Goal: Task Accomplishment & Management: Use online tool/utility

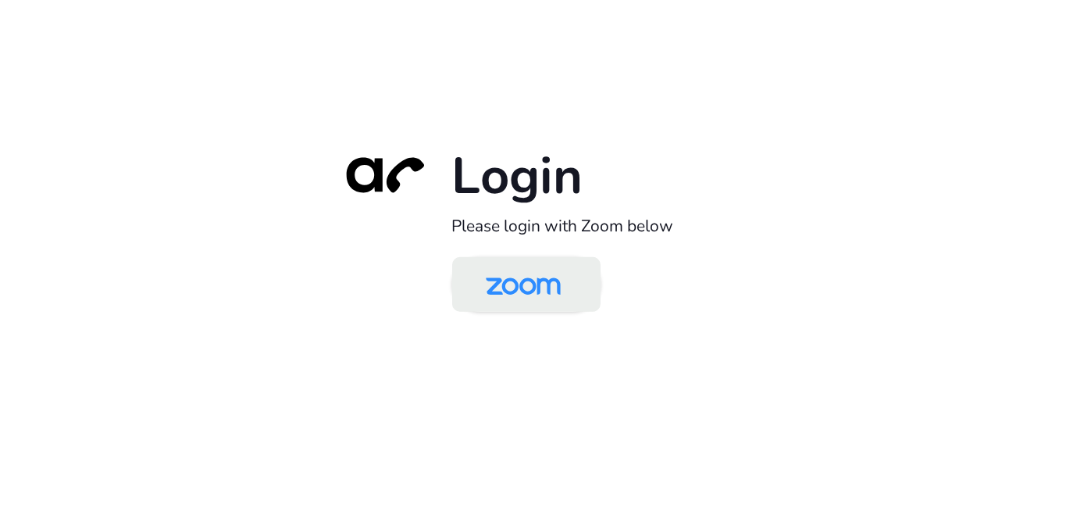
click at [522, 282] on img at bounding box center [523, 285] width 108 height 51
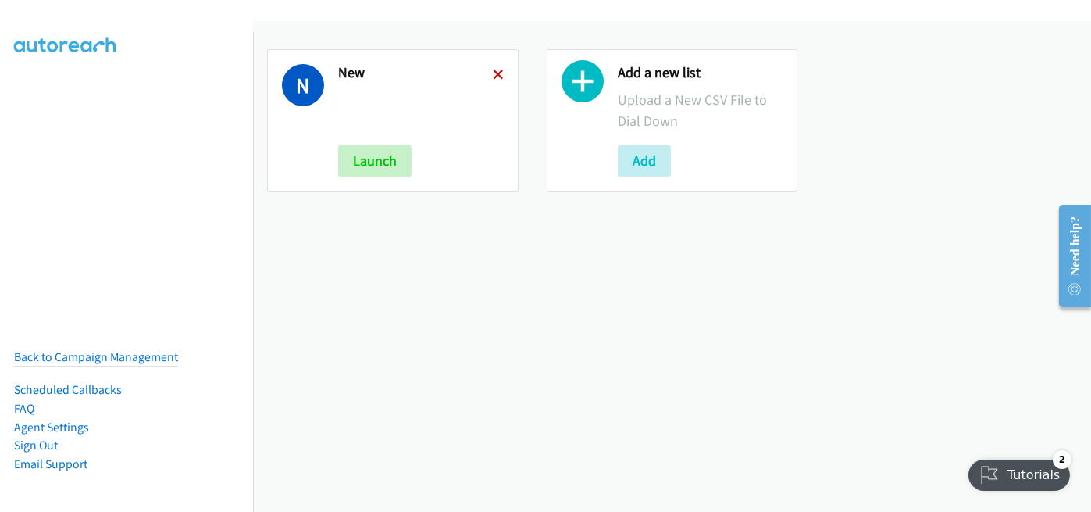
click at [493, 72] on icon at bounding box center [498, 75] width 11 height 11
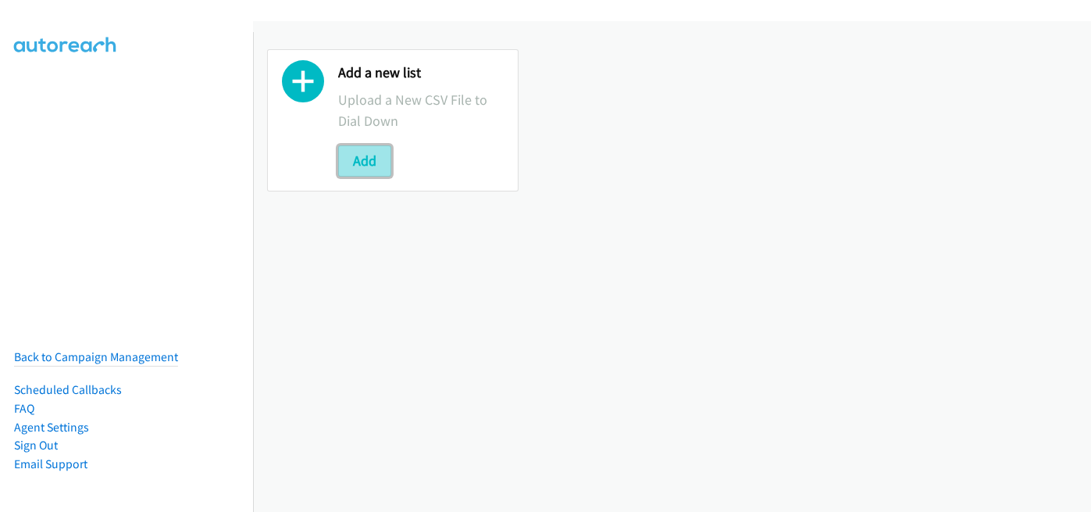
click at [373, 148] on button "Add" at bounding box center [364, 160] width 53 height 31
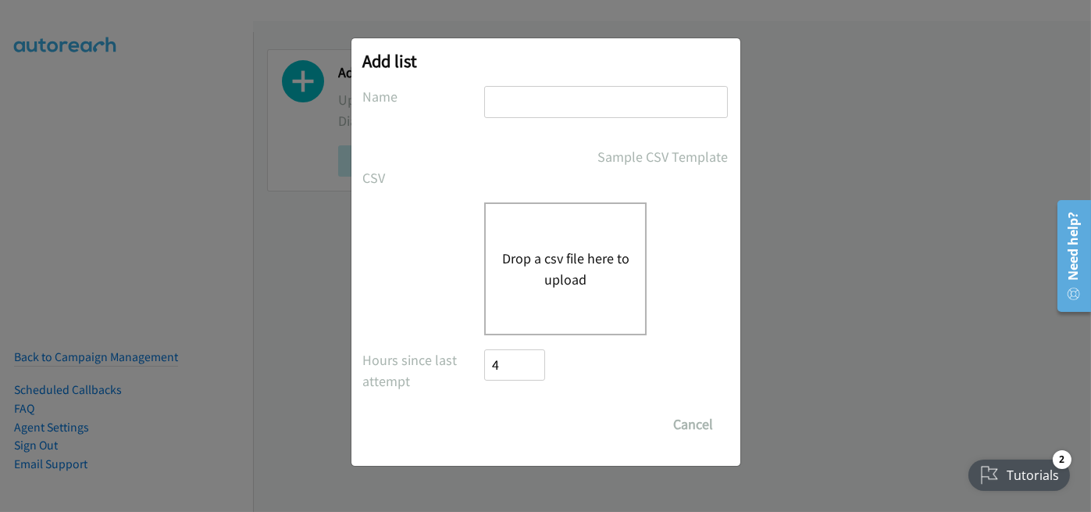
click at [557, 271] on button "Drop a csv file here to upload" at bounding box center [565, 269] width 128 height 42
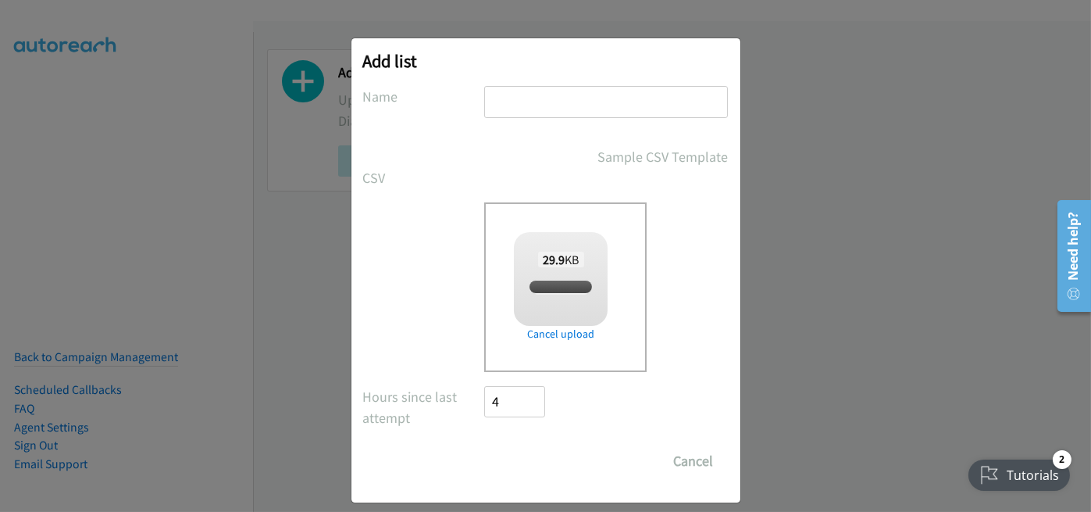
checkbox input "true"
click at [508, 96] on input "text" at bounding box center [606, 102] width 244 height 32
type input "new"
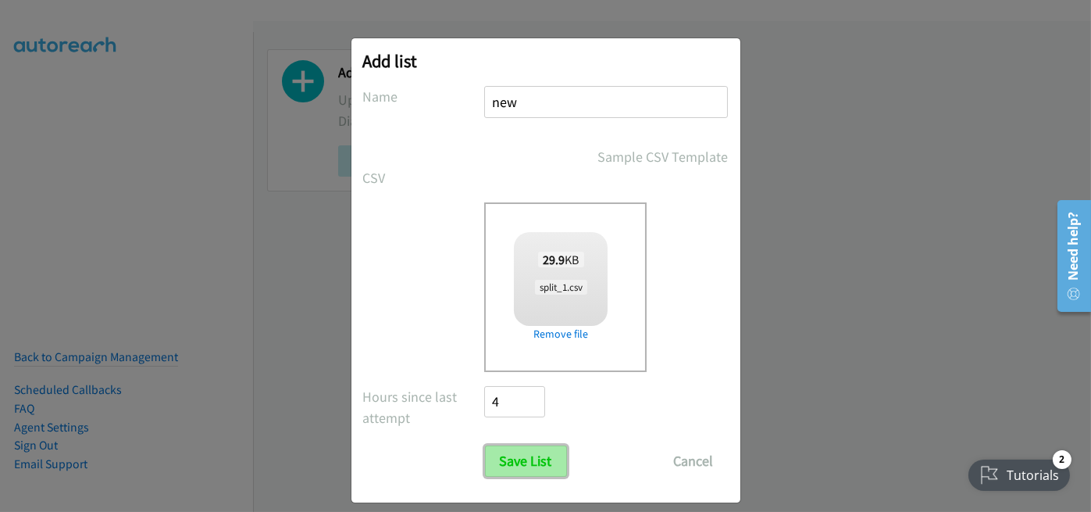
click at [517, 461] on input "Save List" at bounding box center [526, 460] width 82 height 31
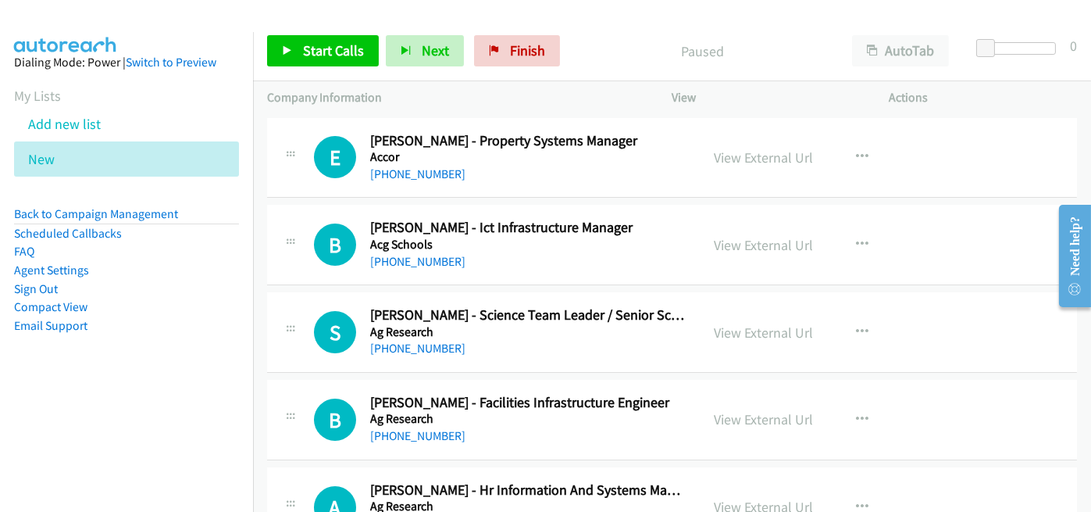
click at [208, 300] on li "Compact View" at bounding box center [126, 307] width 225 height 19
click at [406, 262] on link "[PHONE_NUMBER]" at bounding box center [417, 261] width 95 height 15
click at [393, 255] on link "+64 21 315 545" at bounding box center [417, 261] width 95 height 15
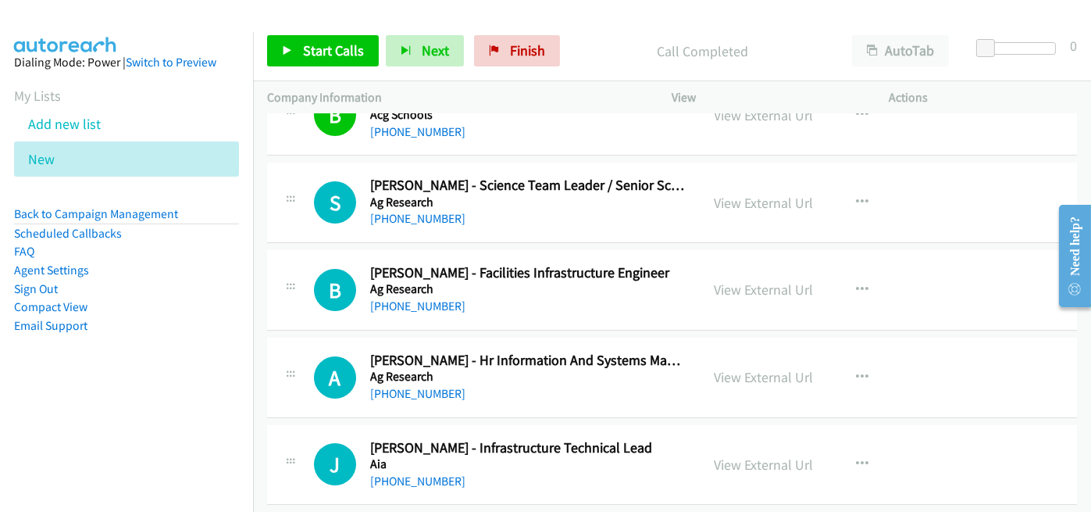
scroll to position [156, 0]
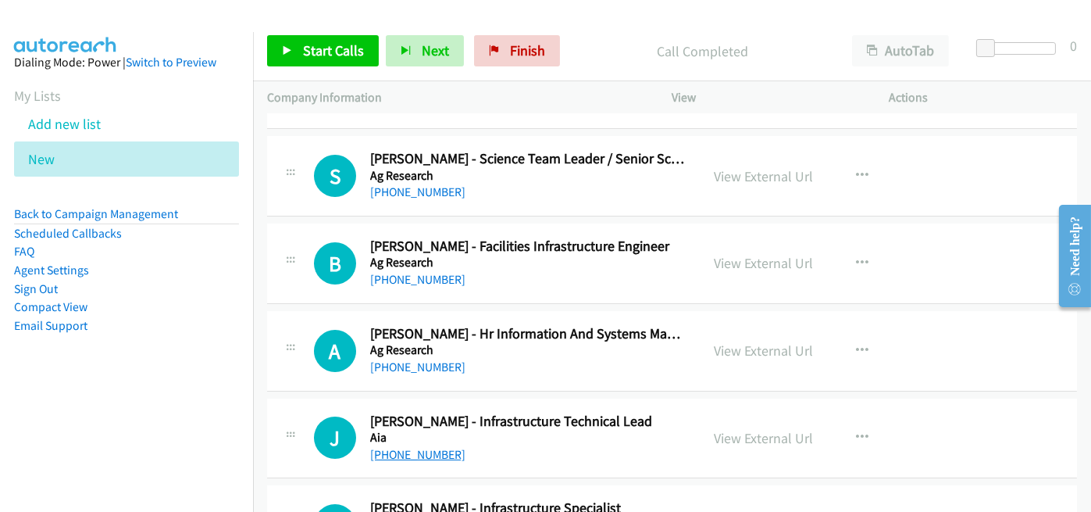
click at [425, 455] on link "+64 210 333 292" at bounding box center [417, 454] width 95 height 15
click at [590, 305] on td "B Callback Scheduled Blair Leask - Facilities Infrastructure Engineer Ag Resear…" at bounding box center [672, 262] width 838 height 87
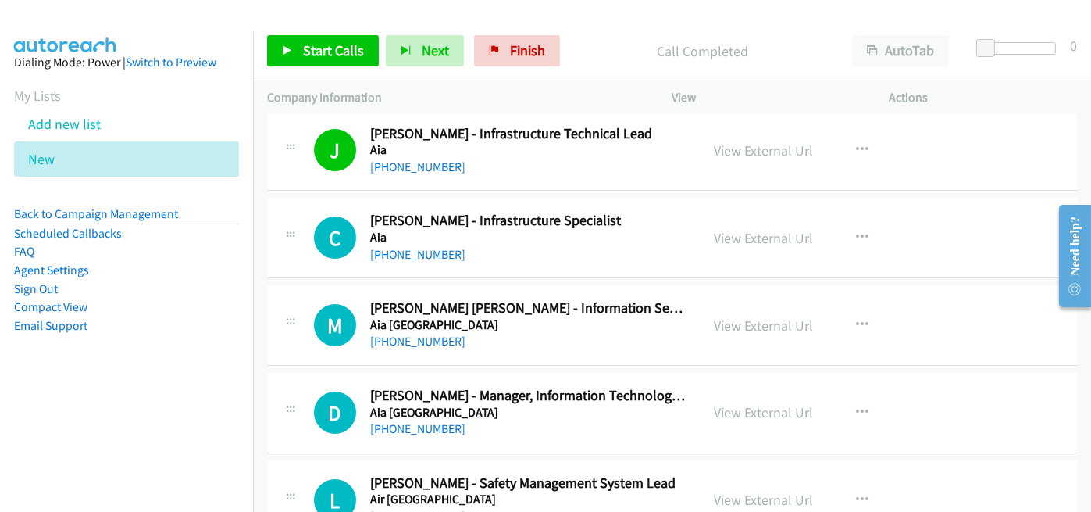
scroll to position [469, 0]
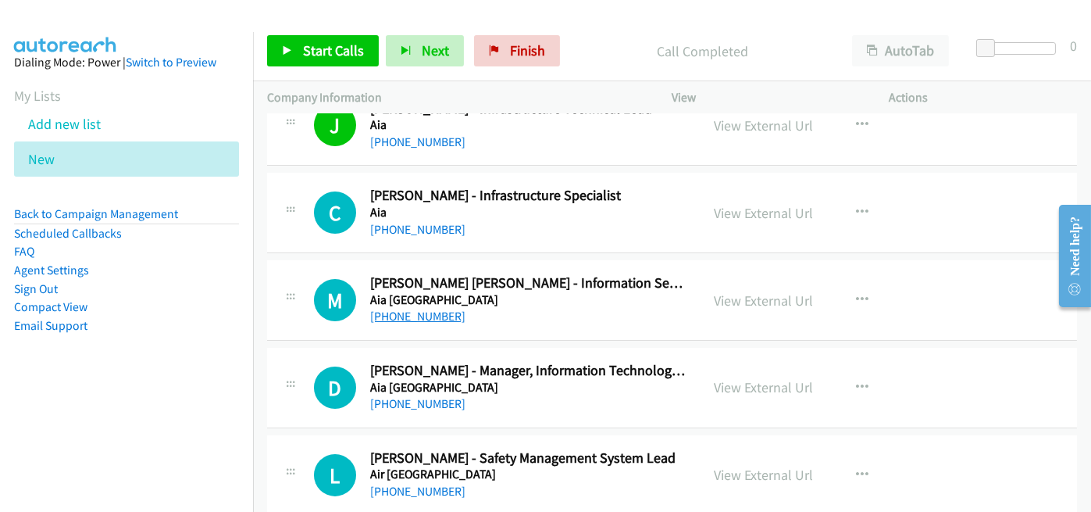
click at [410, 313] on link "+64 27 627 5123" at bounding box center [417, 315] width 95 height 15
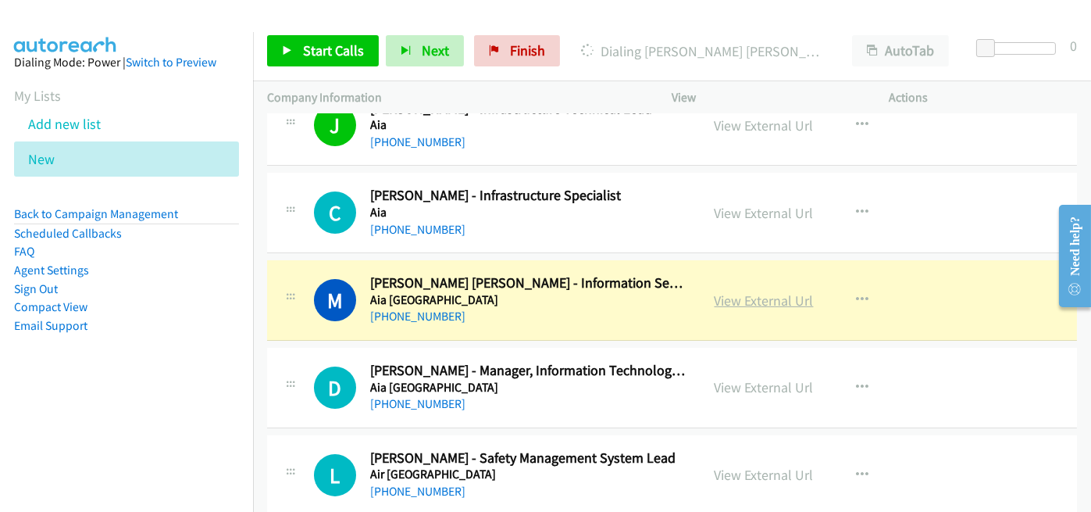
click at [732, 301] on link "View External Url" at bounding box center [764, 300] width 99 height 18
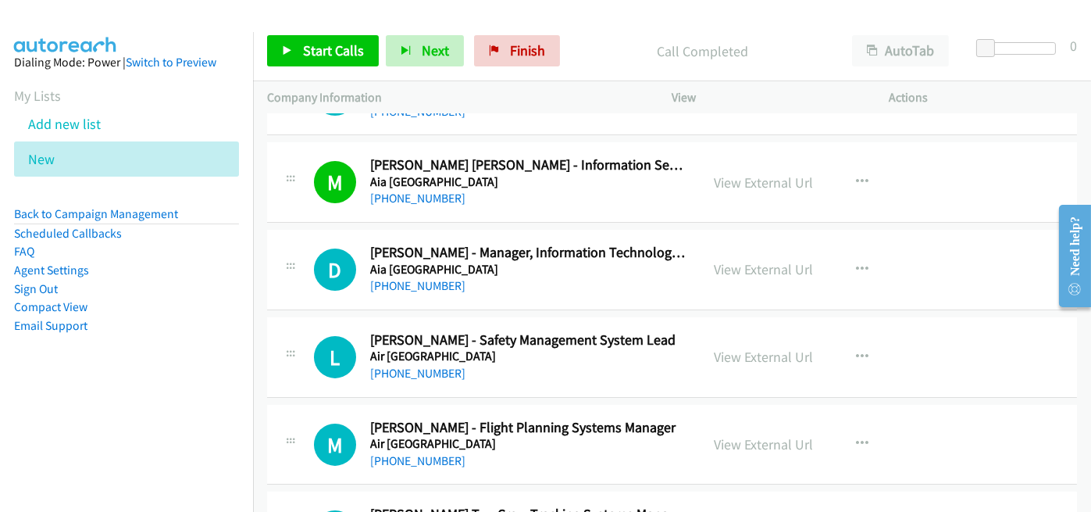
scroll to position [625, 0]
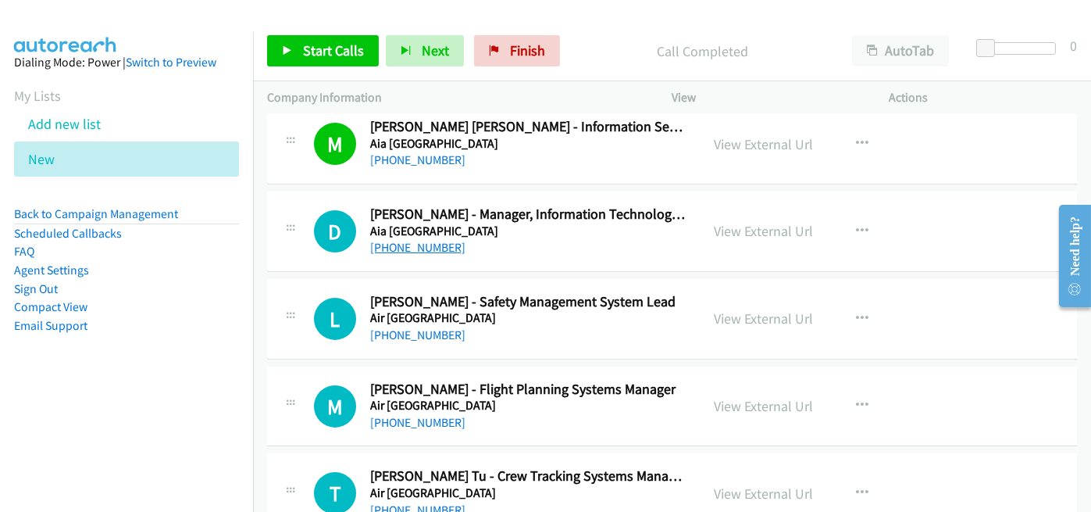
click at [403, 247] on link "+64 274 900 907" at bounding box center [417, 247] width 95 height 15
click at [501, 227] on h5 "Aia New Zealand" at bounding box center [528, 231] width 316 height 16
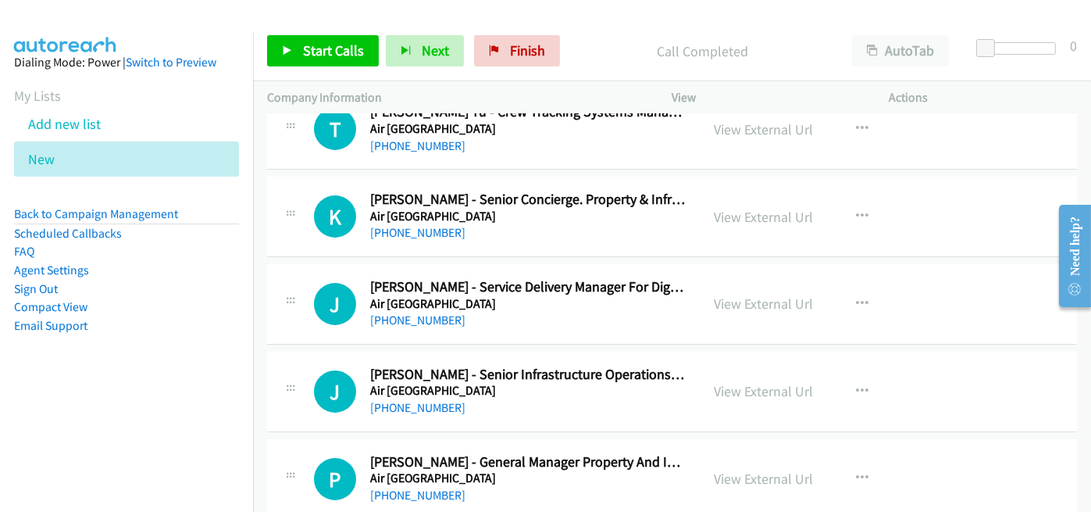
scroll to position [1015, 0]
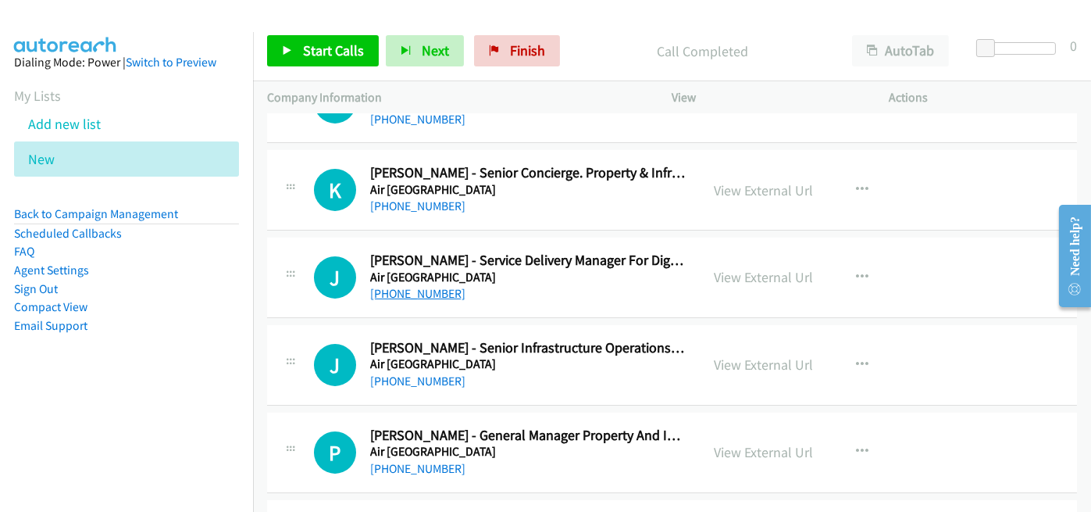
click at [430, 287] on link "+64 21 736 734" at bounding box center [417, 293] width 95 height 15
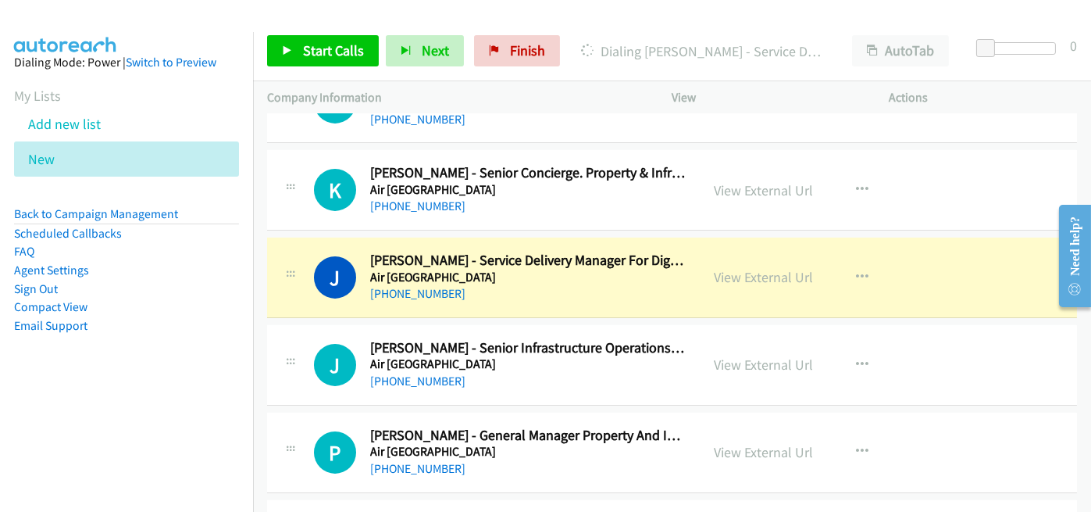
drag, startPoint x: 485, startPoint y: 301, endPoint x: 507, endPoint y: 298, distance: 22.0
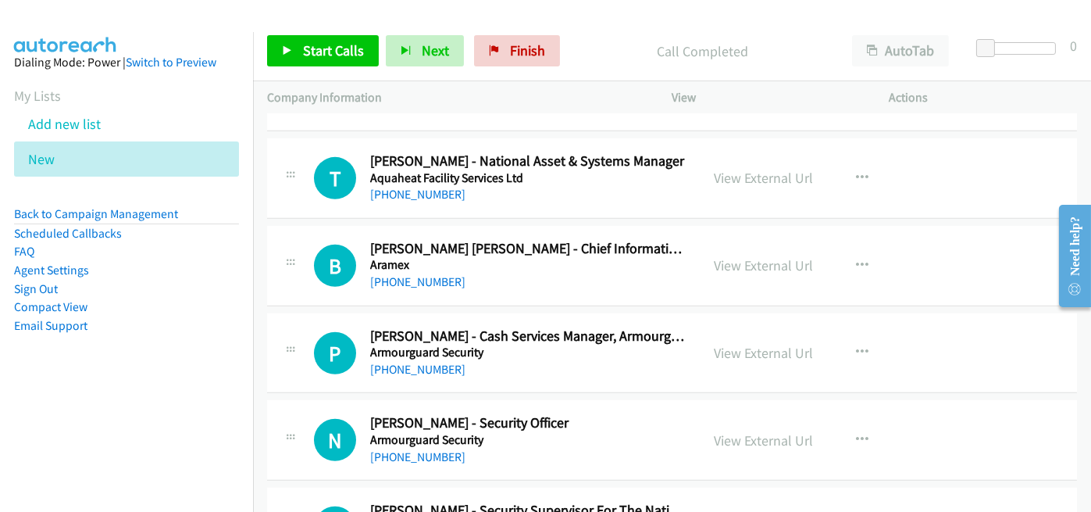
scroll to position [2109, 0]
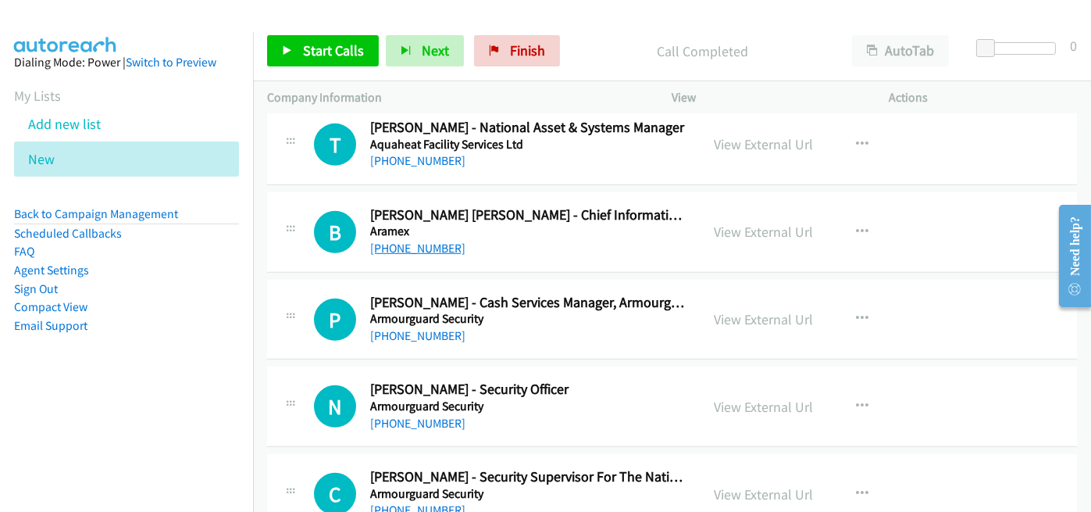
click at [410, 241] on link "+64 27 323 2121" at bounding box center [417, 248] width 95 height 15
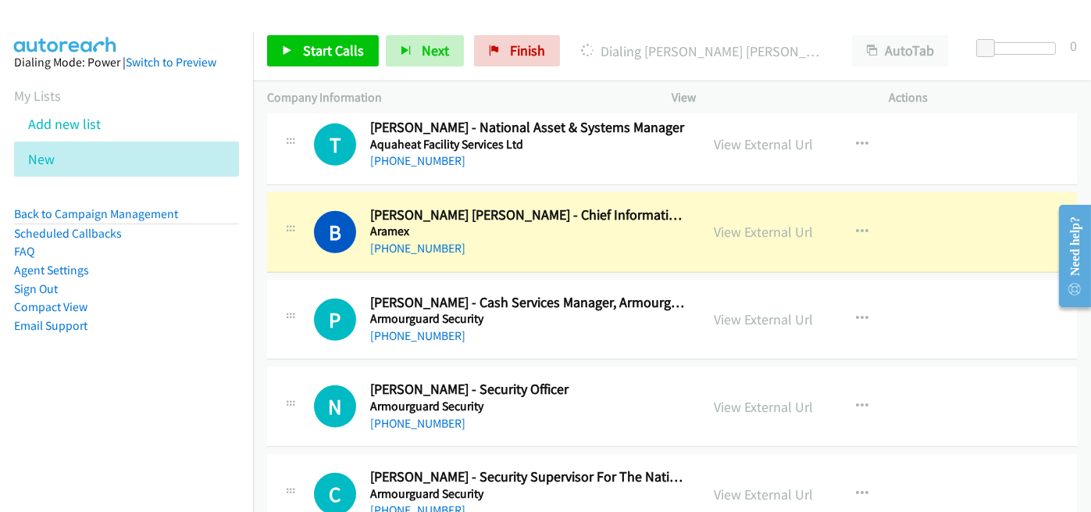
click at [506, 226] on h5 "Aramex" at bounding box center [528, 231] width 316 height 16
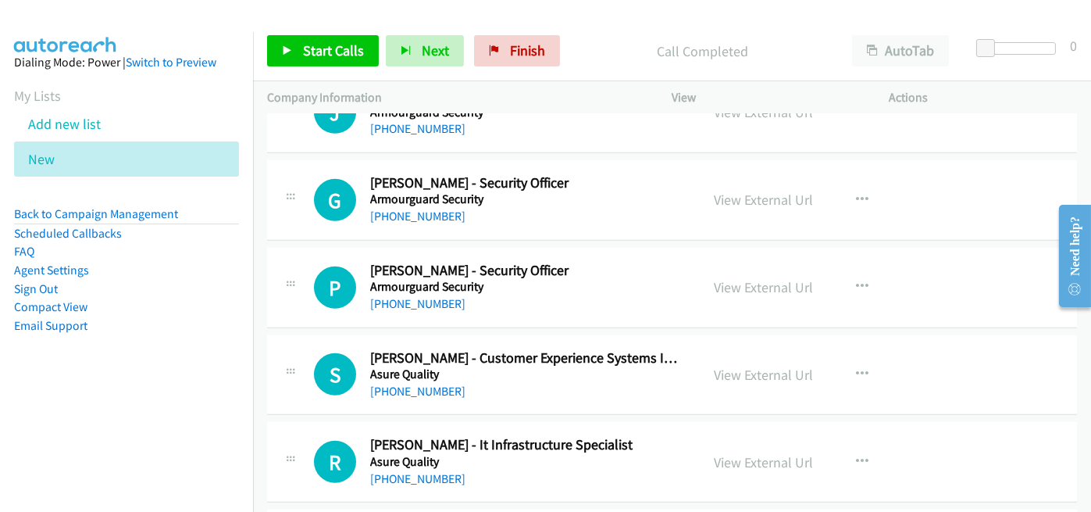
scroll to position [2655, 0]
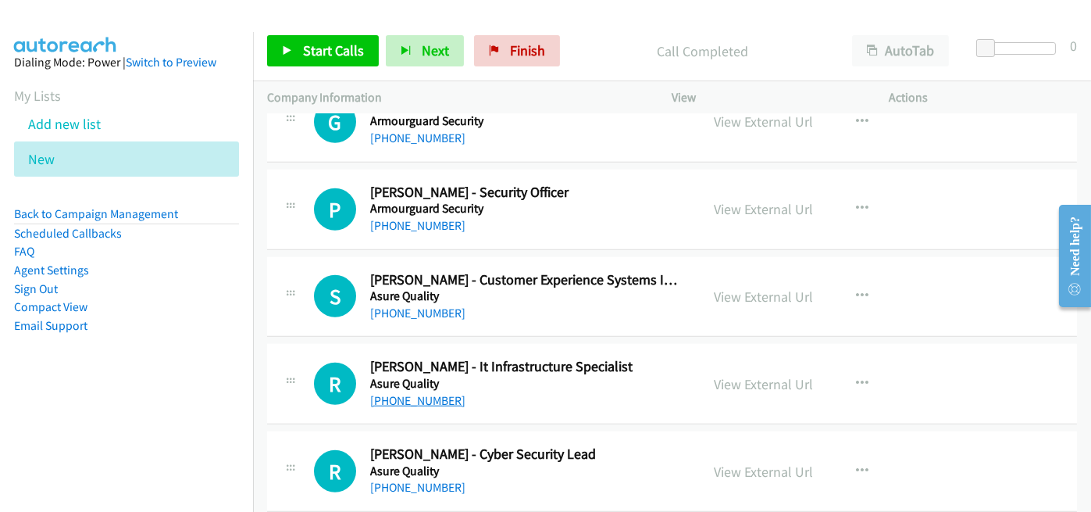
click at [419, 393] on link "+64 27 229 6803" at bounding box center [417, 400] width 95 height 15
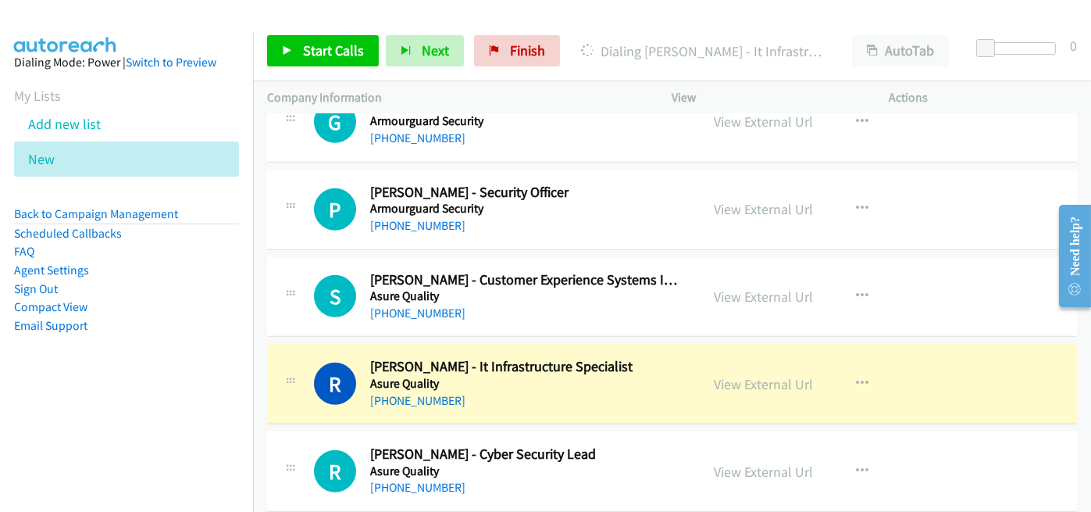
click at [522, 391] on div "+64 27 229 6803" at bounding box center [528, 400] width 316 height 19
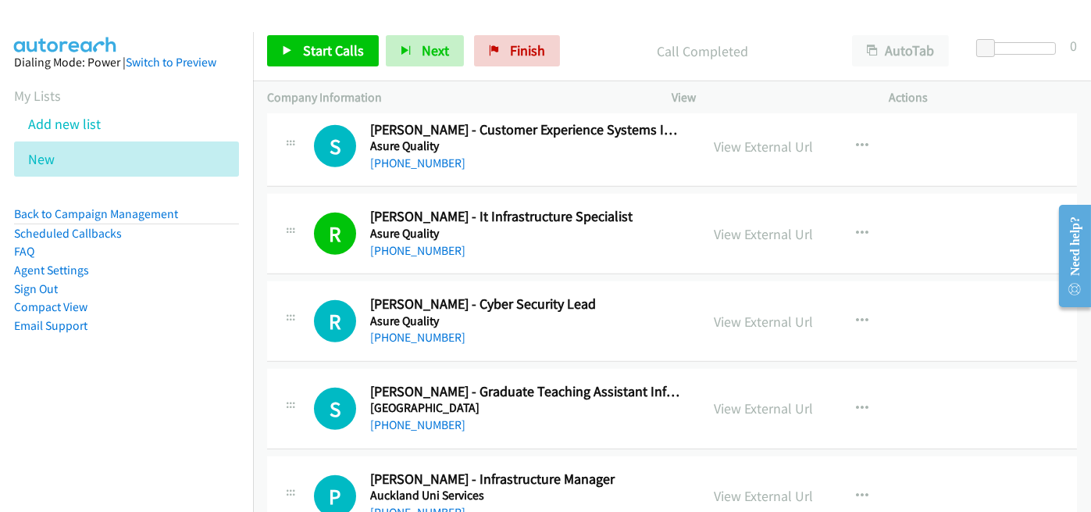
scroll to position [2811, 0]
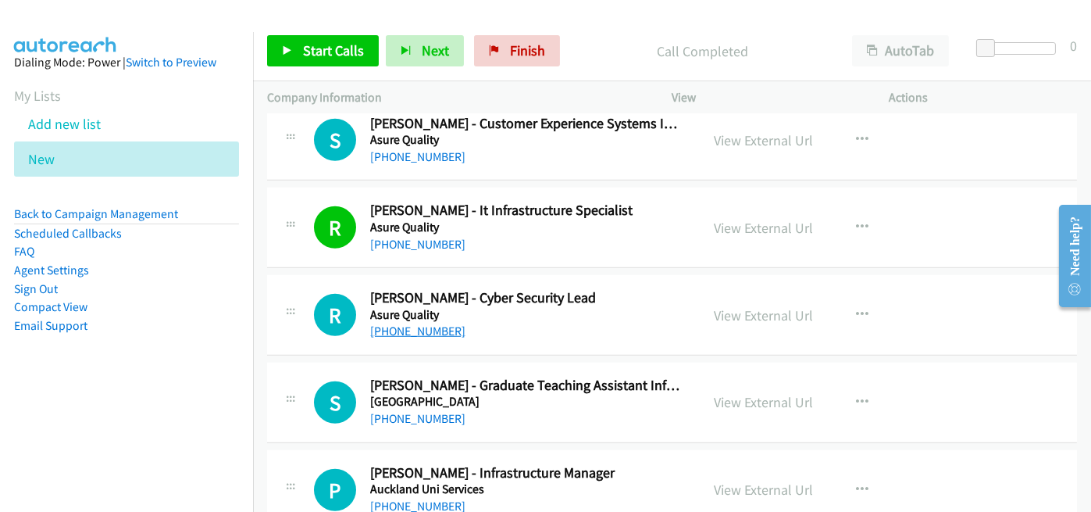
click at [415, 330] on link "+64 27 226 7816" at bounding box center [417, 330] width 95 height 15
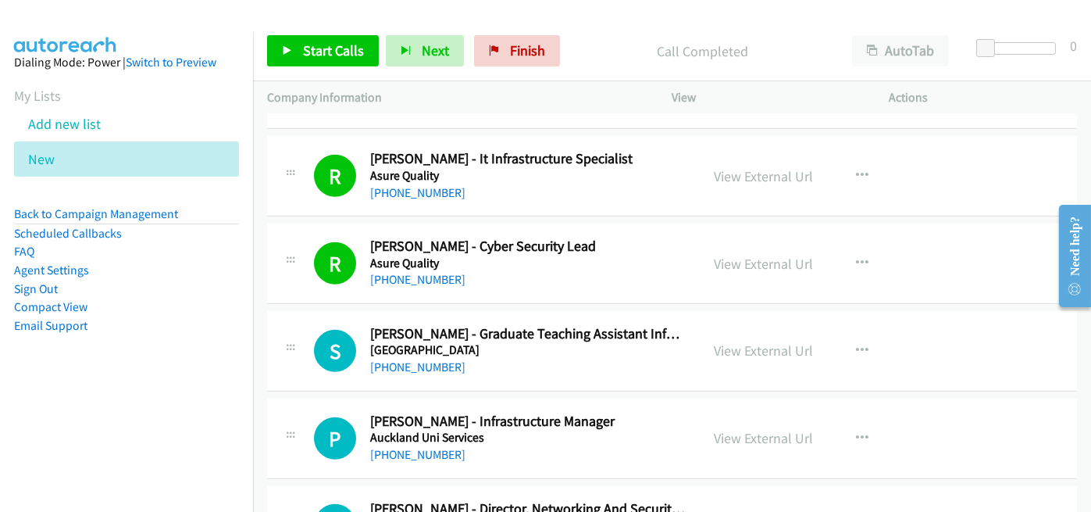
scroll to position [2890, 0]
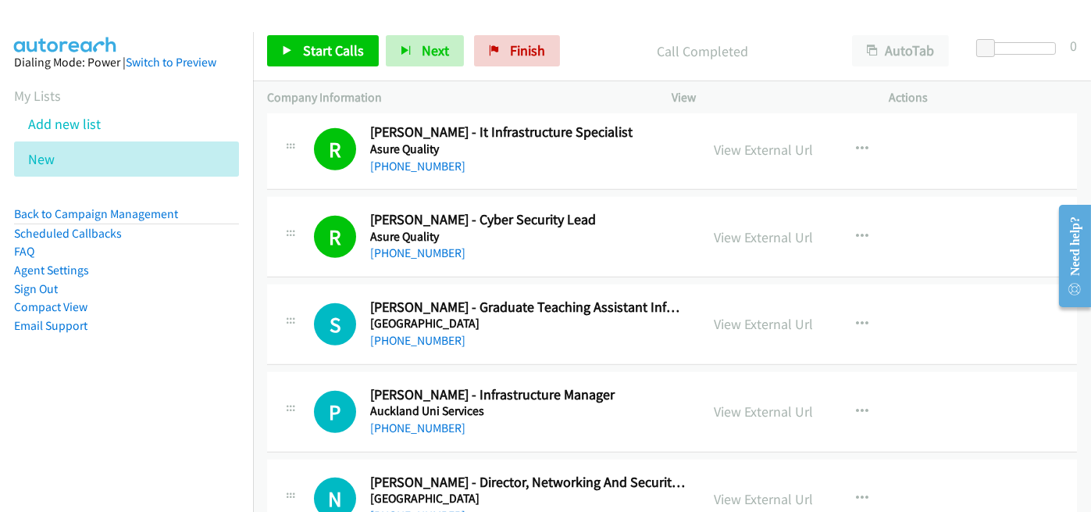
click at [510, 270] on td "R Callback Scheduled Rashmi Bajaj - Cyber Security Lead Asure Quality Pacific/A…" at bounding box center [672, 237] width 838 height 87
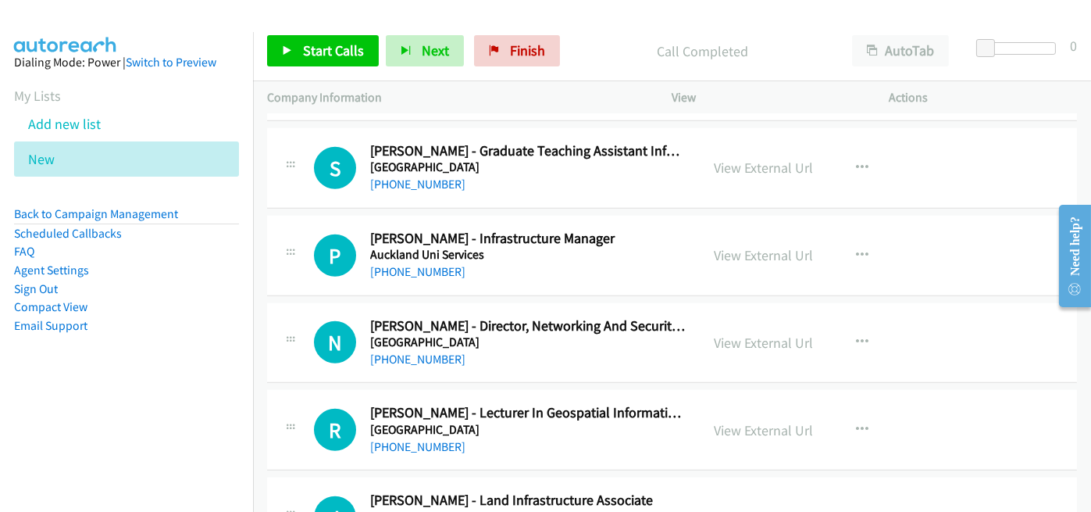
scroll to position [3124, 0]
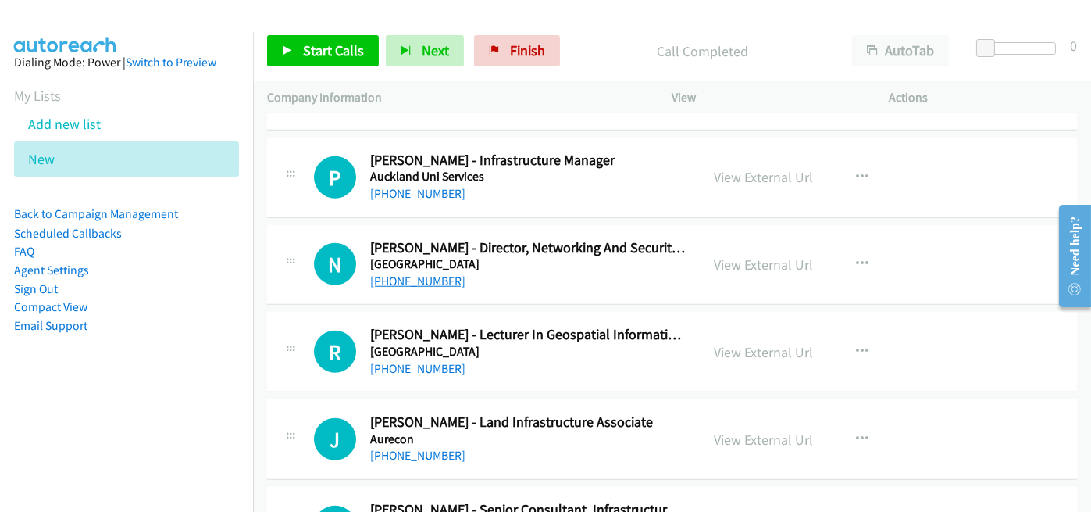
click at [410, 273] on link "+64 21 250 6888" at bounding box center [417, 280] width 95 height 15
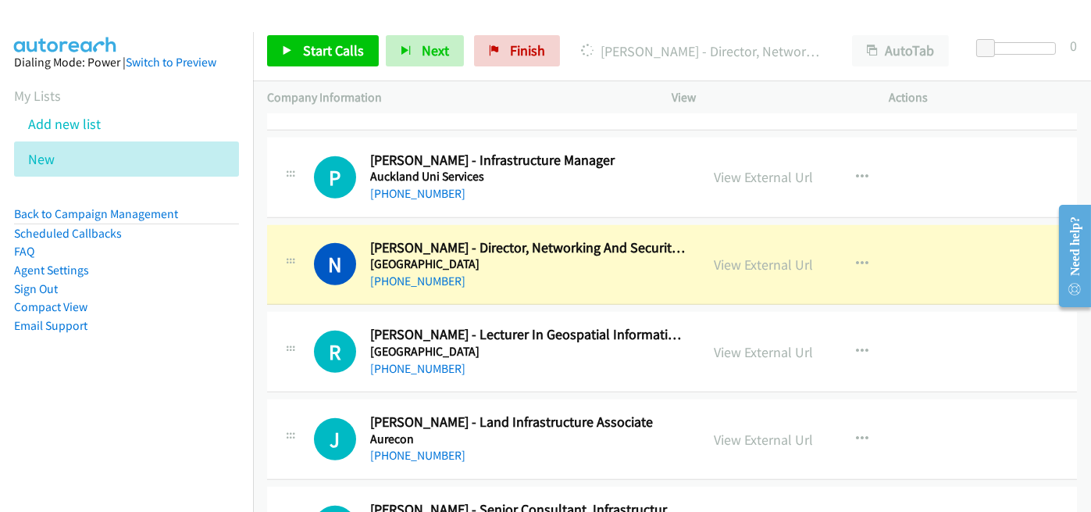
click at [501, 256] on h5 "Auckland University Of Technology" at bounding box center [528, 264] width 316 height 16
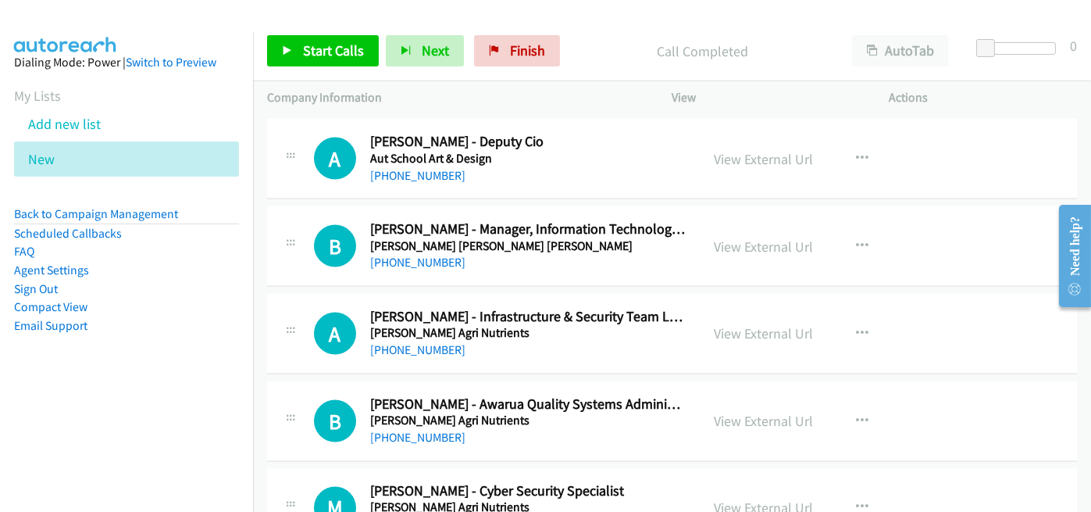
scroll to position [5701, 0]
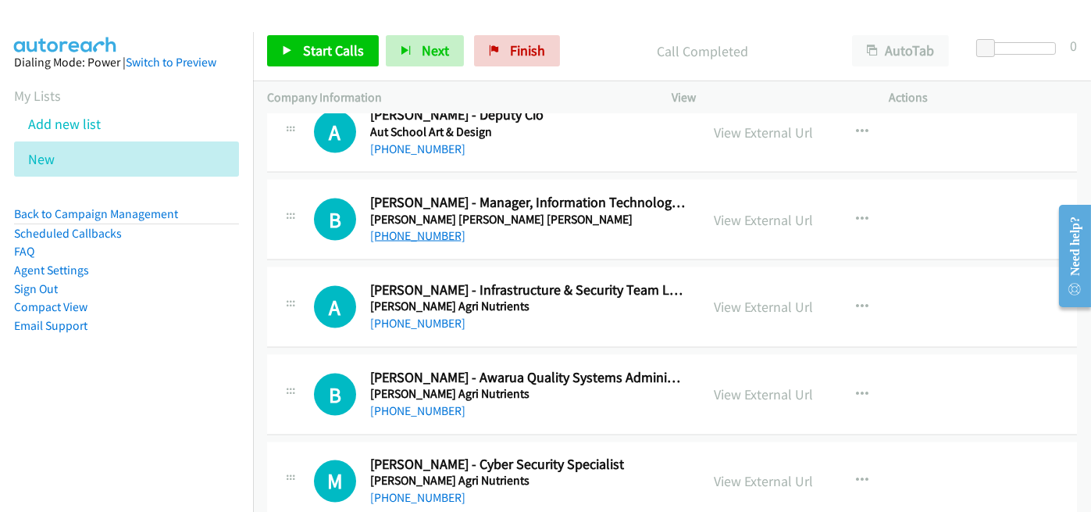
click at [408, 228] on link "+64 27 367 7337" at bounding box center [417, 235] width 95 height 15
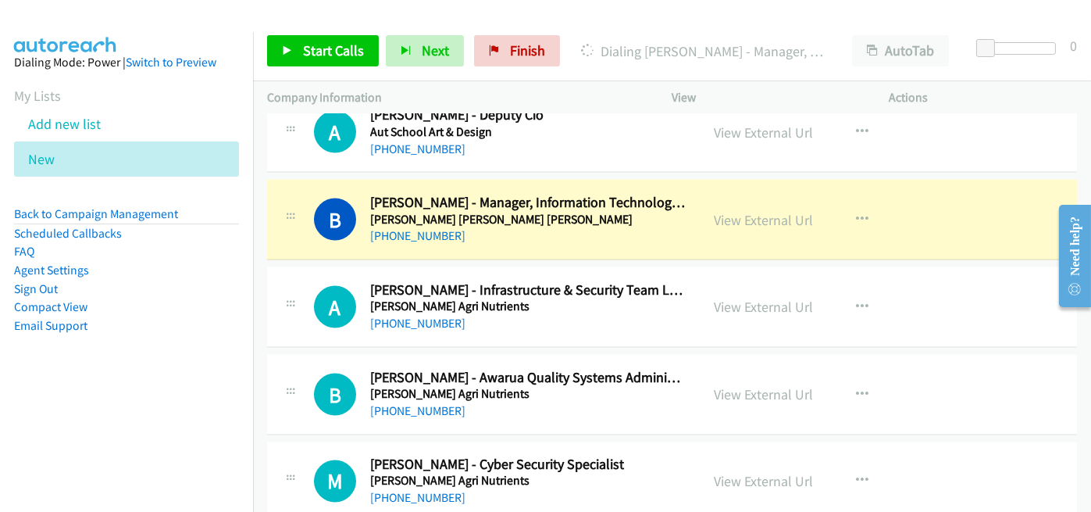
click at [516, 226] on div "+64 27 367 7337" at bounding box center [528, 235] width 316 height 19
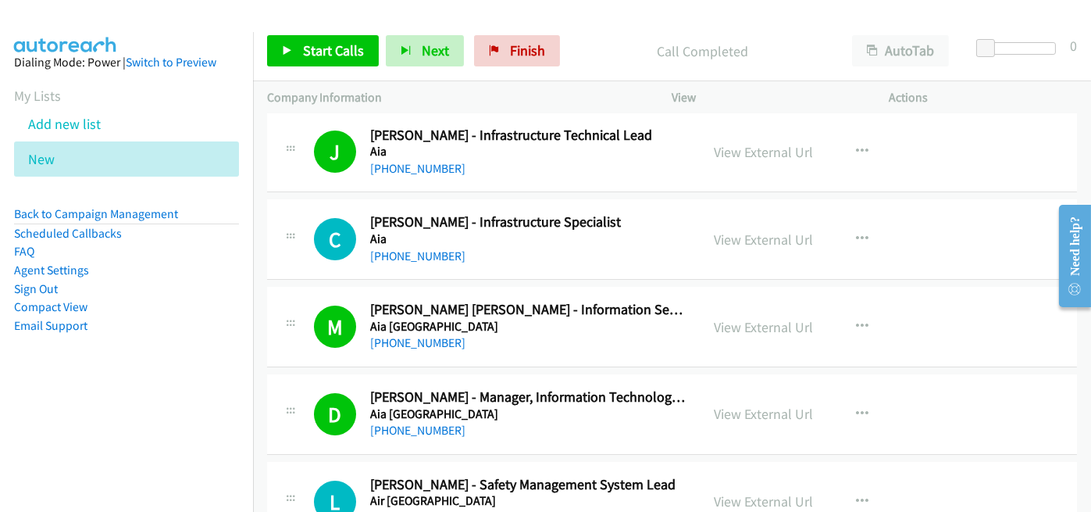
scroll to position [469, 0]
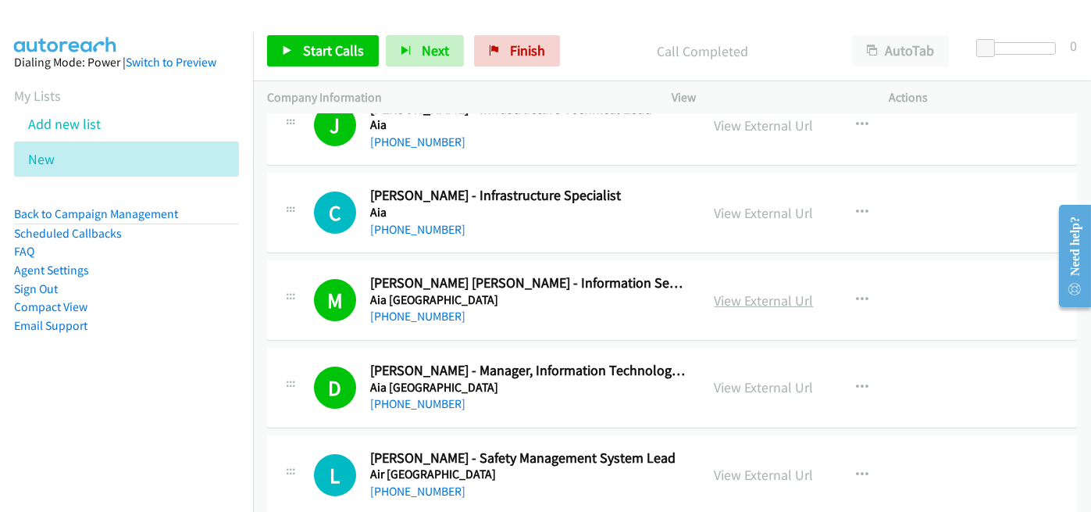
click at [747, 301] on link "View External Url" at bounding box center [764, 300] width 99 height 18
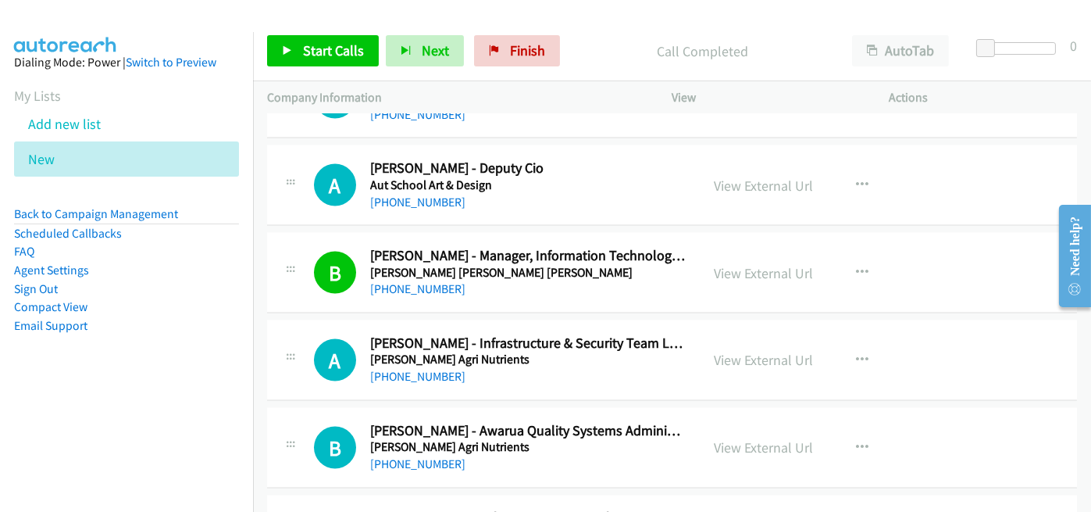
scroll to position [5623, 0]
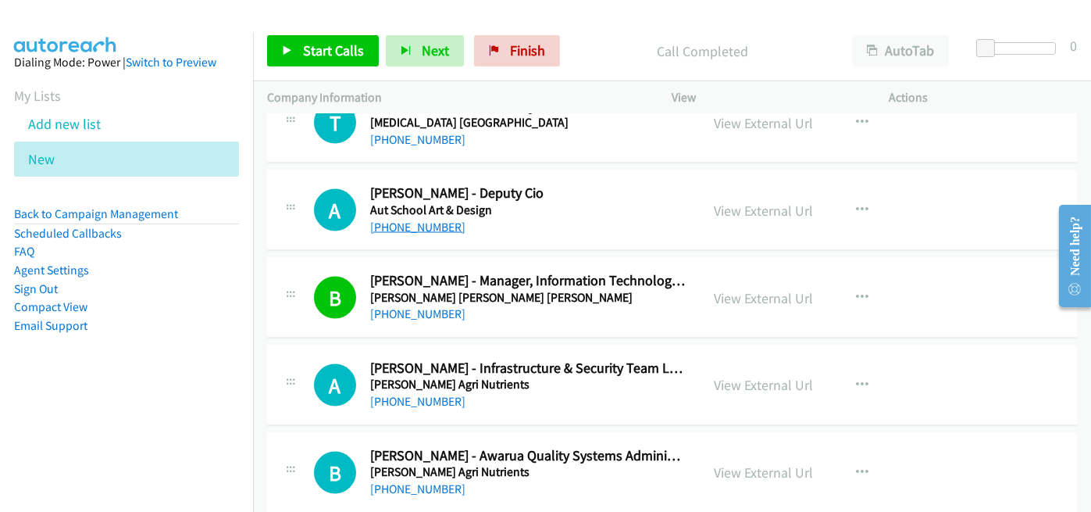
click at [421, 219] on link "+64 21 665 833" at bounding box center [417, 226] width 95 height 15
click at [412, 219] on link "+64 21 665 833" at bounding box center [417, 226] width 95 height 15
click at [641, 305] on div "+64 27 367 7337" at bounding box center [528, 314] width 316 height 19
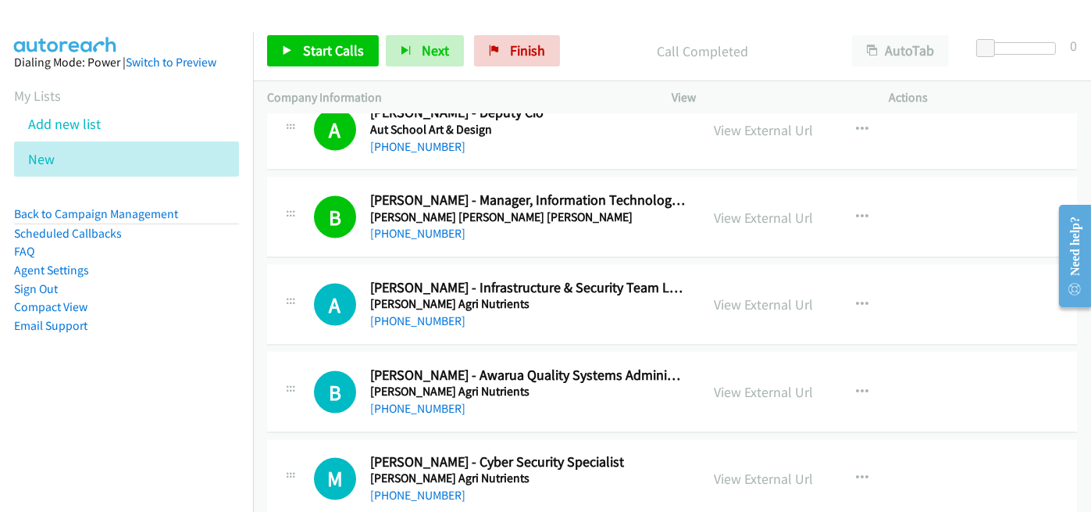
scroll to position [5701, 0]
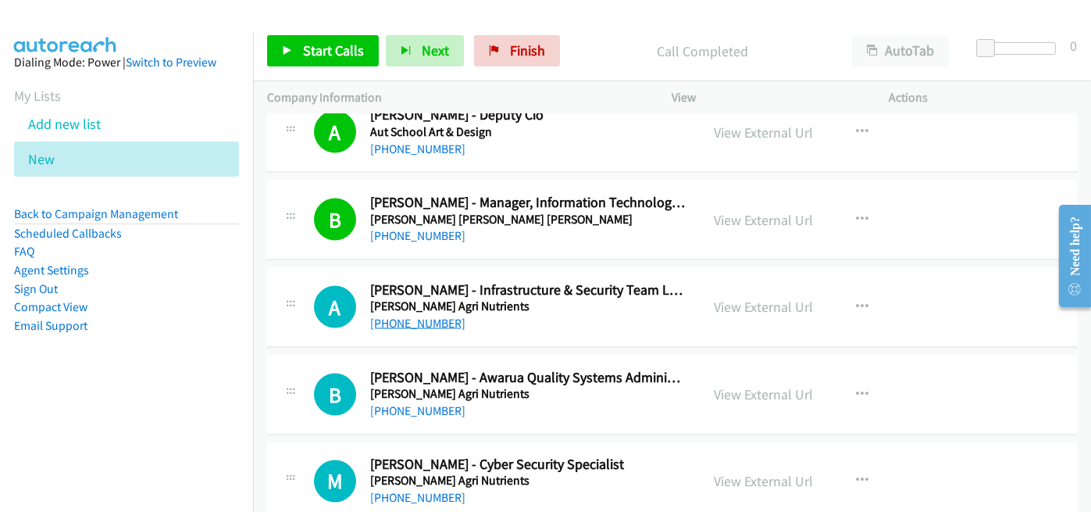
click at [417, 316] on link "+64 27 836 5735" at bounding box center [417, 323] width 95 height 15
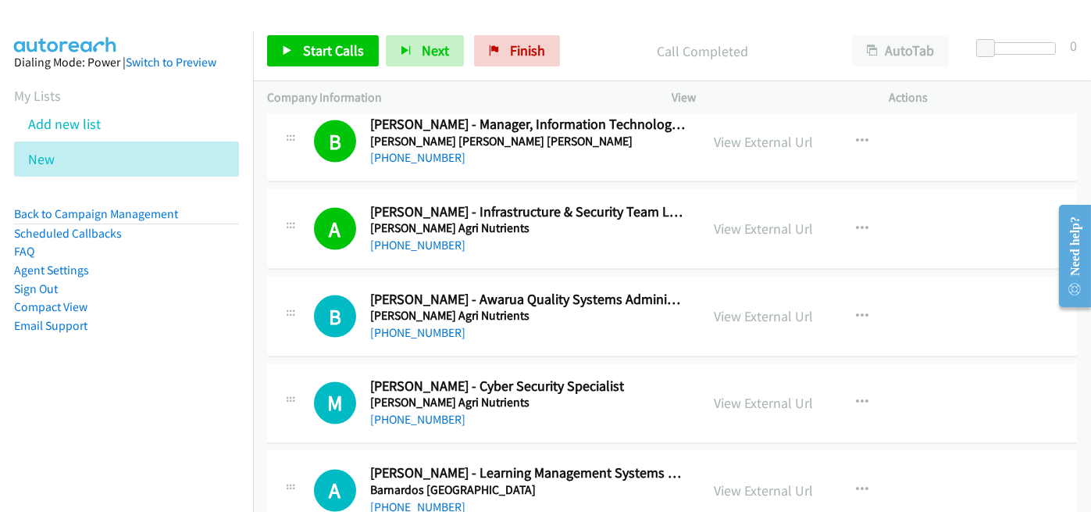
scroll to position [5857, 0]
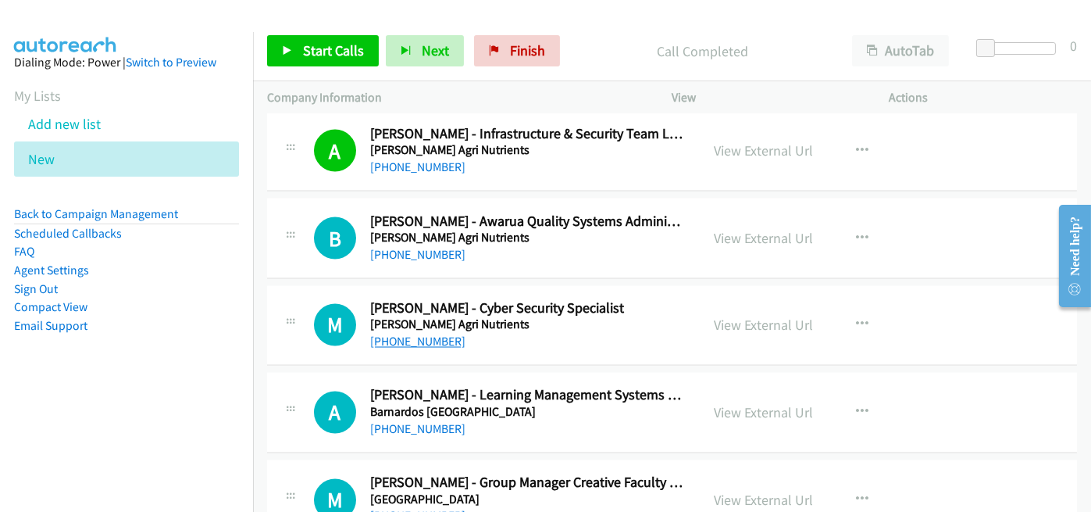
click at [415, 334] on link "+64 21 529 016" at bounding box center [417, 341] width 95 height 15
click at [591, 333] on div "+64 21 529 016" at bounding box center [528, 342] width 316 height 19
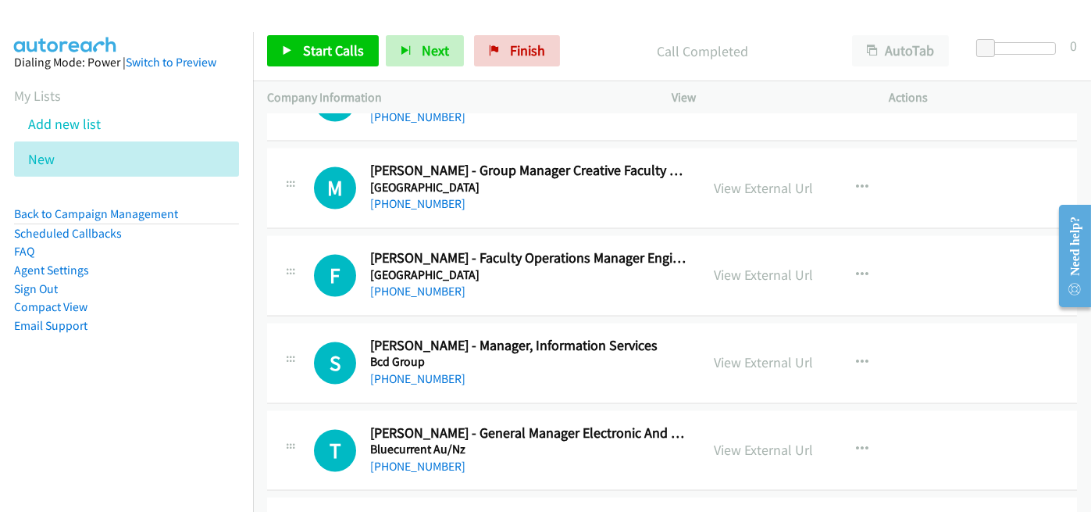
scroll to position [6248, 0]
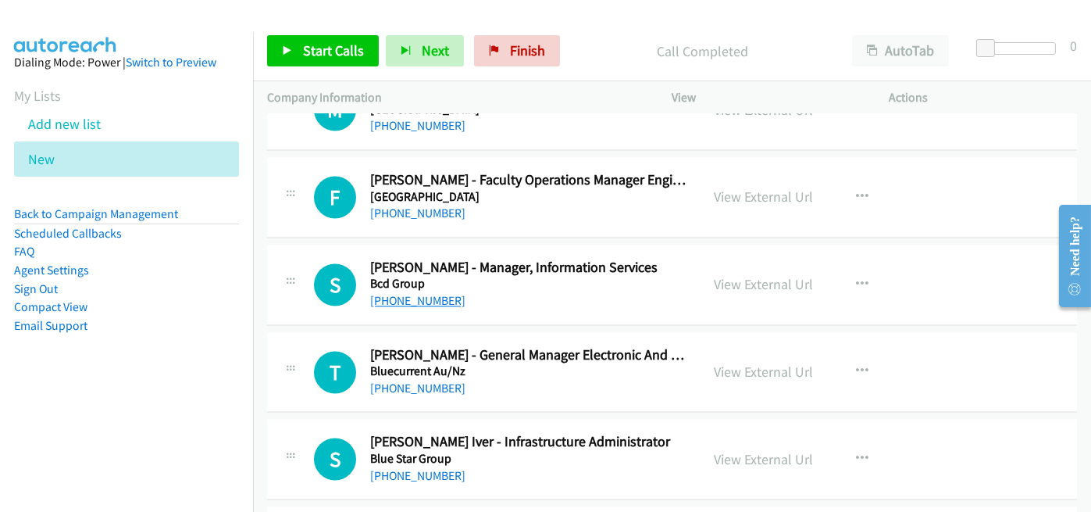
click at [428, 293] on link "+64 274 640 469" at bounding box center [417, 300] width 95 height 15
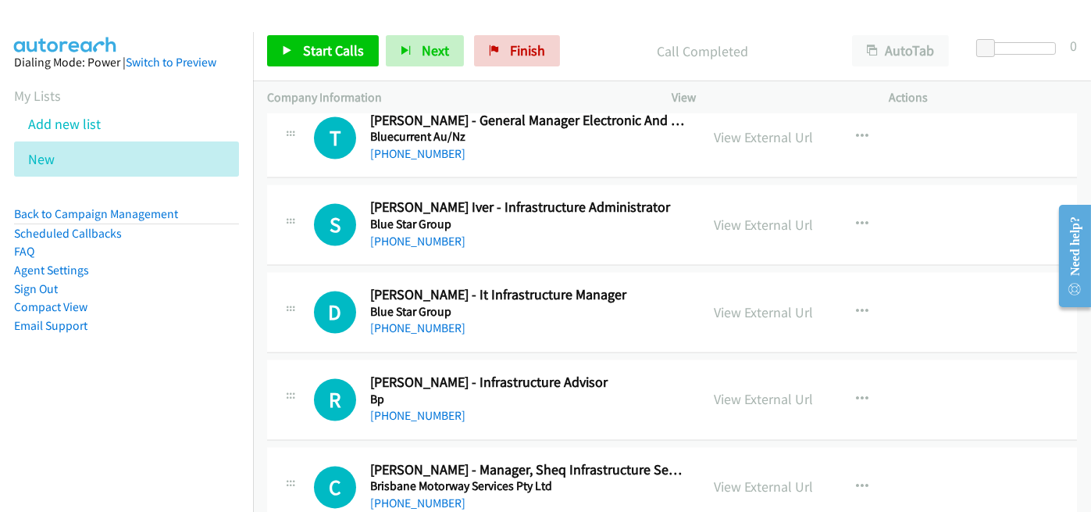
scroll to position [6404, 0]
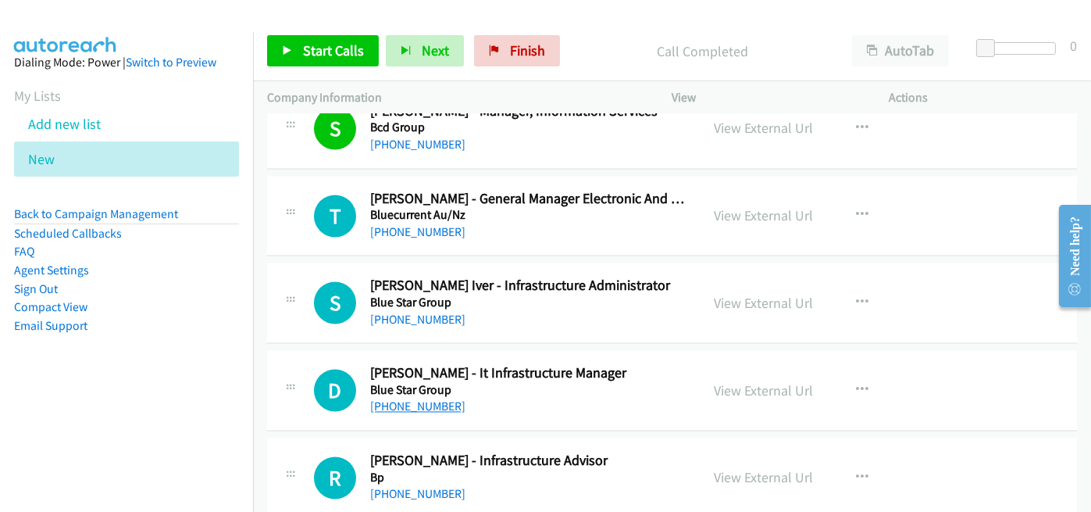
click at [411, 398] on link "+64 274 974 522" at bounding box center [417, 405] width 95 height 15
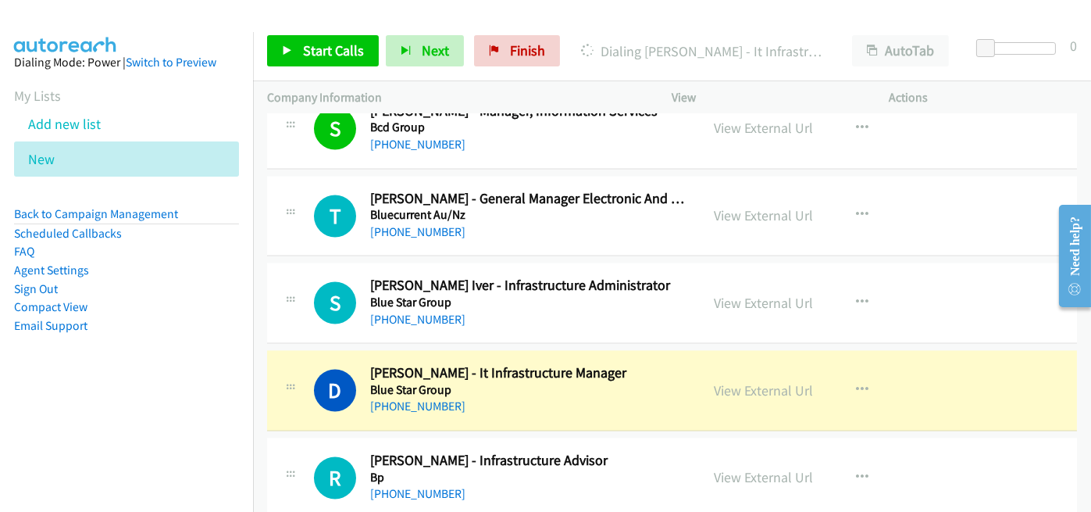
click at [591, 320] on div "S Callback Scheduled Scott Mc Iver - Infrastructure Administrator Blue Star Gro…" at bounding box center [672, 302] width 810 height 80
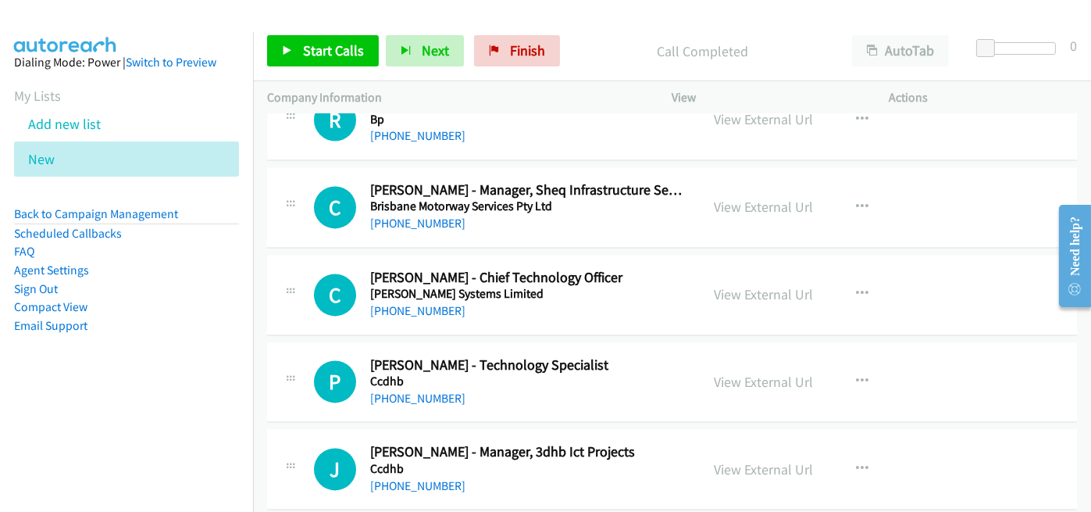
scroll to position [6794, 0]
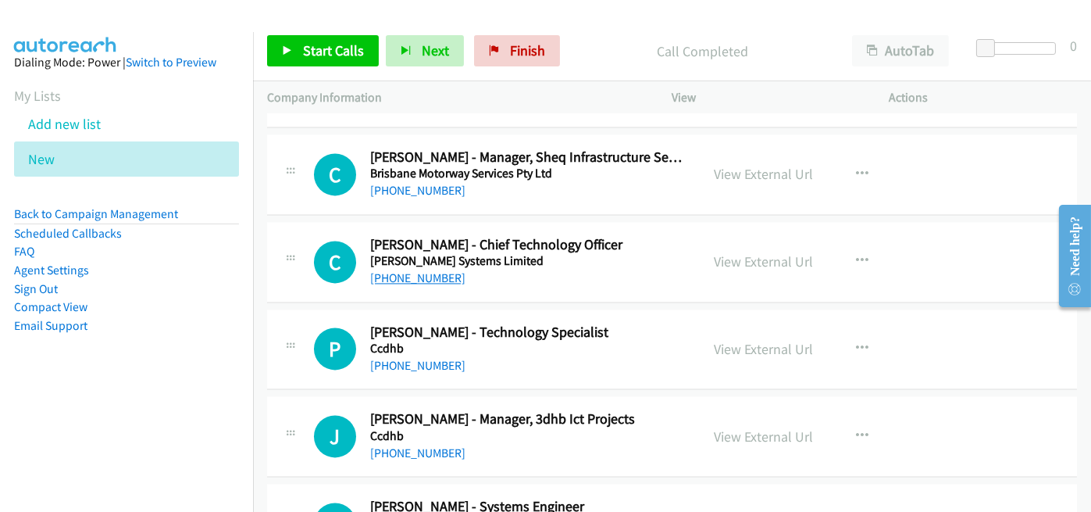
click at [408, 270] on link "+64 27 346 0195" at bounding box center [417, 277] width 95 height 15
click at [642, 272] on div "C Callback Scheduled Chris Philpott - Chief Technology Officer Buckley Systems …" at bounding box center [672, 262] width 810 height 80
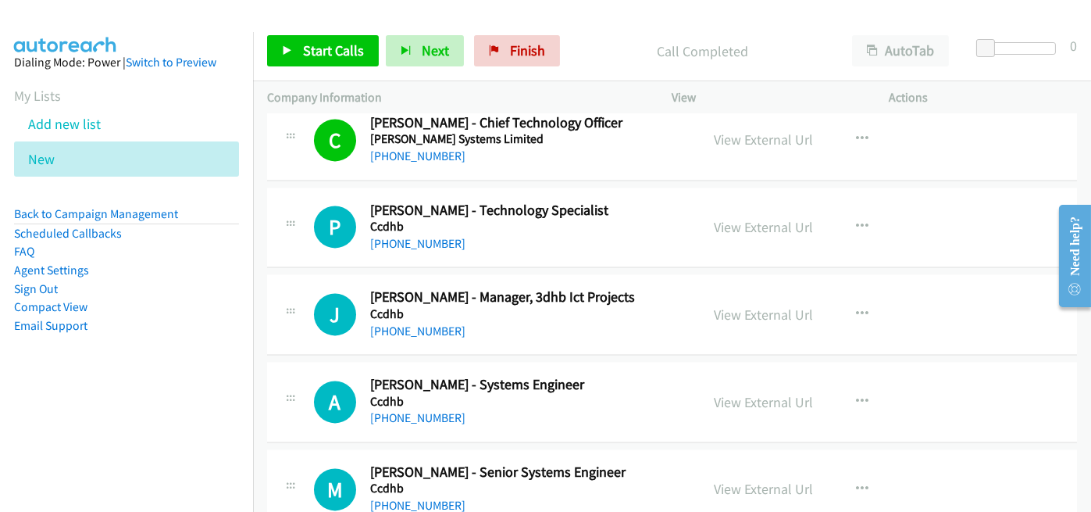
scroll to position [6951, 0]
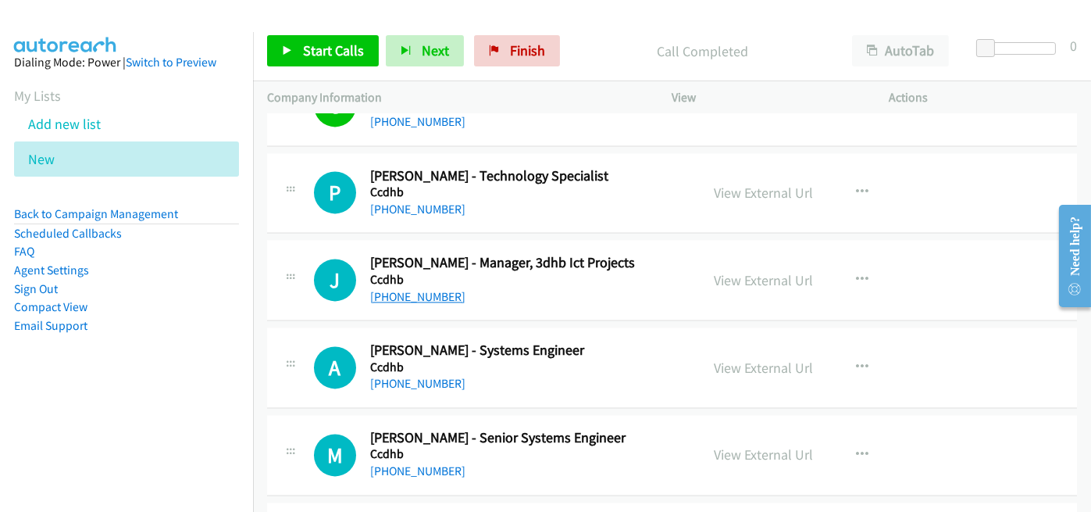
click at [423, 289] on link "+64 274 927 595" at bounding box center [417, 296] width 95 height 15
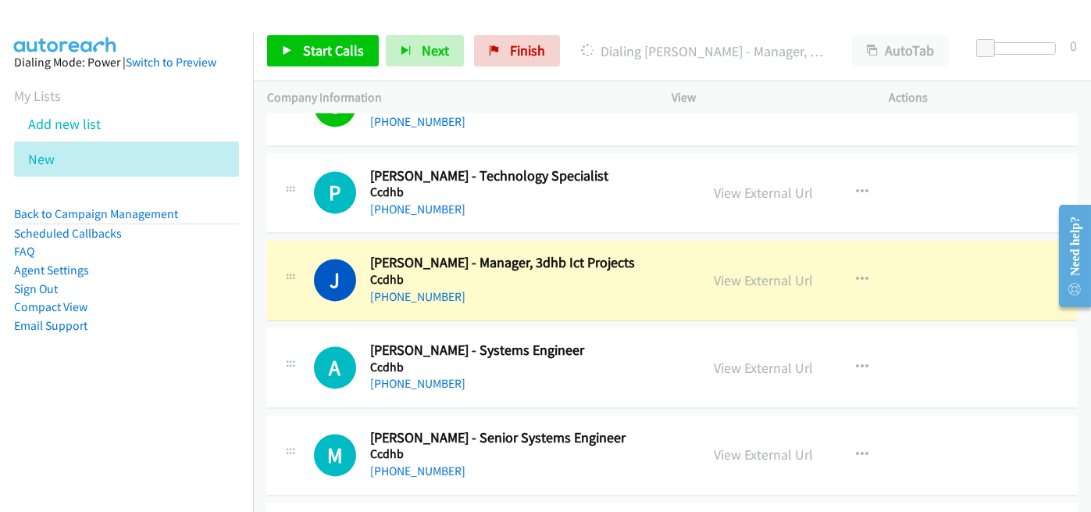
click at [654, 378] on div "A Callback Scheduled Aaron Krivan - Systems Engineer Ccdhb Pacific/Auckland +64…" at bounding box center [672, 367] width 810 height 80
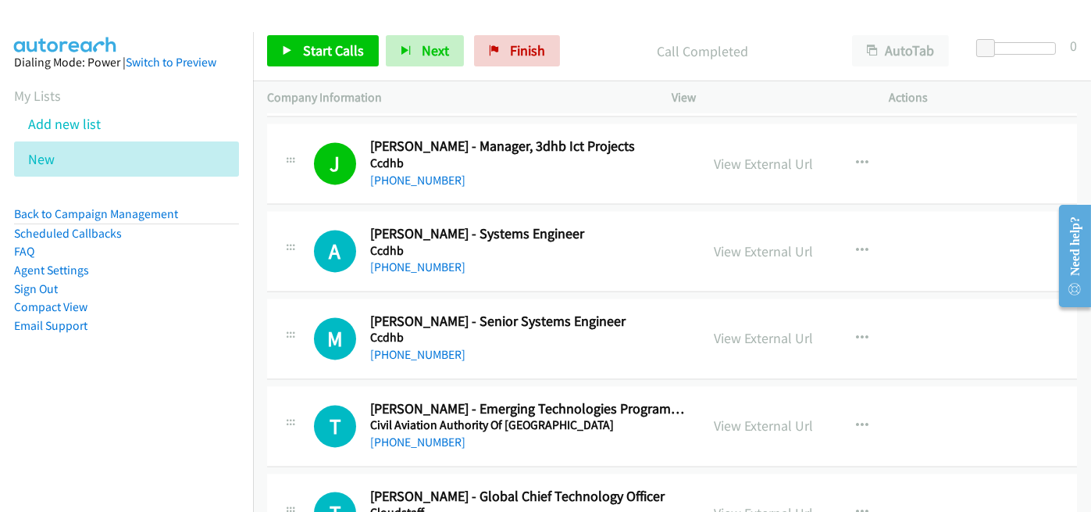
scroll to position [7107, 0]
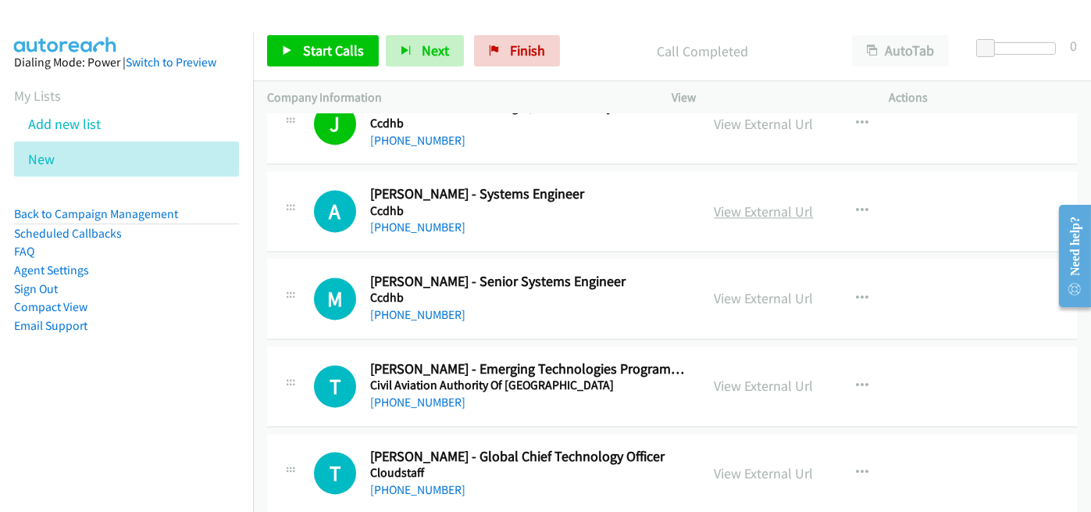
click at [760, 202] on link "View External Url" at bounding box center [764, 211] width 99 height 18
click at [405, 219] on link "+64 274 731 324" at bounding box center [417, 226] width 95 height 15
click at [564, 203] on h5 "Ccdhb" at bounding box center [528, 211] width 316 height 16
click at [743, 202] on link "View External Url" at bounding box center [764, 211] width 99 height 18
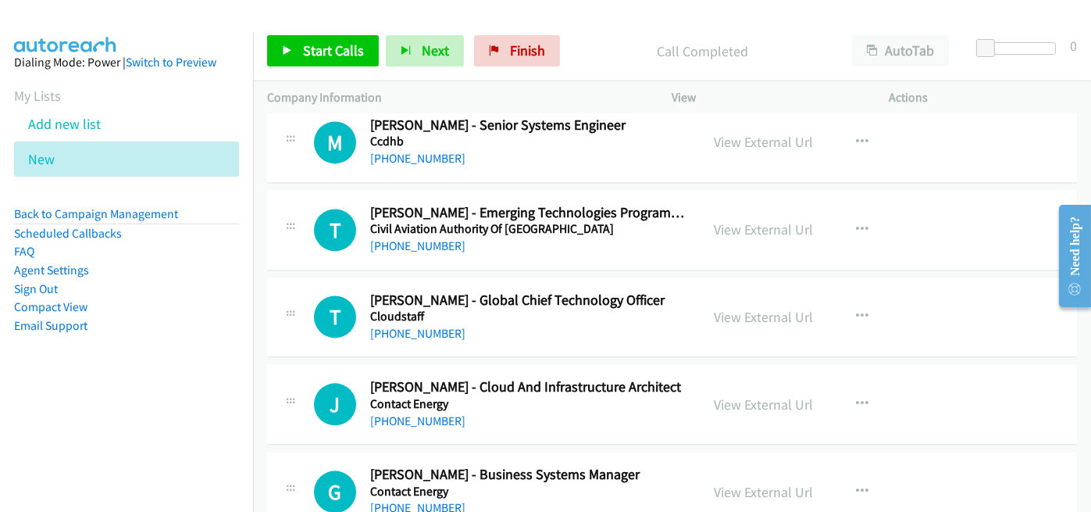
scroll to position [7185, 0]
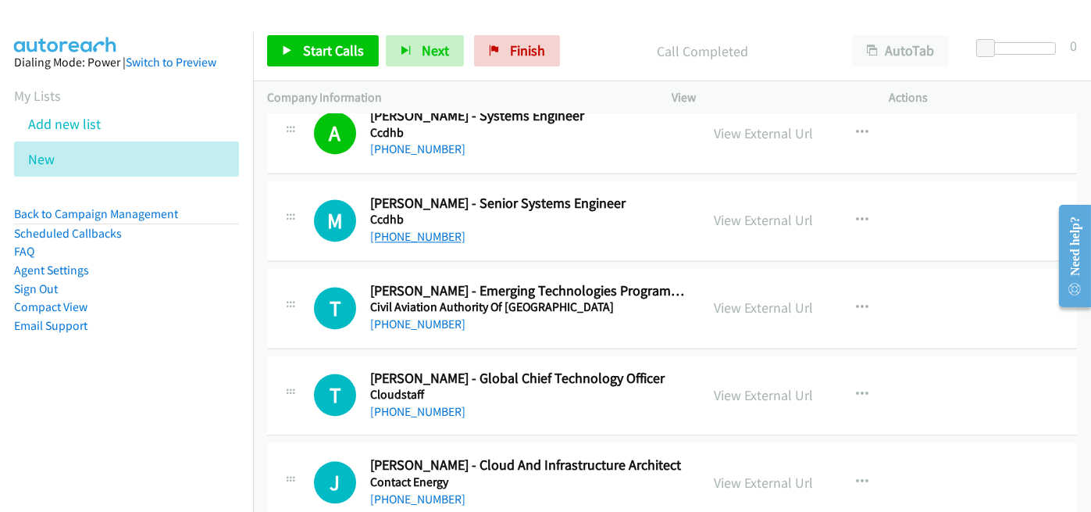
click at [415, 229] on link "+64 27 254 1359" at bounding box center [417, 236] width 95 height 15
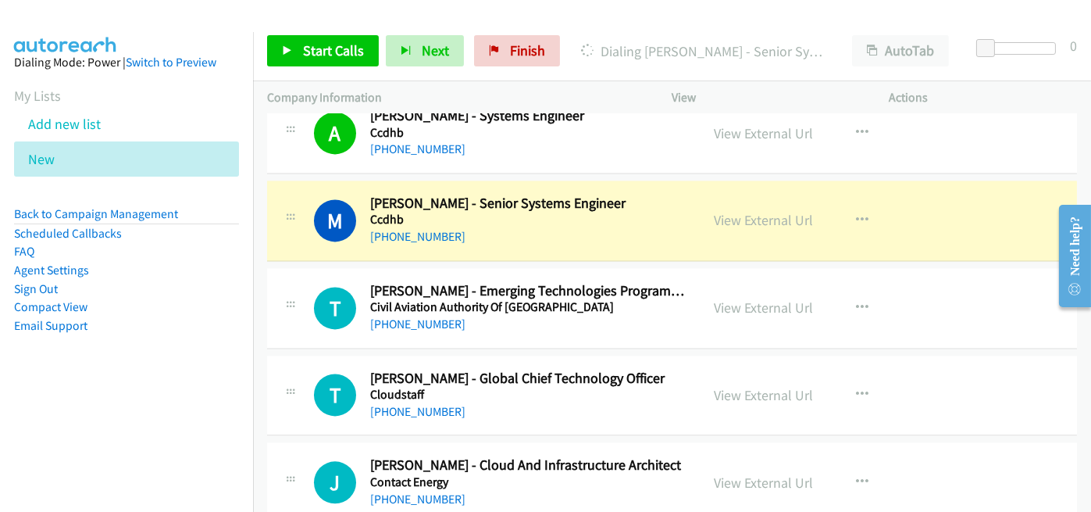
click at [574, 212] on h5 "Ccdhb" at bounding box center [528, 220] width 316 height 16
click at [764, 211] on link "View External Url" at bounding box center [764, 220] width 99 height 18
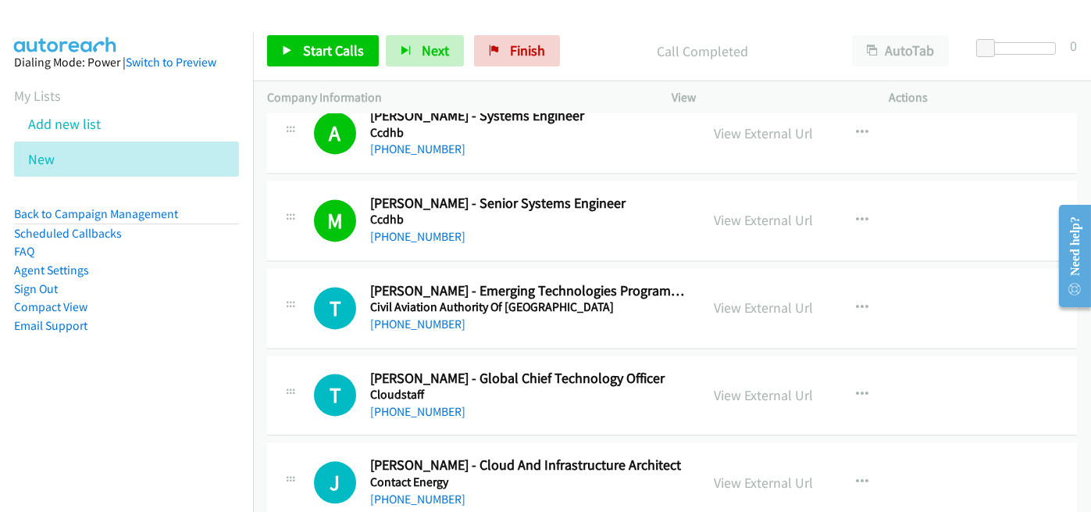
scroll to position [7263, 0]
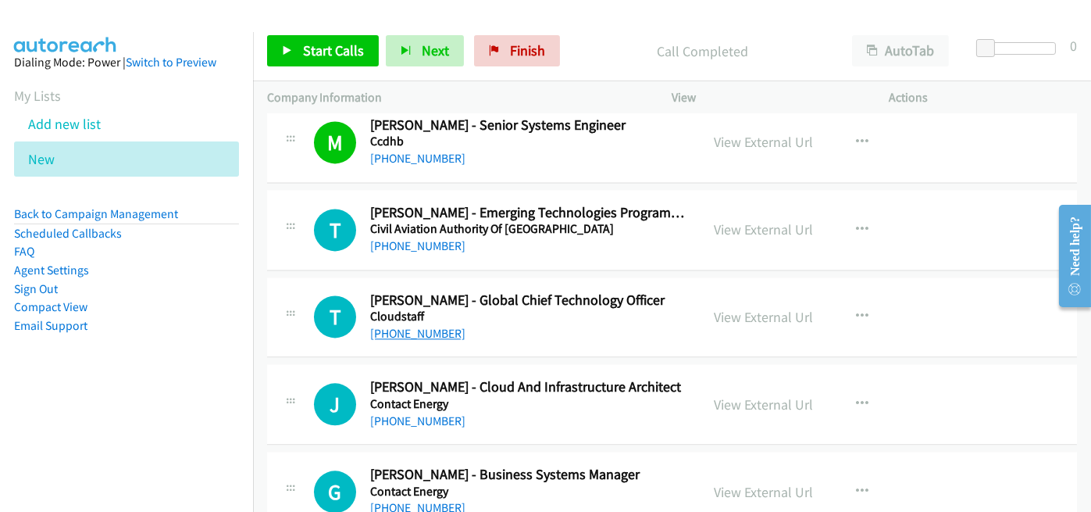
click at [398, 326] on link "+64 21 195 2377" at bounding box center [417, 333] width 95 height 15
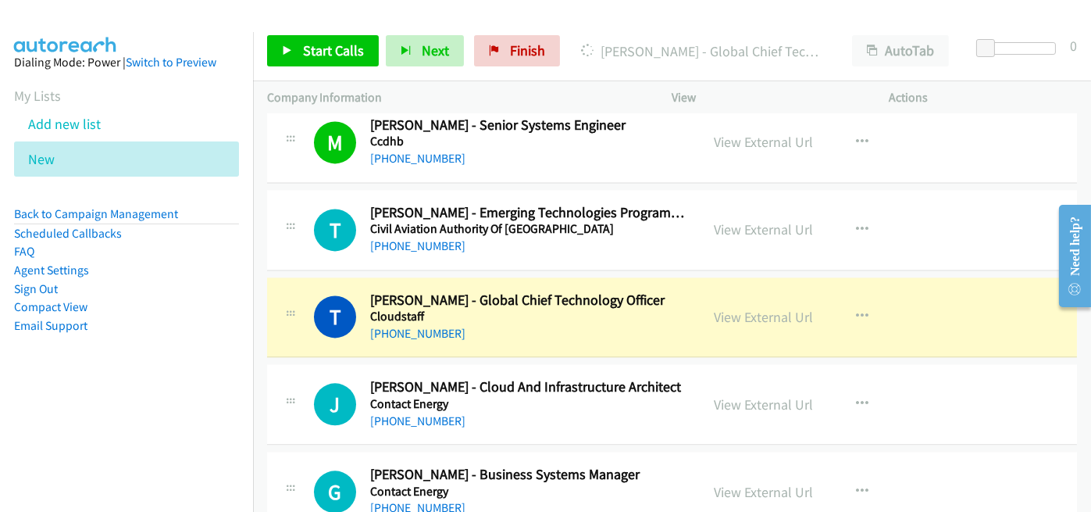
click at [633, 336] on div "T Callback Scheduled Tevis Paget - Global Chief Technology Officer Cloudstaff P…" at bounding box center [672, 317] width 810 height 80
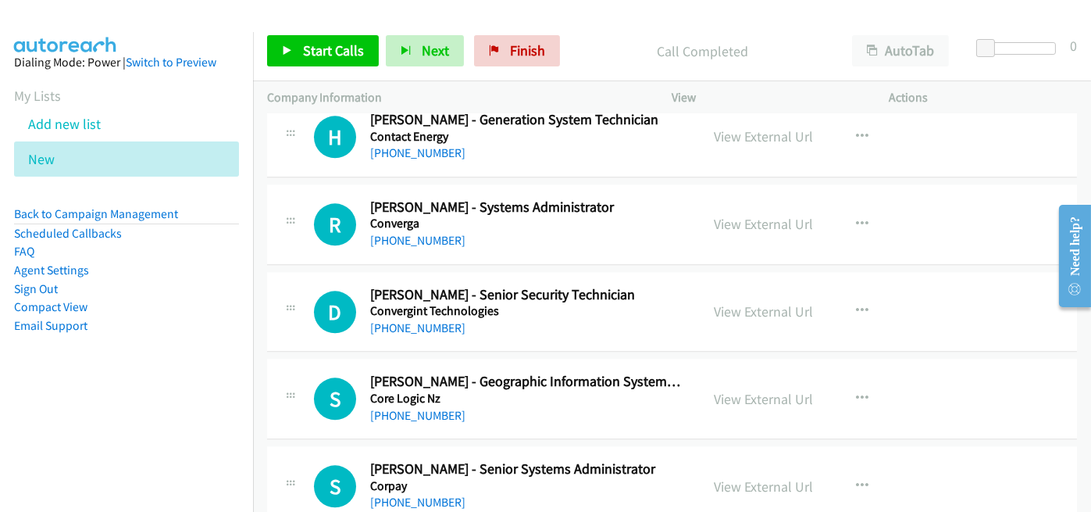
scroll to position [7732, 0]
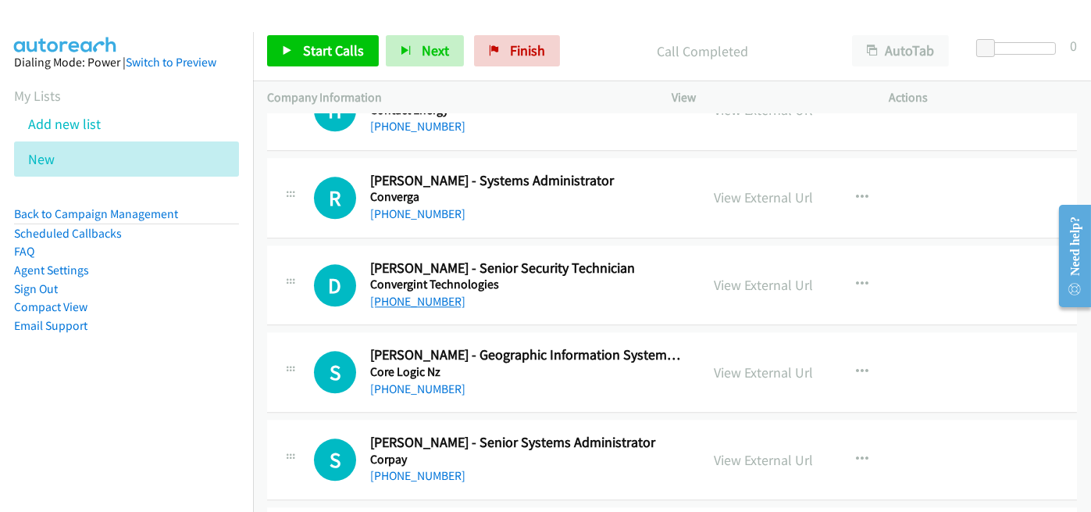
click at [420, 294] on link "+64 22 372 7445" at bounding box center [417, 301] width 95 height 15
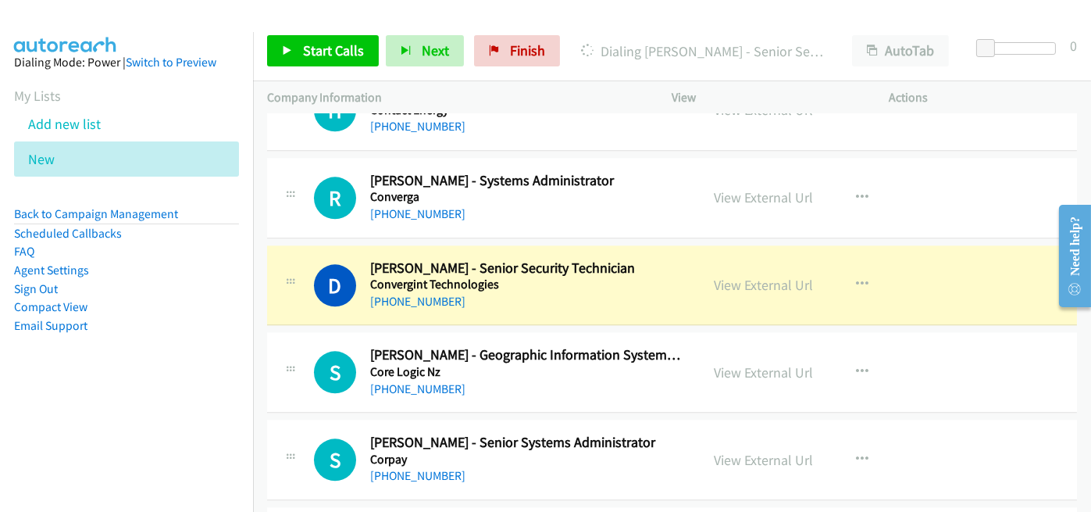
scroll to position [7966, 0]
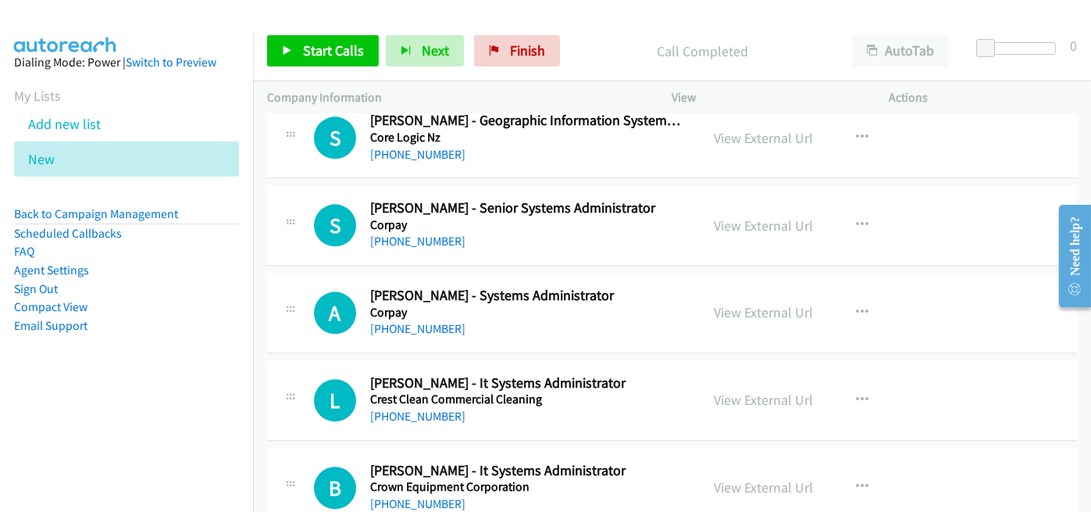
click at [645, 287] on h2 "Alexander Paras - Systems Administrator" at bounding box center [528, 296] width 316 height 18
click at [421, 408] on link "+64 27 297 9065" at bounding box center [417, 415] width 95 height 15
click at [626, 319] on div "A Callback Scheduled Alexander Paras - Systems Administrator Corpay Pacific/Auc…" at bounding box center [672, 313] width 810 height 80
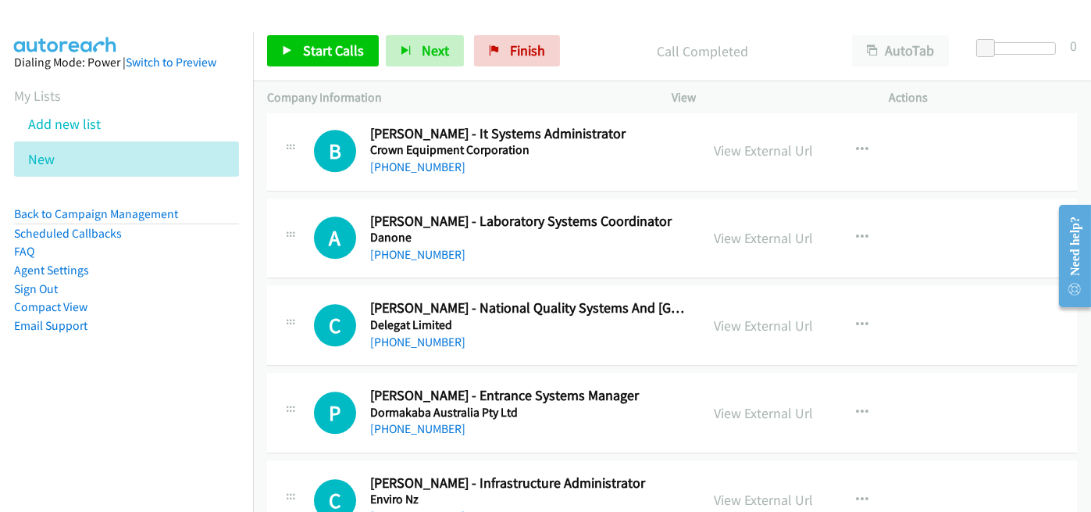
scroll to position [8200, 0]
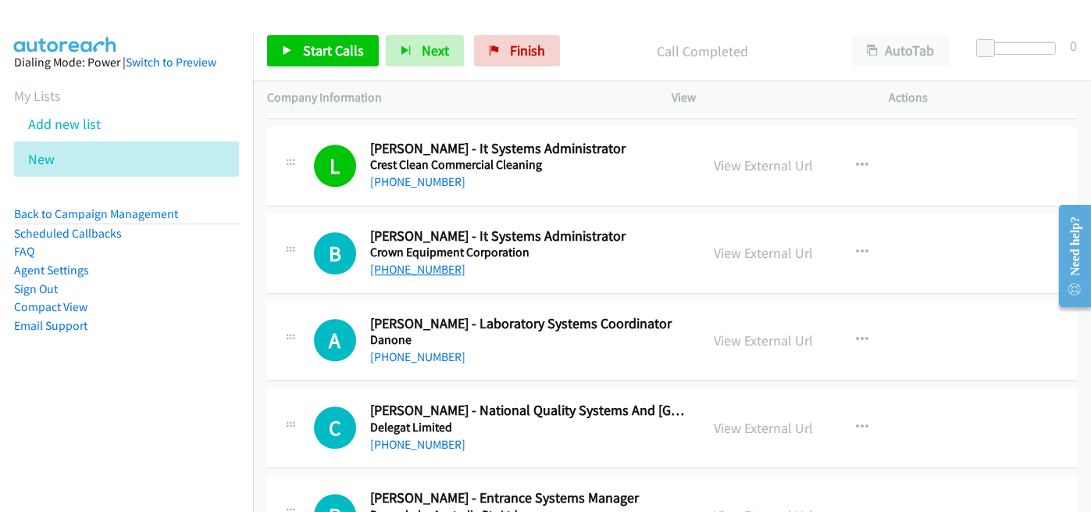
click at [432, 262] on link "+64 27 838 6404" at bounding box center [417, 269] width 95 height 15
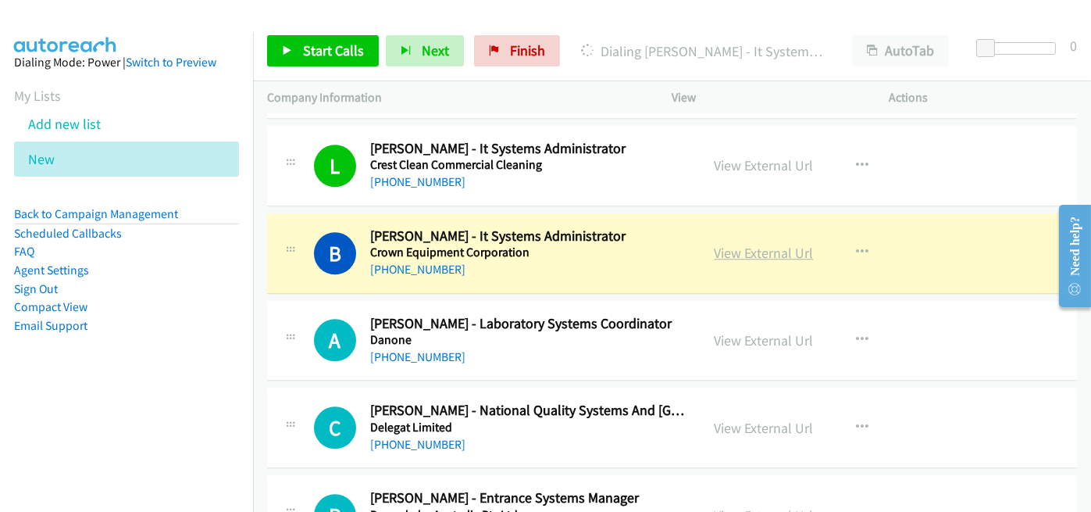
click at [726, 244] on link "View External Url" at bounding box center [764, 253] width 99 height 18
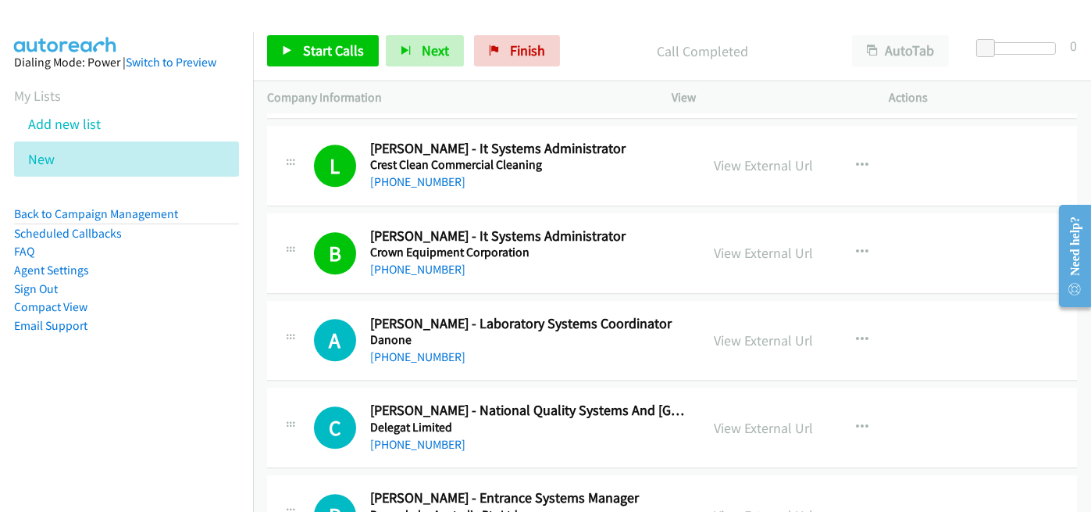
click at [104, 469] on nav "Dialing Mode: Power | Switch to Preview My Lists Add new list New Back to Campa…" at bounding box center [127, 288] width 254 height 512
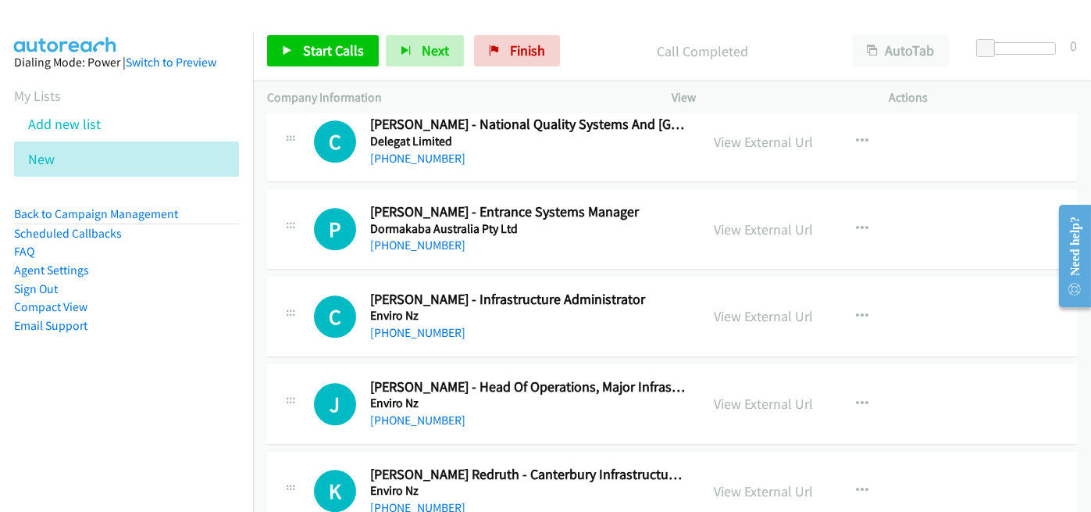
scroll to position [8513, 0]
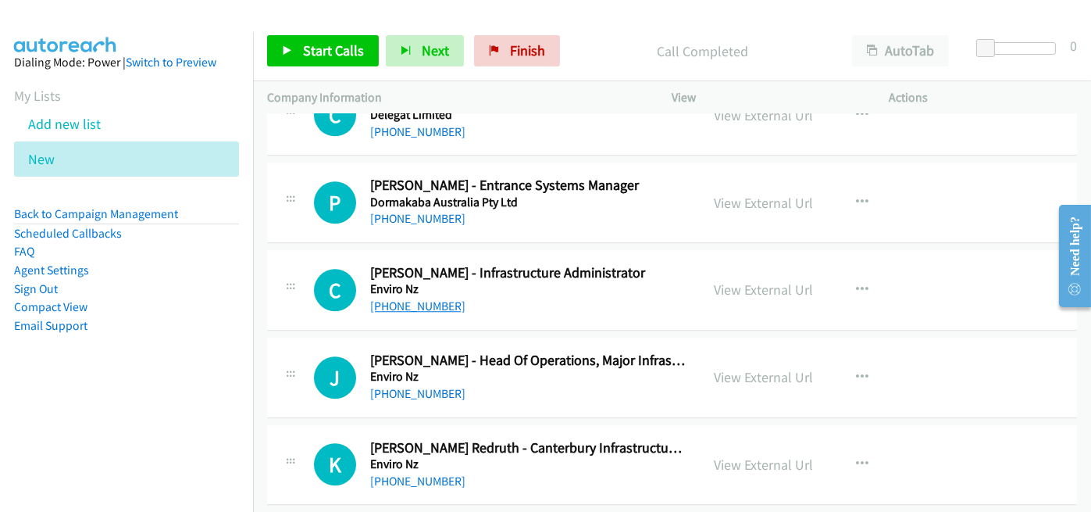
click at [412, 298] on link "+64 27 554 0612" at bounding box center [417, 305] width 95 height 15
click at [536, 51] on span "Finish" at bounding box center [527, 50] width 35 height 18
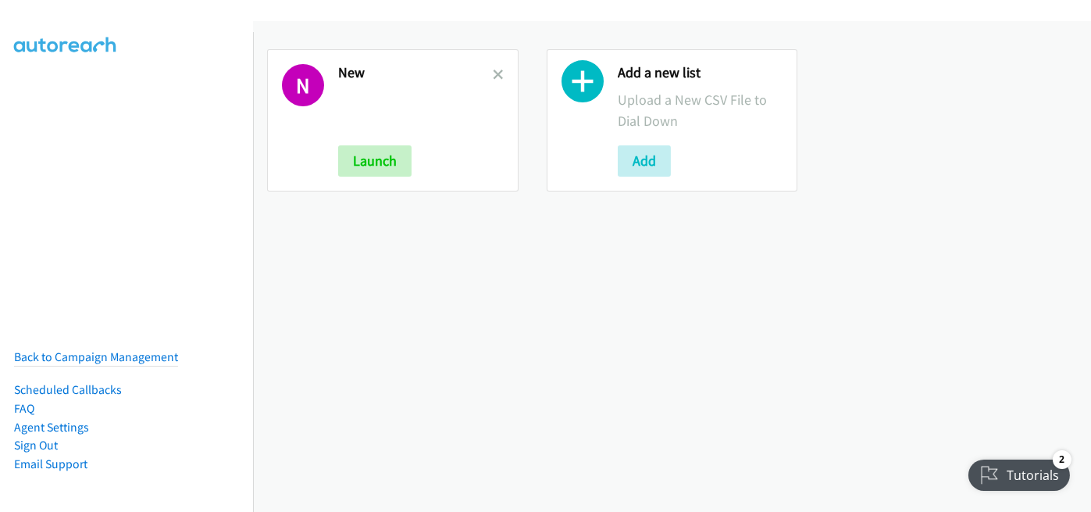
click at [501, 73] on div "N New Launch" at bounding box center [392, 120] width 251 height 142
click at [494, 72] on icon at bounding box center [498, 75] width 11 height 11
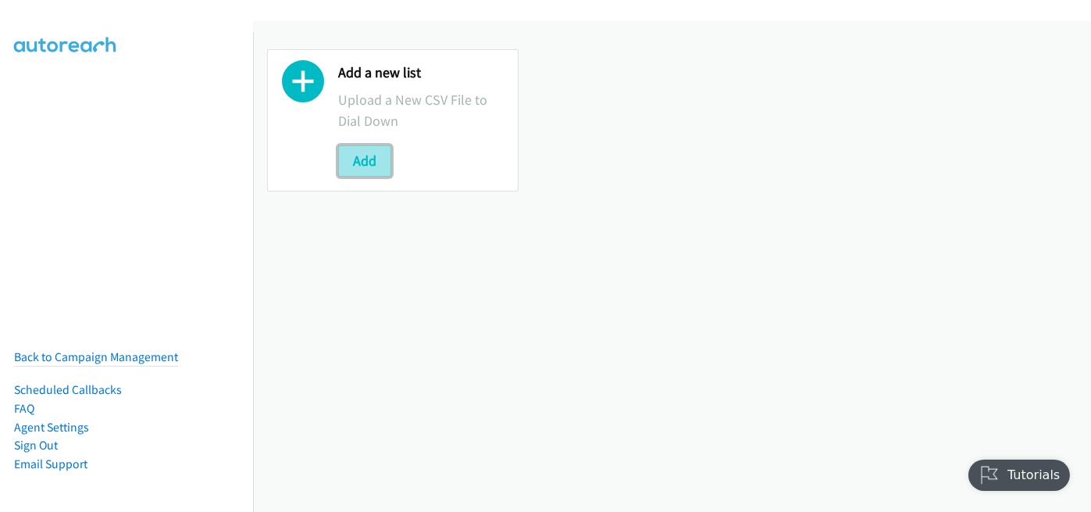
click at [360, 159] on button "Add" at bounding box center [364, 160] width 53 height 31
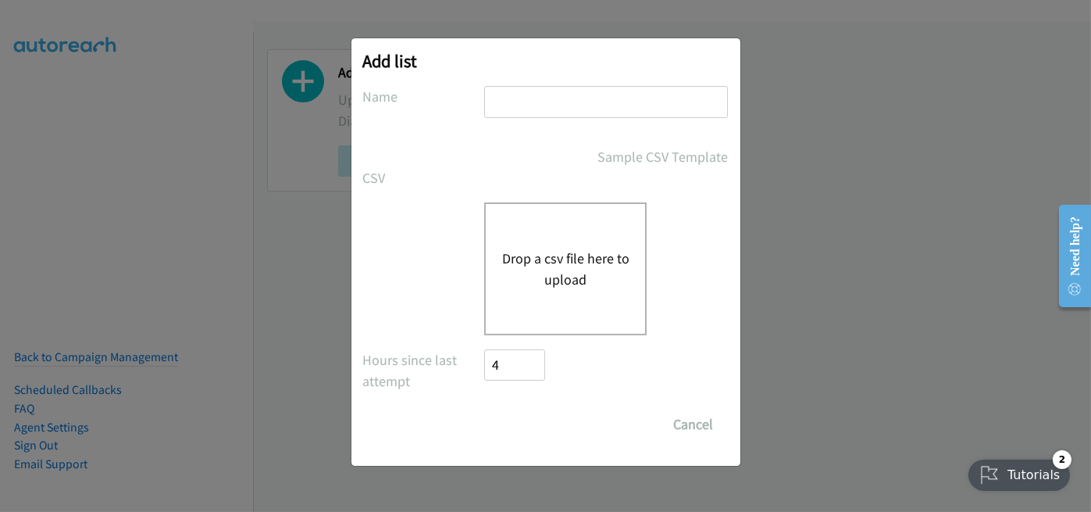
click at [580, 267] on button "Drop a csv file here to upload" at bounding box center [565, 269] width 128 height 42
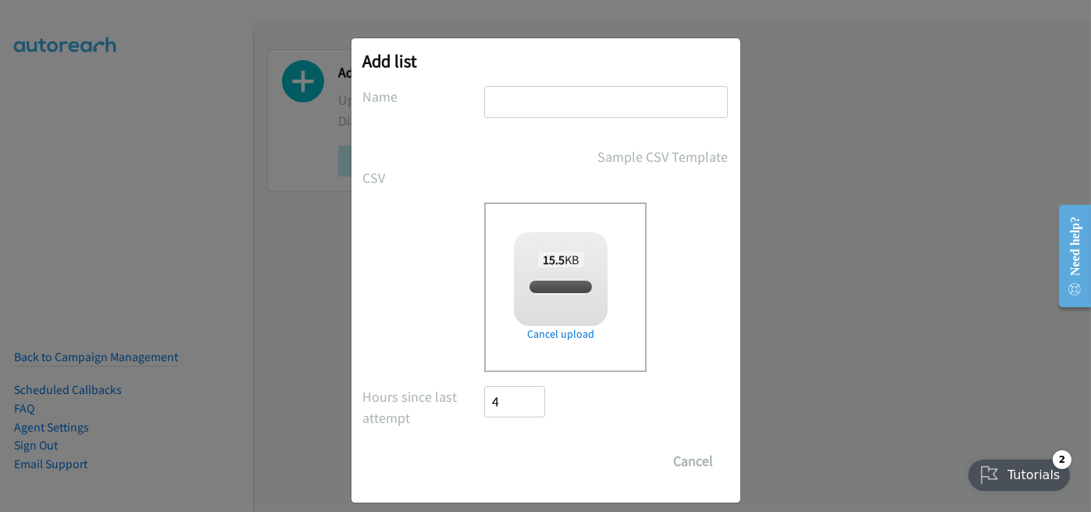
checkbox input "true"
click at [519, 84] on div "Add list No phone fields were returned for that Report or List View Please uplo…" at bounding box center [545, 270] width 389 height 464
click at [514, 98] on input "text" at bounding box center [606, 102] width 244 height 32
type input "new"
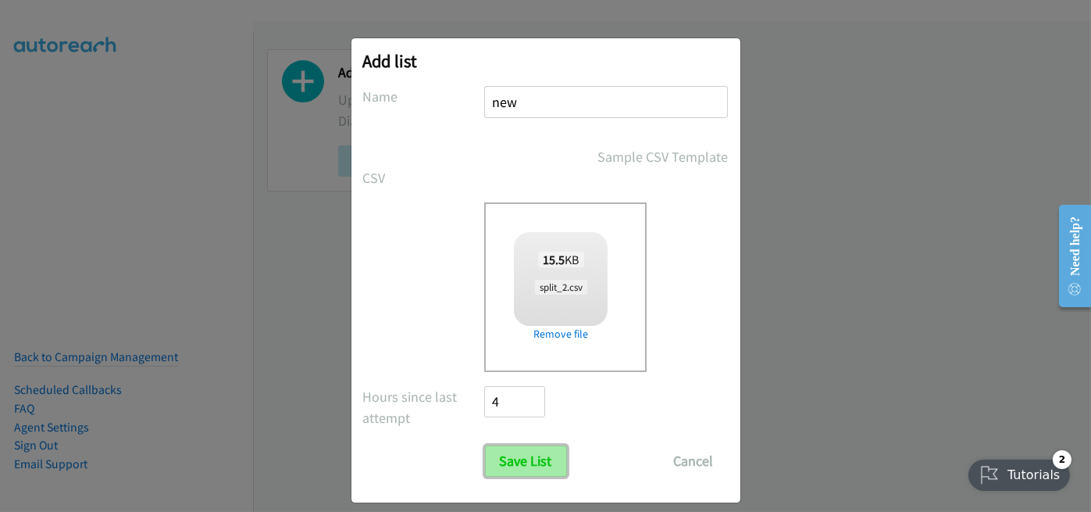
click at [525, 458] on input "Save List" at bounding box center [526, 460] width 82 height 31
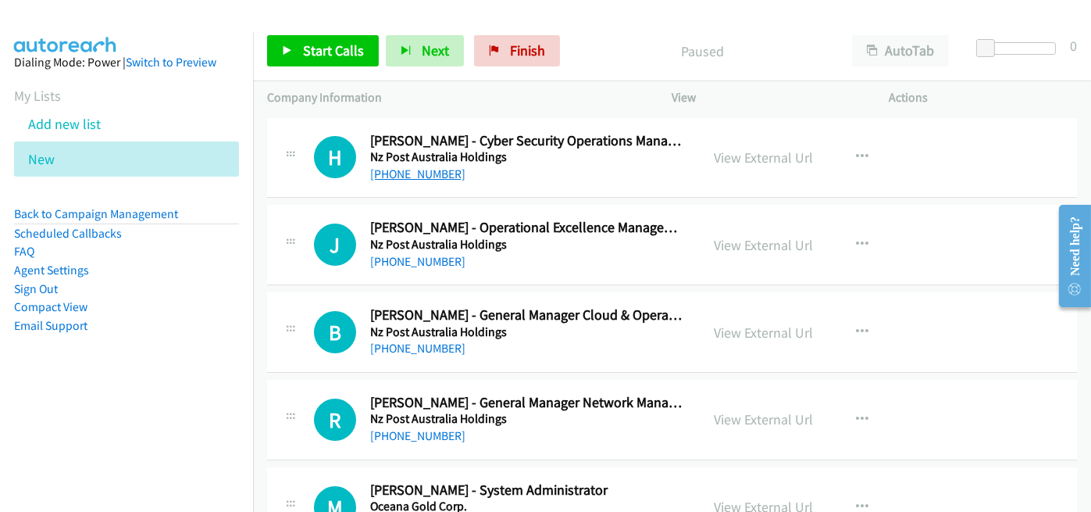
click at [438, 172] on link "+64 27 707 1614" at bounding box center [417, 173] width 95 height 15
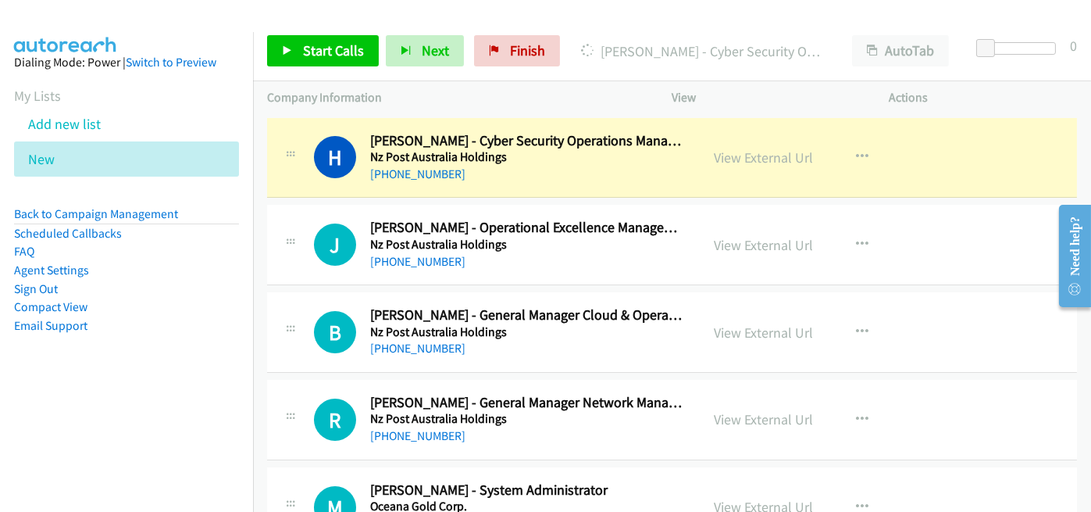
click at [516, 260] on div "+64 27 257 8305" at bounding box center [528, 261] width 316 height 19
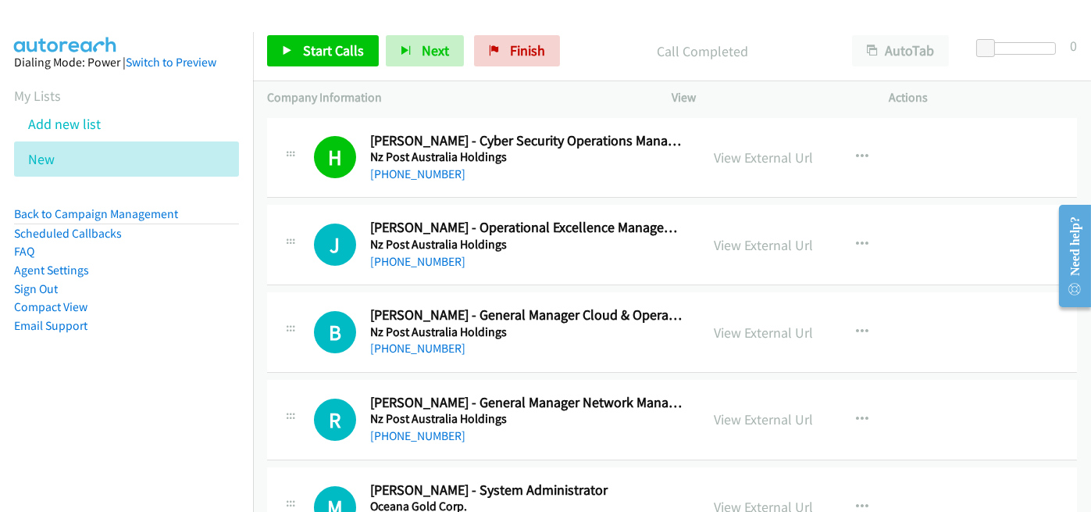
scroll to position [78, 0]
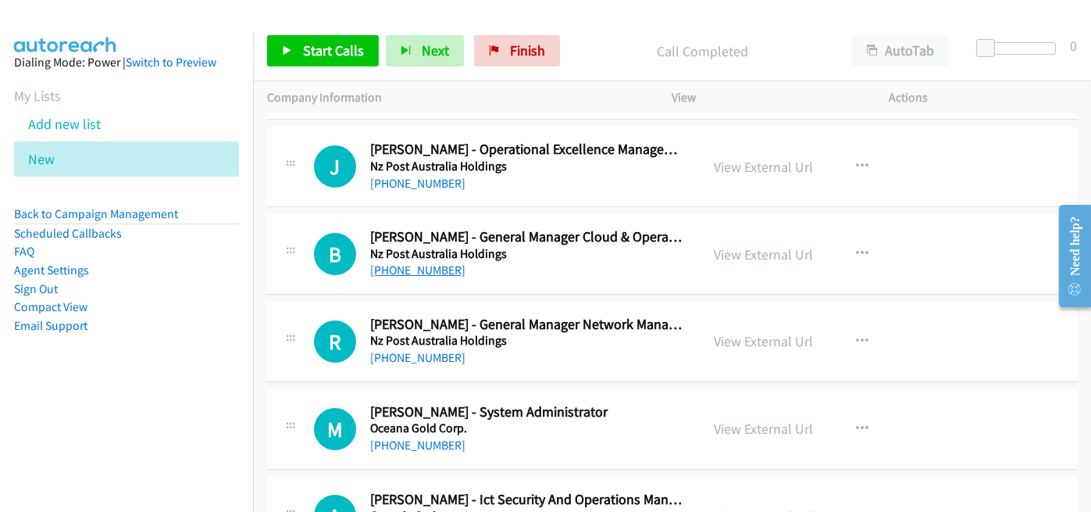
click at [413, 271] on link "+64 21 500 401" at bounding box center [417, 269] width 95 height 15
click at [513, 271] on div "+64 21 500 401" at bounding box center [528, 270] width 316 height 19
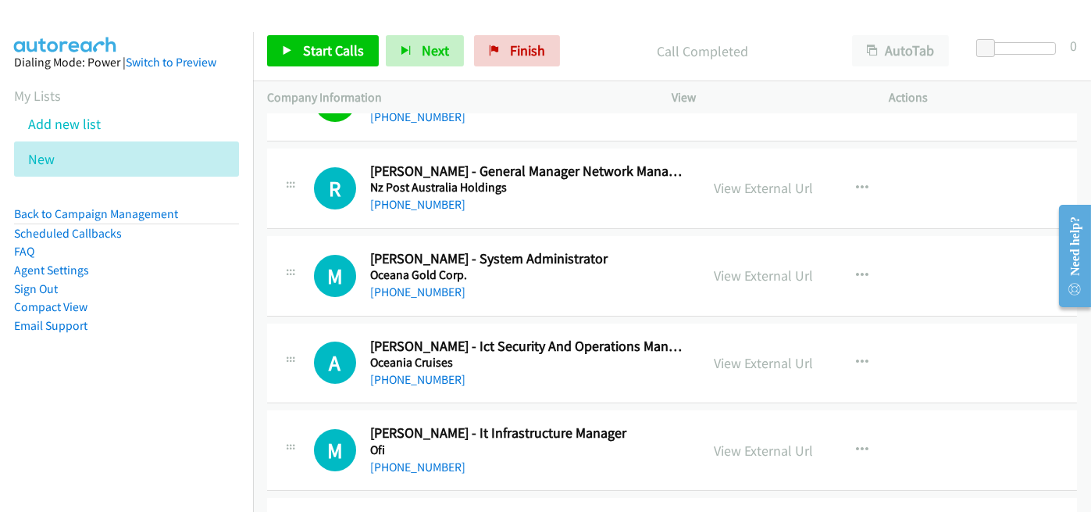
scroll to position [234, 0]
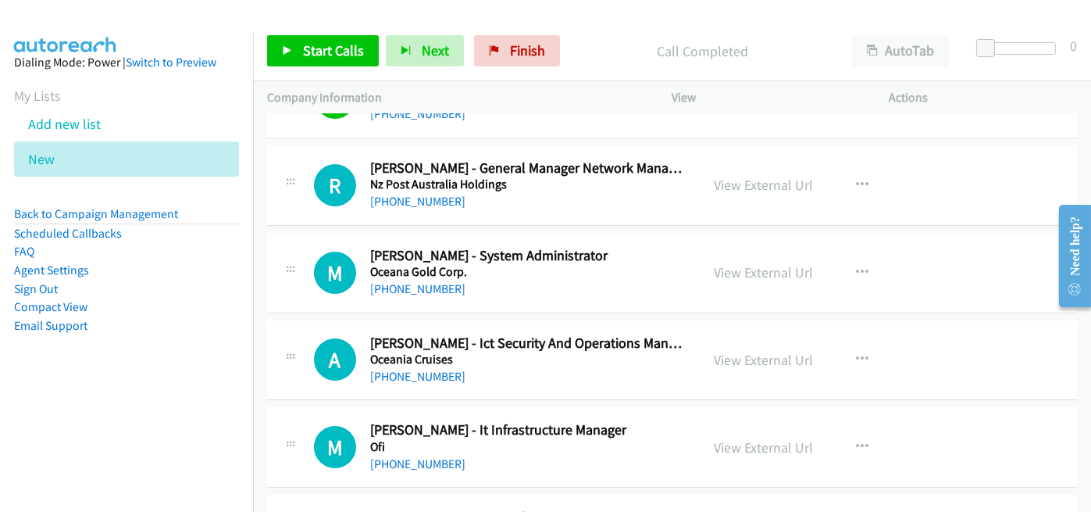
click at [503, 210] on div "R Callback Scheduled Rex Middelbeek - General Manager Network Management (Actin…" at bounding box center [672, 185] width 810 height 80
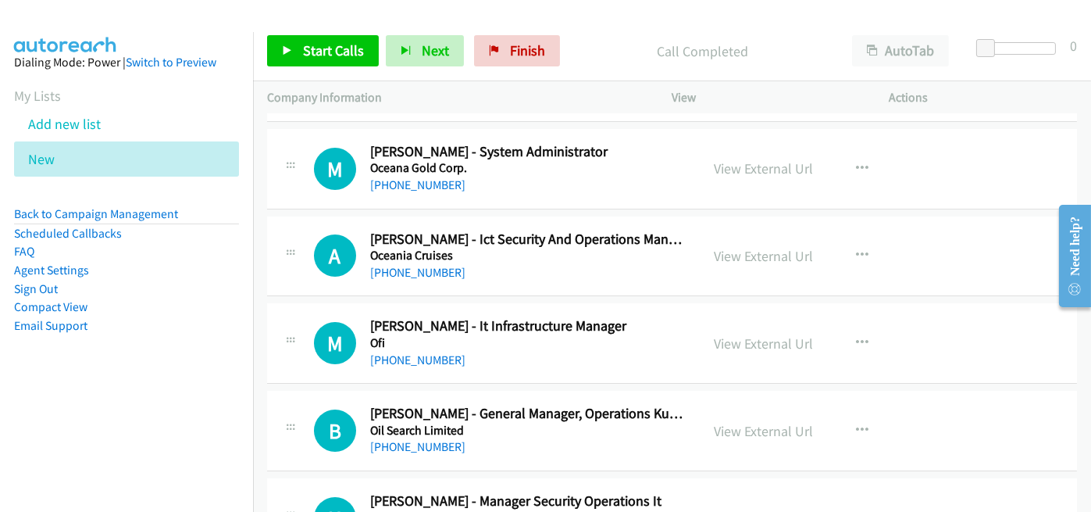
scroll to position [312, 0]
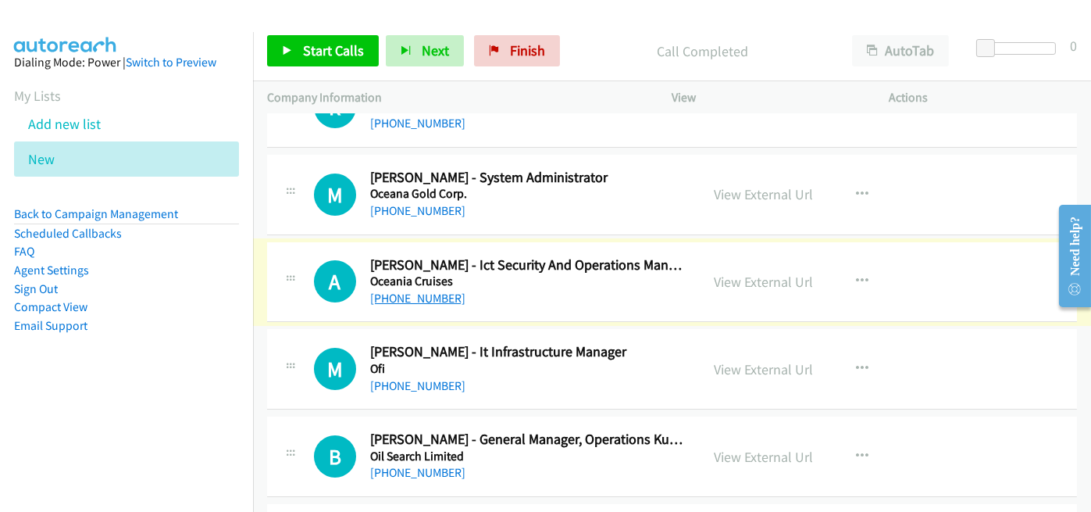
click at [401, 298] on link "+64 27 277 5471" at bounding box center [417, 298] width 95 height 15
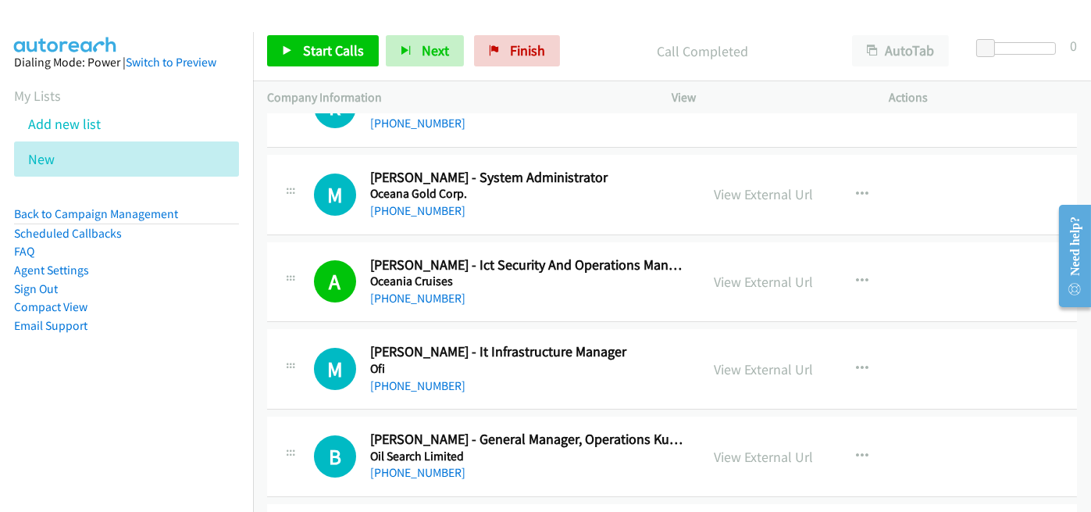
click at [516, 292] on div "+64 27 277 5471" at bounding box center [528, 298] width 316 height 19
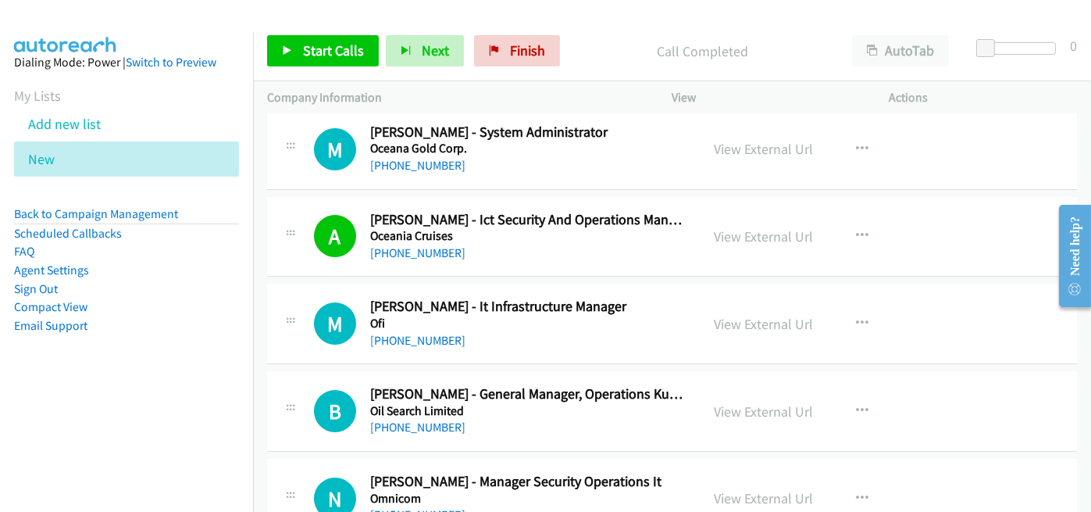
scroll to position [390, 0]
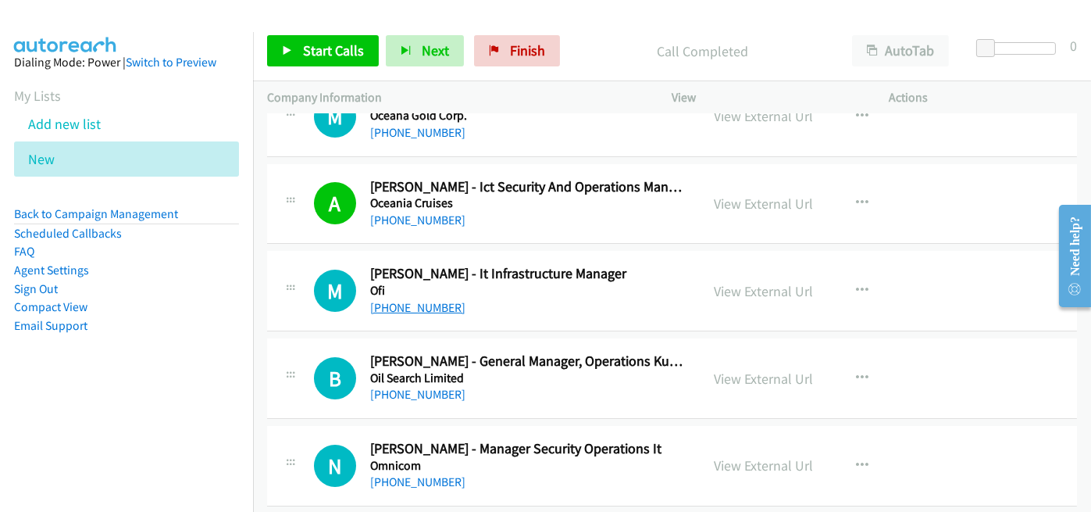
click at [433, 310] on link "+64 27 315 9574" at bounding box center [417, 307] width 95 height 15
click at [515, 309] on div "+64 27 315 9574" at bounding box center [528, 307] width 316 height 19
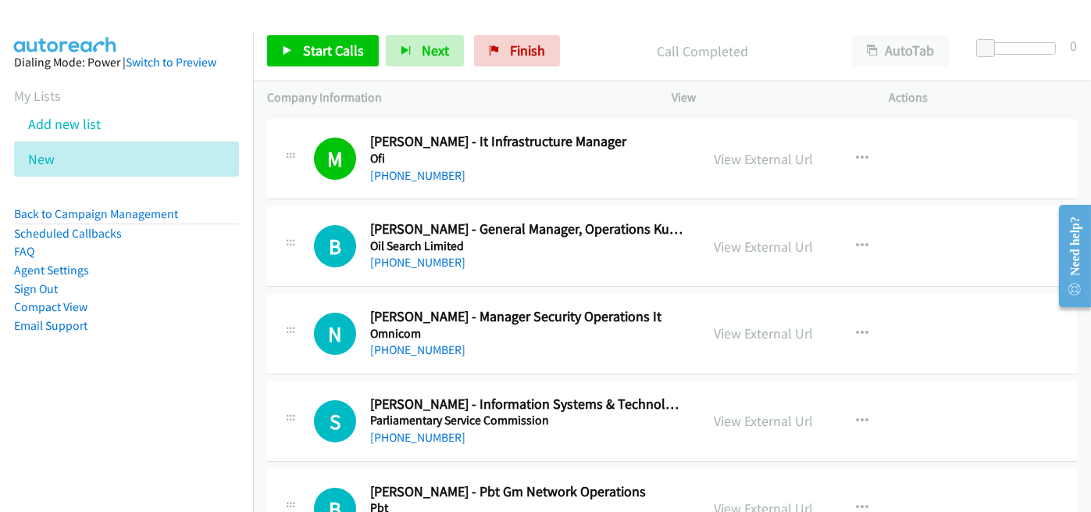
scroll to position [547, 0]
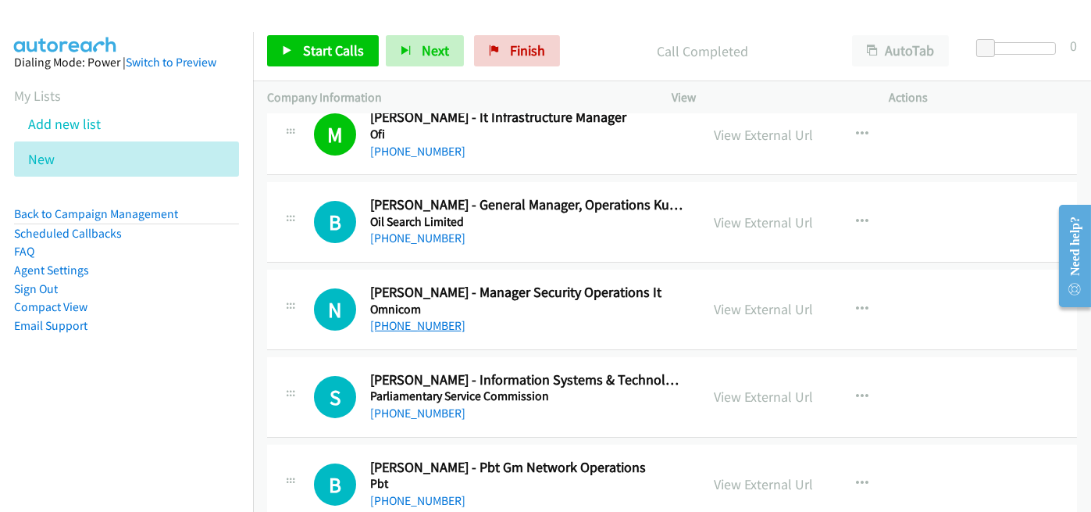
click at [431, 323] on link "+64 20 4113 3529" at bounding box center [417, 325] width 95 height 15
drag, startPoint x: 472, startPoint y: 305, endPoint x: 501, endPoint y: 308, distance: 28.2
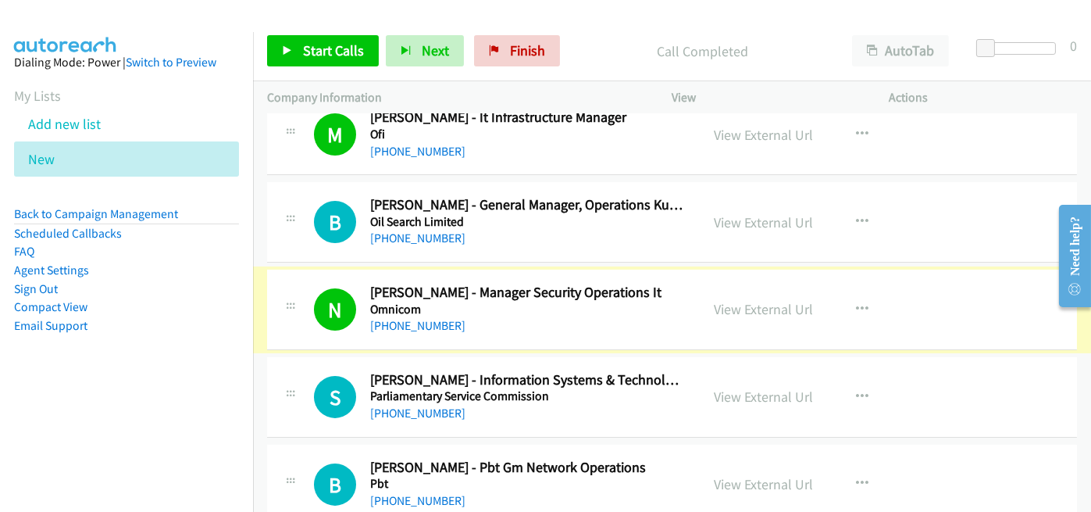
scroll to position [625, 0]
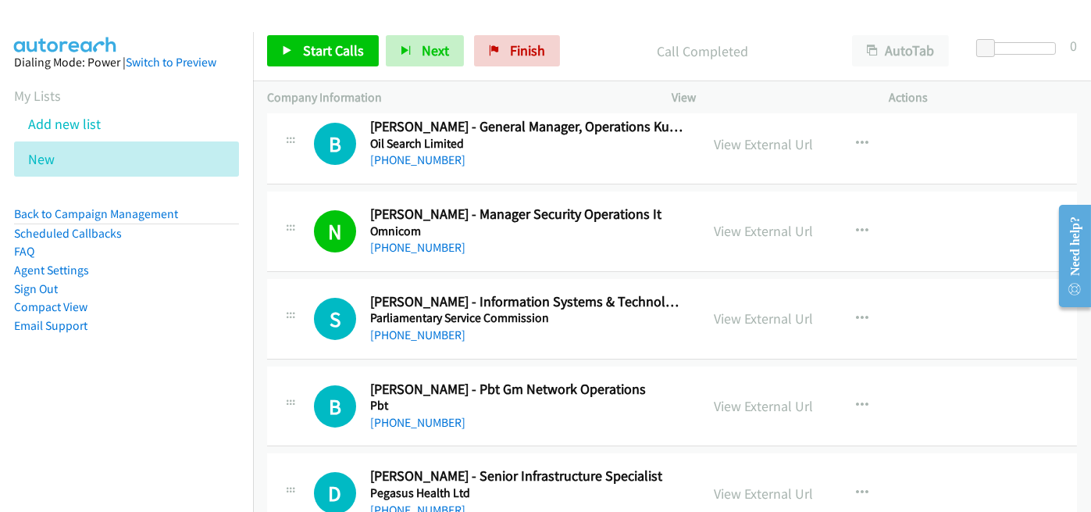
click at [437, 341] on div "+64 22 687 9773" at bounding box center [528, 335] width 316 height 19
click at [434, 335] on link "+64 22 687 9773" at bounding box center [417, 334] width 95 height 15
click at [552, 362] on td "B Callback Scheduled Brett Chatfield - Pbt Gm Network Operations Pbt Pacific/Au…" at bounding box center [672, 405] width 838 height 87
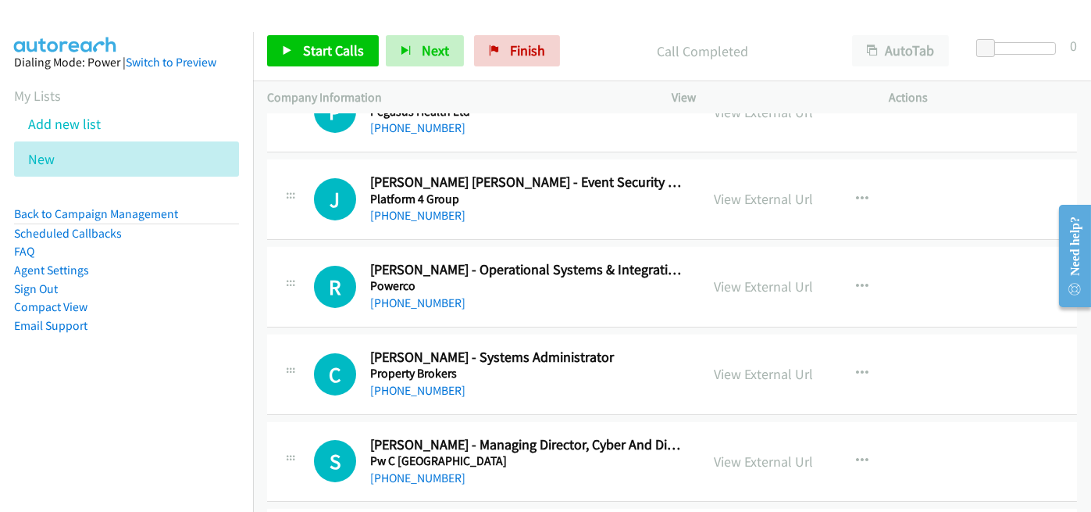
scroll to position [1171, 0]
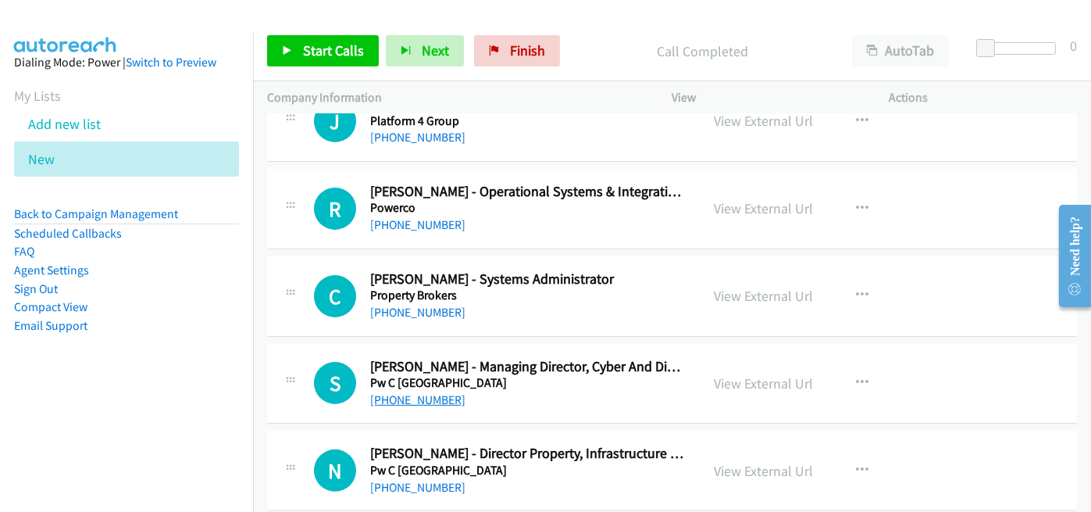
click at [399, 395] on link "+64 27 233 2333" at bounding box center [417, 399] width 95 height 15
click at [507, 408] on div "S Callback Scheduled Samrat Choudhury - Managing Director, Cyber And Digital Tr…" at bounding box center [672, 384] width 810 height 80
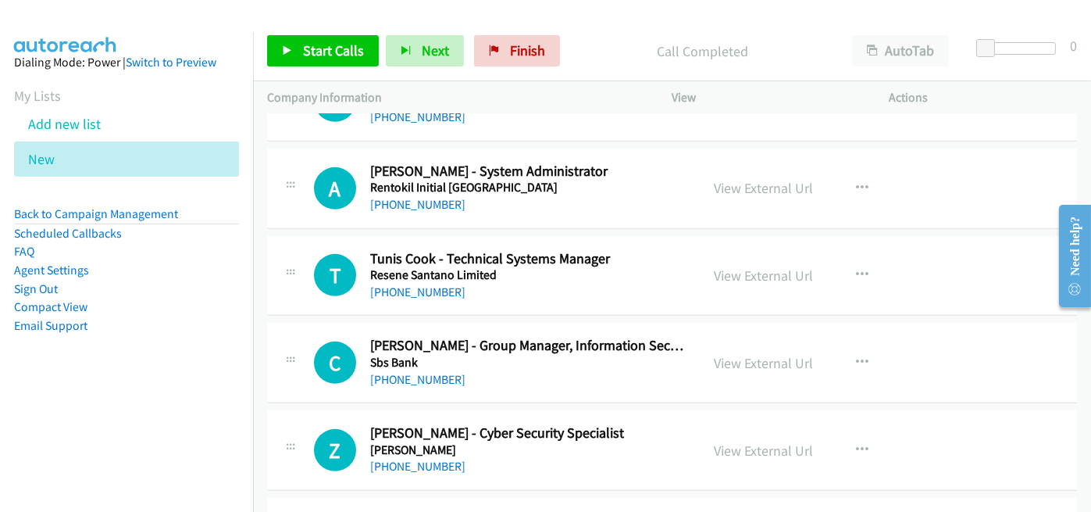
scroll to position [1718, 0]
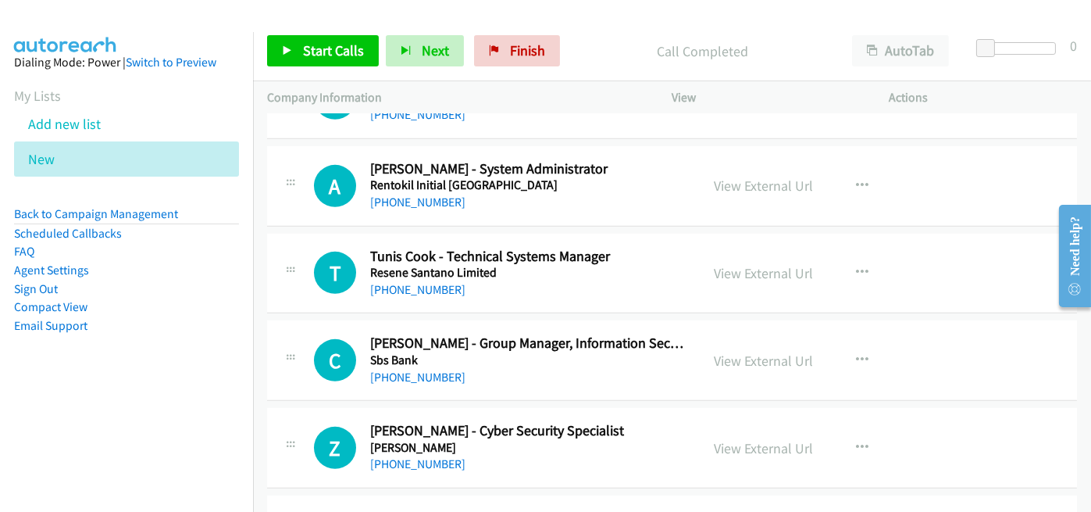
click at [519, 283] on div "+64 22 585 6573" at bounding box center [528, 289] width 316 height 19
click at [414, 283] on link "+64 22 585 6573" at bounding box center [417, 289] width 95 height 15
click at [496, 282] on div "+64 22 585 6573" at bounding box center [528, 289] width 316 height 19
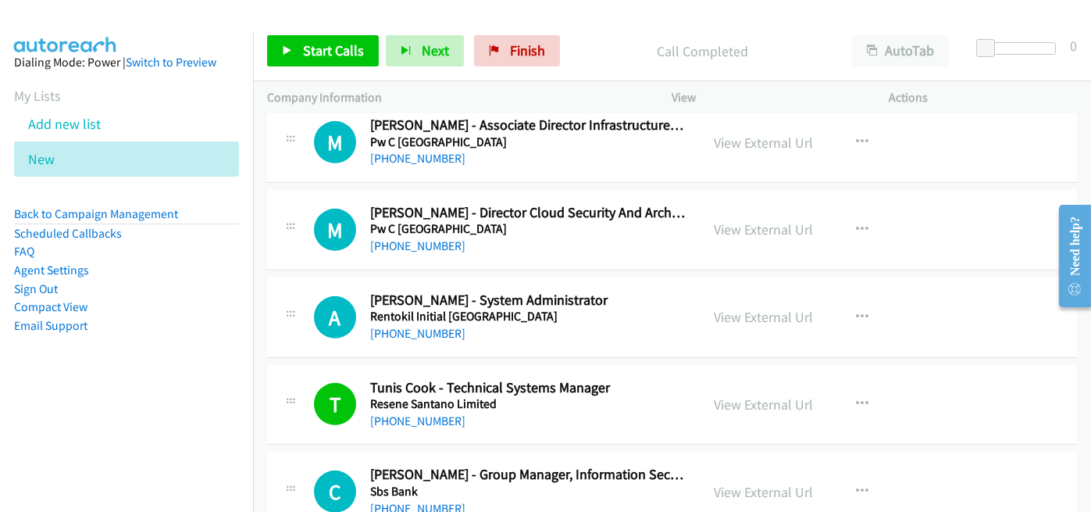
scroll to position [1562, 0]
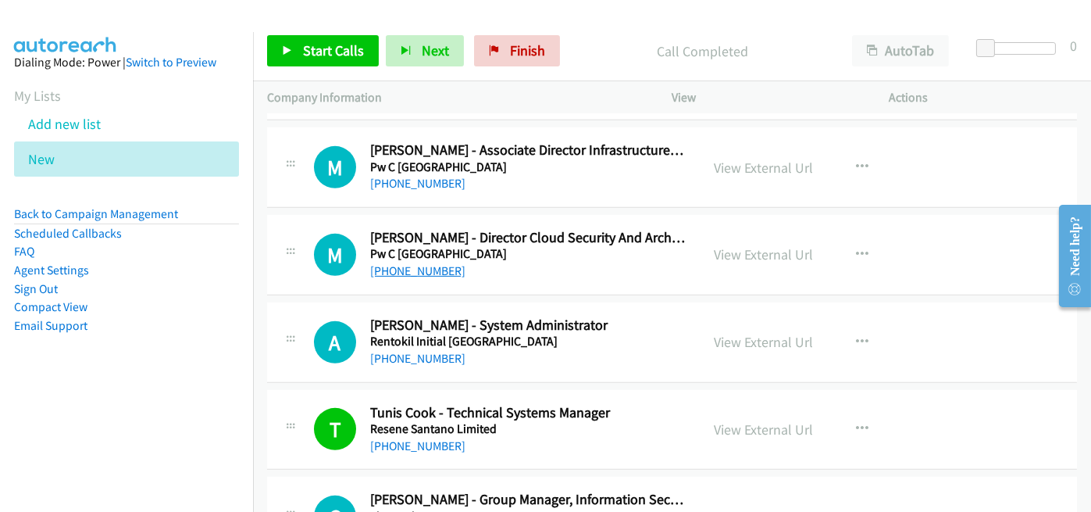
click at [444, 265] on link "+64 27 556 0569" at bounding box center [417, 270] width 95 height 15
click at [480, 246] on h5 "Pw C New Zealand" at bounding box center [528, 254] width 316 height 16
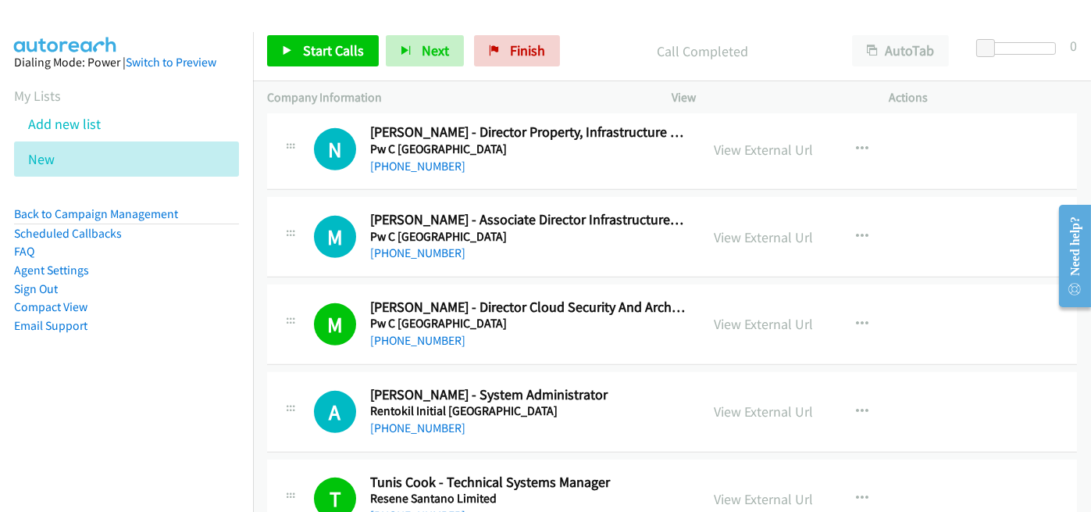
scroll to position [1406, 0]
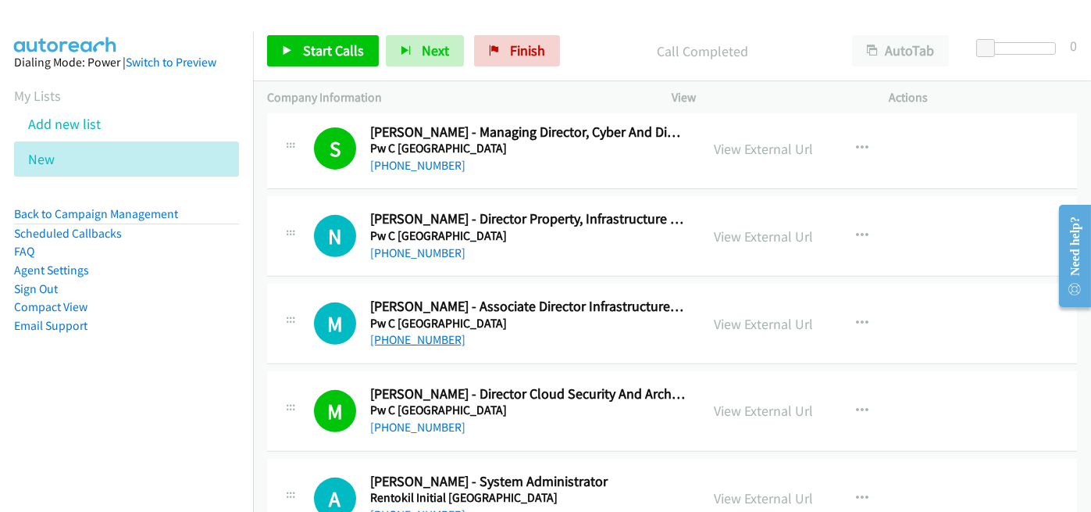
click at [420, 332] on link "+64 210 416 548" at bounding box center [417, 339] width 95 height 15
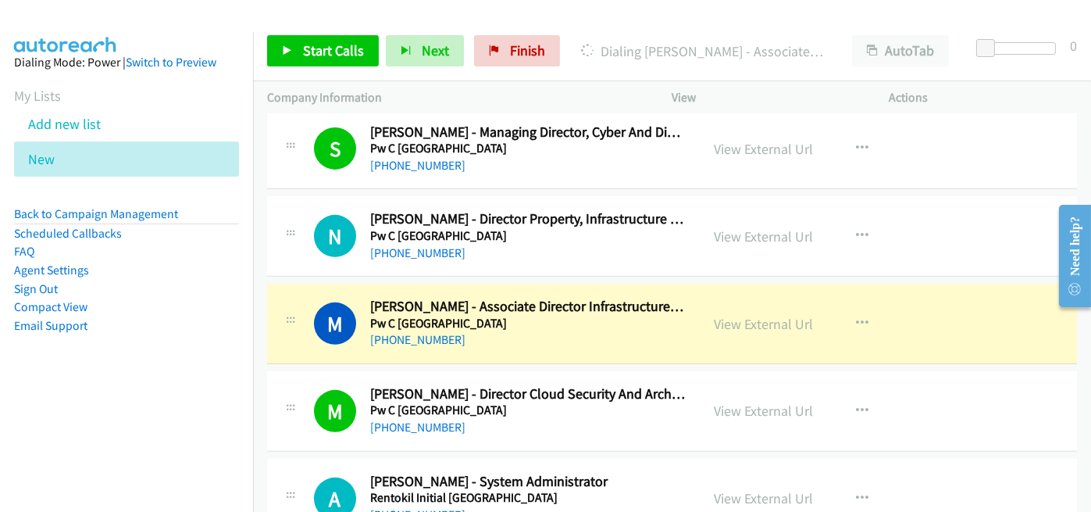
click at [525, 333] on div "+64 210 416 548" at bounding box center [528, 339] width 316 height 19
click at [766, 319] on link "View External Url" at bounding box center [764, 324] width 99 height 18
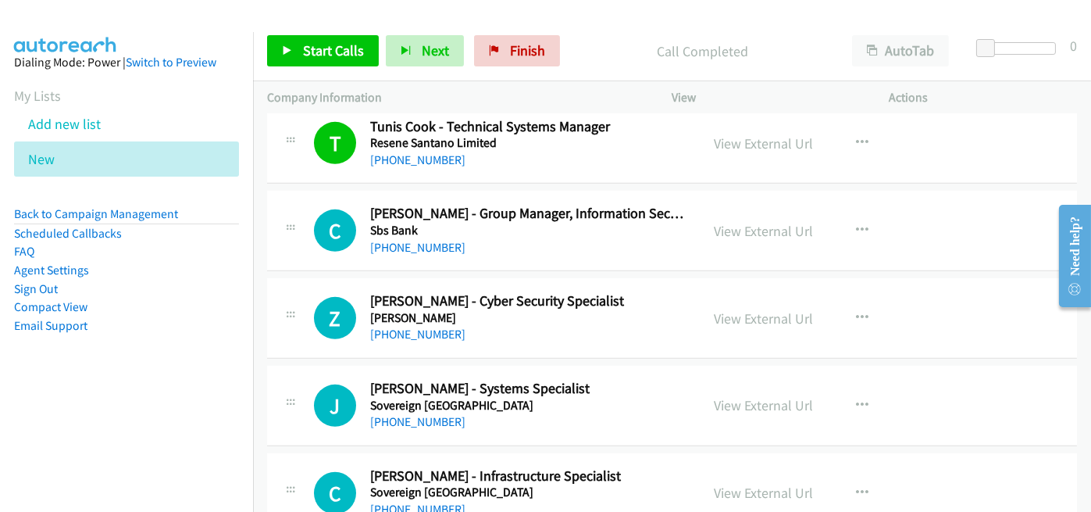
scroll to position [1874, 0]
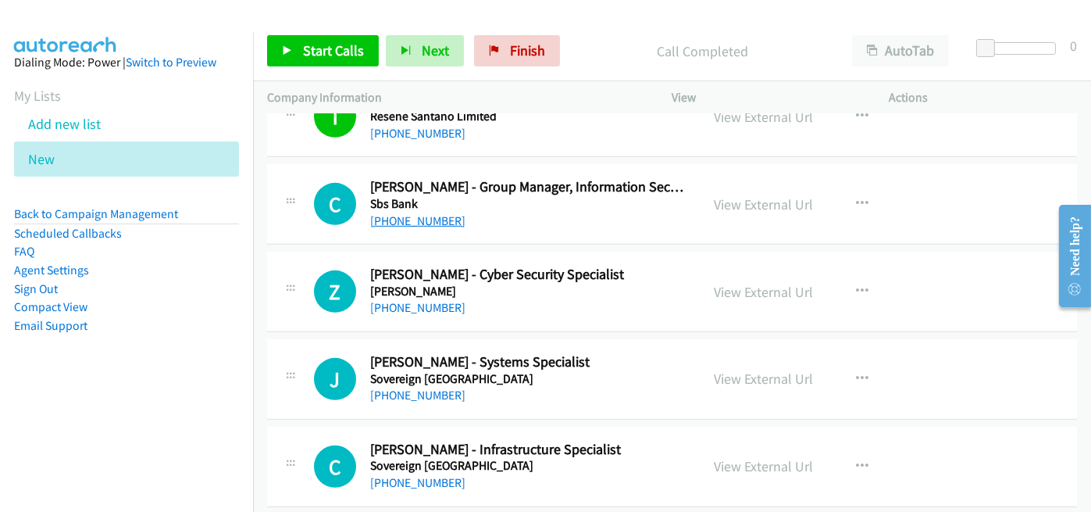
click at [407, 213] on link "+64 27 814 0210" at bounding box center [417, 220] width 95 height 15
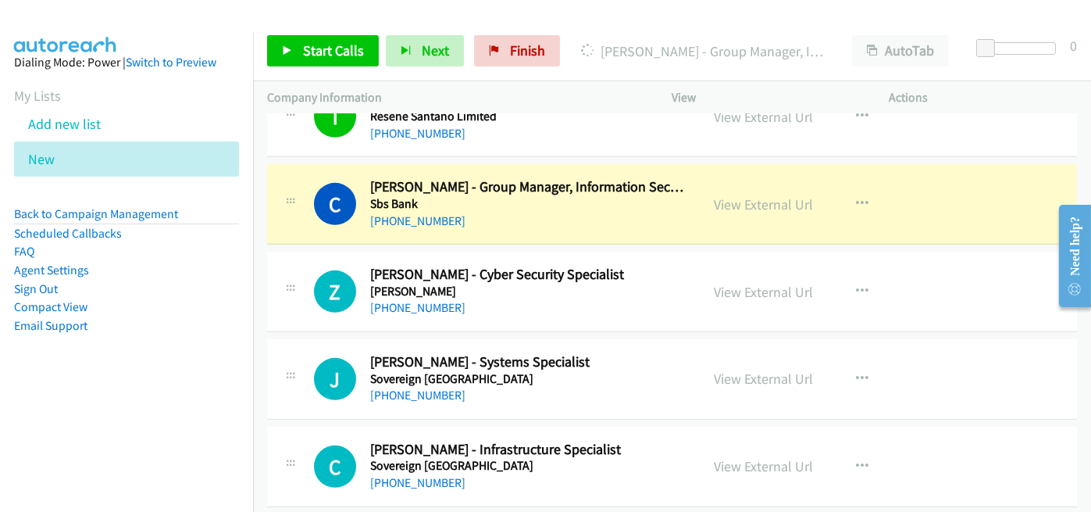
click at [514, 303] on div "+64 21 184 0621" at bounding box center [528, 307] width 316 height 19
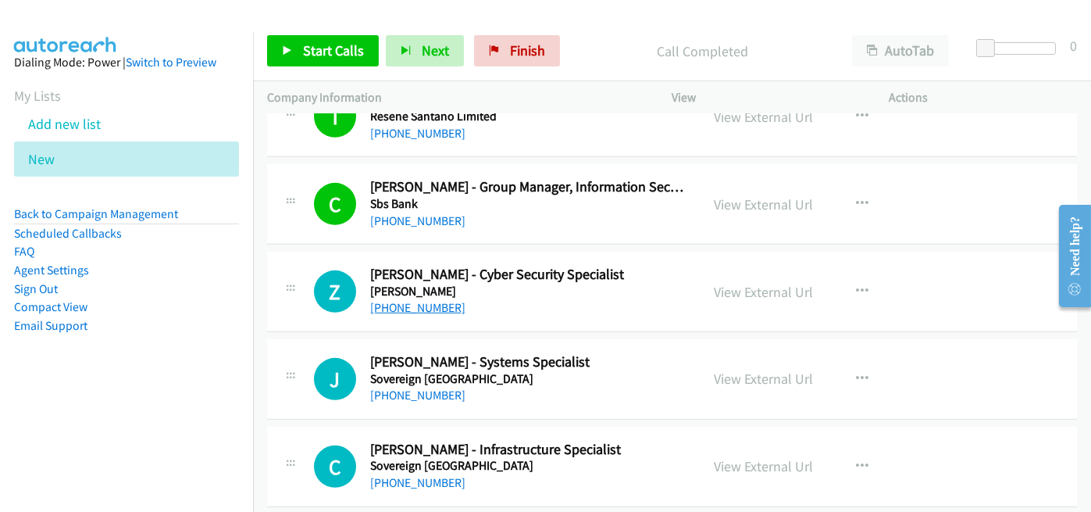
click at [412, 305] on link "+64 21 184 0621" at bounding box center [417, 307] width 95 height 15
click at [537, 298] on div "+64 21 184 0621" at bounding box center [528, 307] width 316 height 19
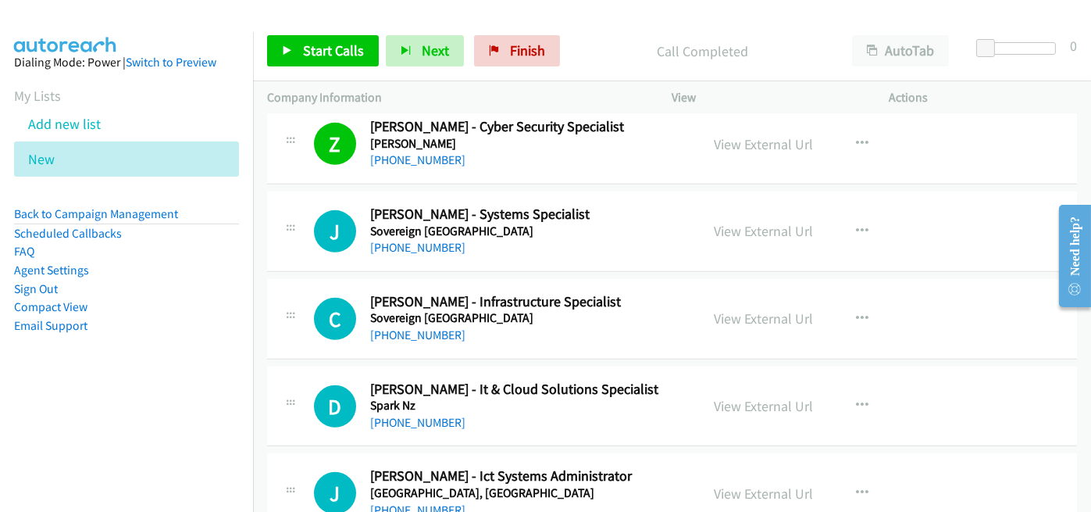
scroll to position [2031, 0]
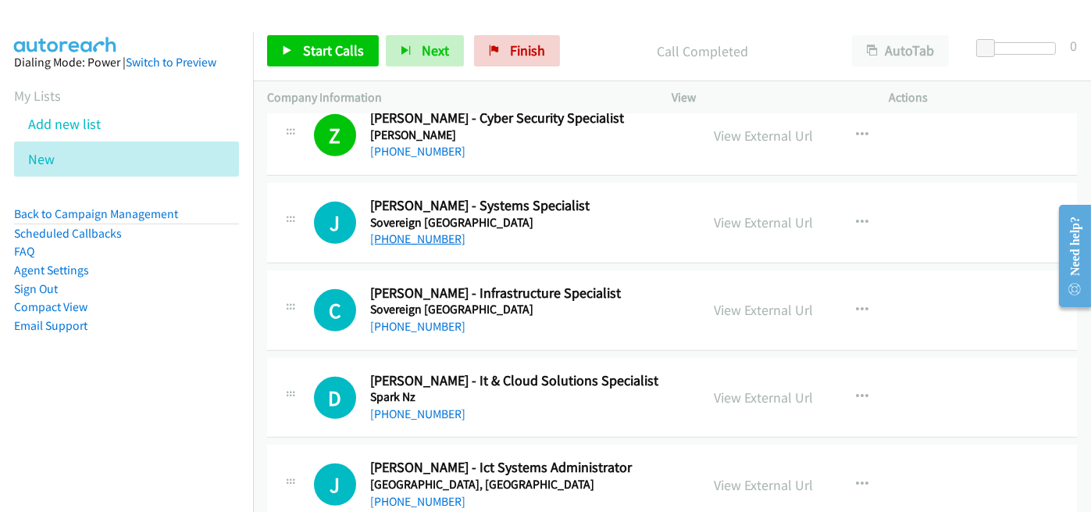
click at [424, 231] on link "+64 21 262 6561" at bounding box center [417, 238] width 95 height 15
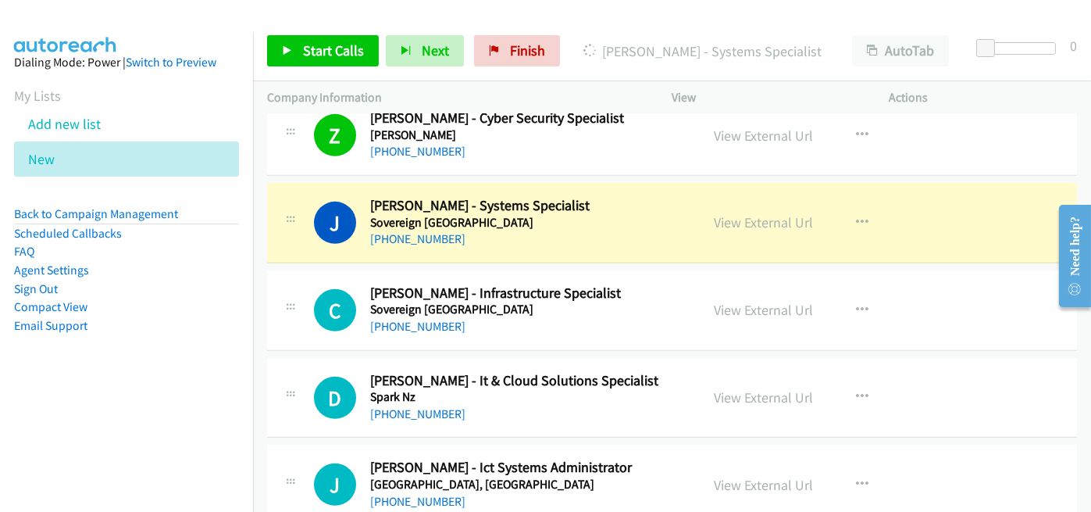
click at [510, 230] on div "+64 21 262 6561" at bounding box center [528, 239] width 316 height 19
click at [772, 213] on link "View External Url" at bounding box center [764, 222] width 99 height 18
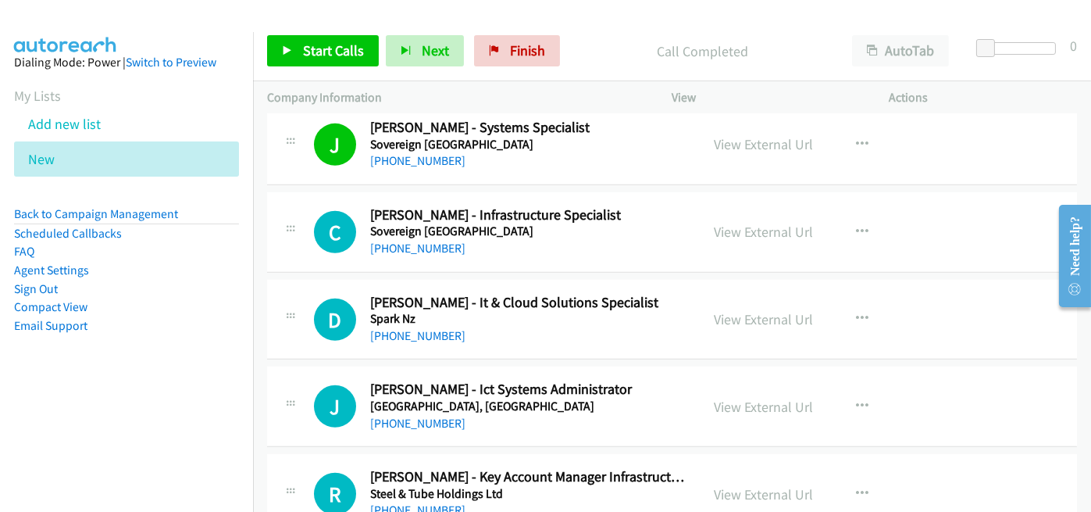
scroll to position [2187, 0]
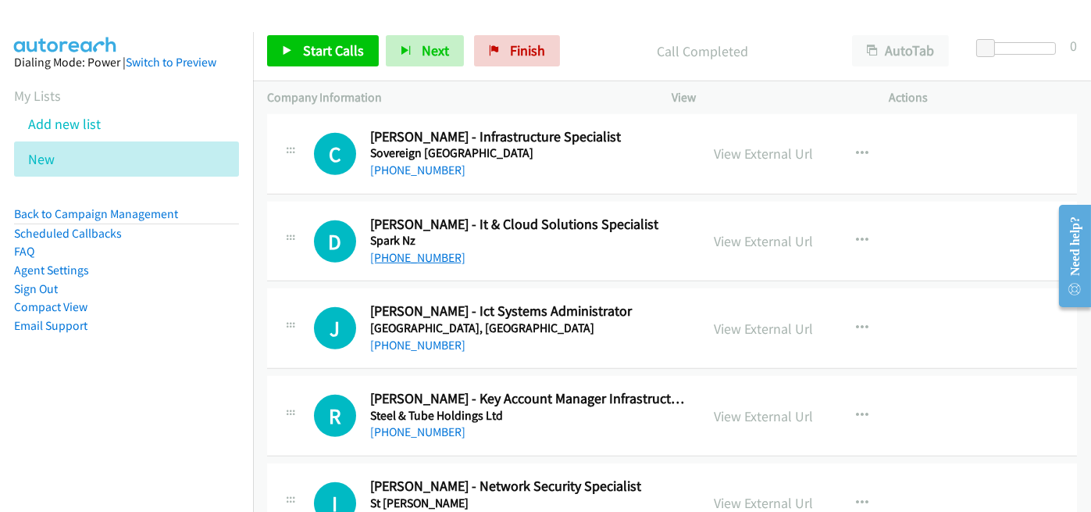
click at [396, 250] on link "+64 27 541 5756" at bounding box center [417, 257] width 95 height 15
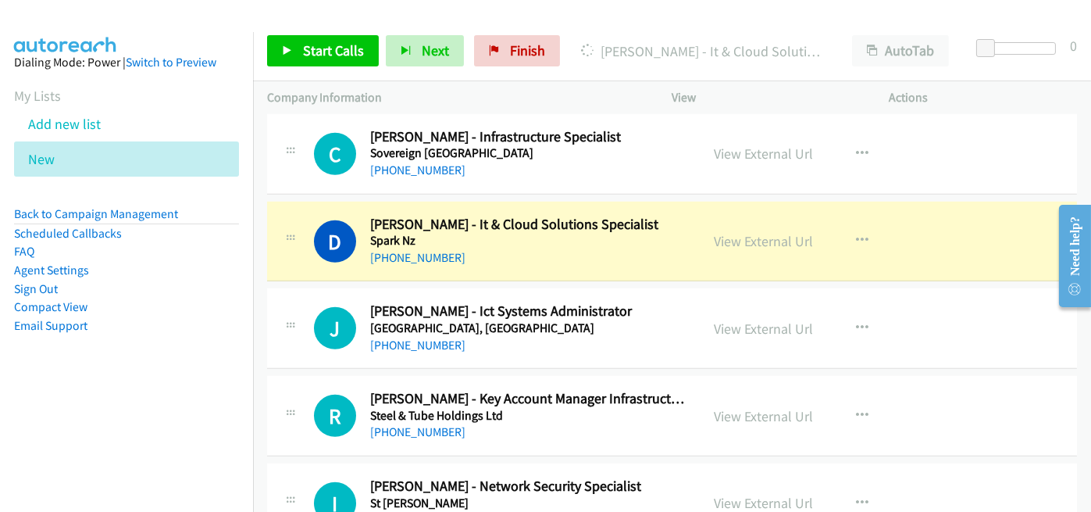
click at [501, 255] on div "+64 27 541 5756" at bounding box center [528, 257] width 316 height 19
click at [776, 236] on link "View External Url" at bounding box center [764, 241] width 99 height 18
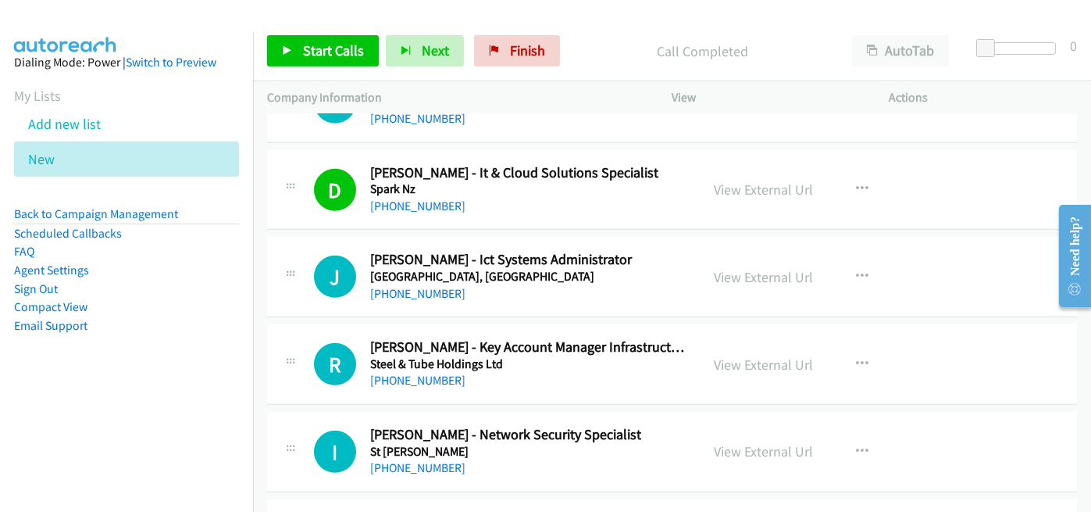
scroll to position [2265, 0]
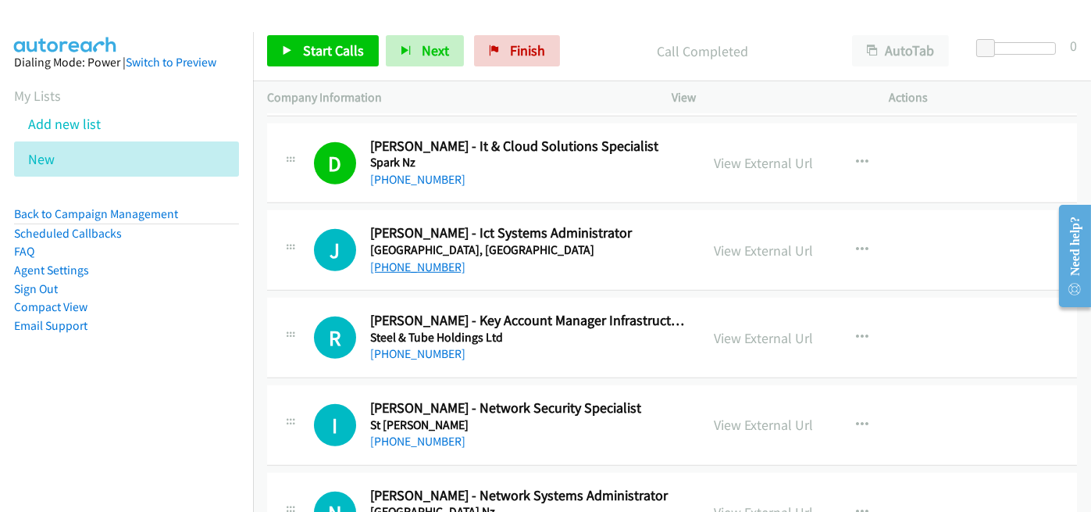
click at [394, 260] on link "+64 22 092 9028" at bounding box center [417, 266] width 95 height 15
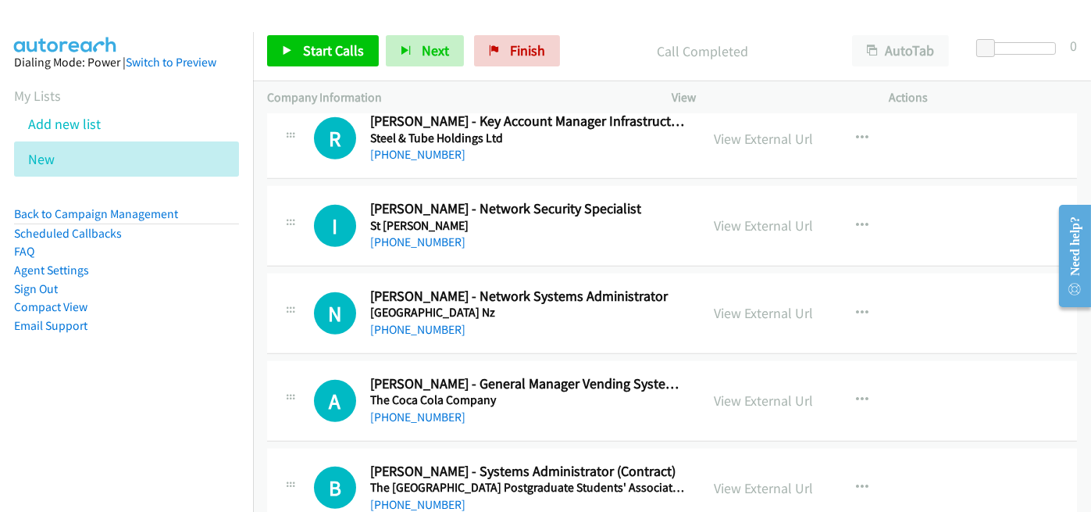
scroll to position [2499, 0]
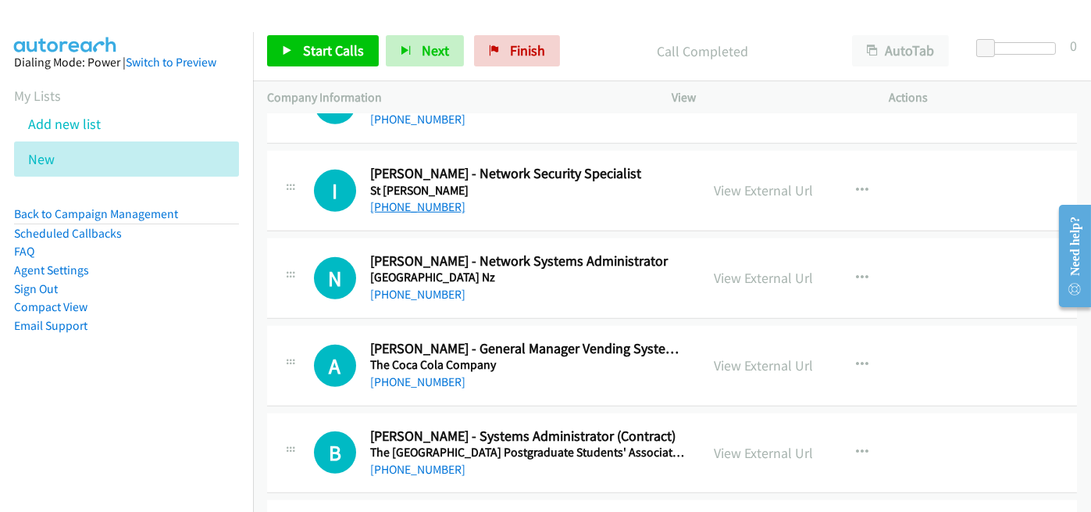
click at [410, 202] on link "+64 21 961 793" at bounding box center [417, 206] width 95 height 15
click at [492, 211] on div "I Callback Scheduled Ian Vickery - Network Security Specialist St John Pacific/…" at bounding box center [672, 191] width 810 height 80
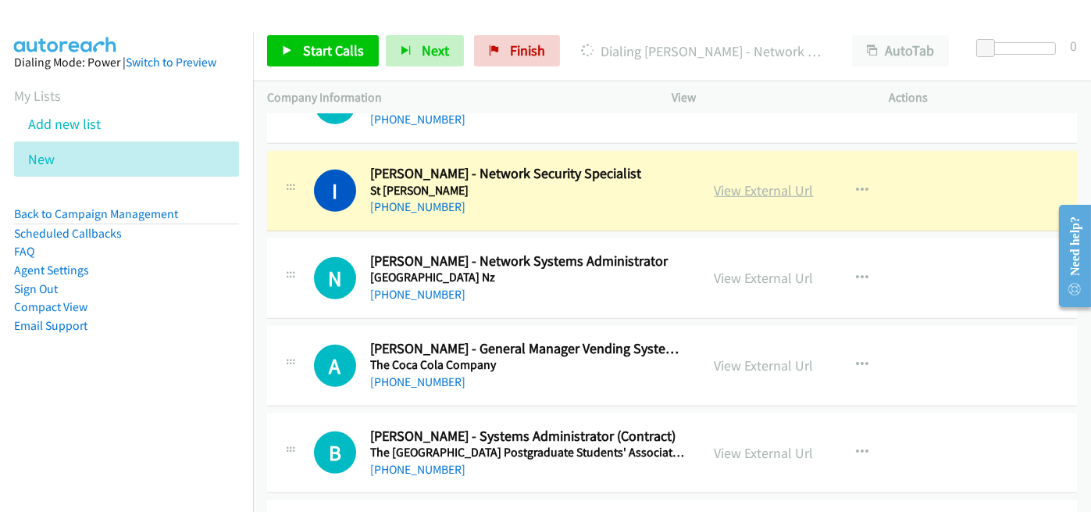
click at [743, 181] on link "View External Url" at bounding box center [764, 190] width 99 height 18
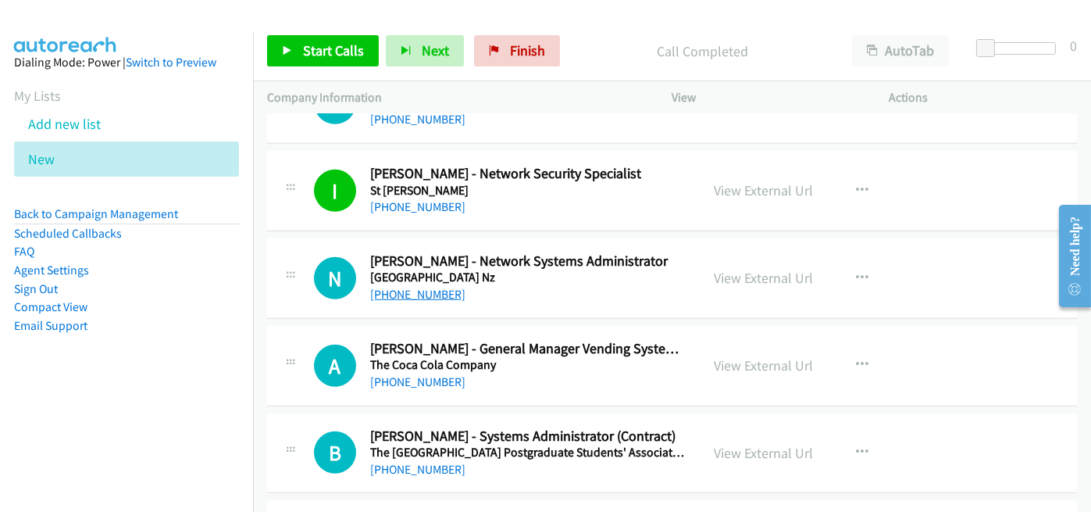
click at [427, 292] on link "+64 27 518 3353" at bounding box center [417, 294] width 95 height 15
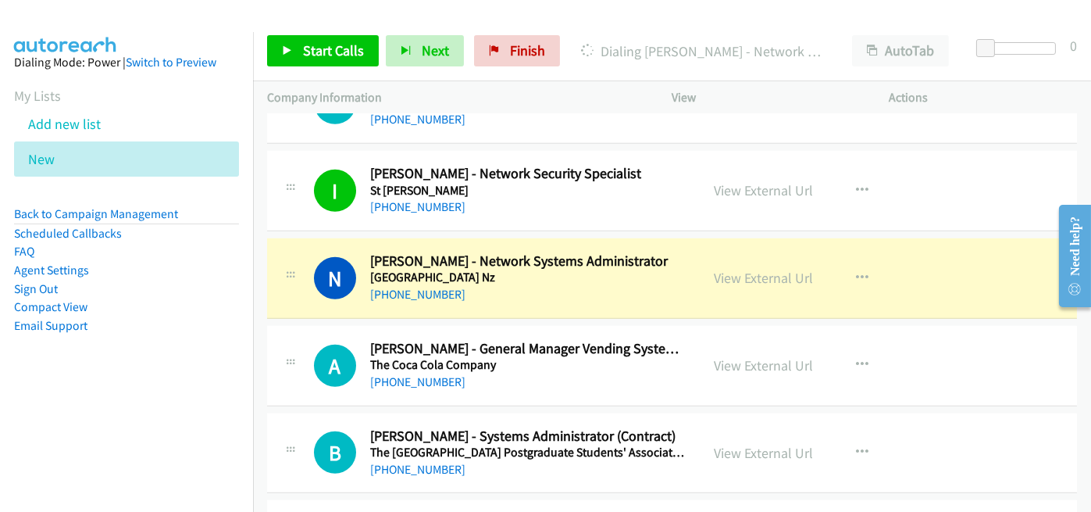
click at [540, 307] on div "N Callback Scheduled Nic Schofield - Network Systems Administrator St Kentigern…" at bounding box center [672, 278] width 810 height 80
click at [531, 272] on h5 "St Kentigern College Nz" at bounding box center [528, 277] width 316 height 16
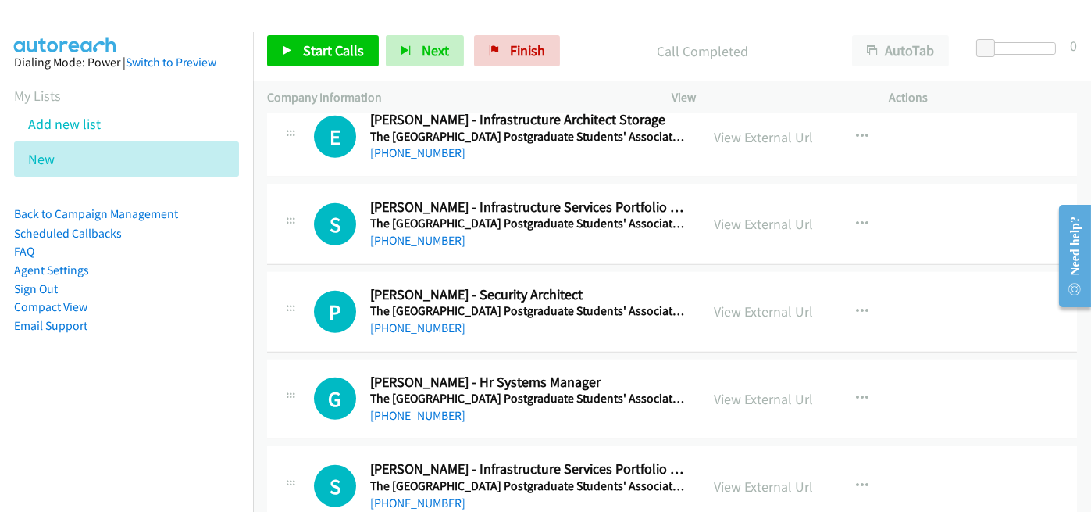
scroll to position [2968, 0]
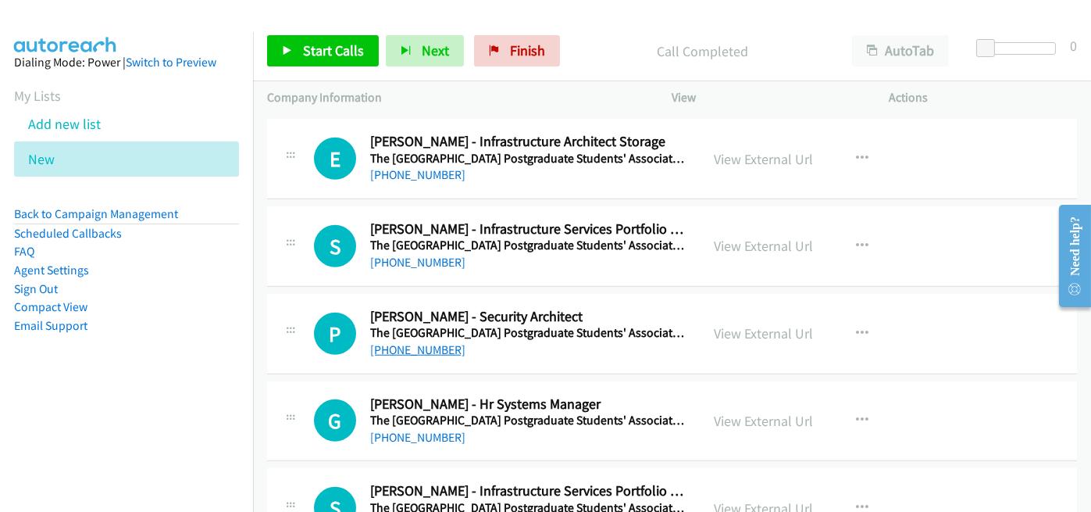
click at [412, 342] on link "+64 21 942 680" at bounding box center [417, 349] width 95 height 15
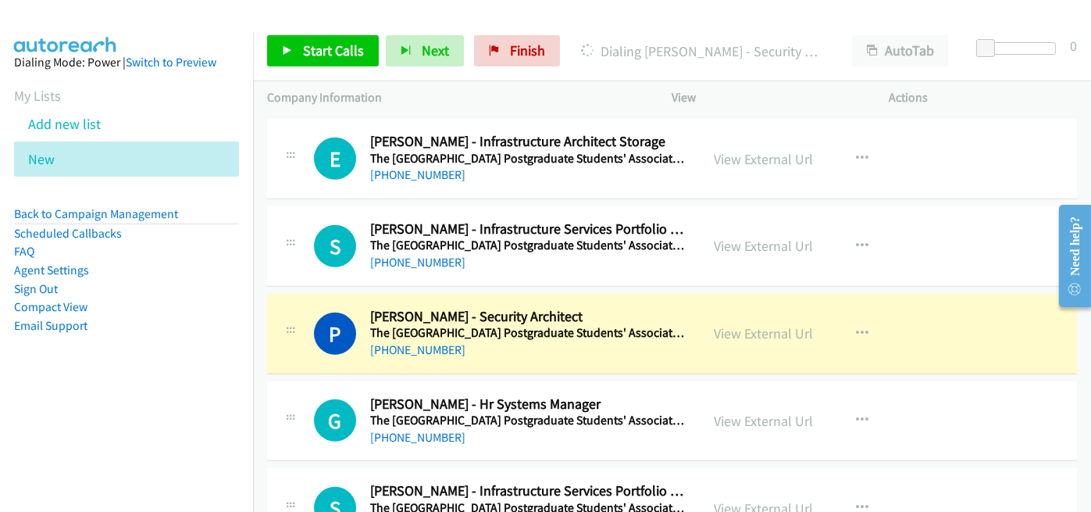
click at [486, 341] on div "+64 21 942 680" at bounding box center [528, 350] width 316 height 19
click at [747, 324] on link "View External Url" at bounding box center [764, 333] width 99 height 18
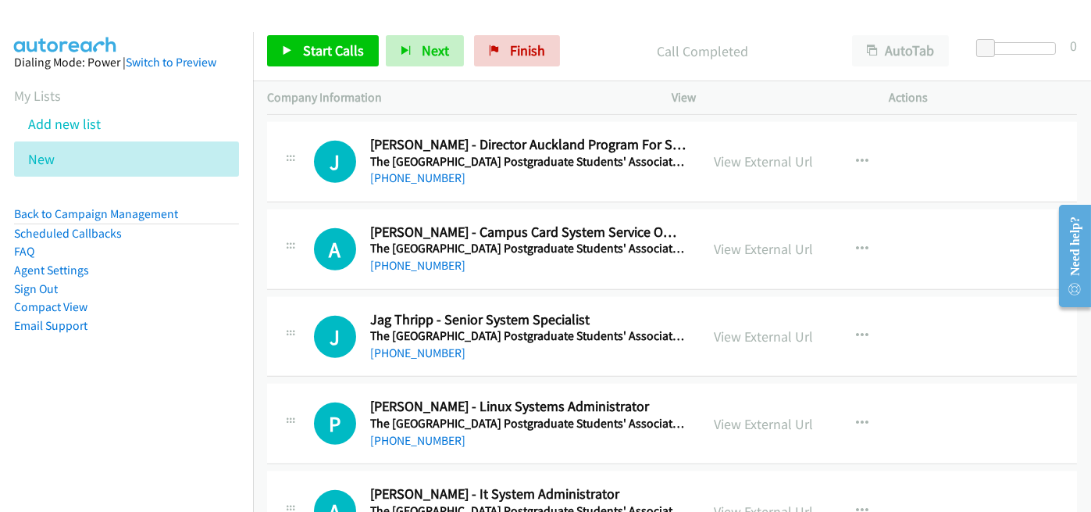
scroll to position [3514, 0]
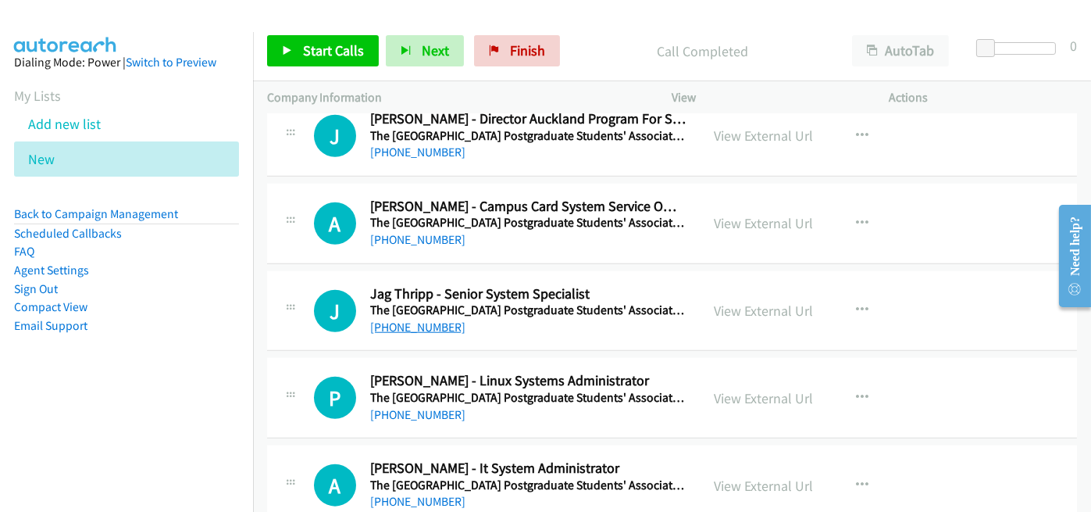
click at [425, 319] on link "+64 21 325 484" at bounding box center [417, 326] width 95 height 15
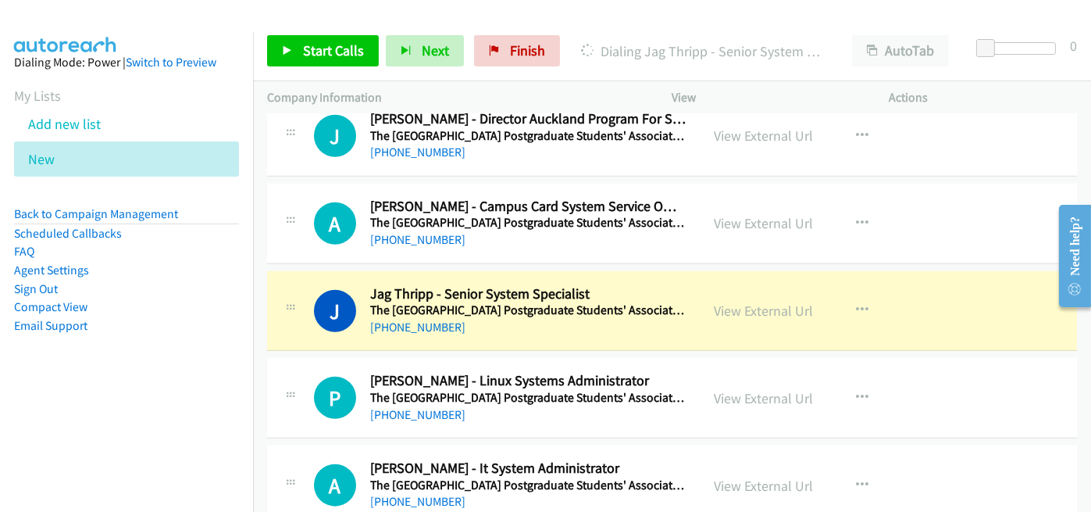
click at [499, 327] on div "J Callback Scheduled Jag Thripp - Senior System Specialist The University Of Au…" at bounding box center [672, 311] width 810 height 80
click at [739, 301] on link "View External Url" at bounding box center [764, 310] width 99 height 18
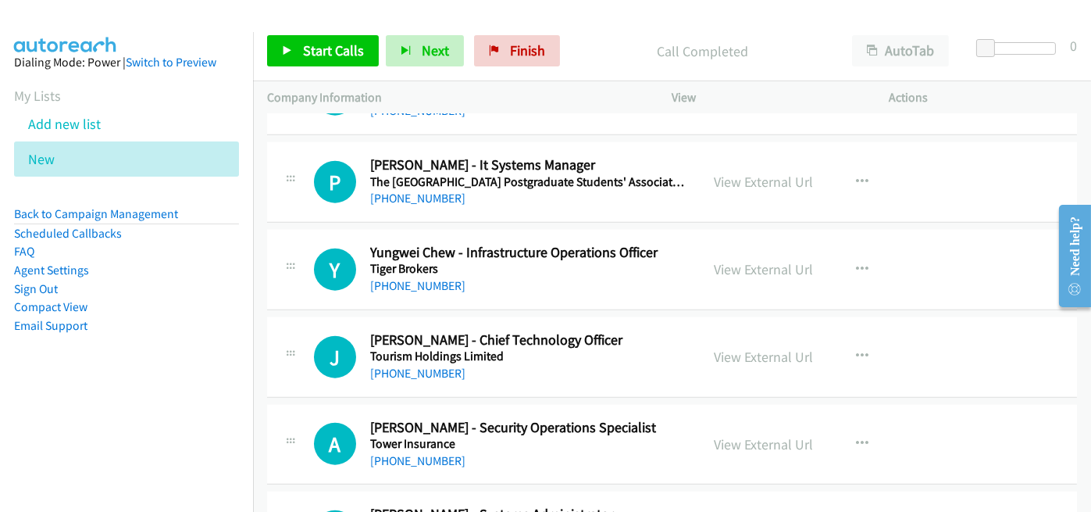
scroll to position [3827, 0]
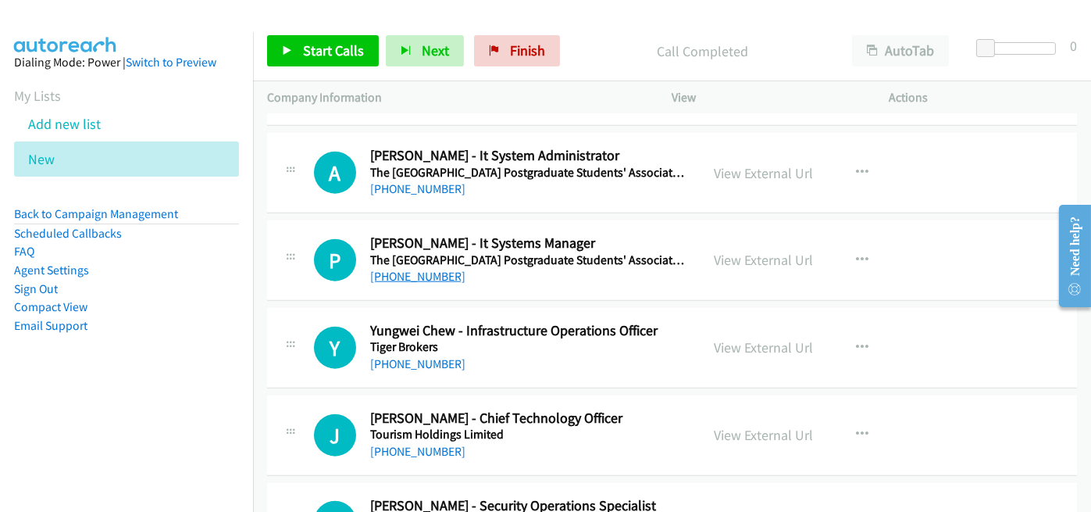
click at [393, 269] on link "+64 21 412 871" at bounding box center [417, 276] width 95 height 15
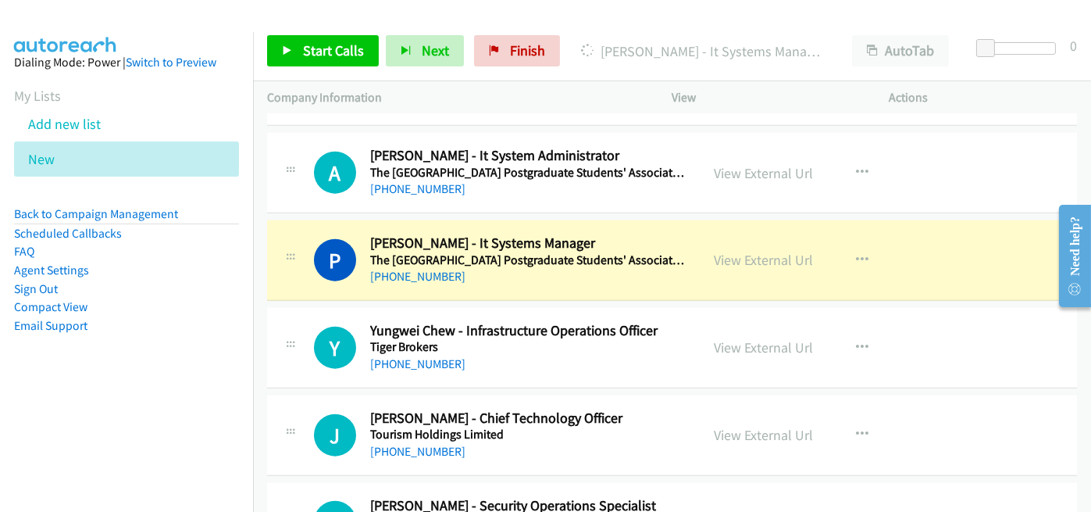
click at [494, 267] on div "+64 21 412 871" at bounding box center [528, 276] width 316 height 19
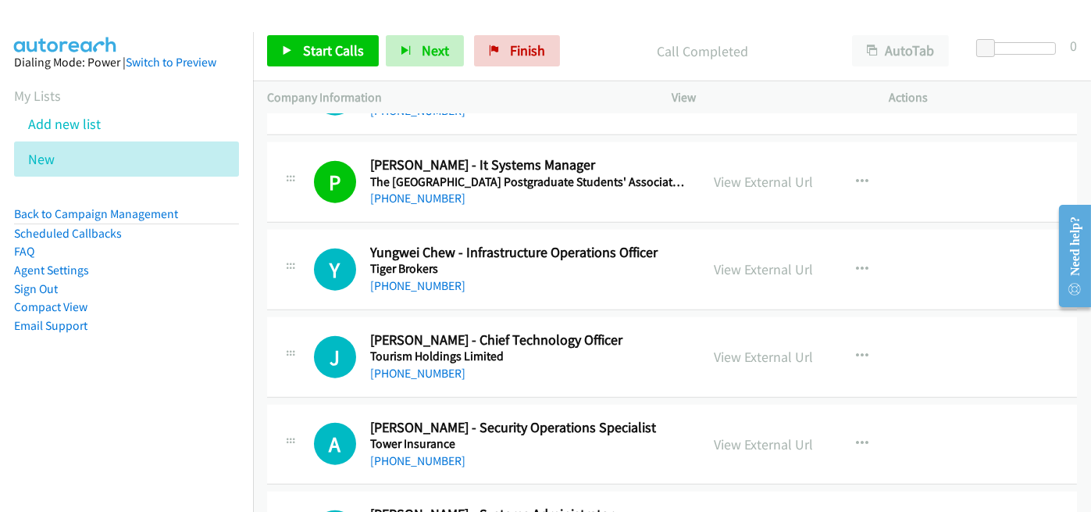
scroll to position [3983, 0]
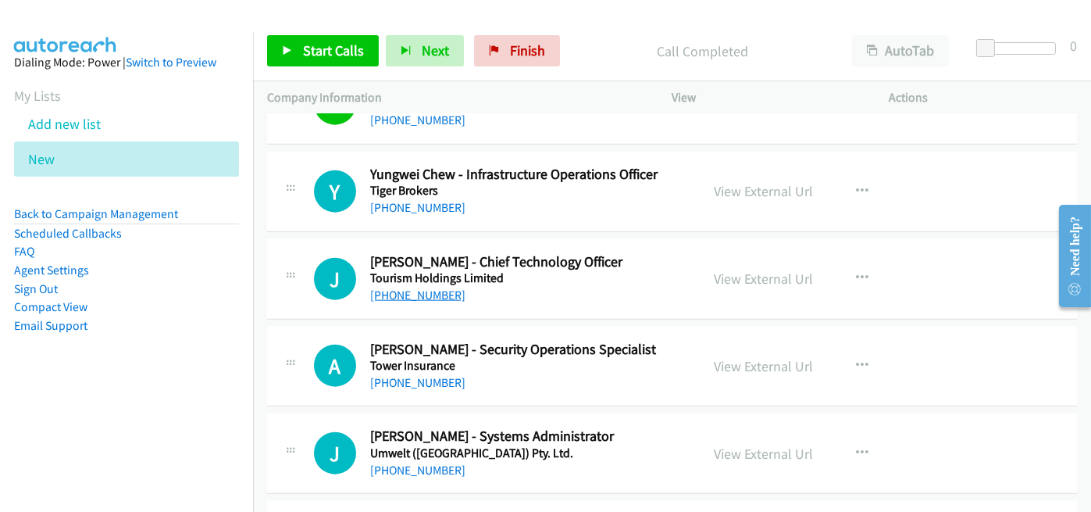
click at [431, 287] on link "+64 27 809 6237" at bounding box center [417, 294] width 95 height 15
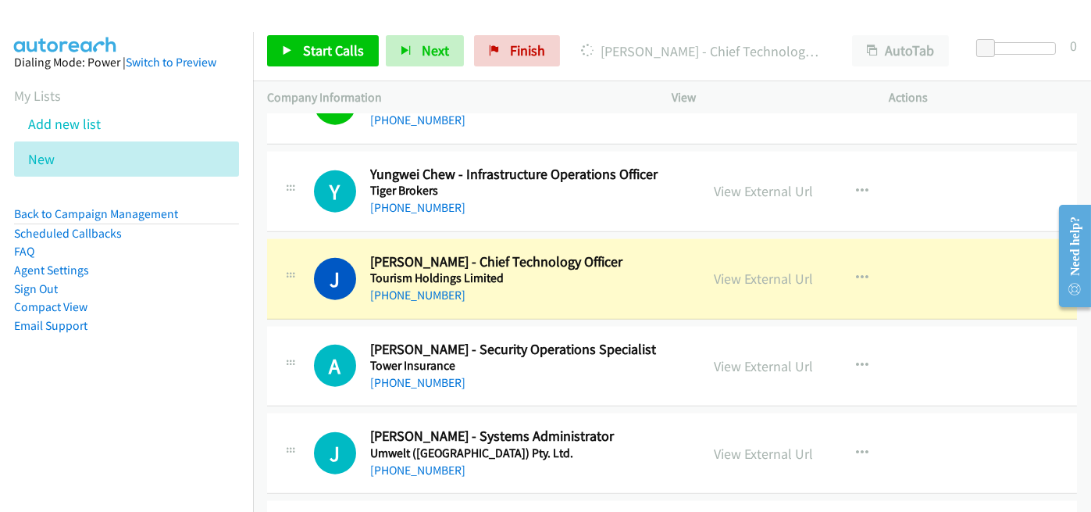
click at [512, 298] on div "J Callback Scheduled Jo Hilson - Chief Technology Officer Tourism Holdings Limi…" at bounding box center [672, 279] width 810 height 80
click at [750, 269] on link "View External Url" at bounding box center [764, 278] width 99 height 18
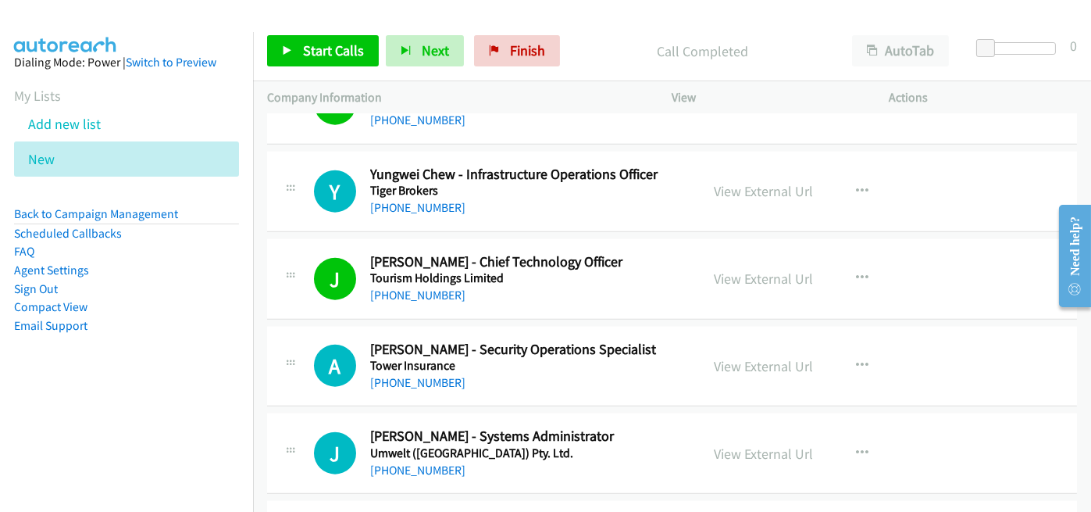
scroll to position [4061, 0]
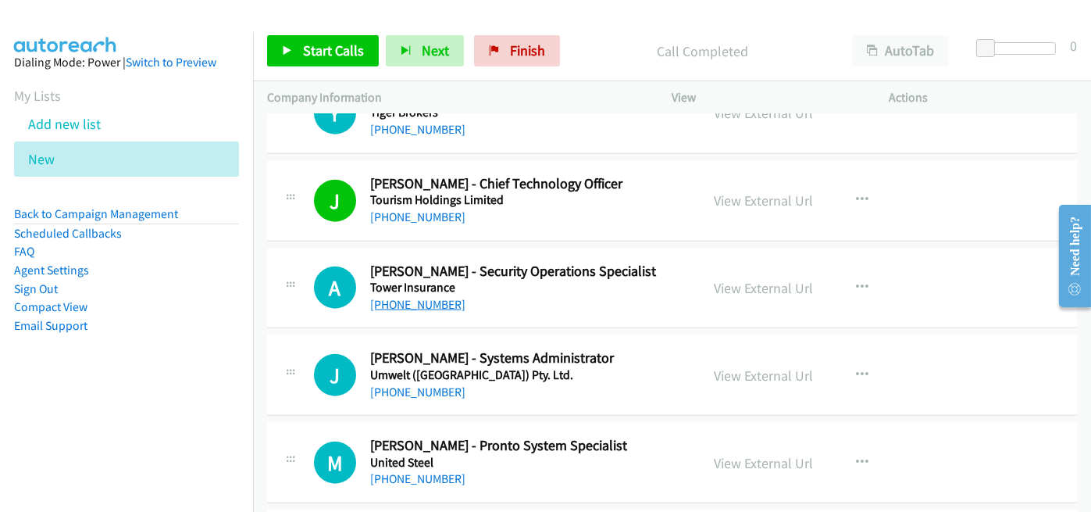
click at [435, 299] on link "+64 27 268 7262" at bounding box center [417, 304] width 95 height 15
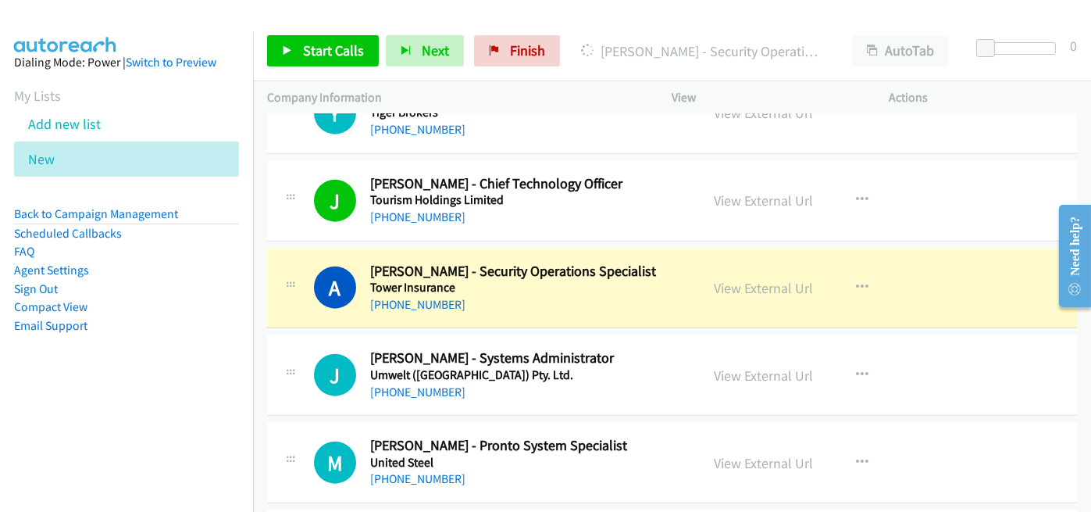
click at [541, 298] on div "+64 27 268 7262" at bounding box center [528, 304] width 316 height 19
click at [740, 279] on link "View External Url" at bounding box center [764, 288] width 99 height 18
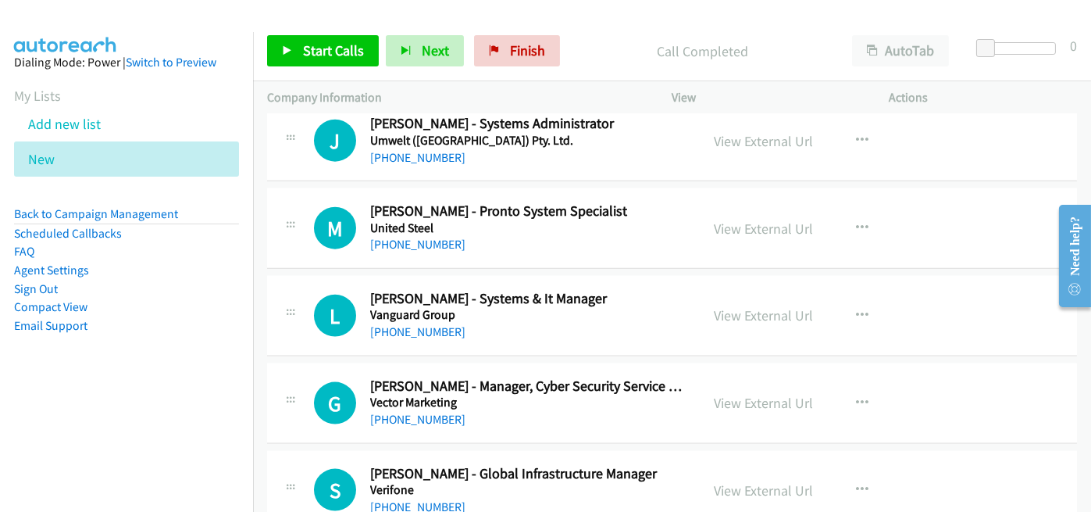
scroll to position [4373, 0]
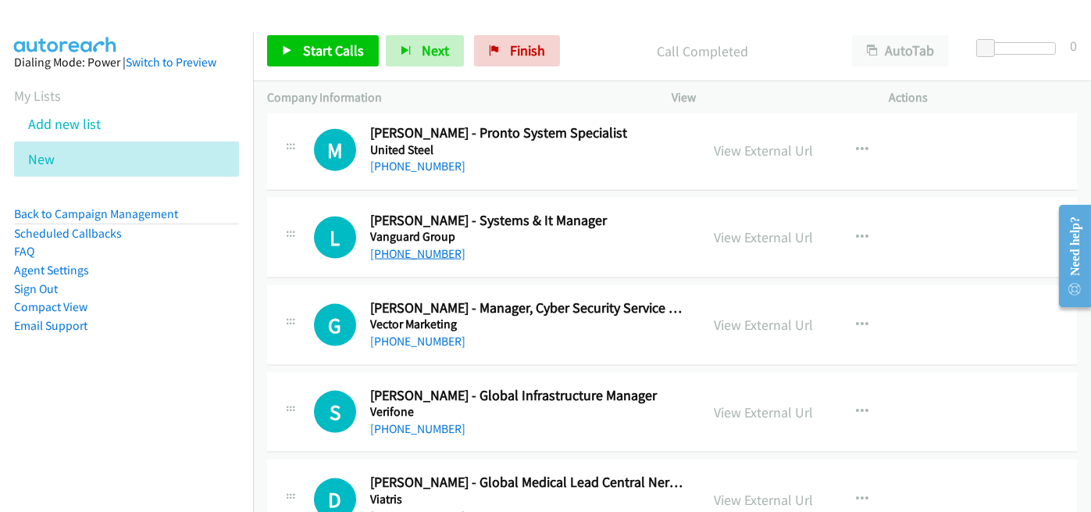
click at [400, 246] on link "+64 21 705 087" at bounding box center [417, 253] width 95 height 15
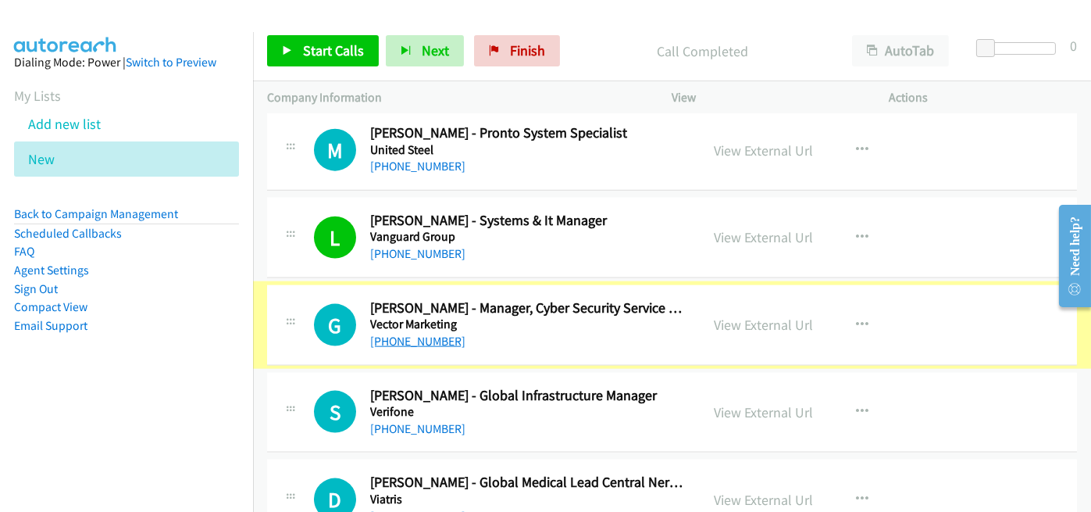
drag, startPoint x: 413, startPoint y: 327, endPoint x: 425, endPoint y: 326, distance: 11.8
click at [413, 333] on link "+64 21 537 146" at bounding box center [417, 340] width 95 height 15
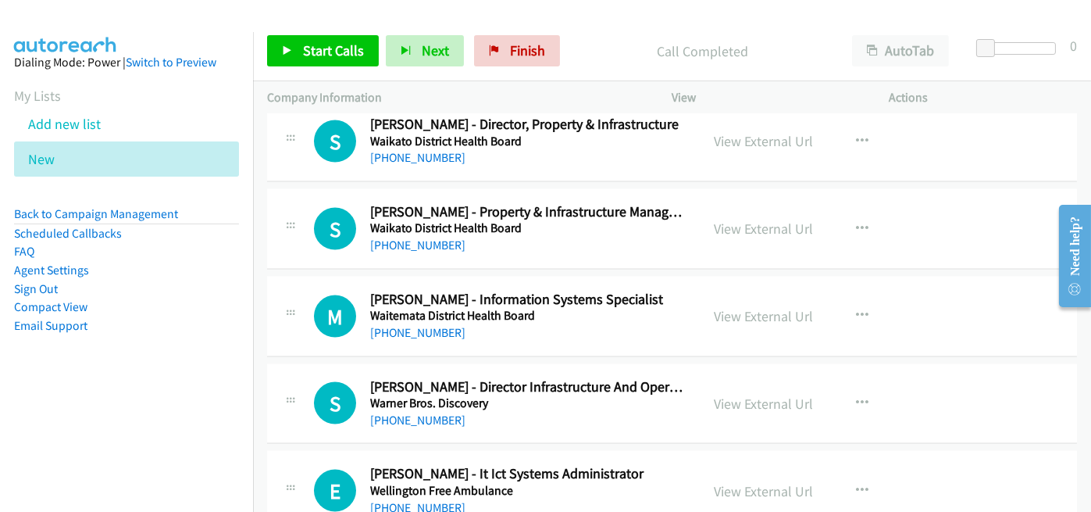
scroll to position [5389, 0]
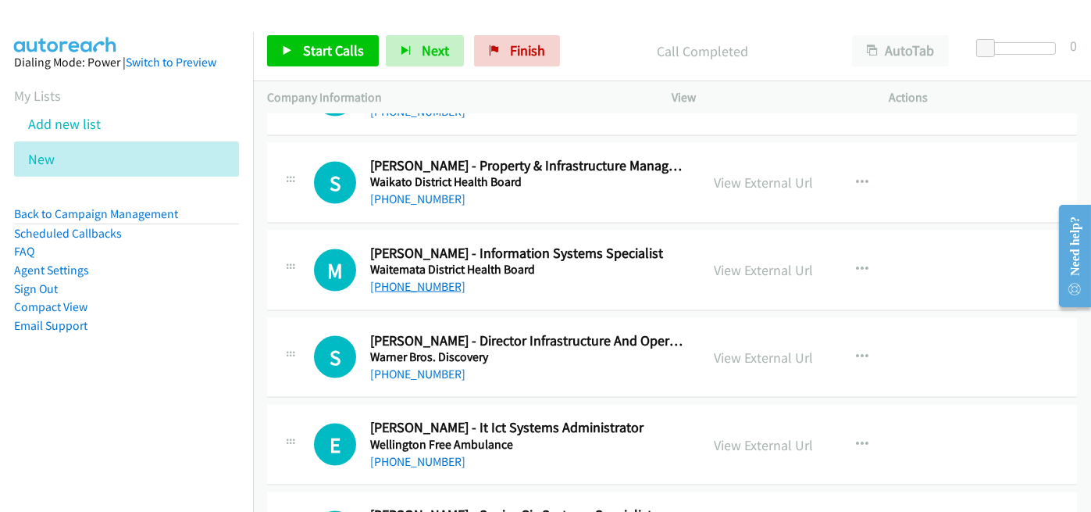
click at [385, 279] on link "+64 21 555 714" at bounding box center [417, 286] width 95 height 15
drag, startPoint x: 471, startPoint y: 283, endPoint x: 481, endPoint y: 280, distance: 10.4
click at [471, 283] on div "M Callback Scheduled Monique Shuker - Information Systems Specialist Waitemata …" at bounding box center [672, 270] width 810 height 80
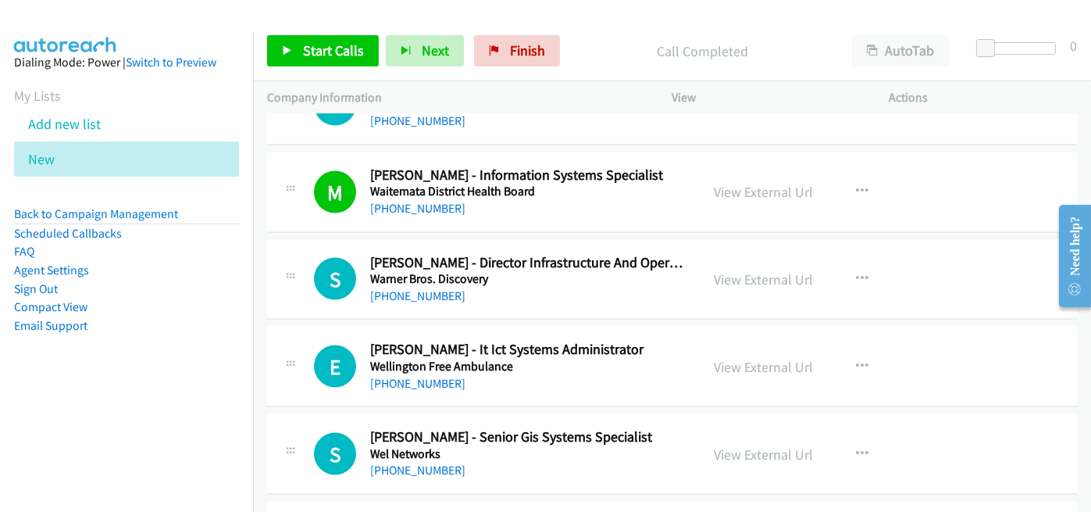
scroll to position [5545, 0]
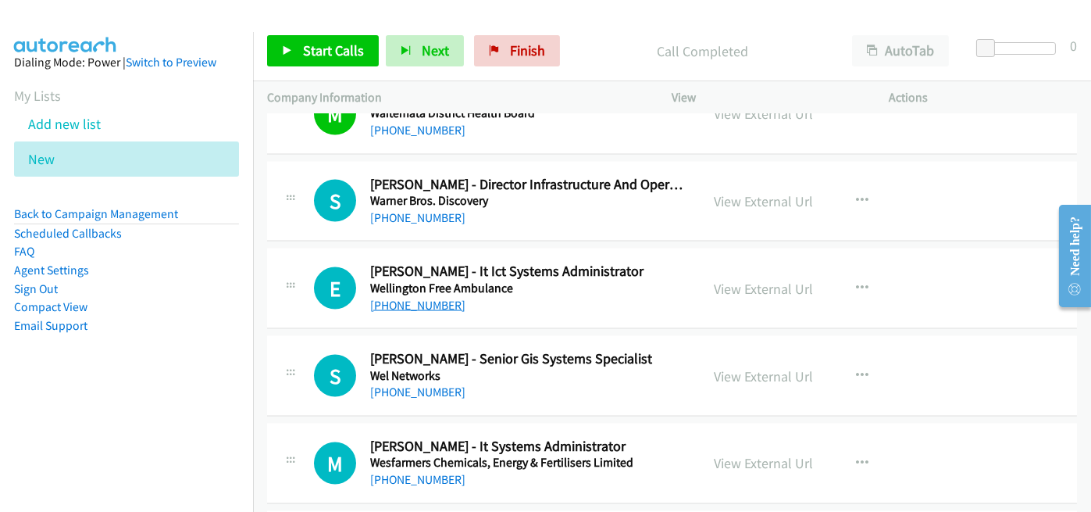
click at [414, 298] on link "+64 27 564 5884" at bounding box center [417, 305] width 95 height 15
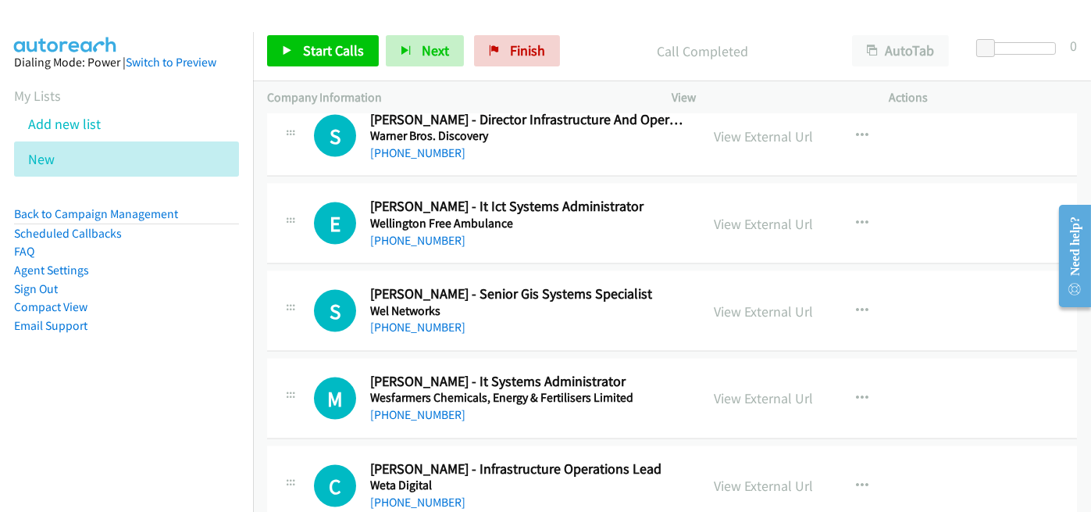
scroll to position [5623, 0]
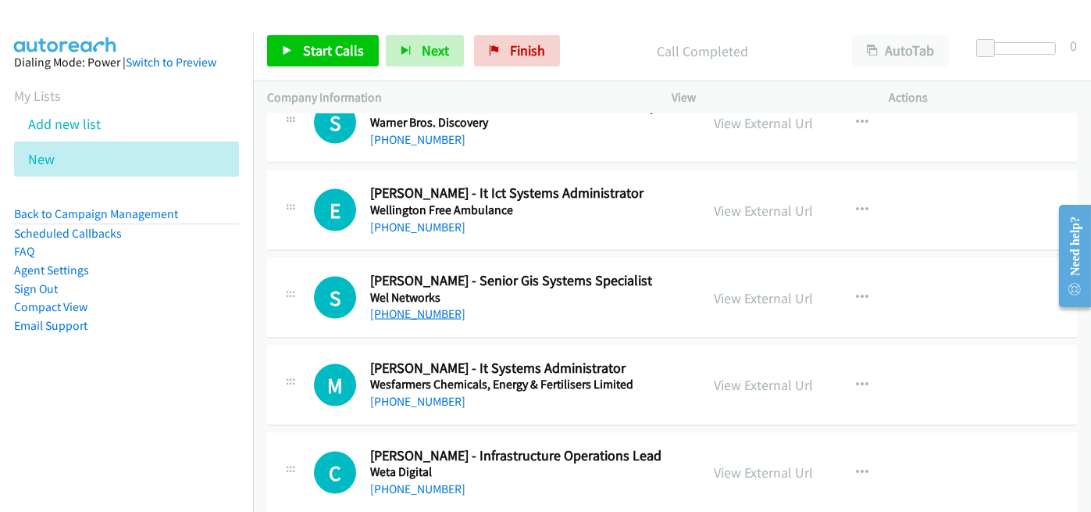
click at [430, 306] on link "+64 21 402 854" at bounding box center [417, 313] width 95 height 15
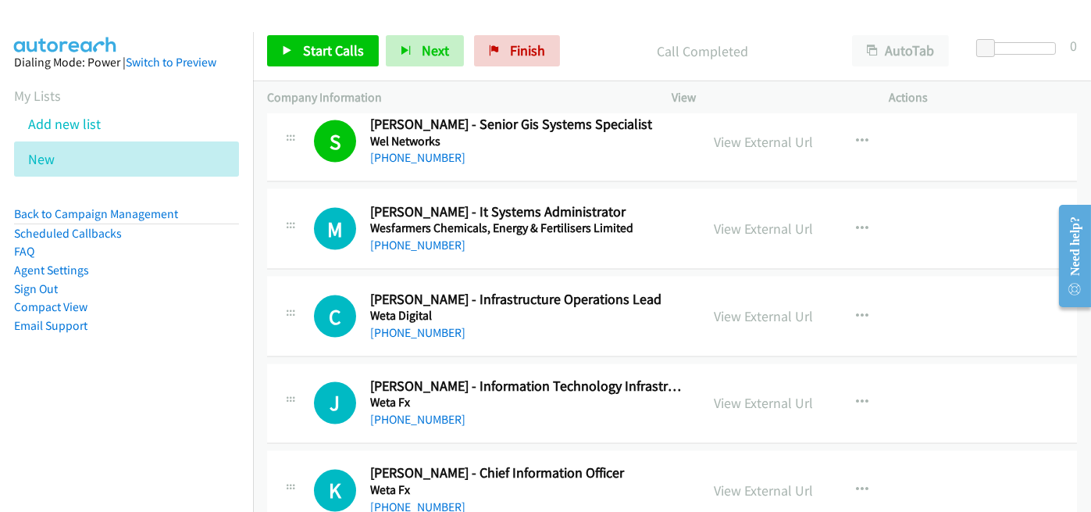
scroll to position [5857, 0]
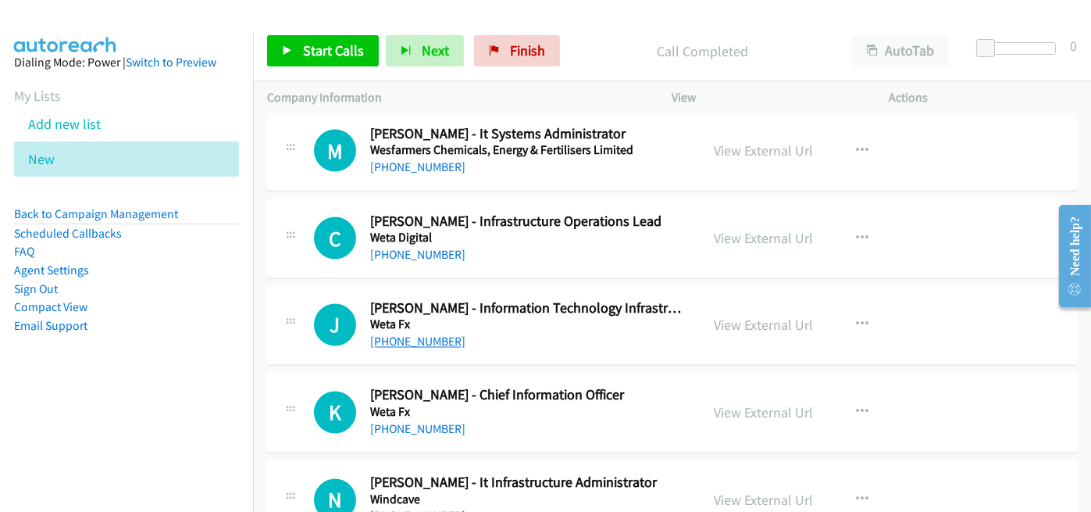
click at [390, 334] on link "+64 21 254 8055" at bounding box center [417, 341] width 95 height 15
click at [409, 422] on link "+64 274 677 351" at bounding box center [417, 429] width 95 height 15
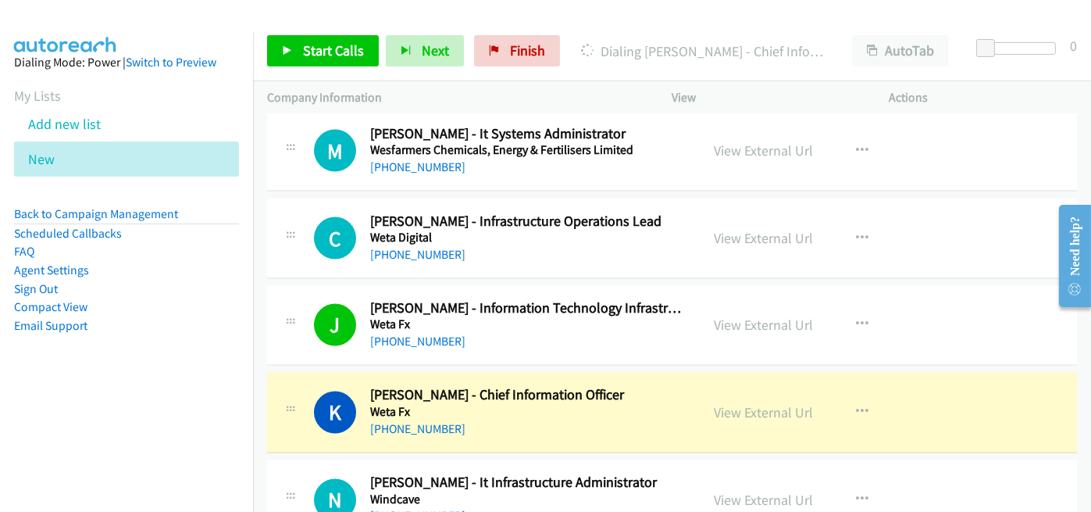
click at [507, 405] on h5 "Weta Fx" at bounding box center [528, 413] width 316 height 16
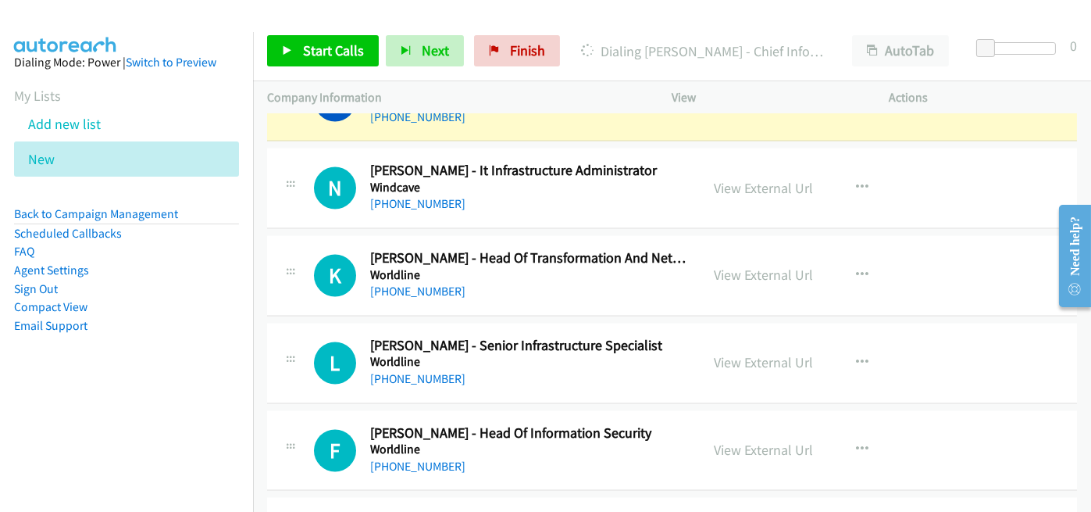
scroll to position [6092, 0]
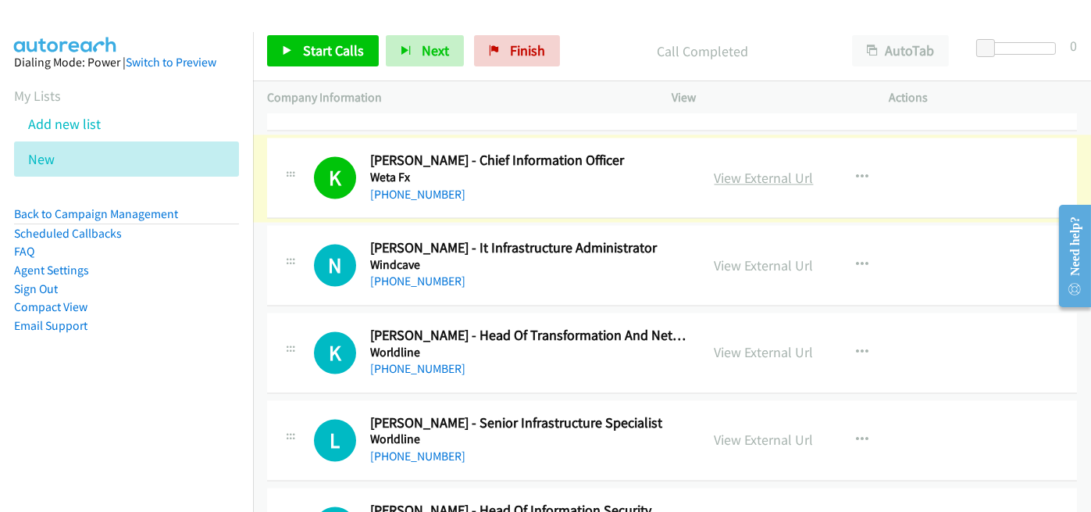
click at [772, 169] on link "View External Url" at bounding box center [764, 178] width 99 height 18
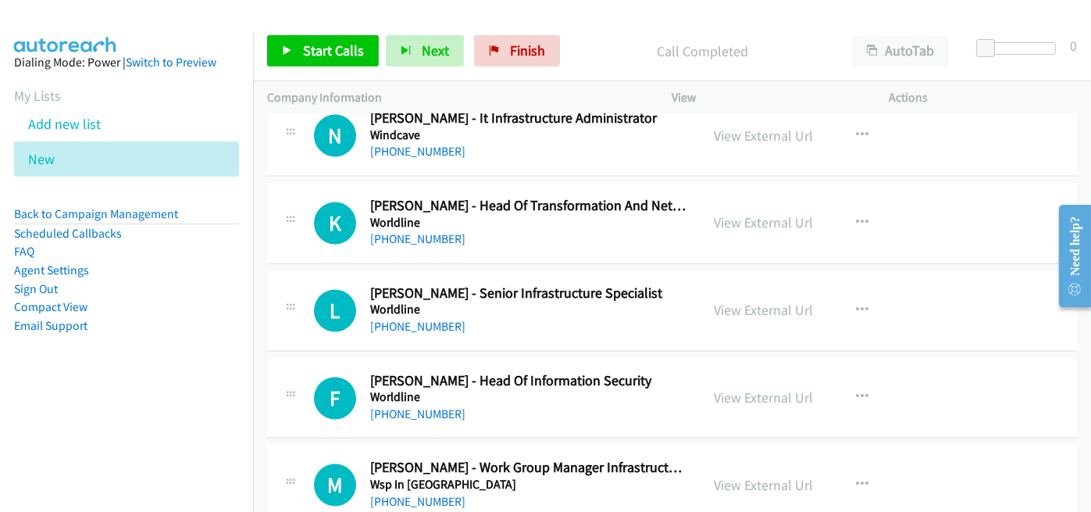
scroll to position [6248, 0]
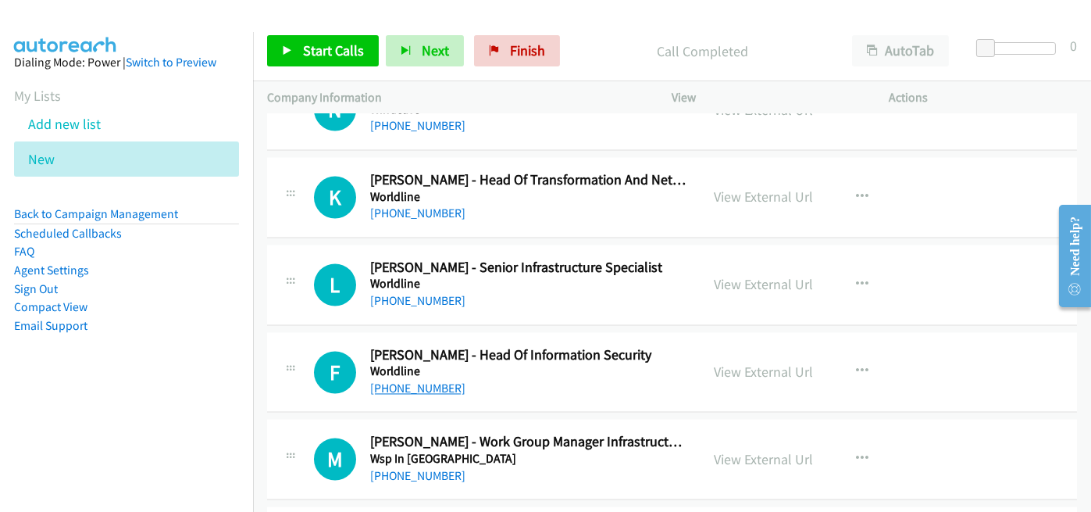
click at [419, 380] on link "+64 27 292 5503" at bounding box center [417, 387] width 95 height 15
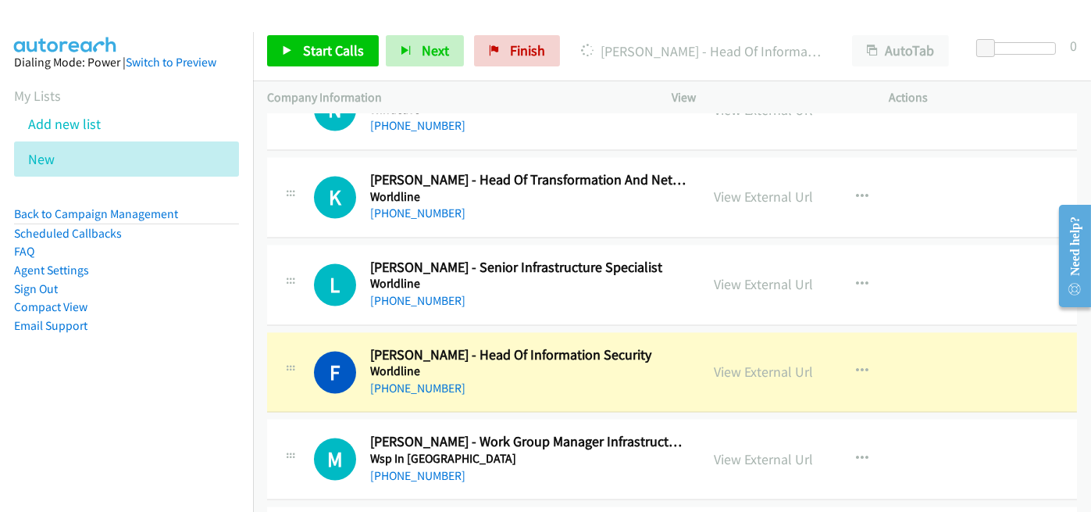
click at [504, 382] on div "F Callback Scheduled Faraz Syed - Head Of Information Security Worldline Pacifi…" at bounding box center [672, 372] width 810 height 80
click at [734, 362] on link "View External Url" at bounding box center [764, 371] width 99 height 18
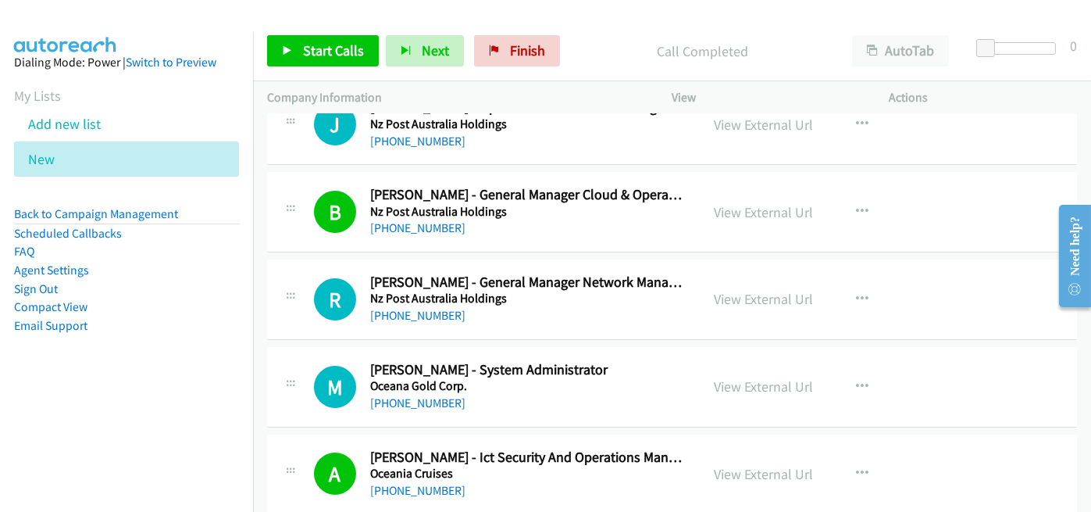
scroll to position [156, 0]
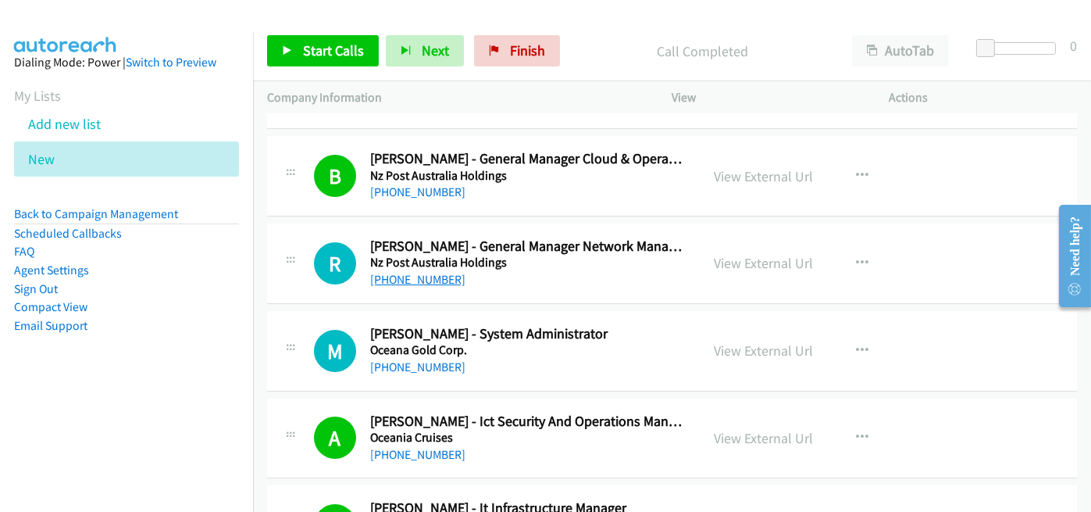
click at [412, 282] on link "+64 21 670 833" at bounding box center [417, 279] width 95 height 15
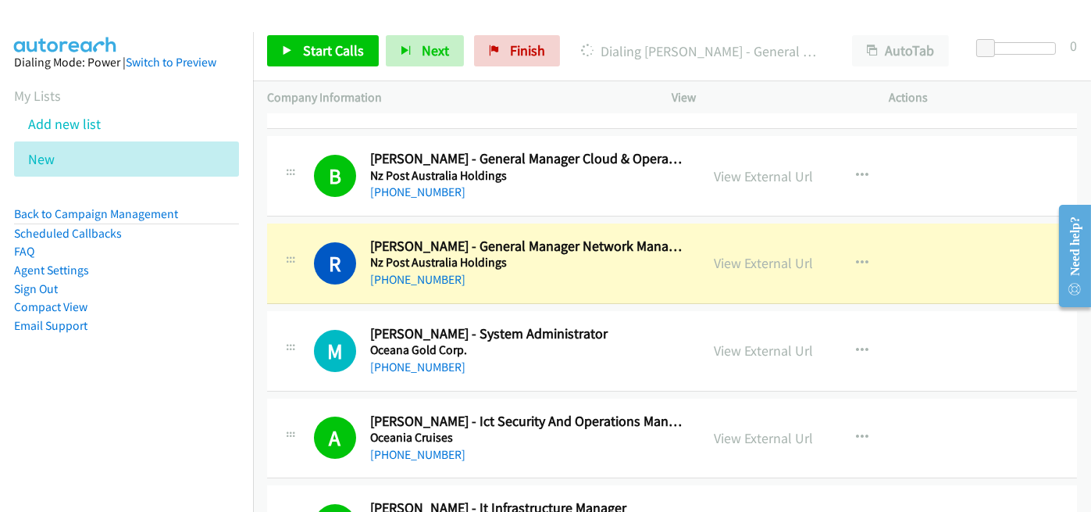
click at [460, 276] on div "+64 21 670 833" at bounding box center [528, 279] width 316 height 19
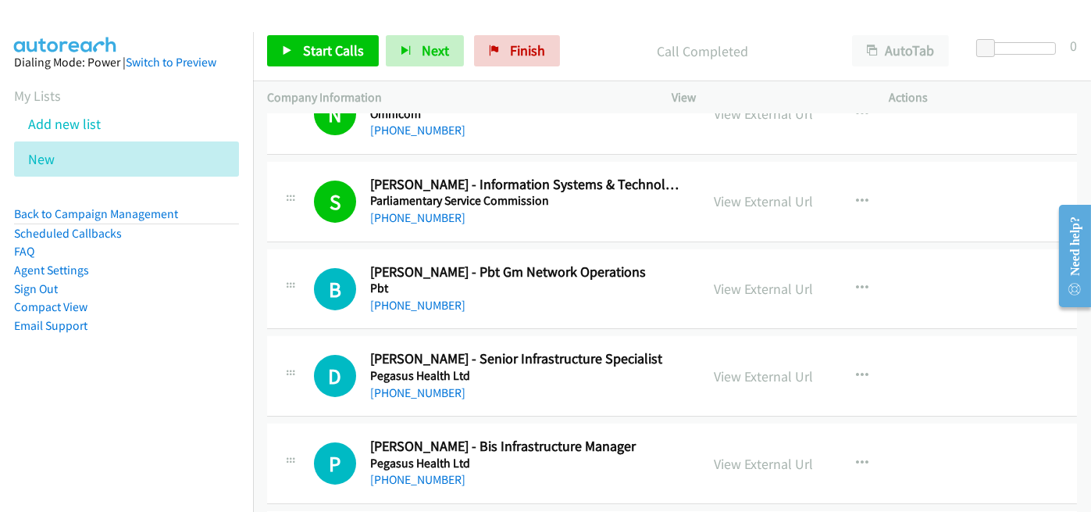
scroll to position [781, 0]
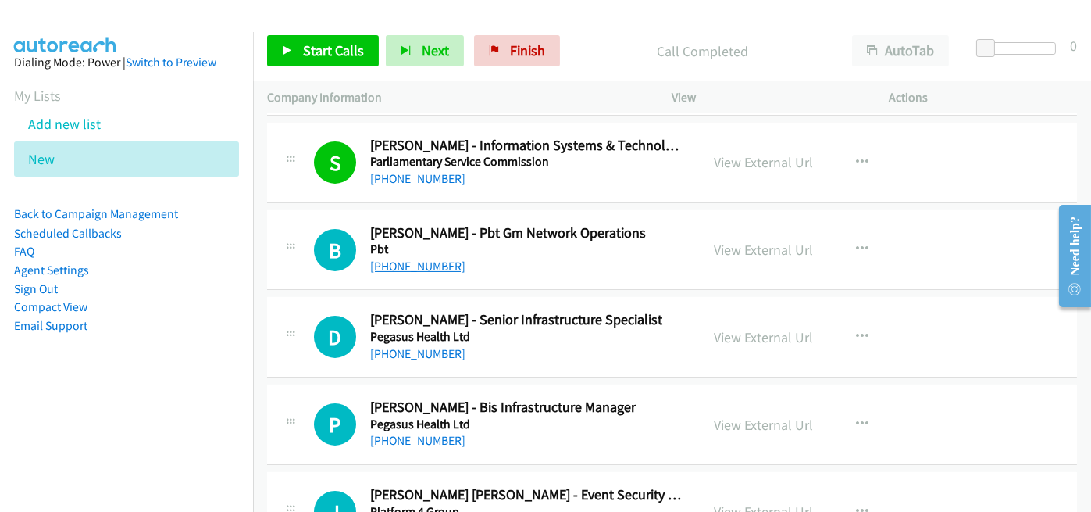
click at [412, 266] on link "+64 21 472 712" at bounding box center [417, 265] width 95 height 15
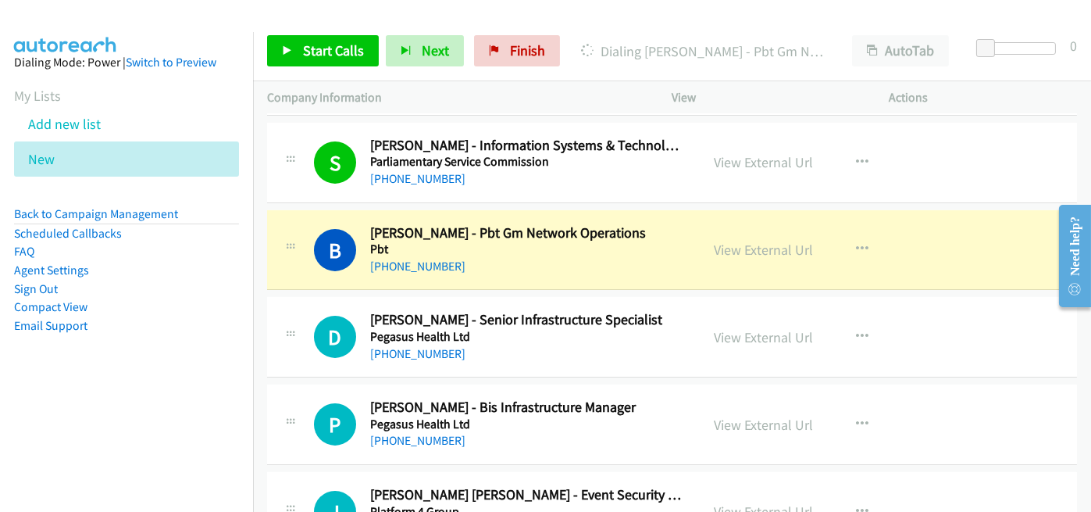
click at [491, 265] on div "+64 21 472 712" at bounding box center [528, 266] width 316 height 19
click at [749, 244] on link "View External Url" at bounding box center [764, 250] width 99 height 18
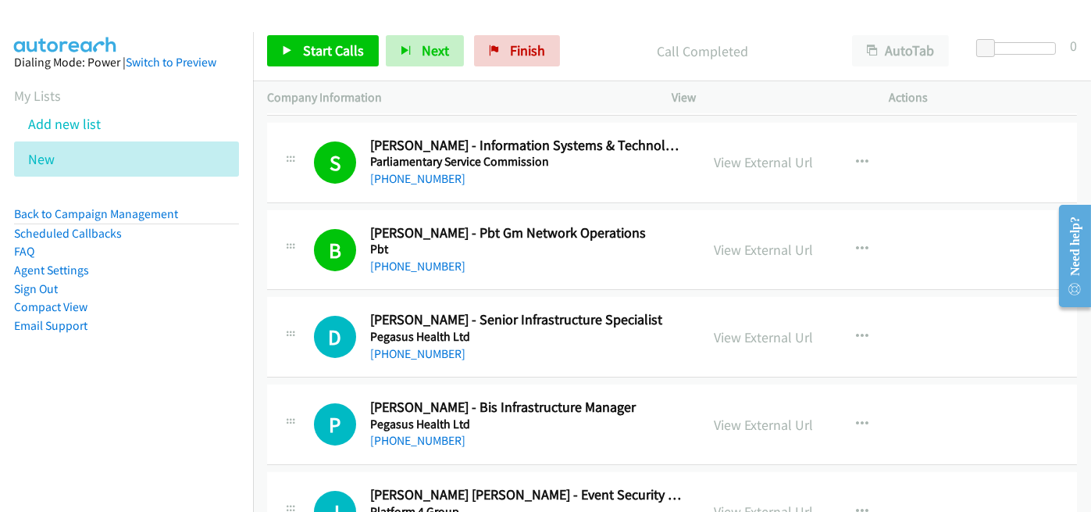
scroll to position [937, 0]
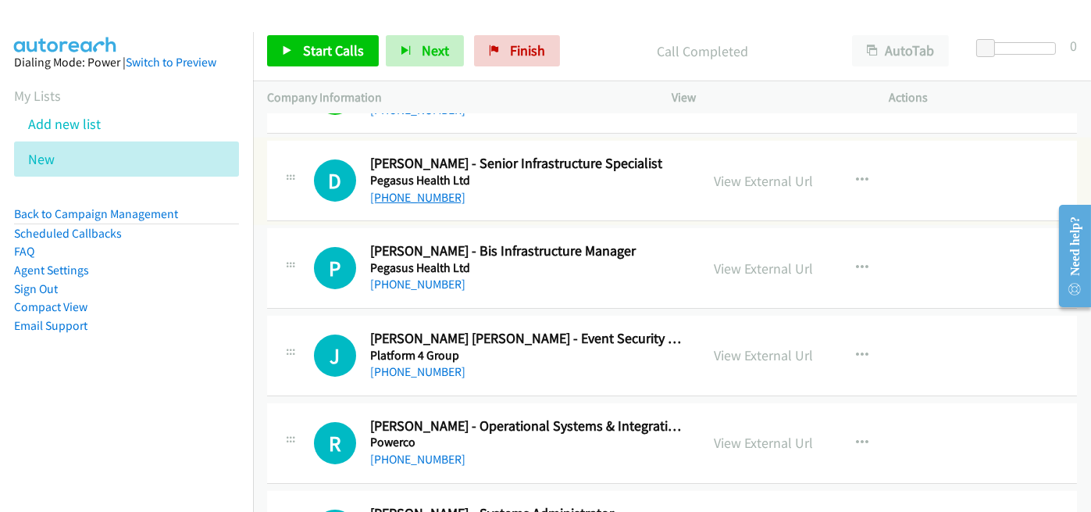
click at [417, 191] on link "+64 22 027 4075" at bounding box center [417, 197] width 95 height 15
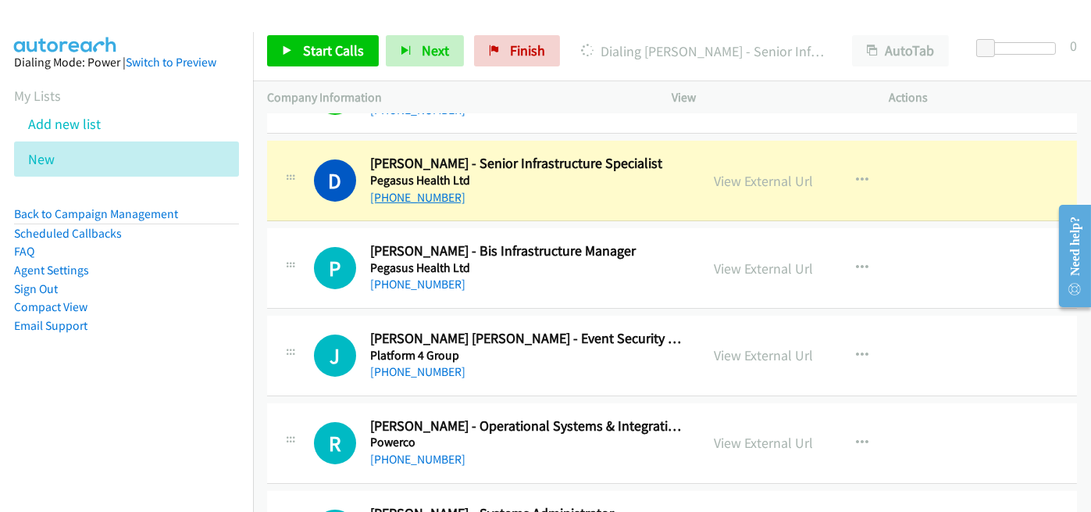
click at [403, 195] on link "+64 22 027 4075" at bounding box center [417, 197] width 95 height 15
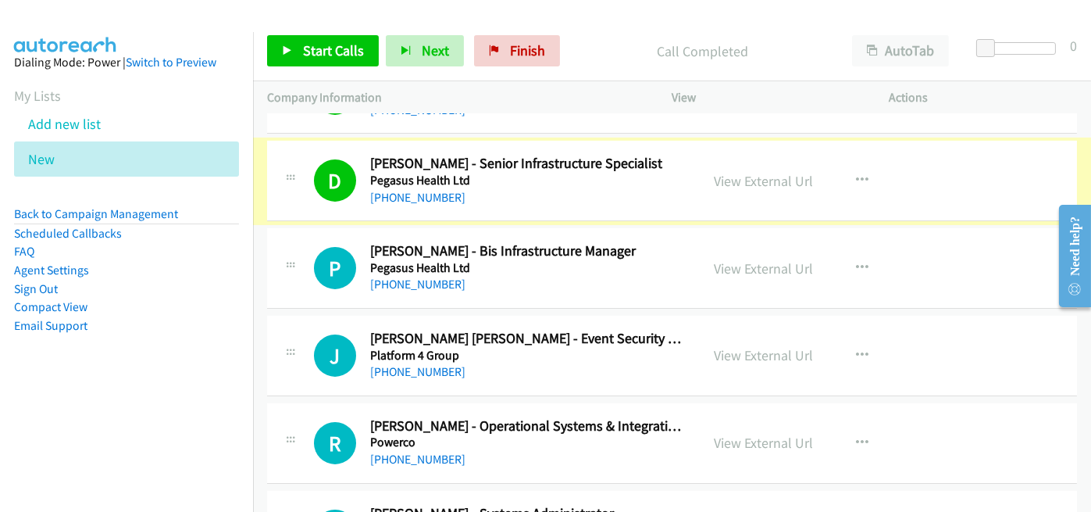
click at [408, 195] on link "+64 22 027 4075" at bounding box center [417, 197] width 95 height 15
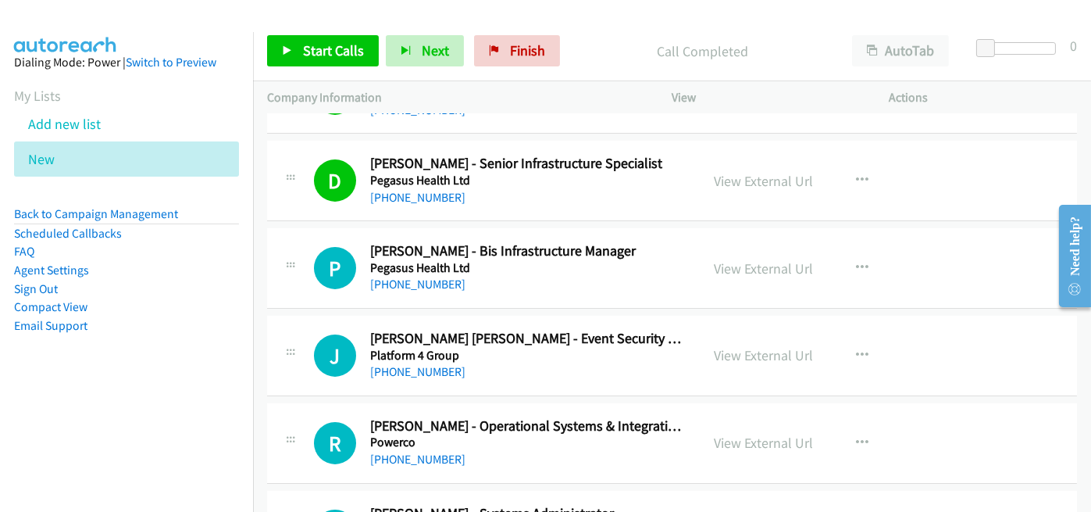
click at [512, 202] on div "+64 22 027 4075" at bounding box center [528, 197] width 316 height 19
click at [769, 178] on link "View External Url" at bounding box center [764, 181] width 99 height 18
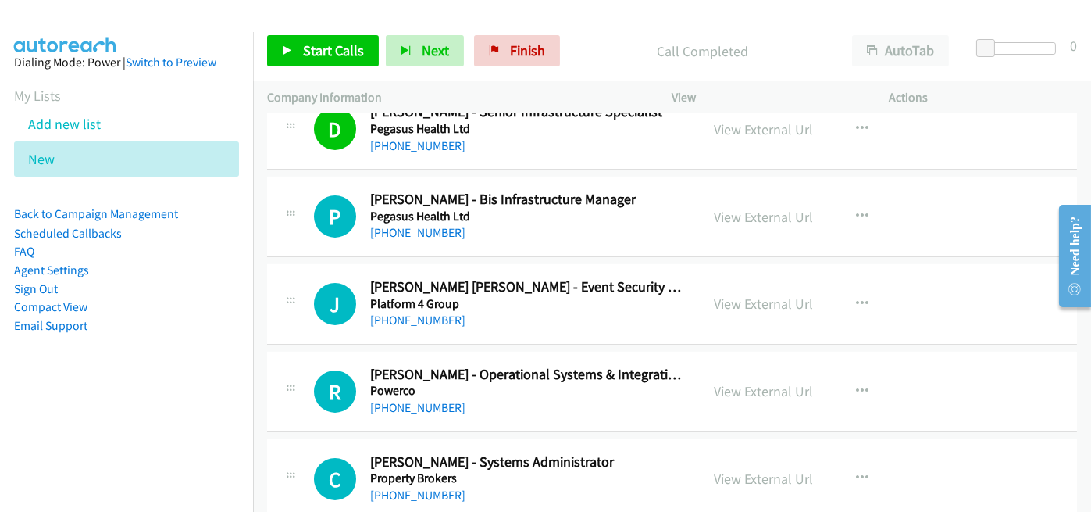
scroll to position [1015, 0]
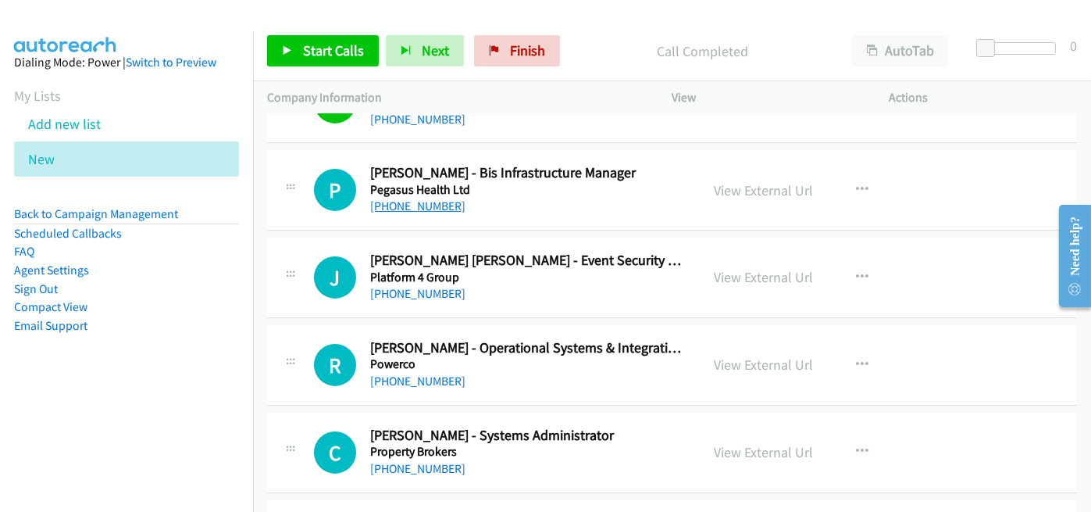
click at [401, 198] on link "+64 274 322 473" at bounding box center [417, 205] width 95 height 15
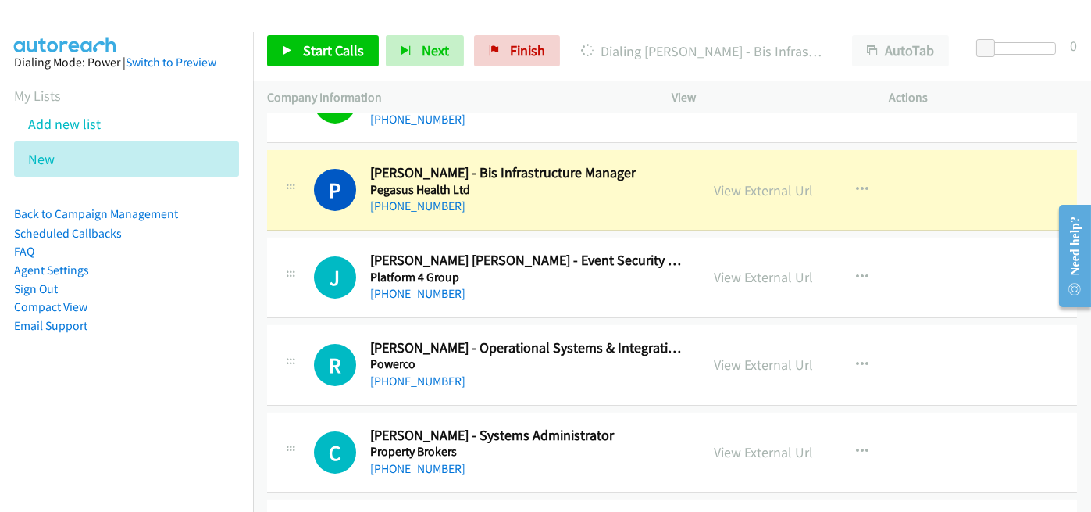
click at [500, 197] on div "+64 274 322 473" at bounding box center [528, 206] width 316 height 19
click at [756, 185] on link "View External Url" at bounding box center [764, 190] width 99 height 18
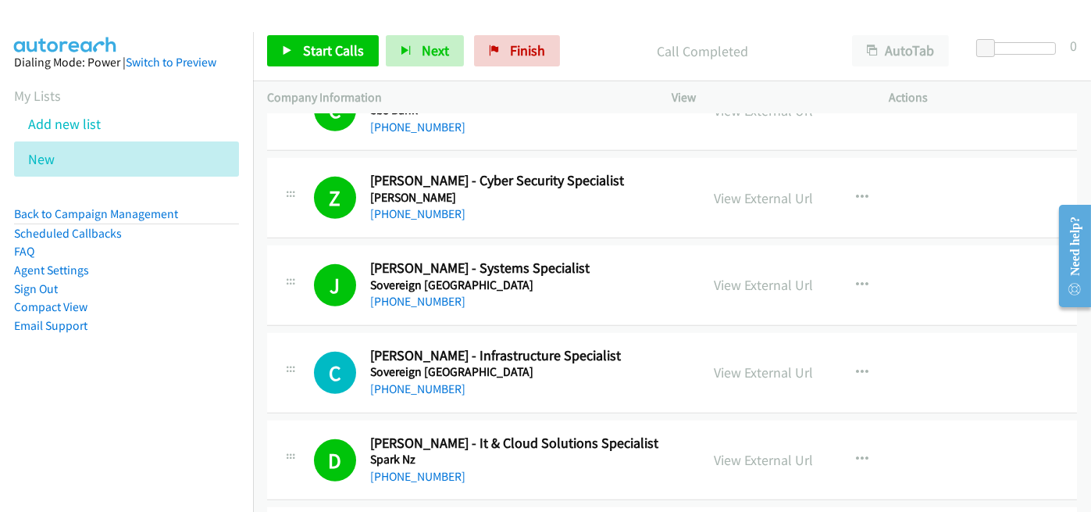
scroll to position [2031, 0]
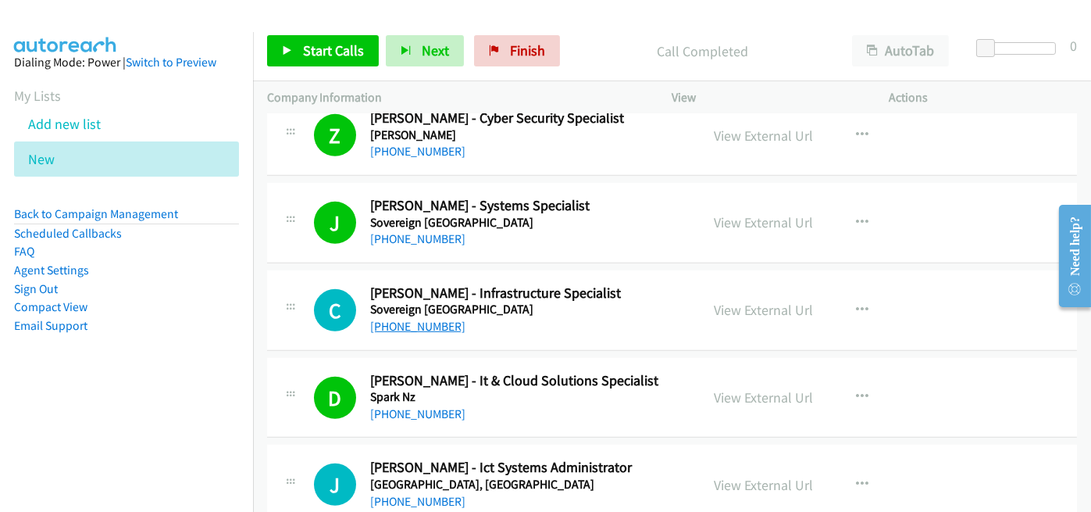
click at [400, 321] on link "+64 27 590 3146" at bounding box center [417, 326] width 95 height 15
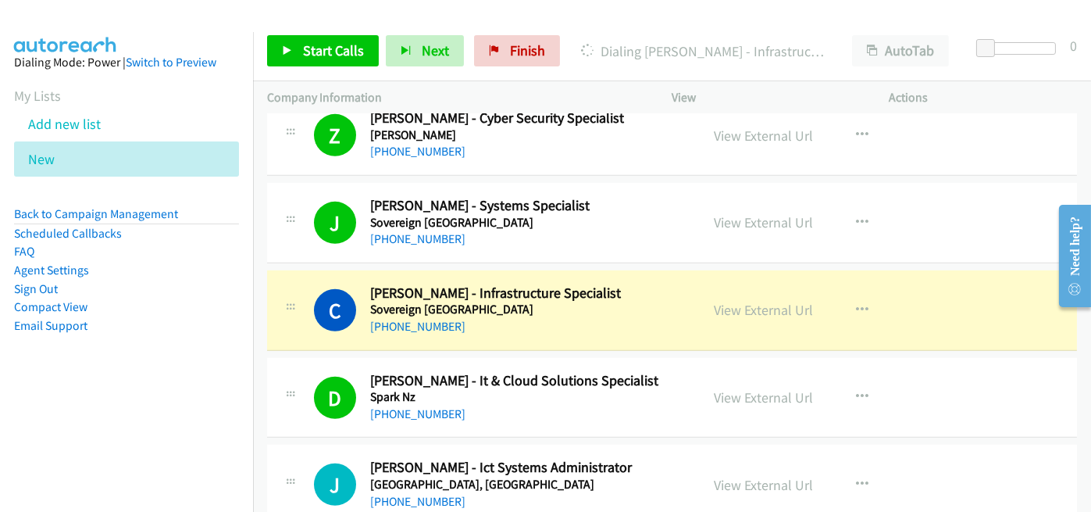
click at [519, 317] on div "+64 27 590 3146" at bounding box center [528, 326] width 316 height 19
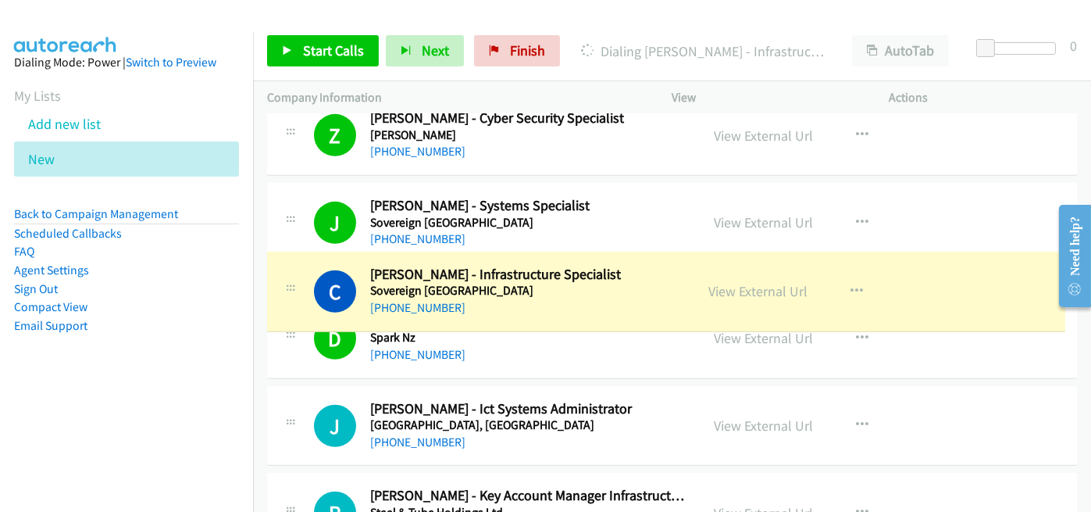
drag, startPoint x: 496, startPoint y: 305, endPoint x: 474, endPoint y: 294, distance: 24.4
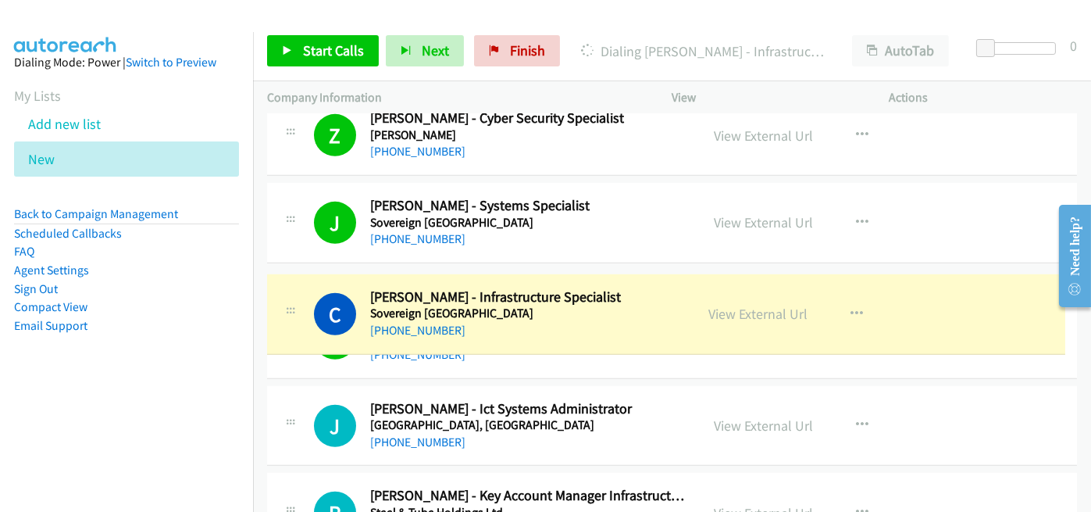
drag, startPoint x: 473, startPoint y: 283, endPoint x: 629, endPoint y: 294, distance: 155.9
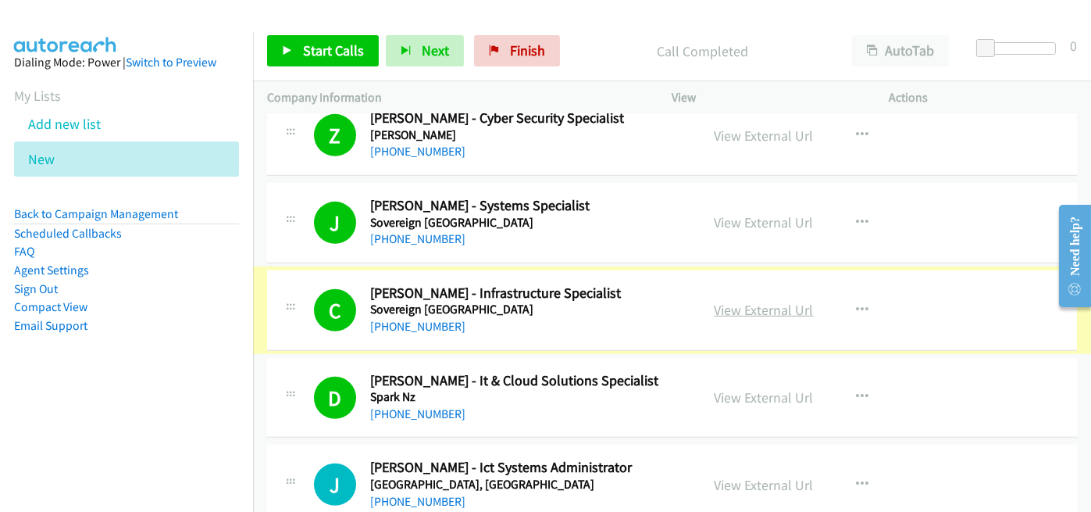
click at [750, 301] on link "View External Url" at bounding box center [764, 310] width 99 height 18
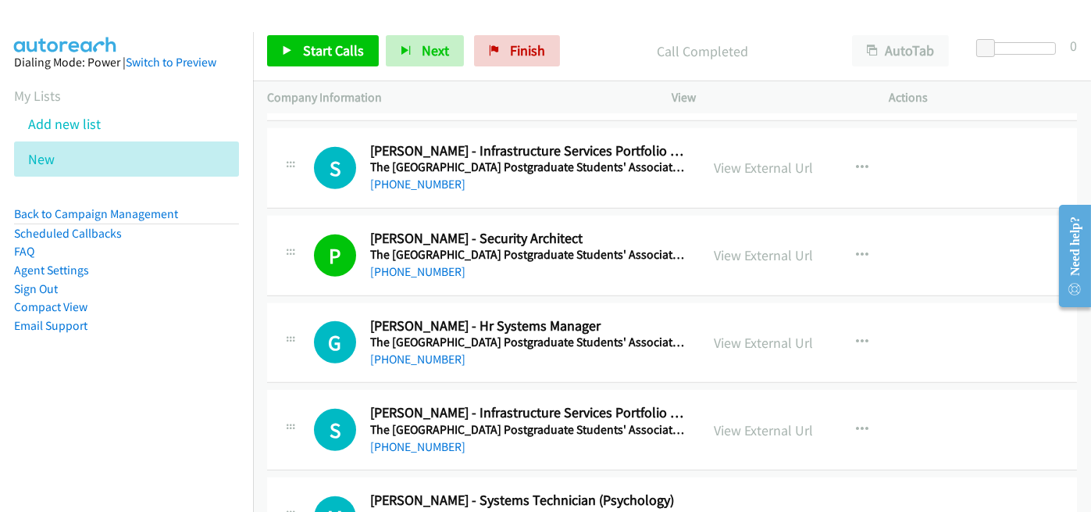
scroll to position [3124, 0]
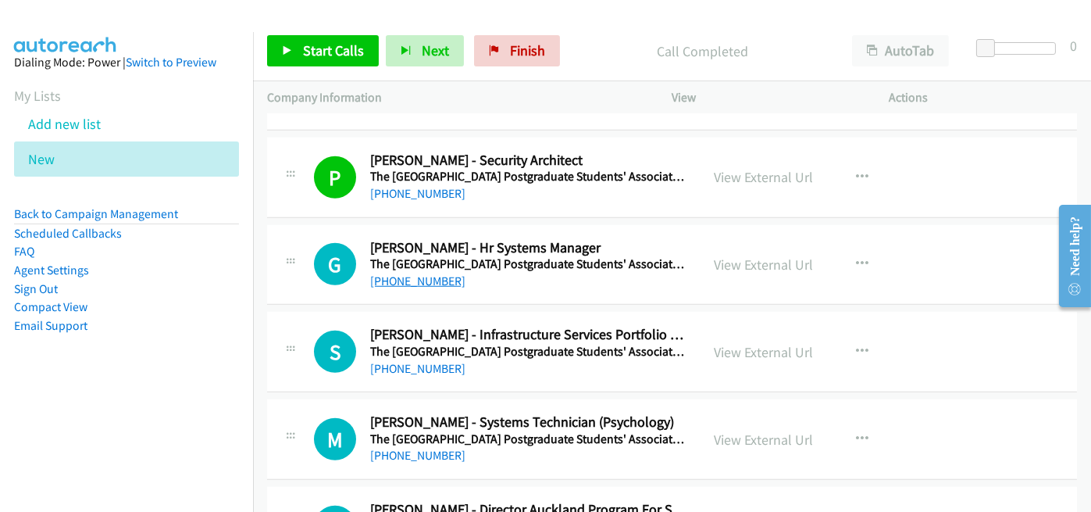
click at [397, 273] on link "+64 21 609 285" at bounding box center [417, 280] width 95 height 15
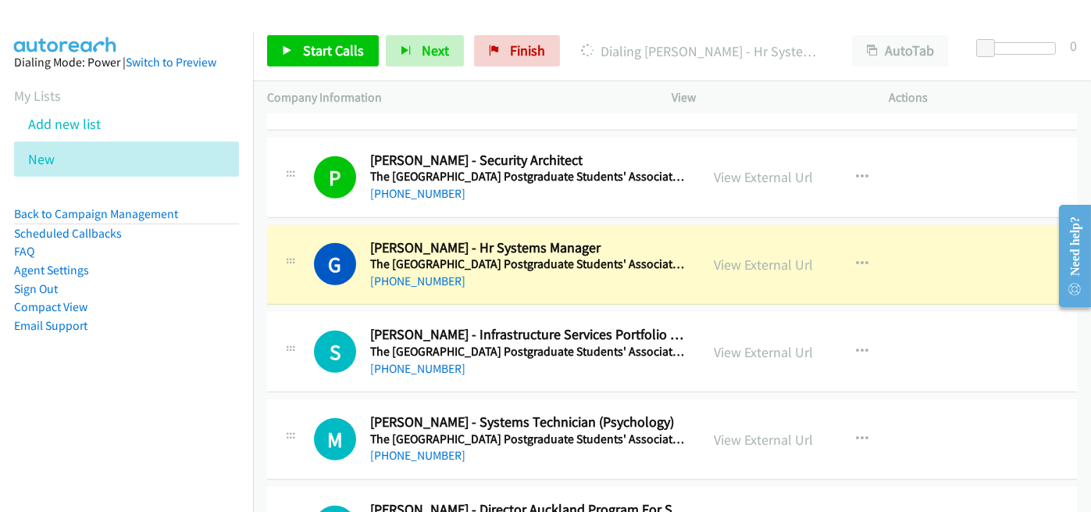
click at [516, 272] on div "+64 21 609 285" at bounding box center [528, 281] width 316 height 19
click at [777, 255] on link "View External Url" at bounding box center [764, 264] width 99 height 18
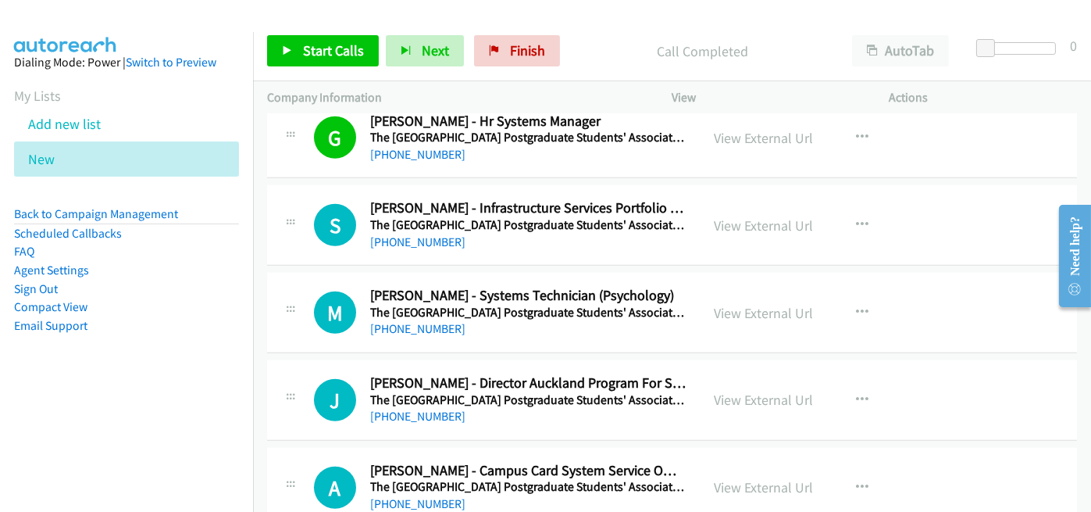
scroll to position [3280, 0]
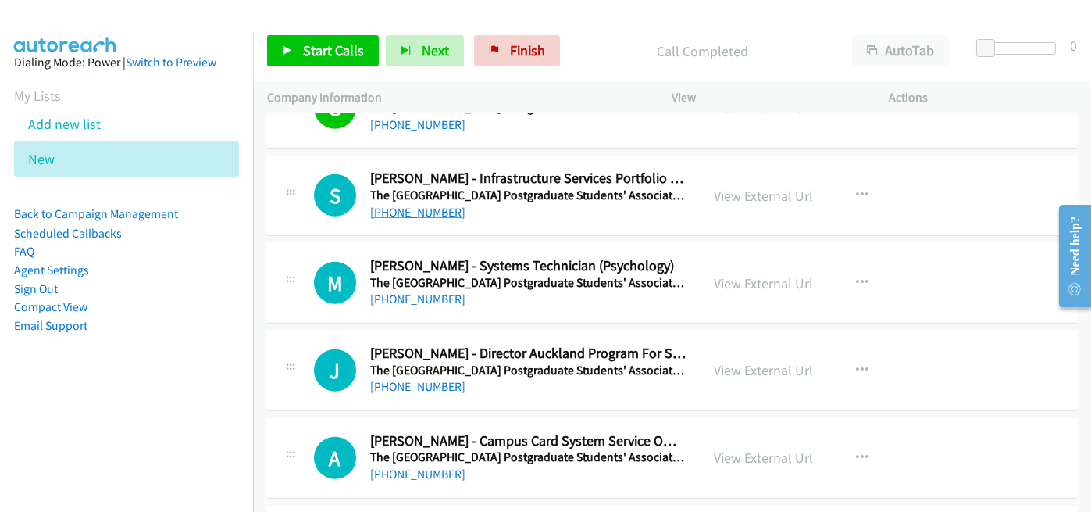
click at [439, 206] on link "+64 21 222 0943" at bounding box center [417, 212] width 95 height 15
click at [502, 209] on div "+64 21 222 0943" at bounding box center [528, 212] width 316 height 19
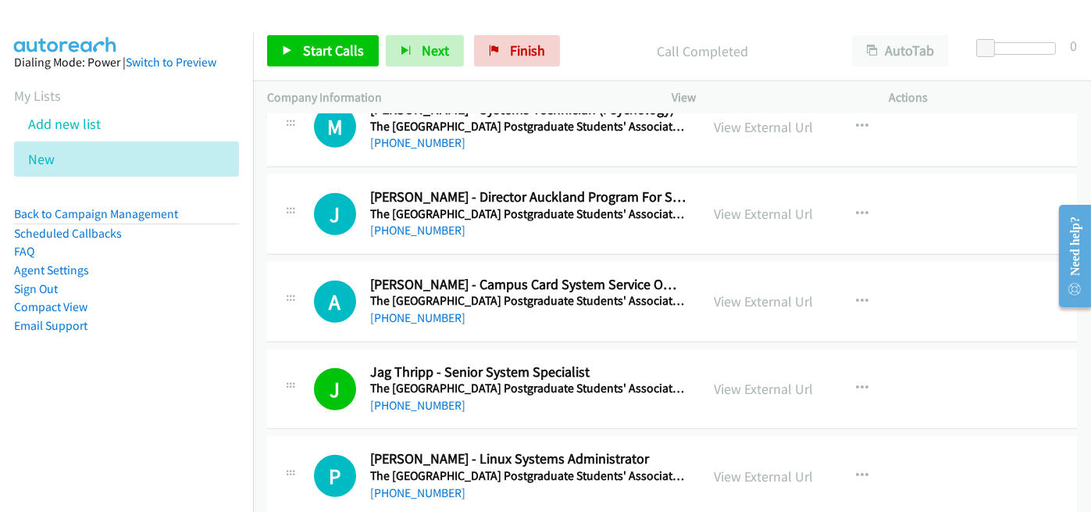
scroll to position [3358, 0]
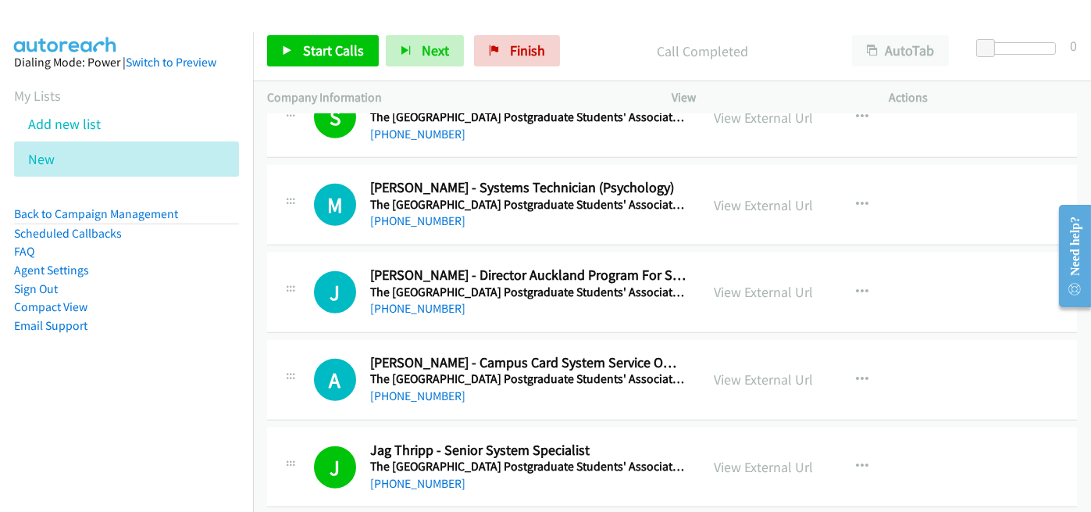
click at [512, 15] on div at bounding box center [538, 30] width 1077 height 60
click at [519, 52] on span "Finish" at bounding box center [527, 50] width 35 height 18
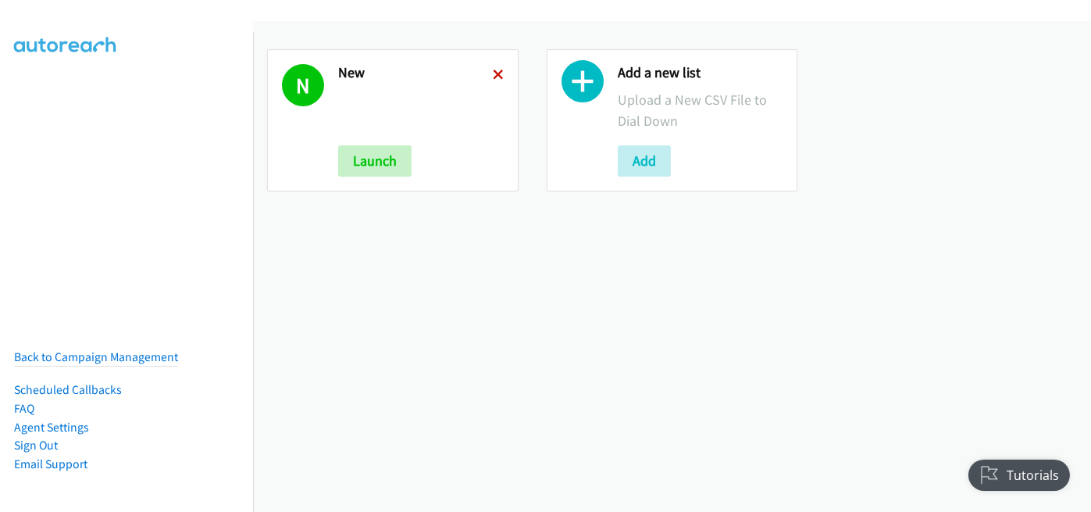
click at [493, 75] on icon at bounding box center [498, 75] width 11 height 11
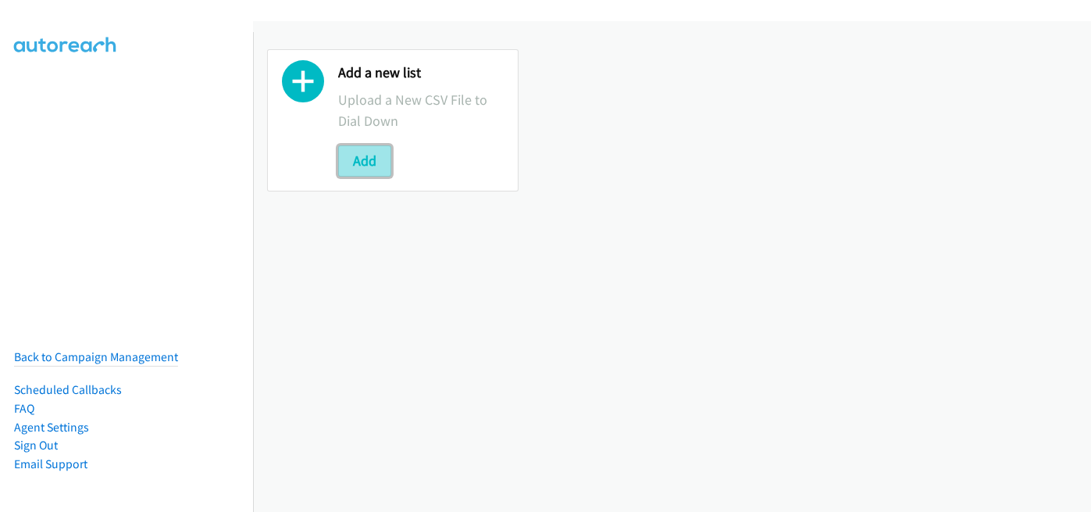
click at [377, 156] on button "Add" at bounding box center [364, 160] width 53 height 31
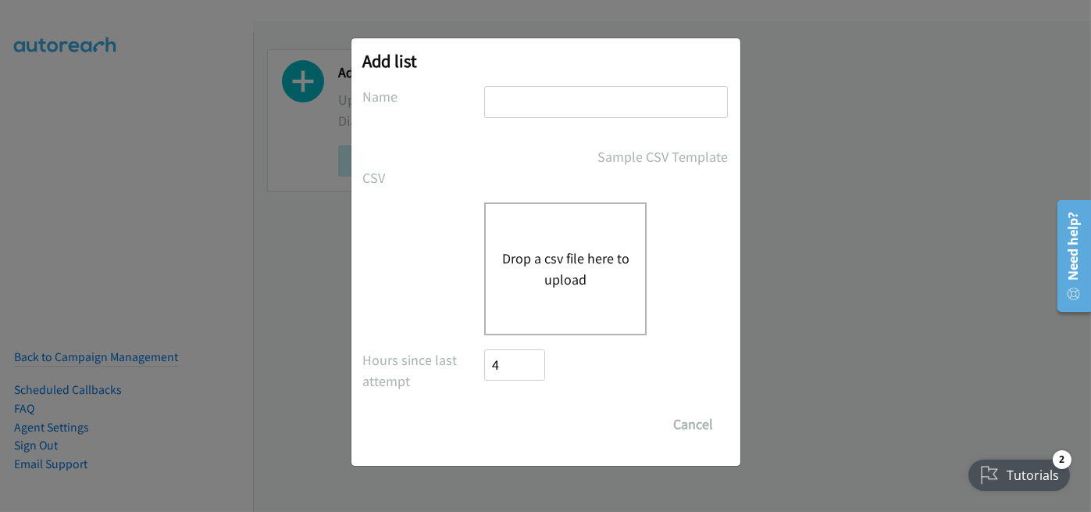
click at [572, 254] on button "Drop a csv file here to upload" at bounding box center [565, 269] width 128 height 42
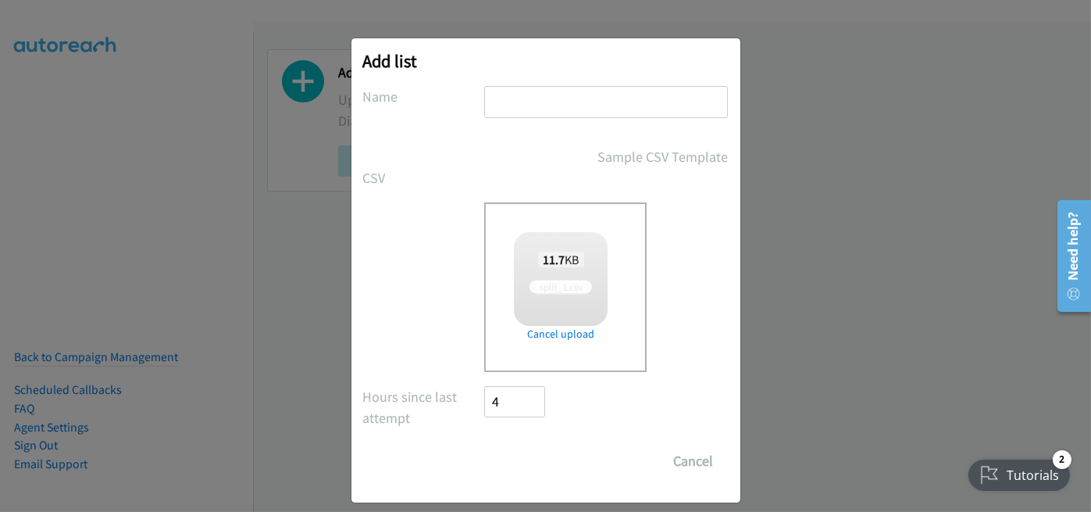
checkbox input "true"
click at [522, 99] on input "text" at bounding box center [606, 102] width 244 height 32
type input "new"
click at [519, 457] on input "Save List" at bounding box center [526, 460] width 82 height 31
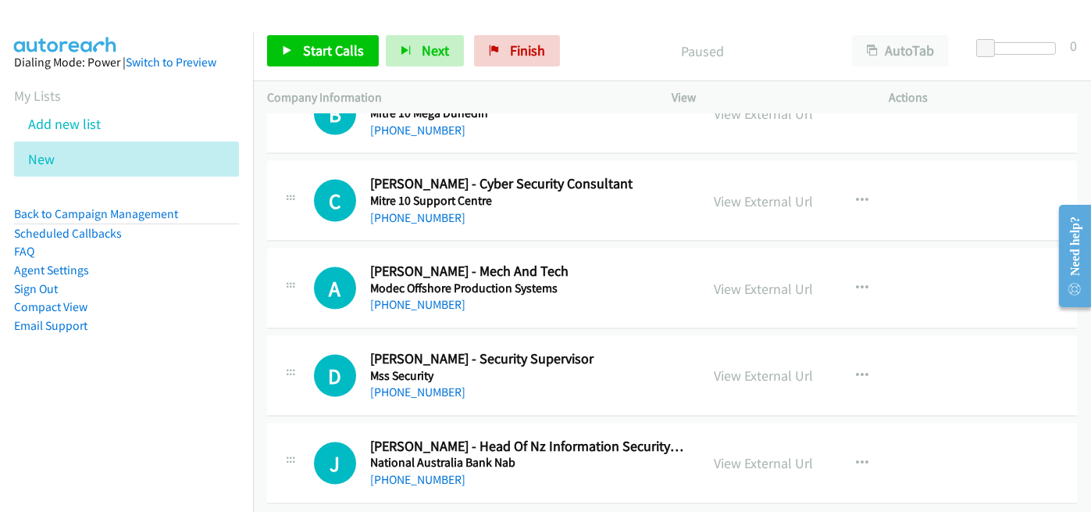
scroll to position [5109, 0]
click at [433, 383] on link "+61 439 432 215" at bounding box center [417, 390] width 95 height 15
click at [512, 391] on div "D Callback Scheduled Dean Kuru - Security Supervisor Mss Security Australia/Syd…" at bounding box center [672, 375] width 810 height 80
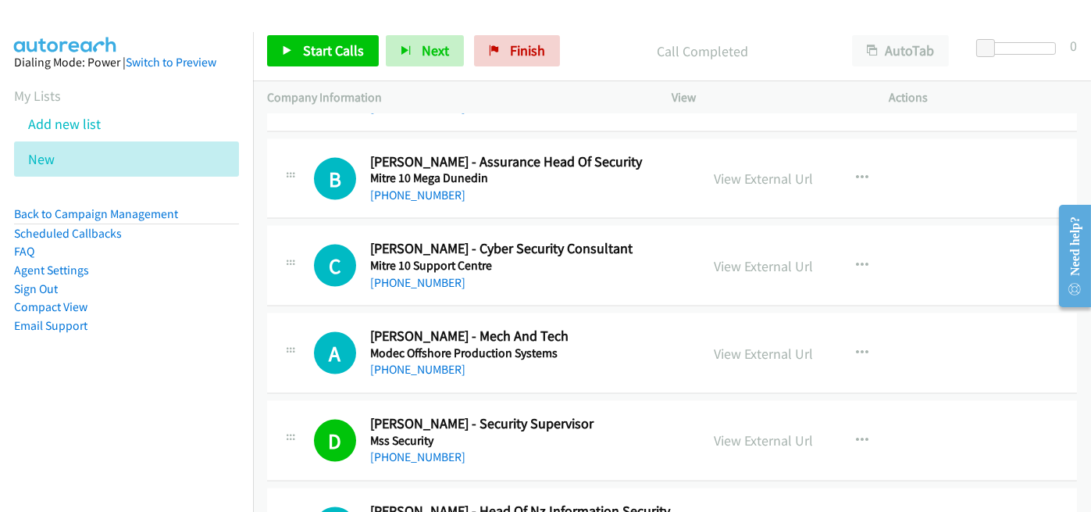
scroll to position [4953, 0]
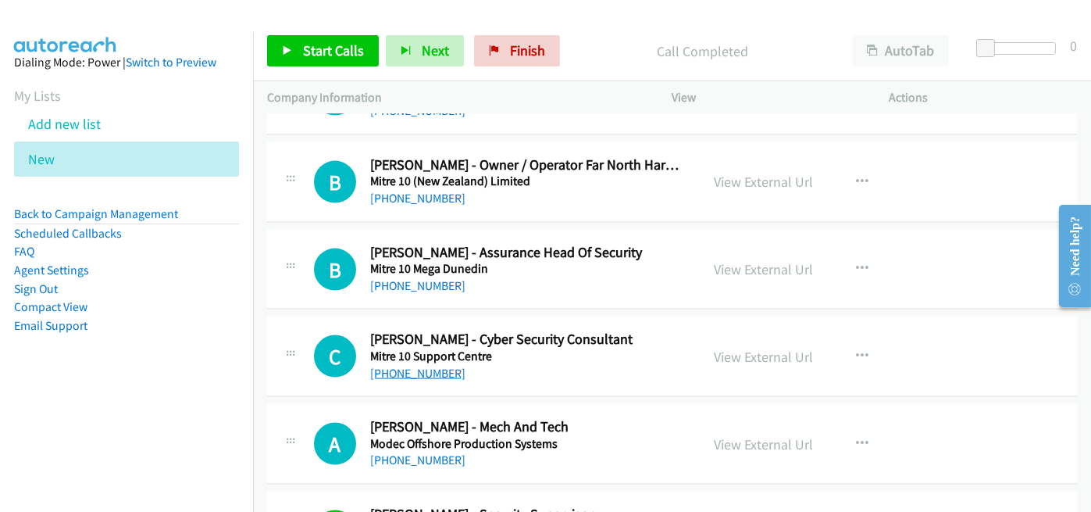
click at [424, 365] on link "+64 27 847 3134" at bounding box center [417, 372] width 95 height 15
click at [518, 364] on div "+64 27 847 3134" at bounding box center [528, 373] width 316 height 19
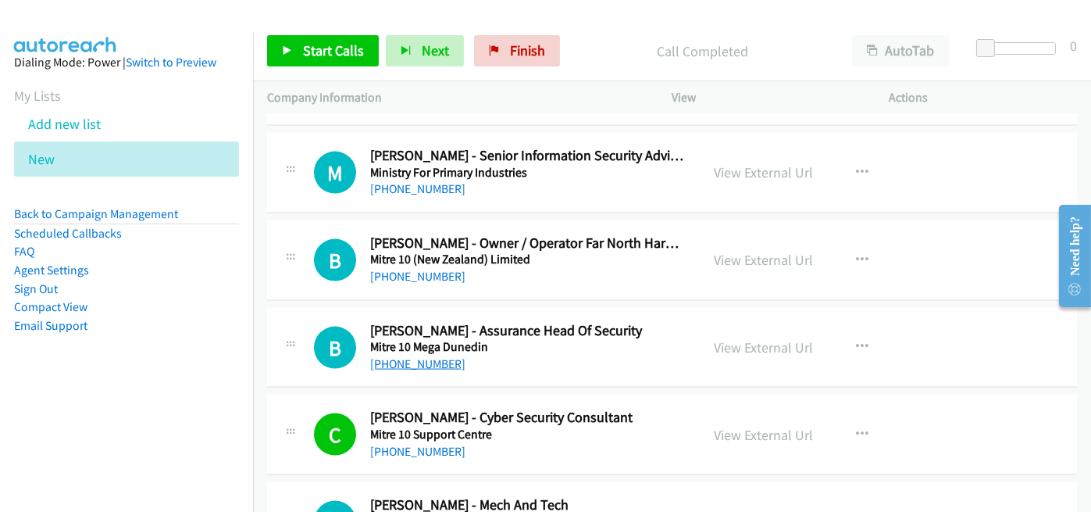
click at [423, 356] on link "+64 27 550 6821" at bounding box center [417, 363] width 95 height 15
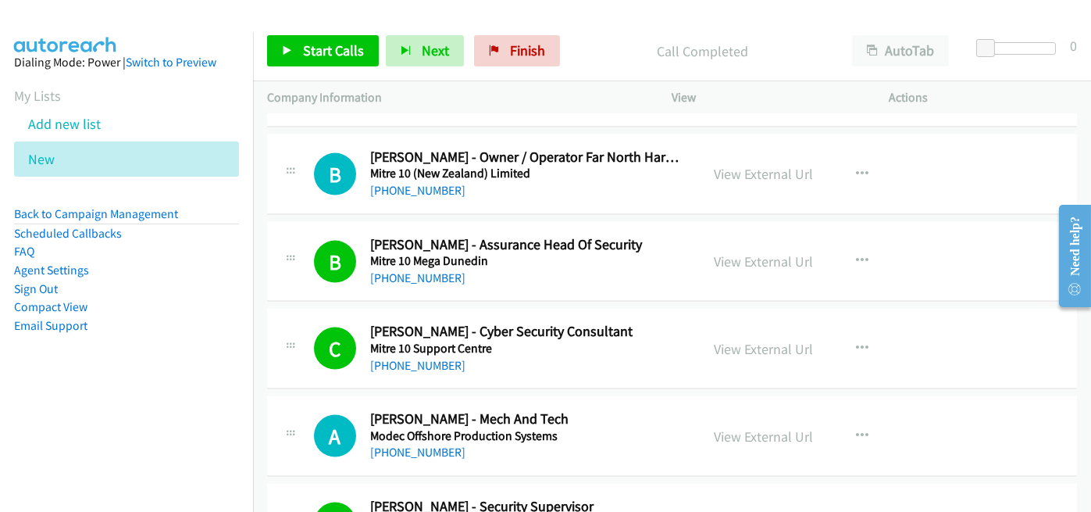
scroll to position [5031, 0]
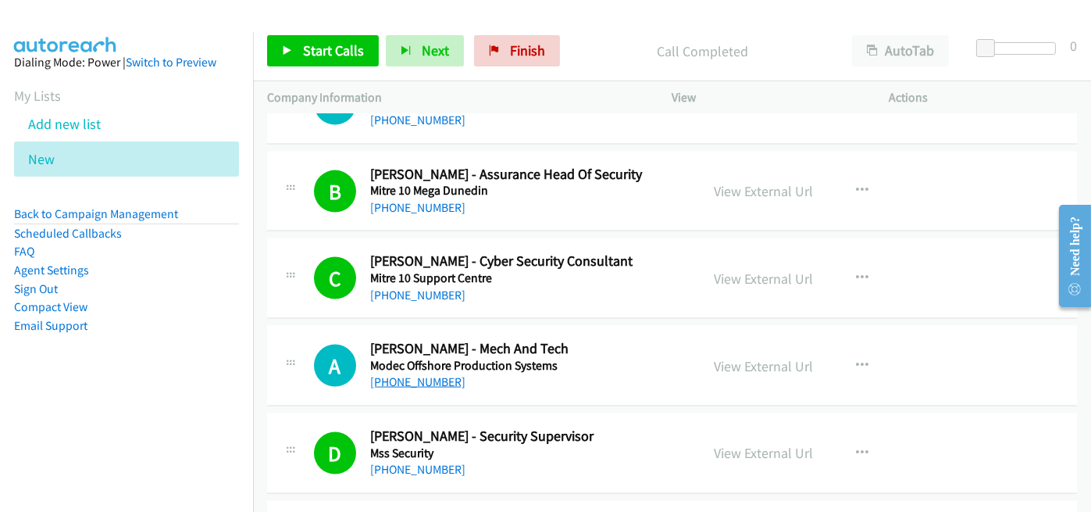
click at [394, 374] on link "+64 21 170 25667" at bounding box center [417, 381] width 95 height 15
click at [494, 375] on div "+64 21 170 25667" at bounding box center [528, 382] width 316 height 19
click at [744, 357] on link "View External Url" at bounding box center [764, 366] width 99 height 18
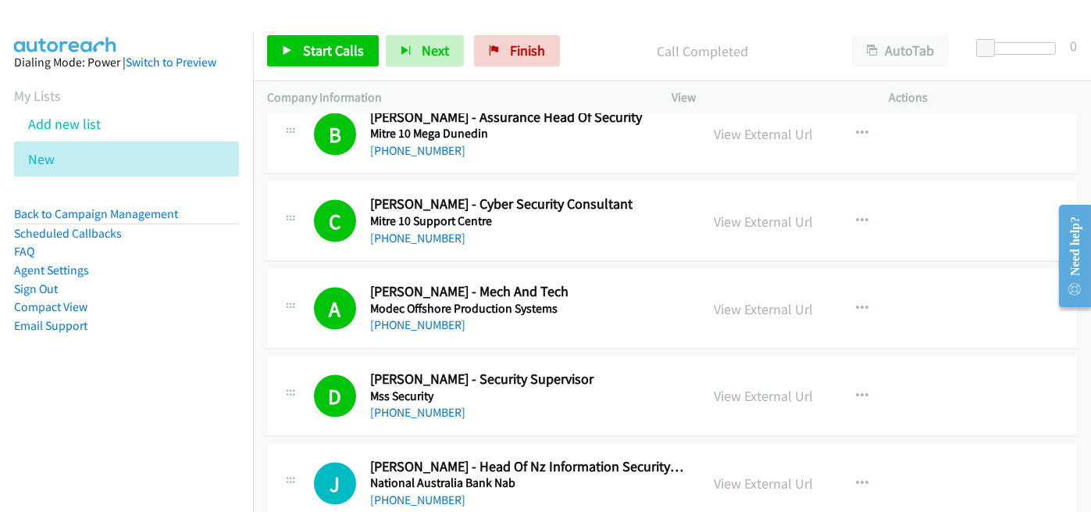
scroll to position [5109, 0]
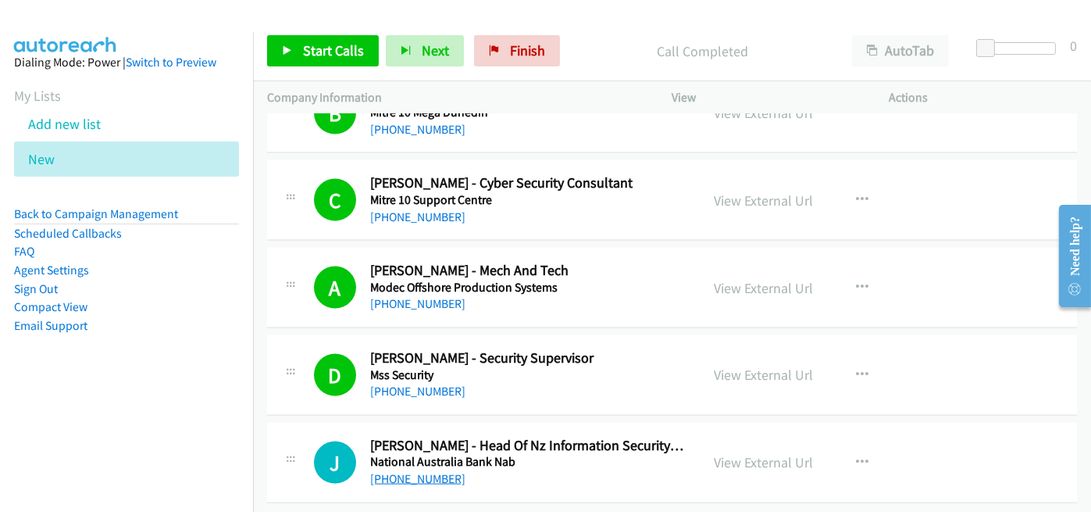
click at [408, 471] on link "+61 411 753 514" at bounding box center [417, 478] width 95 height 15
click at [232, 422] on nav "Dialing Mode: Power | Switch to Preview My Lists Add new list New Back to Campa…" at bounding box center [127, 288] width 254 height 512
click at [208, 398] on aside "Dialing Mode: Power | Switch to Preview My Lists Add new list New Back to Campa…" at bounding box center [126, 218] width 253 height 373
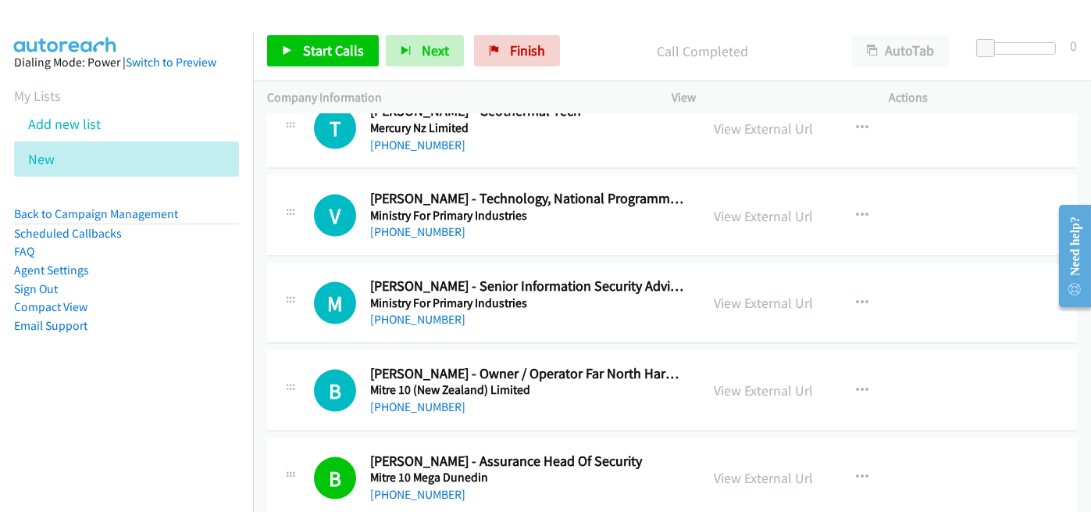
scroll to position [4719, 0]
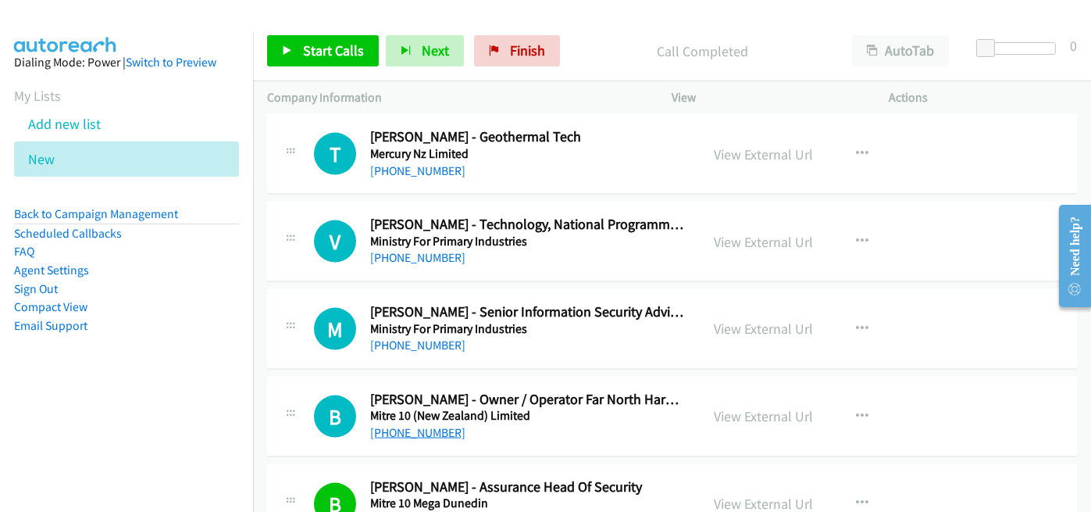
click at [431, 425] on link "[PHONE_NUMBER]" at bounding box center [417, 432] width 95 height 15
click at [414, 346] on div "M Callback Scheduled Michael Smith - Senior Information Security Advisor Minist…" at bounding box center [672, 329] width 810 height 80
click at [414, 337] on link "[PHONE_NUMBER]" at bounding box center [417, 344] width 95 height 15
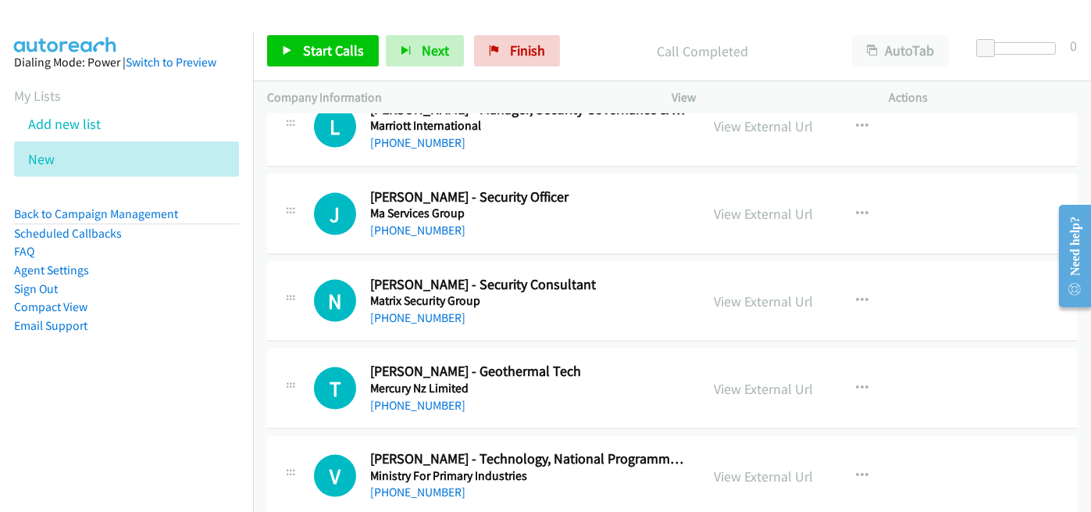
scroll to position [4406, 0]
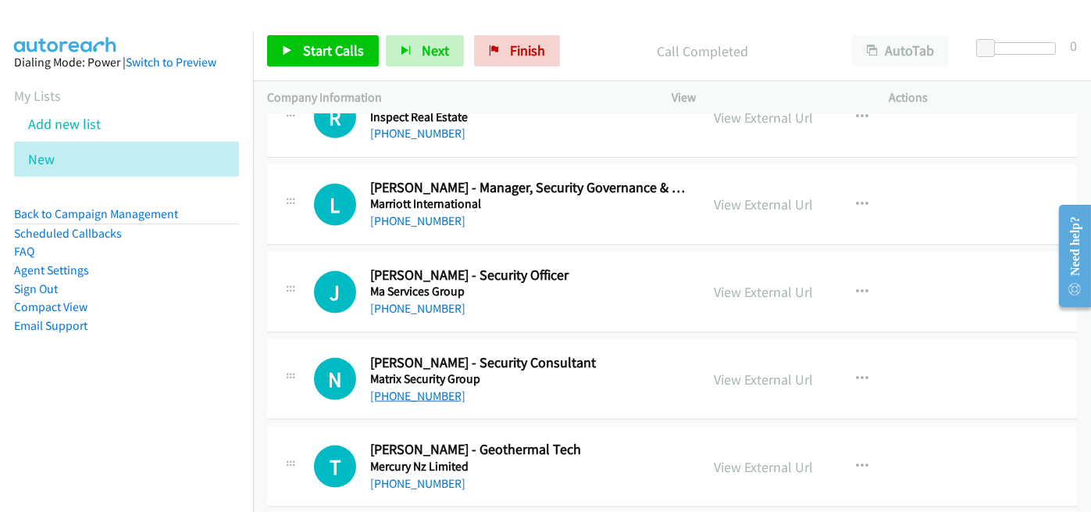
click at [424, 388] on link "+64 21 646 735" at bounding box center [417, 395] width 95 height 15
click at [512, 387] on div "+64 21 646 735" at bounding box center [528, 396] width 316 height 19
click at [754, 370] on link "View External Url" at bounding box center [764, 379] width 99 height 18
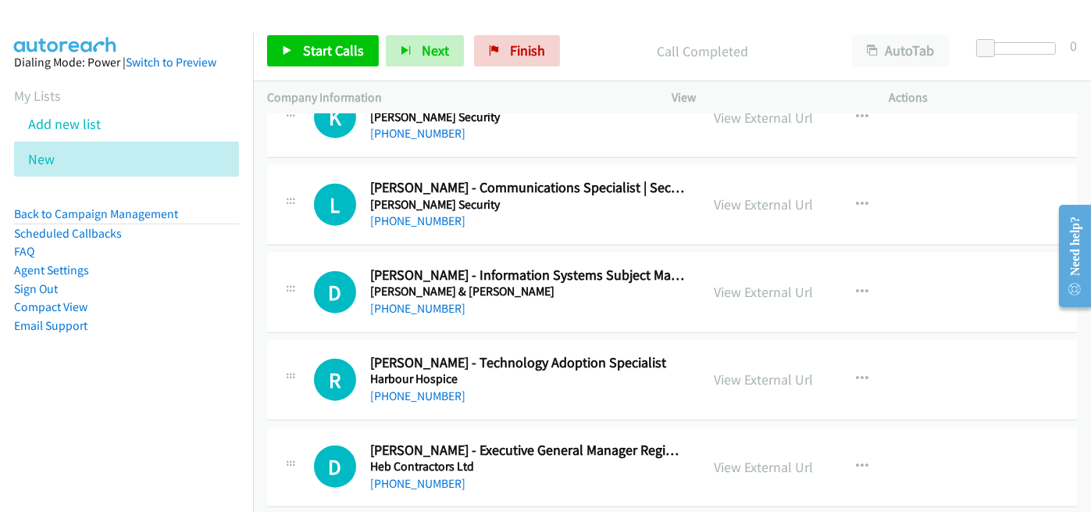
scroll to position [3860, 0]
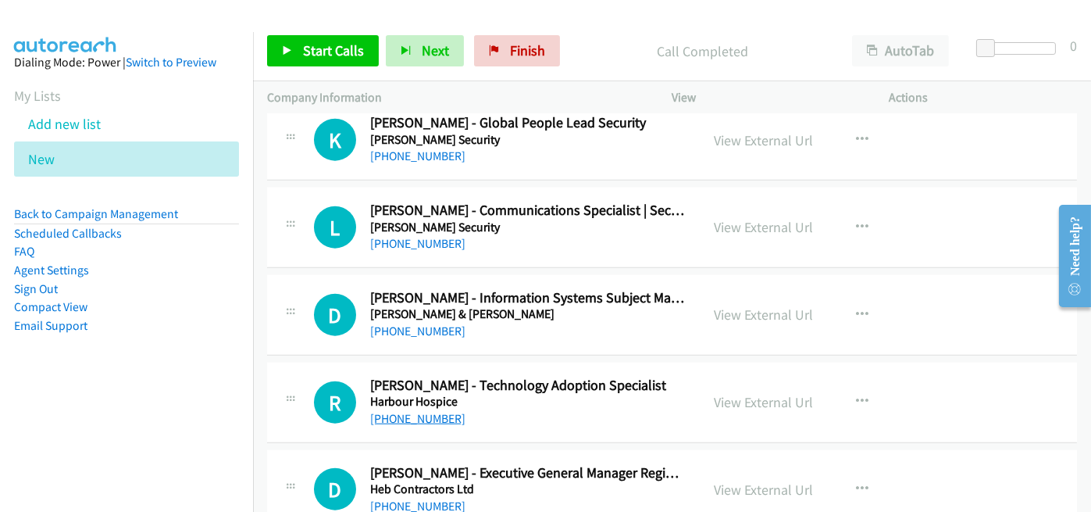
click at [405, 411] on link "[PHONE_NUMBER]" at bounding box center [417, 418] width 95 height 15
click at [480, 409] on div "[PHONE_NUMBER]" at bounding box center [528, 418] width 316 height 19
click at [410, 323] on link "[PHONE_NUMBER]" at bounding box center [417, 330] width 95 height 15
click at [430, 236] on link "[PHONE_NUMBER]" at bounding box center [417, 243] width 95 height 15
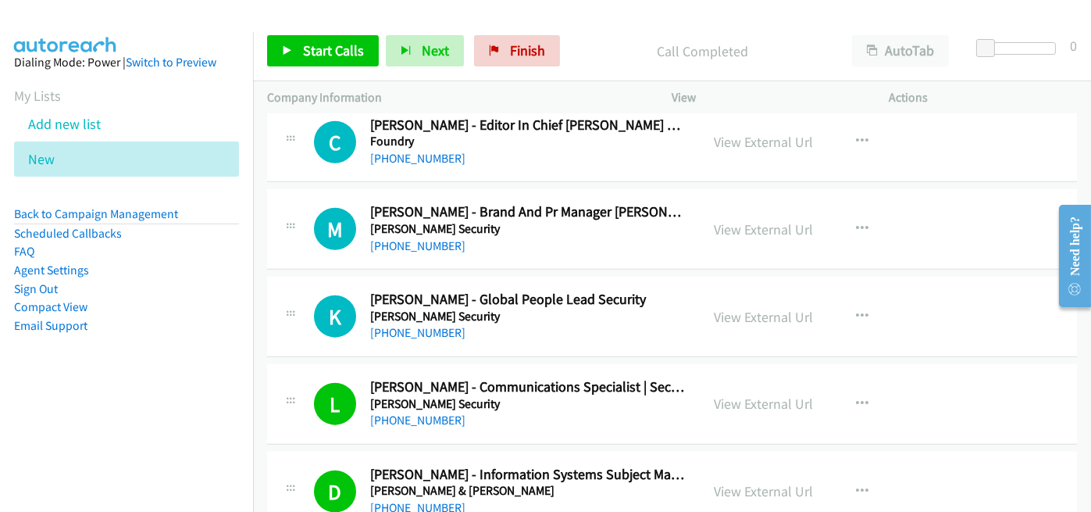
scroll to position [3625, 0]
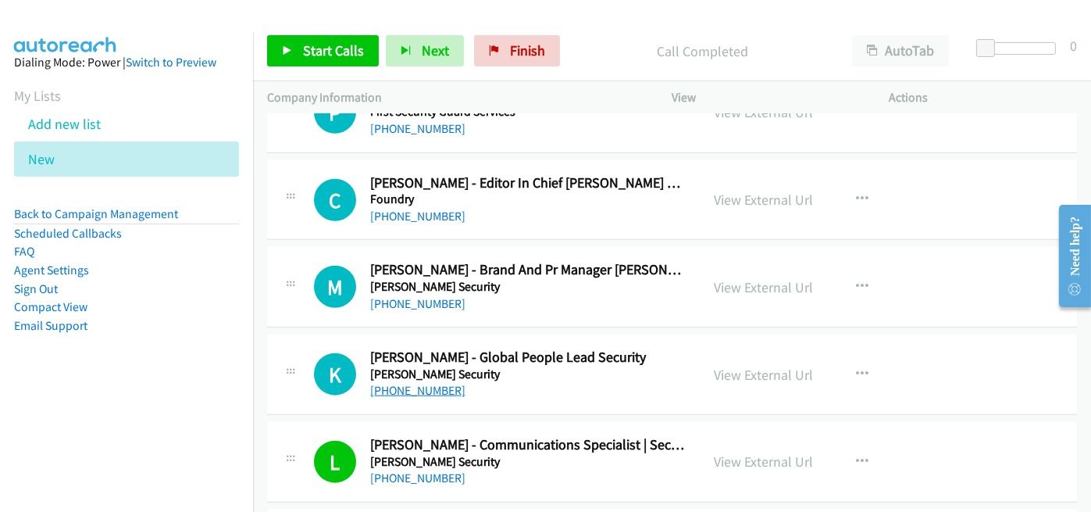
click at [420, 383] on link "[PHONE_NUMBER]" at bounding box center [417, 390] width 95 height 15
click at [513, 387] on div "[PHONE_NUMBER]" at bounding box center [528, 390] width 316 height 19
click at [431, 296] on link "[PHONE_NUMBER]" at bounding box center [417, 303] width 95 height 15
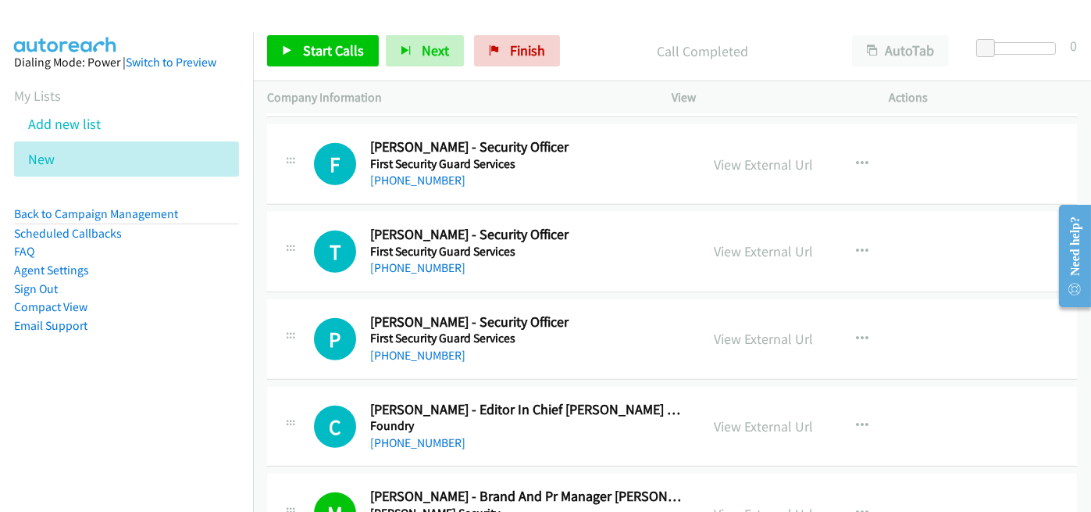
scroll to position [3391, 0]
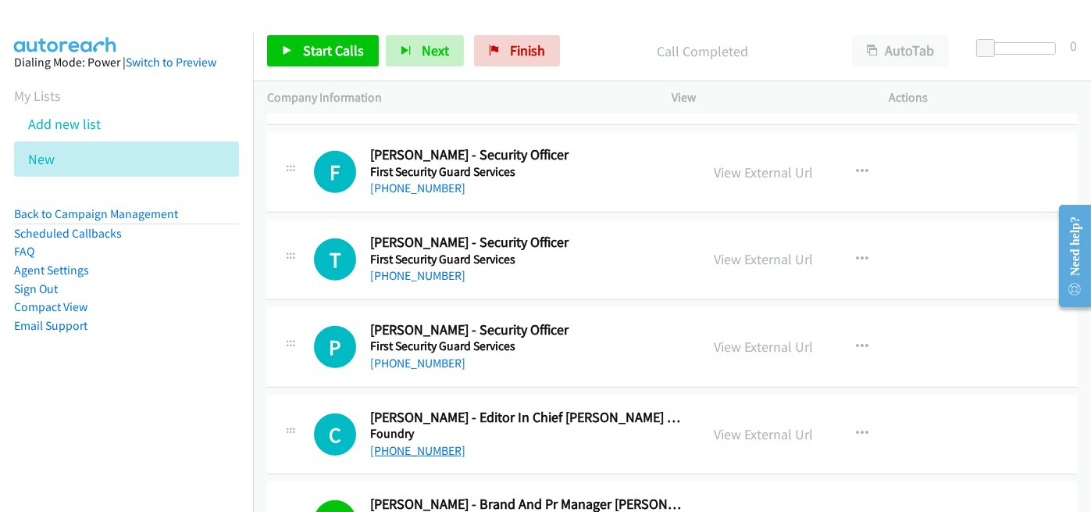
click at [413, 443] on link "[PHONE_NUMBER]" at bounding box center [417, 450] width 95 height 15
click at [506, 451] on div "C Callback Scheduled Cathy O'sullivan - Editor In Chief Apac Cio & Cso Brands F…" at bounding box center [672, 434] width 810 height 80
click at [408, 355] on link "[PHONE_NUMBER]" at bounding box center [417, 362] width 95 height 15
click at [501, 266] on div "[PHONE_NUMBER]" at bounding box center [528, 275] width 316 height 19
click at [417, 268] on link "[PHONE_NUMBER]" at bounding box center [417, 275] width 95 height 15
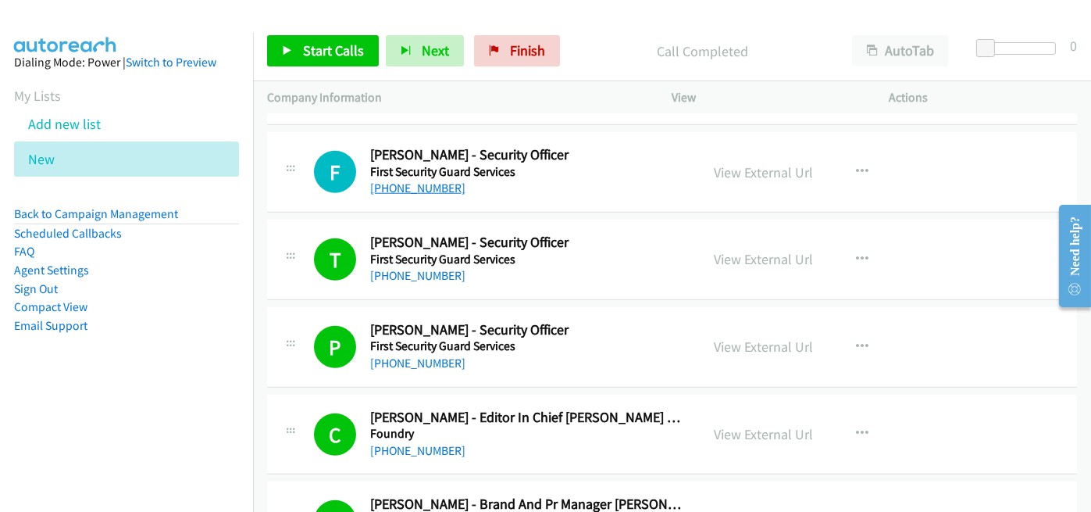
click at [420, 185] on link "[PHONE_NUMBER]" at bounding box center [417, 187] width 95 height 15
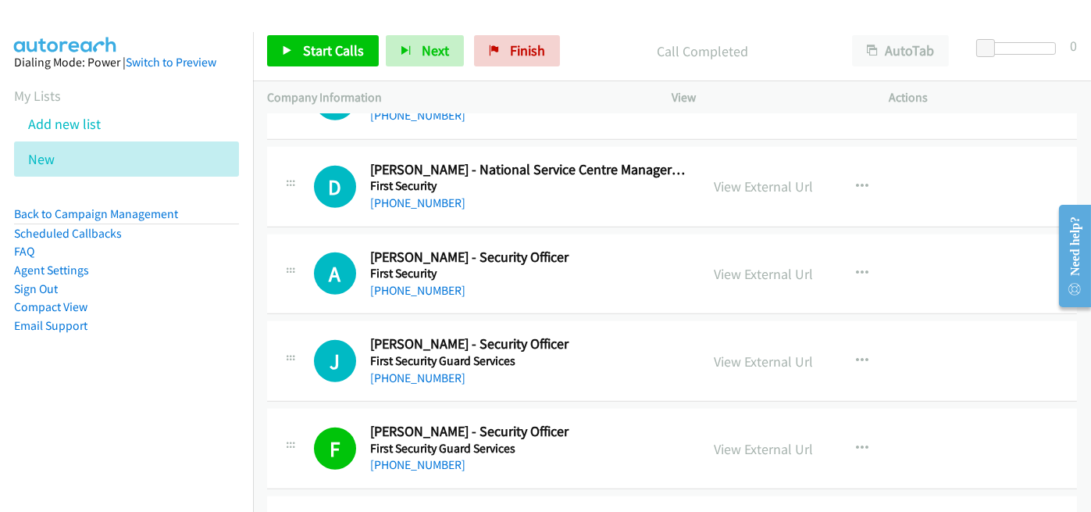
scroll to position [3079, 0]
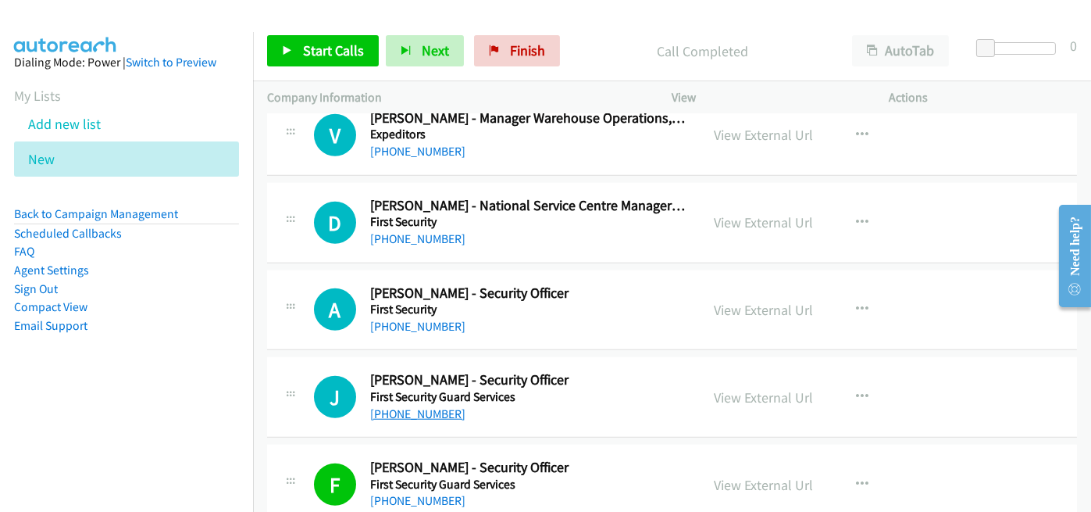
click at [398, 409] on link "[PHONE_NUMBER]" at bounding box center [417, 413] width 95 height 15
click at [425, 319] on link "[PHONE_NUMBER]" at bounding box center [417, 326] width 95 height 15
click at [505, 326] on div "[PHONE_NUMBER]" at bounding box center [528, 326] width 316 height 19
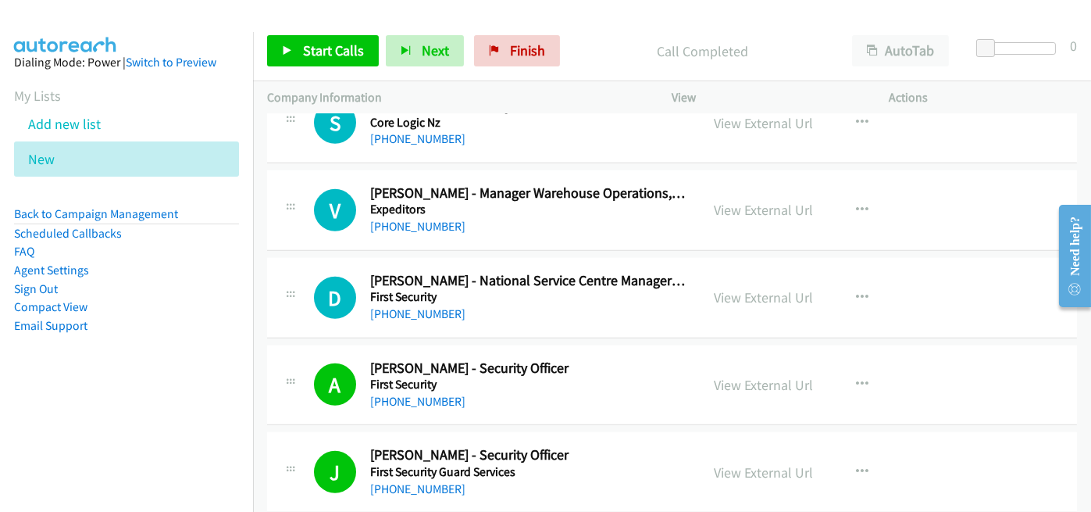
scroll to position [2922, 0]
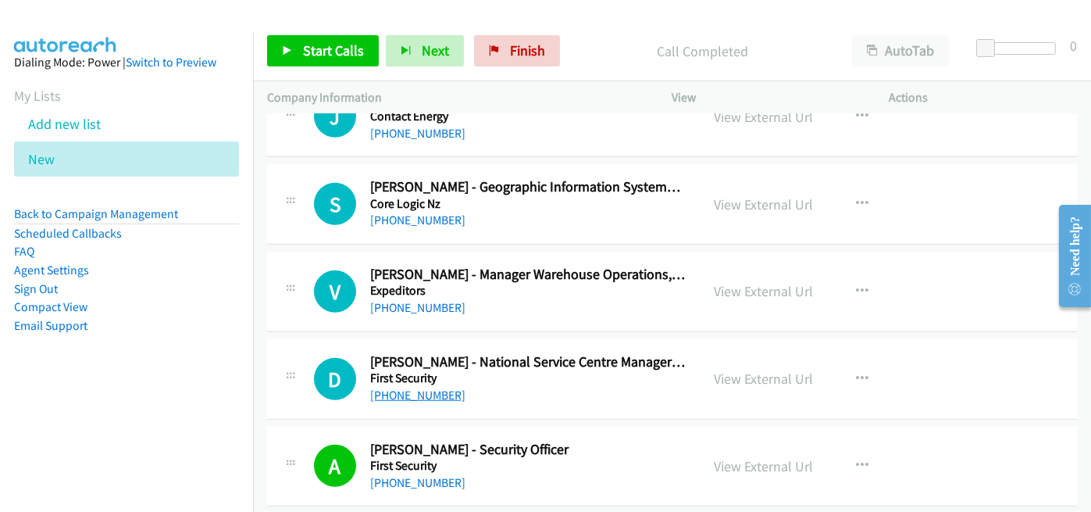
click at [406, 387] on link "[PHONE_NUMBER]" at bounding box center [417, 394] width 95 height 15
click at [514, 388] on div "[PHONE_NUMBER]" at bounding box center [528, 395] width 316 height 19
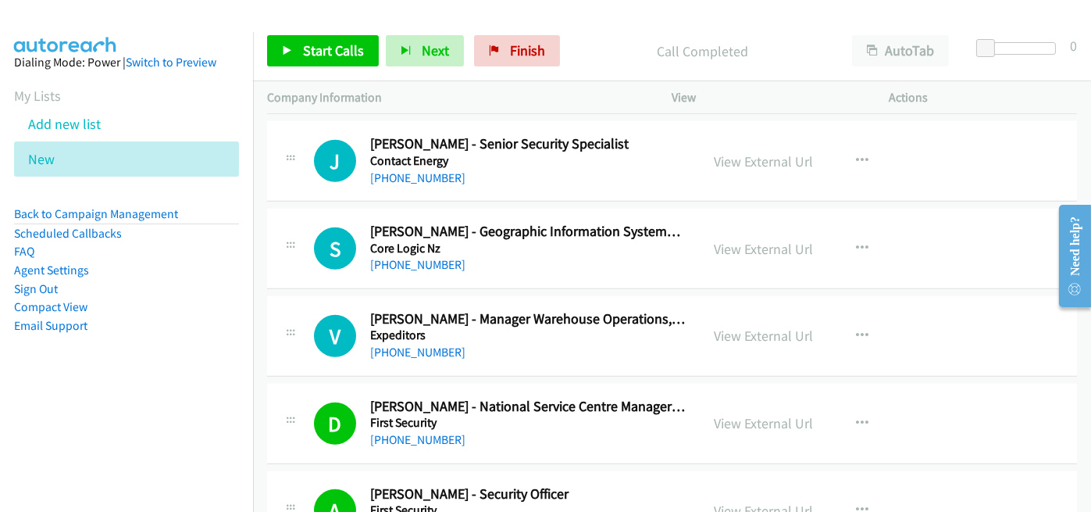
scroll to position [2844, 0]
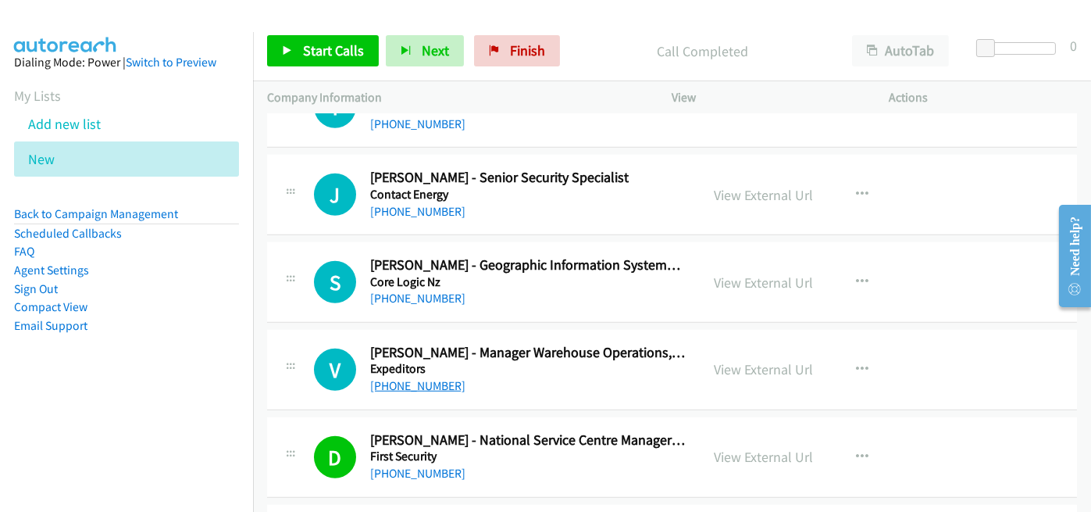
click at [411, 380] on link "[PHONE_NUMBER]" at bounding box center [417, 385] width 95 height 15
click at [531, 376] on div "[PHONE_NUMBER]" at bounding box center [528, 385] width 316 height 19
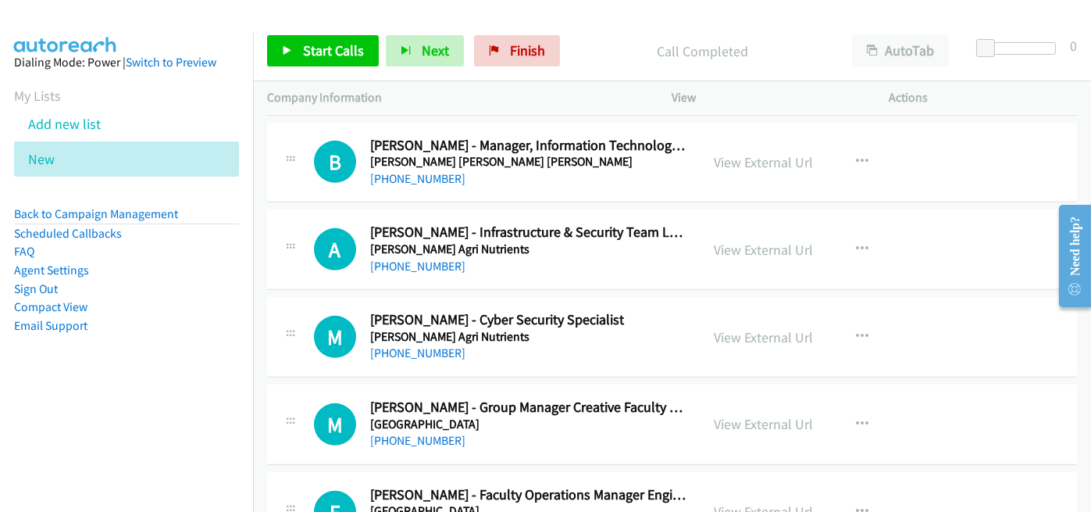
scroll to position [1673, 0]
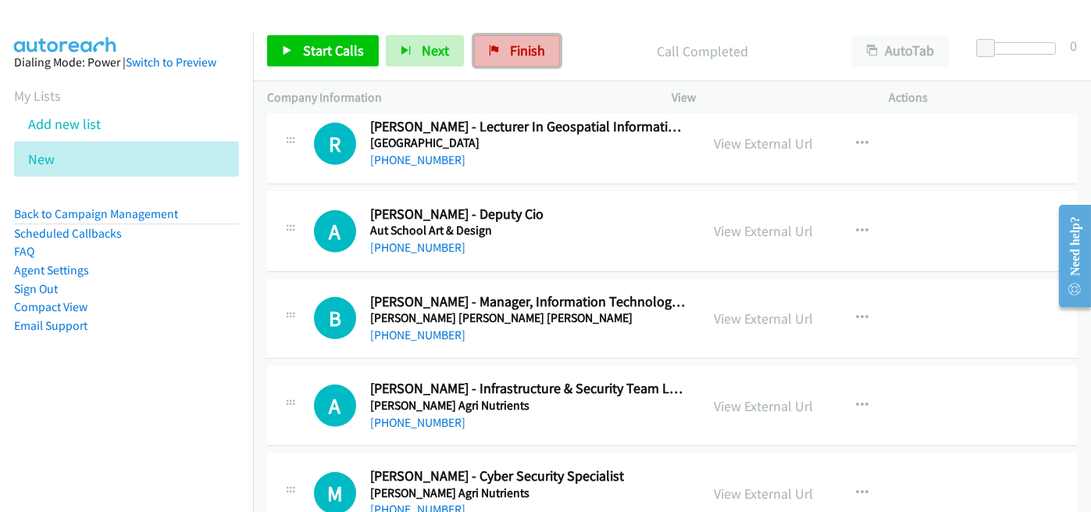
click at [529, 55] on span "Finish" at bounding box center [527, 50] width 35 height 18
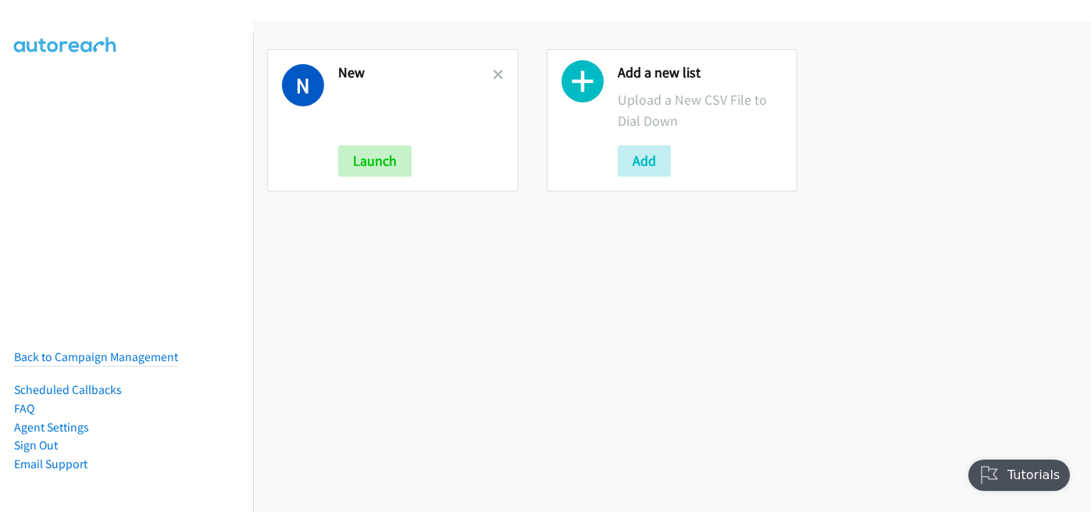
click at [494, 59] on div "N New Launch" at bounding box center [392, 120] width 251 height 142
click at [493, 70] on icon at bounding box center [498, 75] width 11 height 11
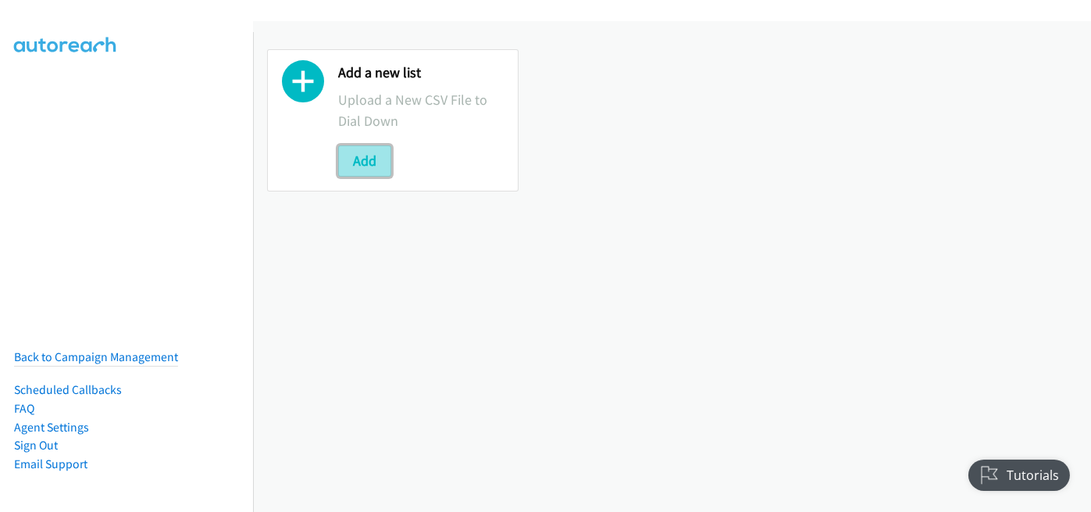
click at [361, 167] on button "Add" at bounding box center [364, 160] width 53 height 31
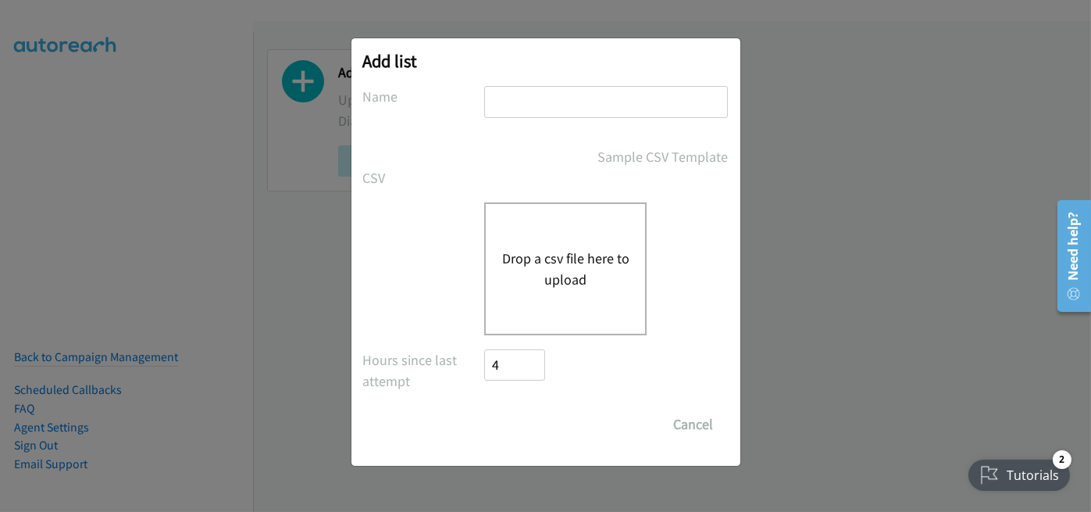
click at [564, 256] on button "Drop a csv file here to upload" at bounding box center [565, 269] width 128 height 42
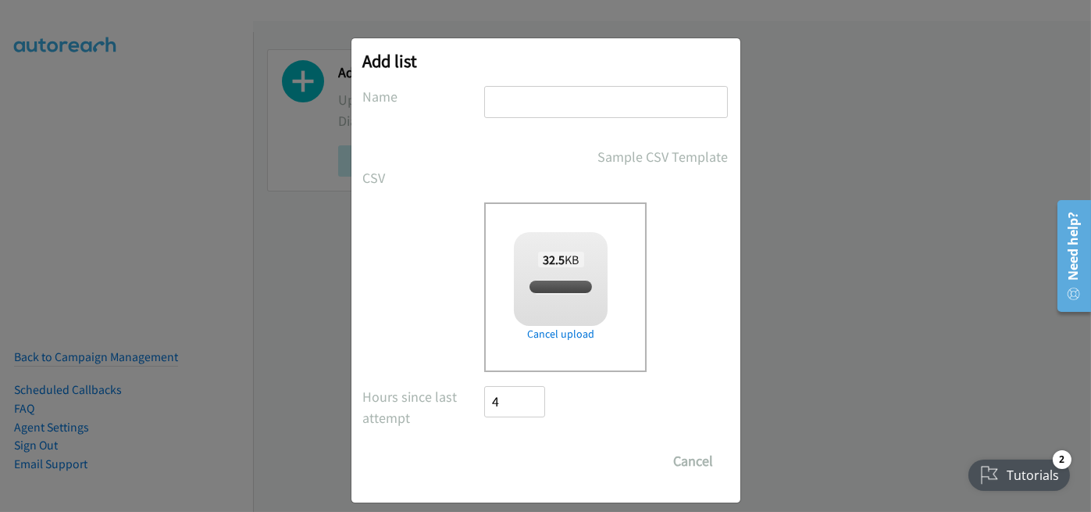
checkbox input "true"
click at [495, 105] on input "text" at bounding box center [606, 102] width 244 height 32
type input "new"
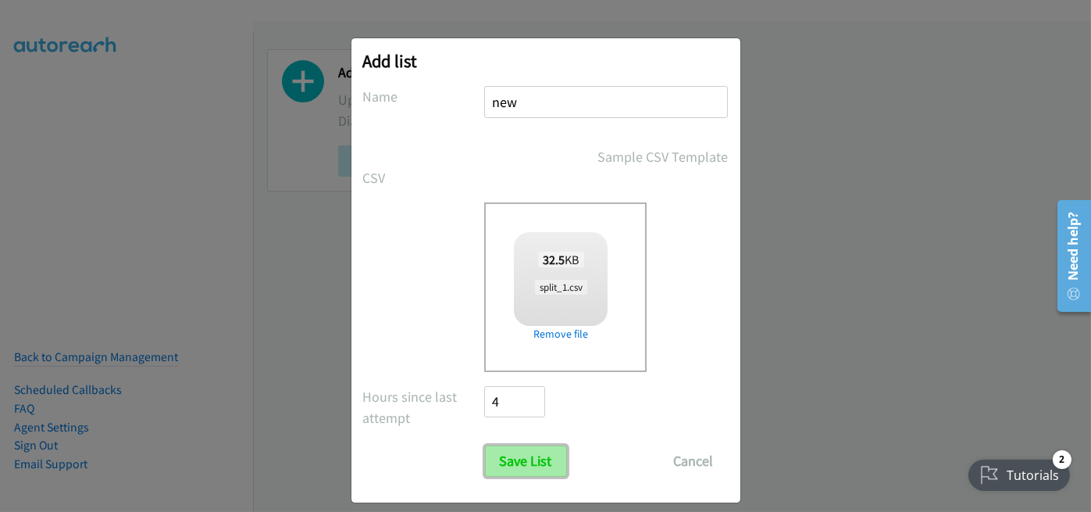
click at [501, 467] on input "Save List" at bounding box center [526, 460] width 82 height 31
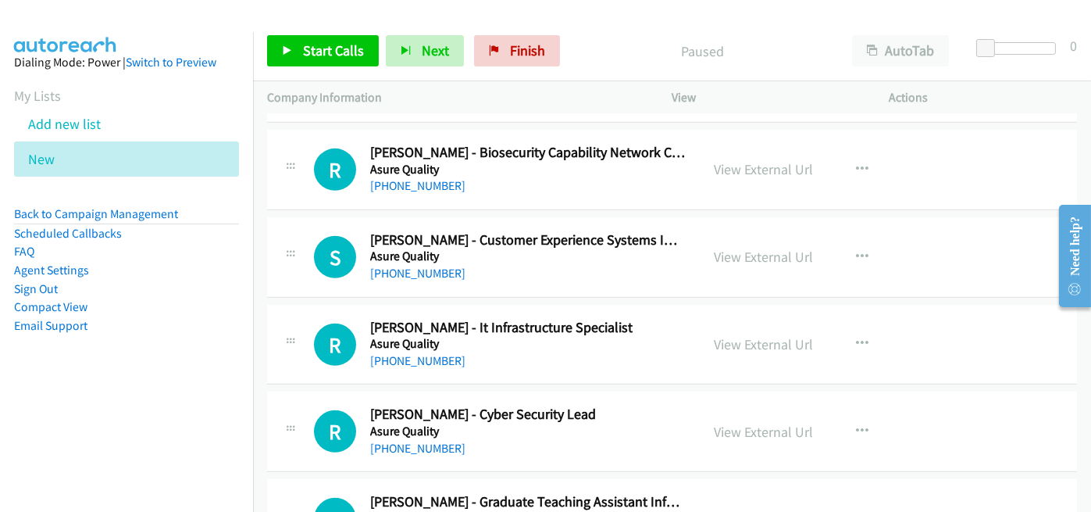
scroll to position [2109, 0]
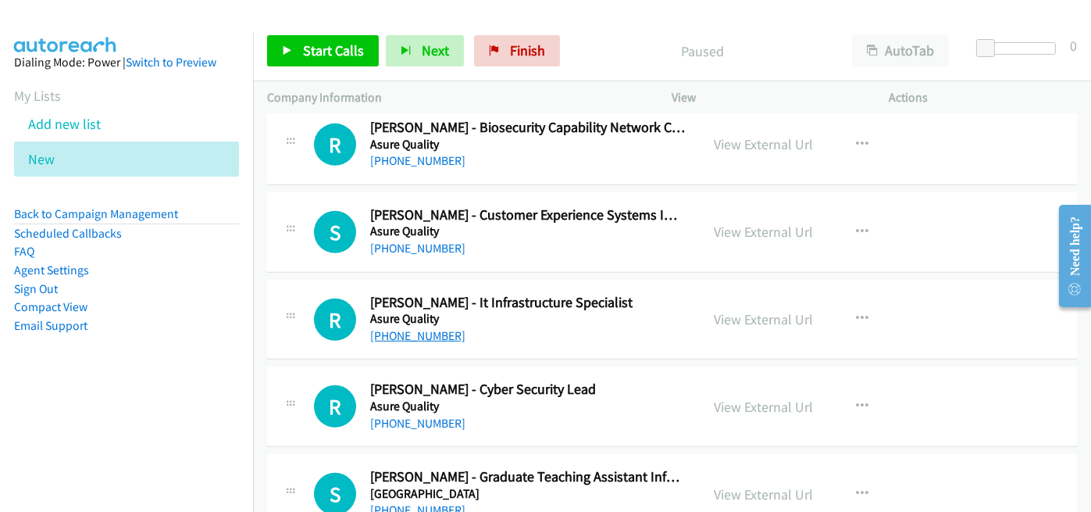
click at [409, 329] on link "[PHONE_NUMBER]" at bounding box center [417, 335] width 95 height 15
click at [408, 242] on link "[PHONE_NUMBER]" at bounding box center [417, 248] width 95 height 15
click at [467, 244] on div "[PHONE_NUMBER]" at bounding box center [528, 248] width 316 height 19
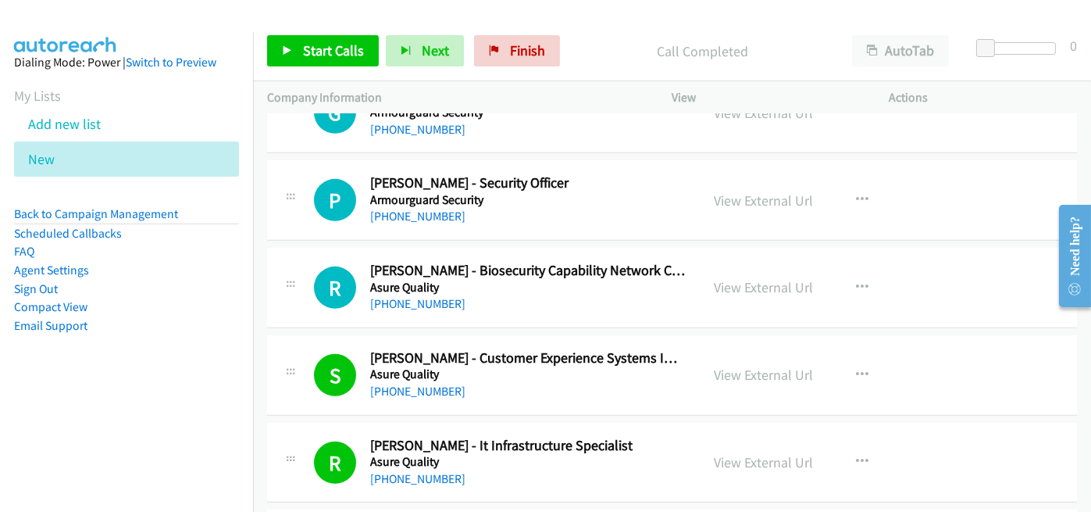
scroll to position [1952, 0]
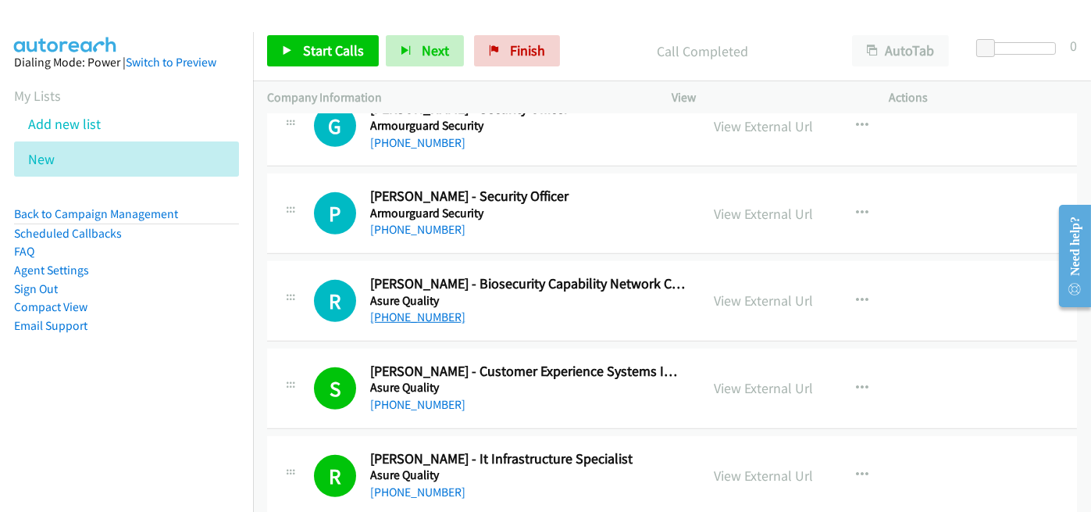
click at [423, 314] on link "[PHONE_NUMBER]" at bounding box center [417, 316] width 95 height 15
click at [509, 297] on h5 "Asure Quality" at bounding box center [528, 301] width 316 height 16
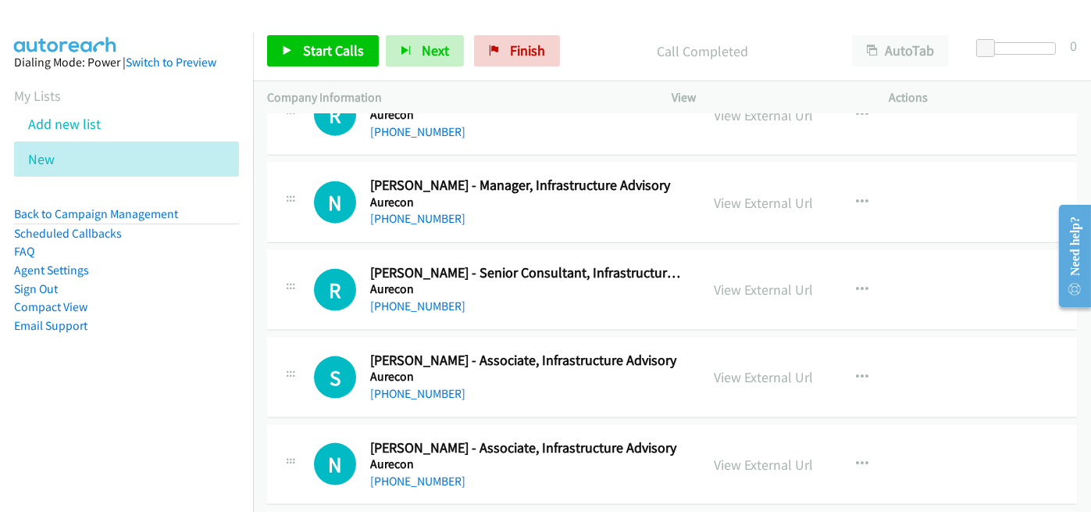
scroll to position [4295, 0]
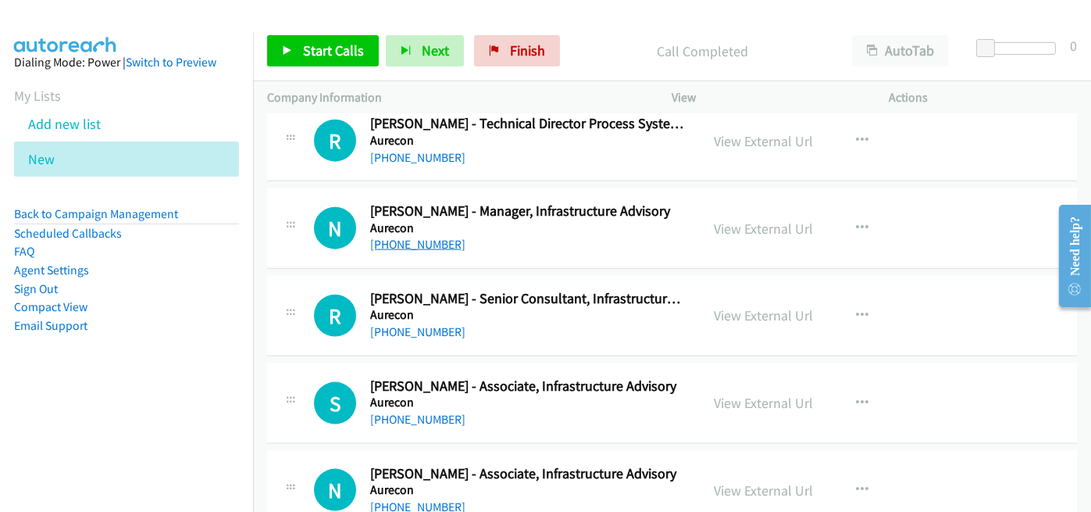
click at [401, 237] on link "[PHONE_NUMBER]" at bounding box center [417, 244] width 95 height 15
click at [511, 220] on h5 "Aurecon" at bounding box center [528, 228] width 316 height 16
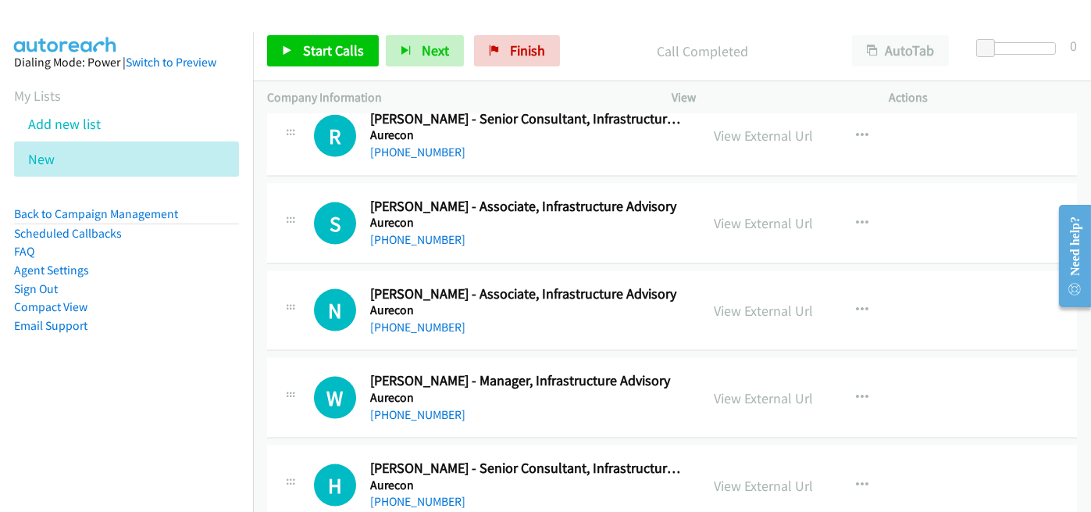
scroll to position [4452, 0]
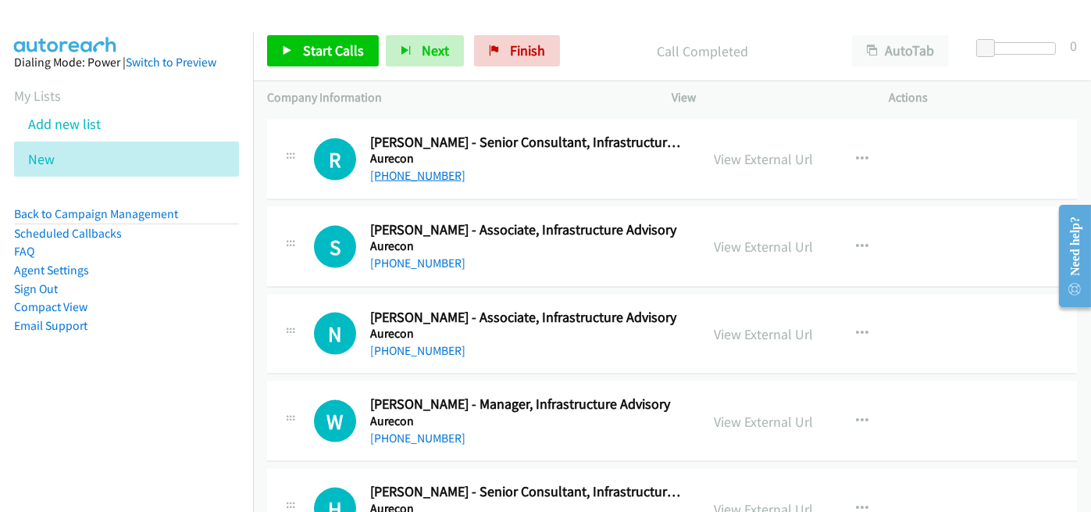
click at [422, 168] on link "[PHONE_NUMBER]" at bounding box center [417, 175] width 95 height 15
click at [487, 173] on div "R Callback Scheduled [PERSON_NAME] - Senior Consultant, Infrastructure Advisory…" at bounding box center [672, 159] width 810 height 80
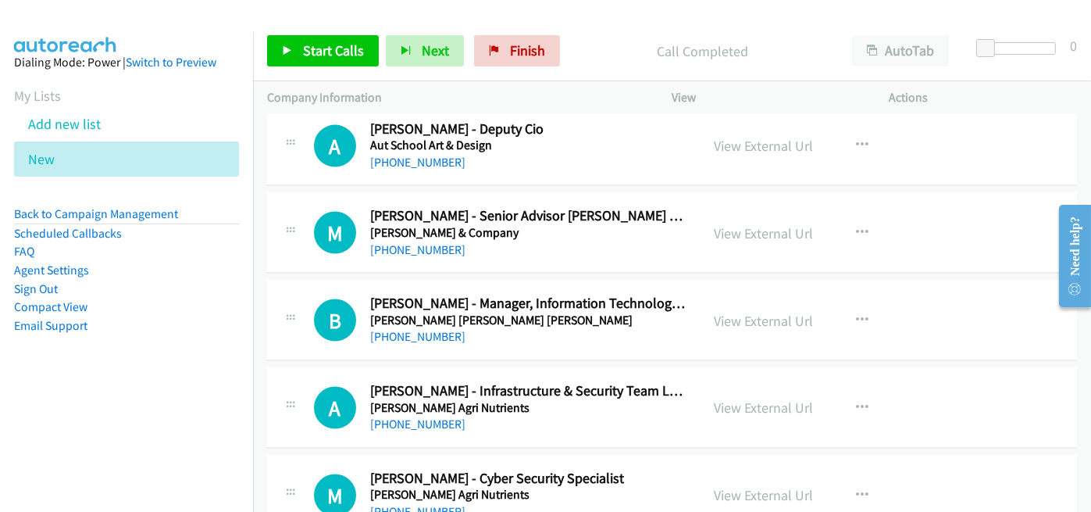
scroll to position [5154, 0]
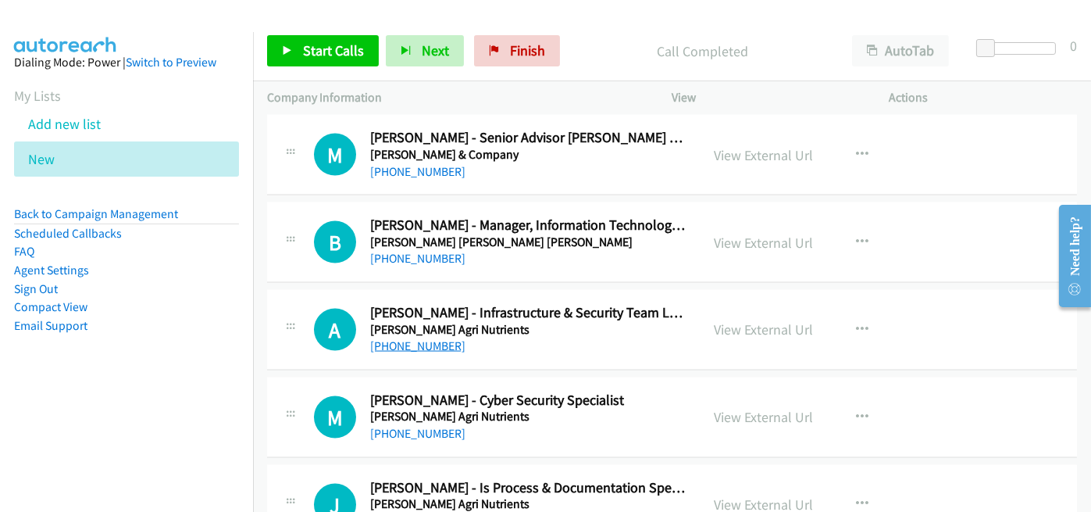
click at [401, 338] on link "[PHONE_NUMBER]" at bounding box center [417, 345] width 95 height 15
click at [519, 322] on h5 "[PERSON_NAME] Agri Nutrients" at bounding box center [528, 330] width 316 height 16
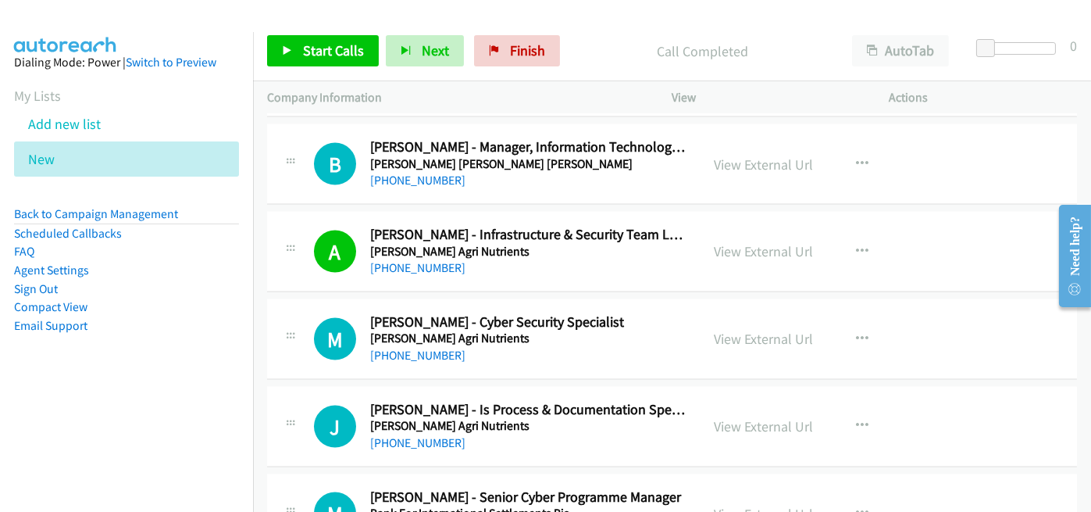
scroll to position [5311, 0]
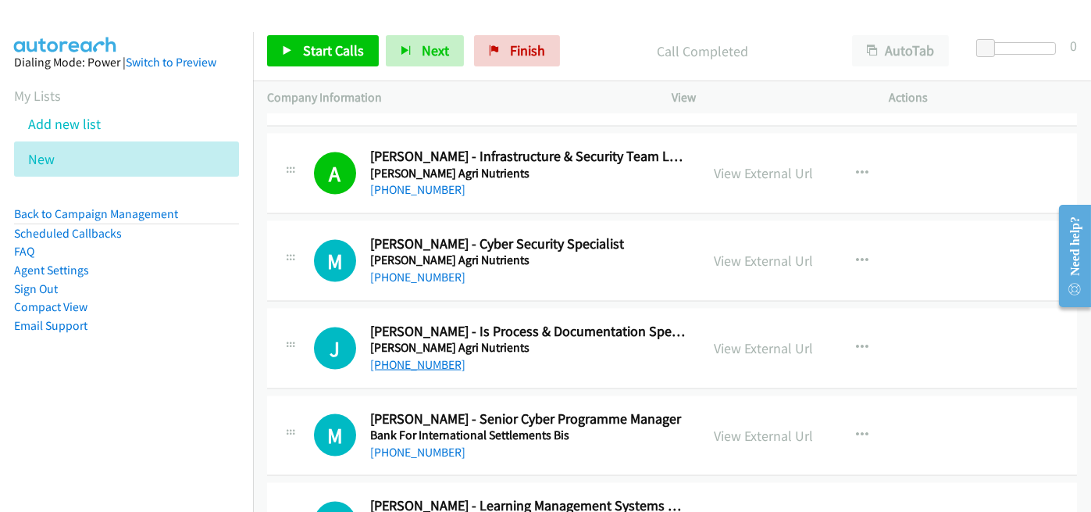
click at [432, 357] on link "[PHONE_NUMBER]" at bounding box center [417, 364] width 95 height 15
click at [518, 355] on div "[PHONE_NUMBER]" at bounding box center [528, 364] width 316 height 19
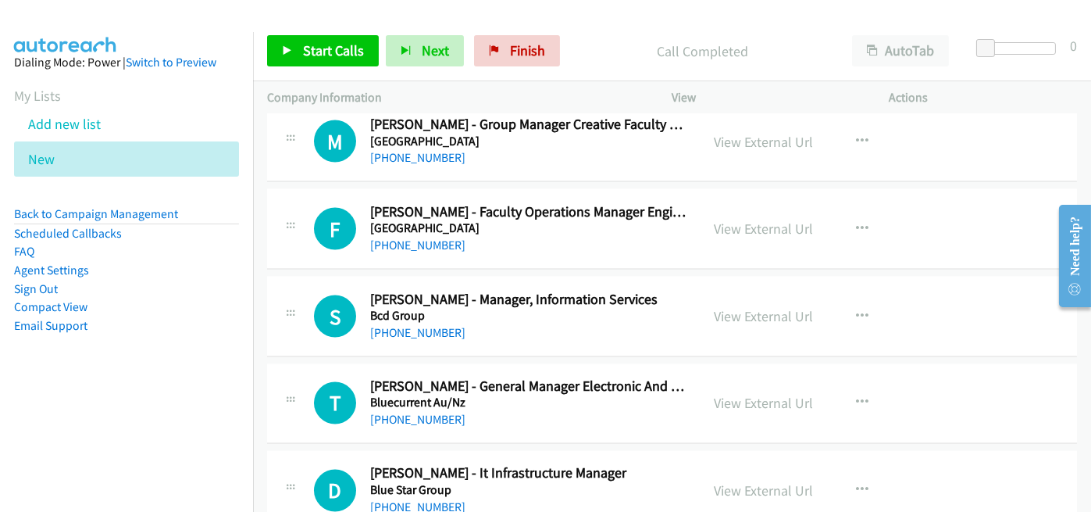
scroll to position [6092, 0]
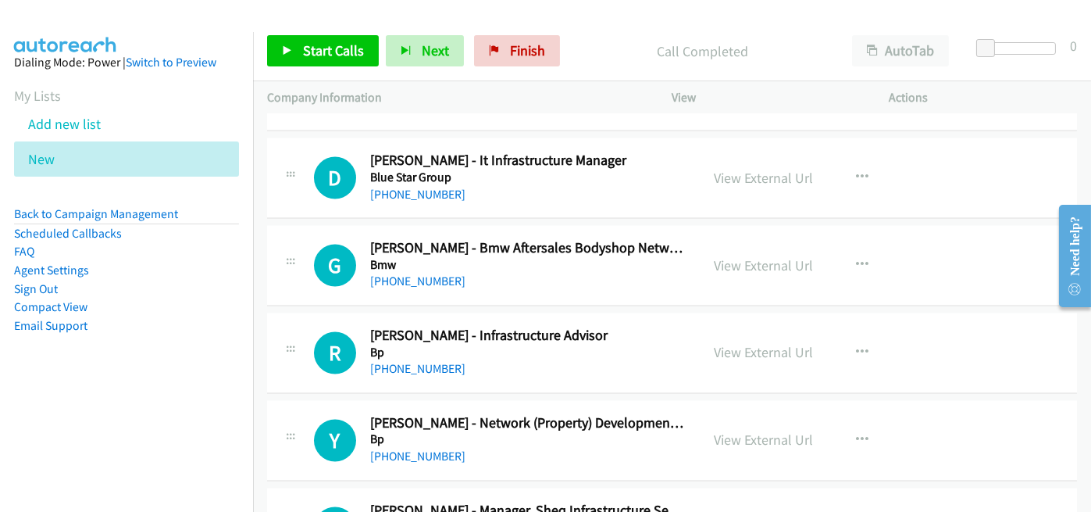
click at [511, 362] on div "[PHONE_NUMBER]" at bounding box center [528, 369] width 316 height 19
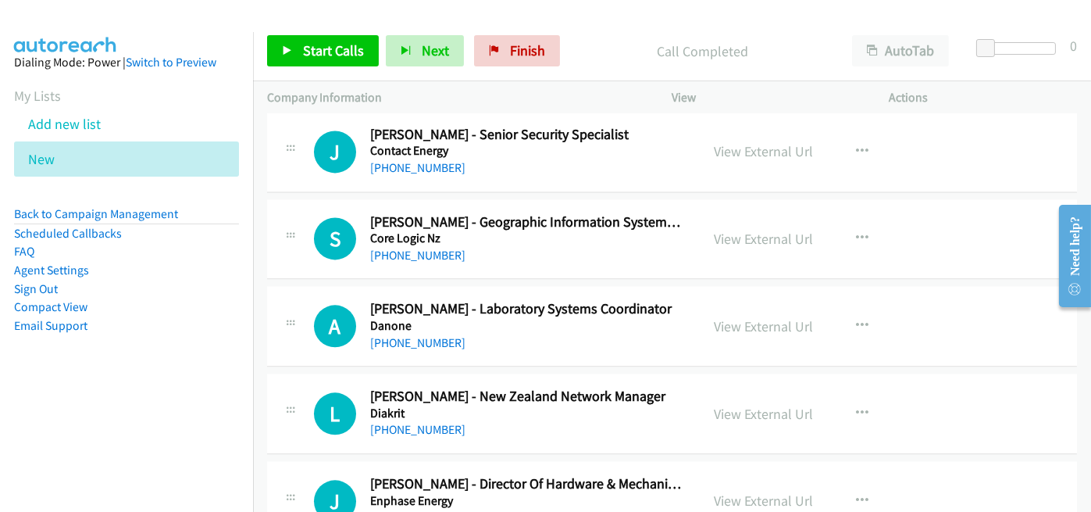
scroll to position [7419, 0]
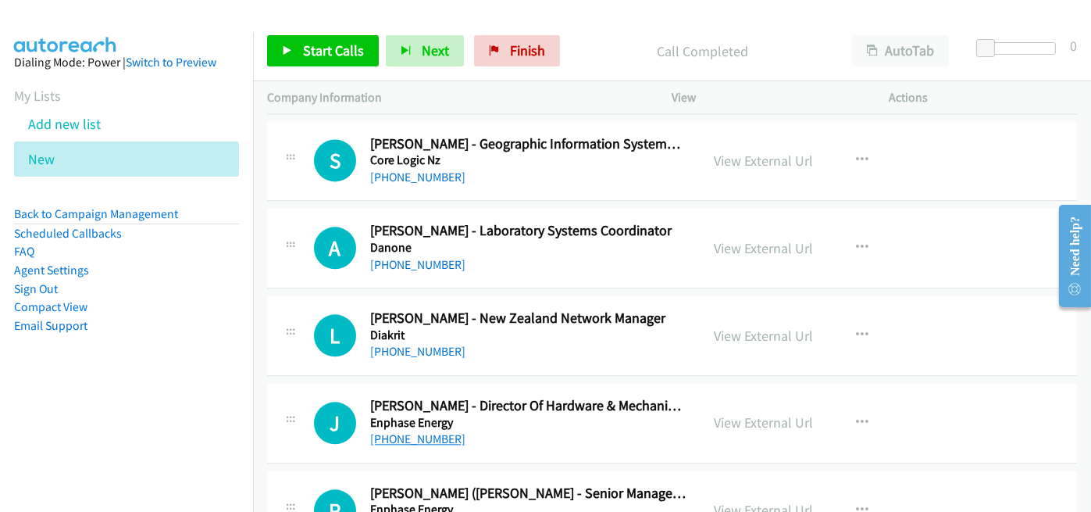
click at [405, 431] on link "[PHONE_NUMBER]" at bounding box center [417, 438] width 95 height 15
click at [498, 430] on div "[PHONE_NUMBER]" at bounding box center [528, 439] width 316 height 19
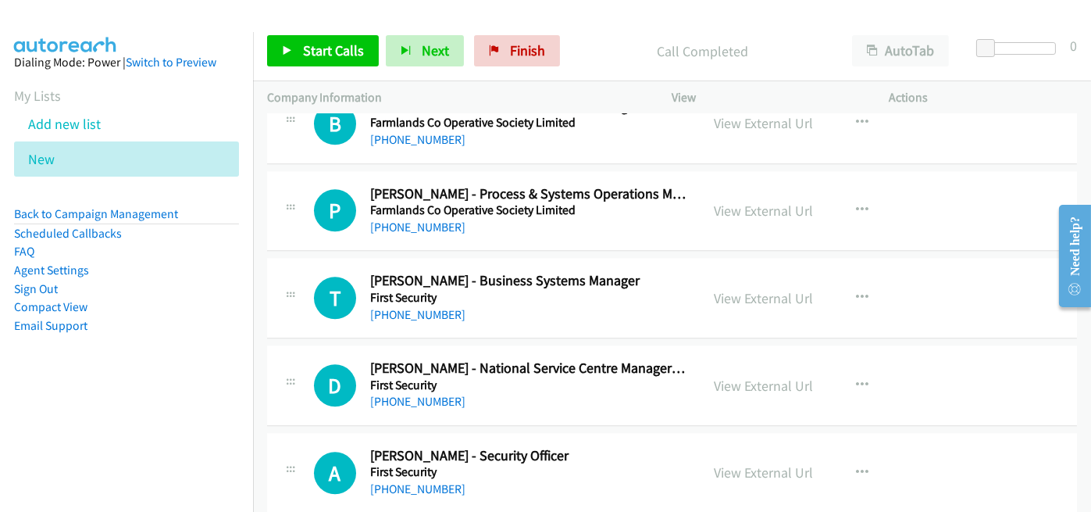
scroll to position [8356, 0]
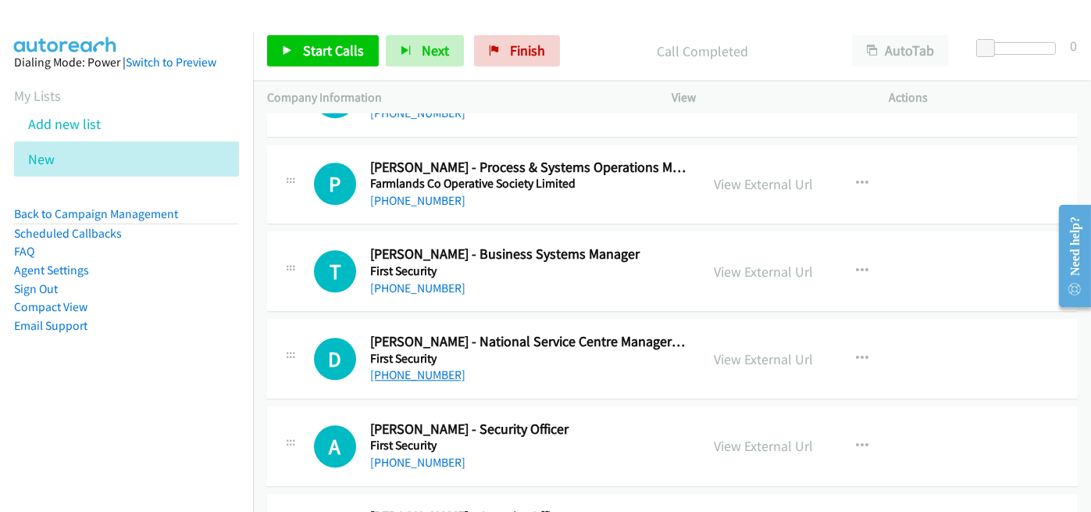
click at [412, 367] on link "[PHONE_NUMBER]" at bounding box center [417, 374] width 95 height 15
click at [526, 365] on div "[PHONE_NUMBER]" at bounding box center [528, 374] width 316 height 19
click at [406, 280] on link "[PHONE_NUMBER]" at bounding box center [417, 287] width 95 height 15
click at [498, 279] on div "[PHONE_NUMBER]" at bounding box center [528, 288] width 316 height 19
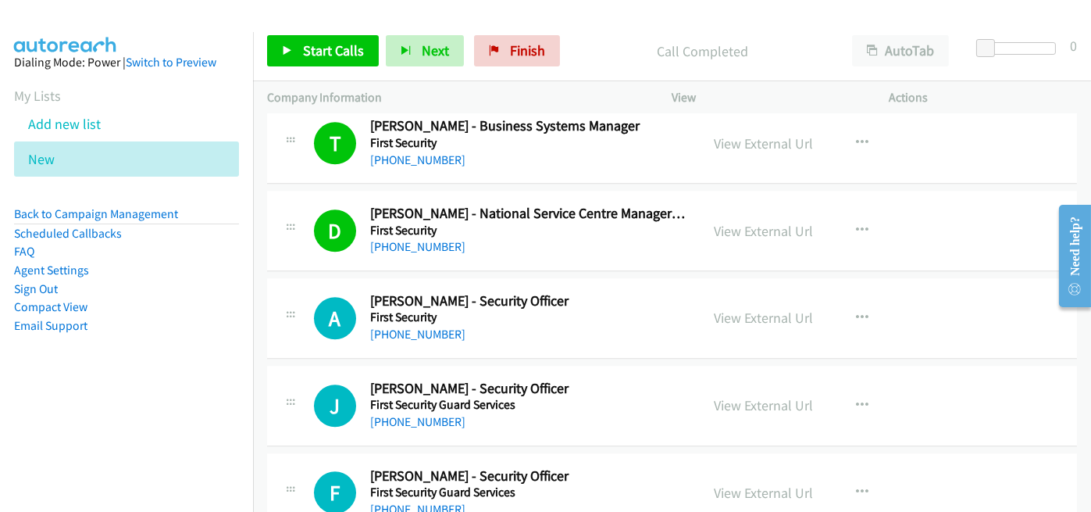
scroll to position [8513, 0]
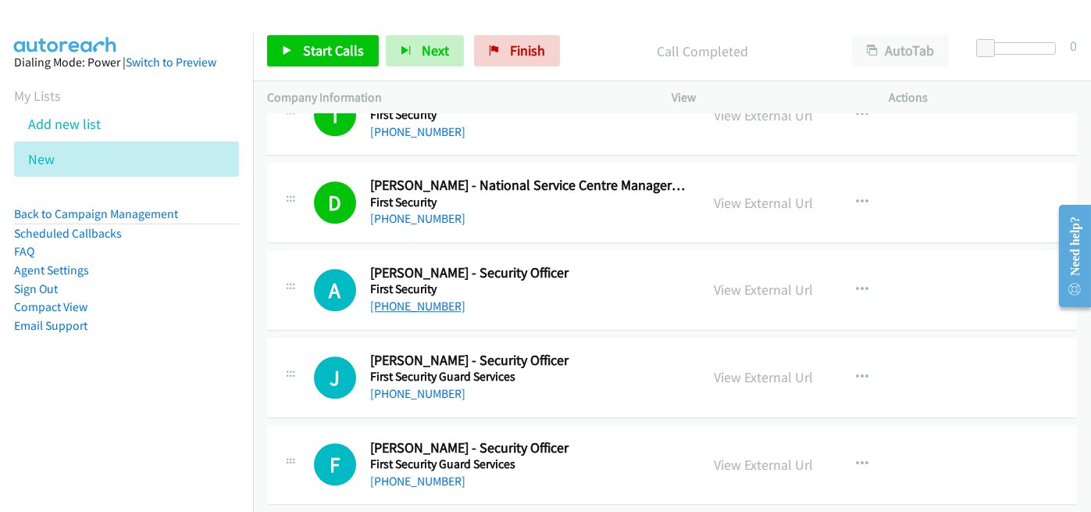
click at [404, 298] on link "[PHONE_NUMBER]" at bounding box center [417, 305] width 95 height 15
click at [528, 297] on div "[PHONE_NUMBER]" at bounding box center [528, 306] width 316 height 19
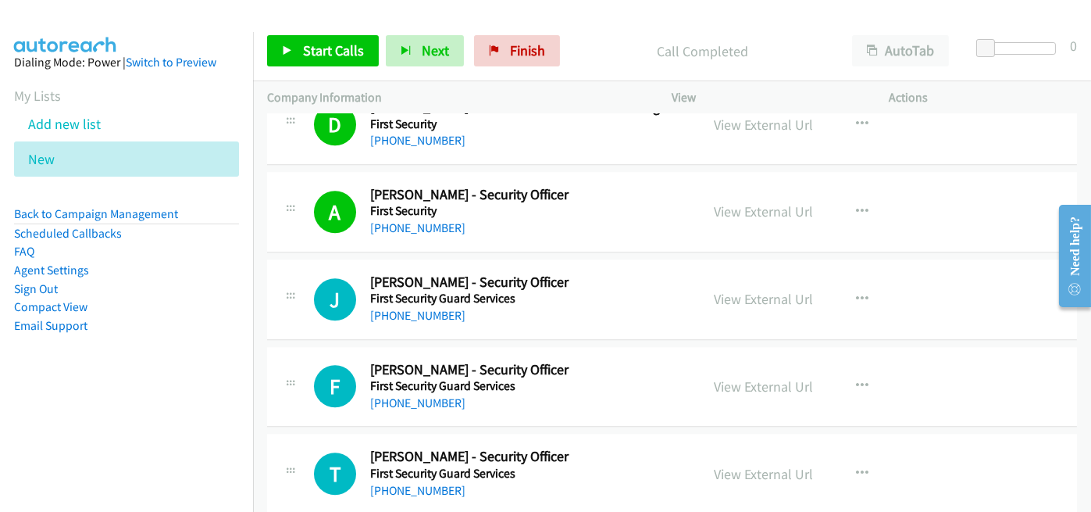
scroll to position [8669, 0]
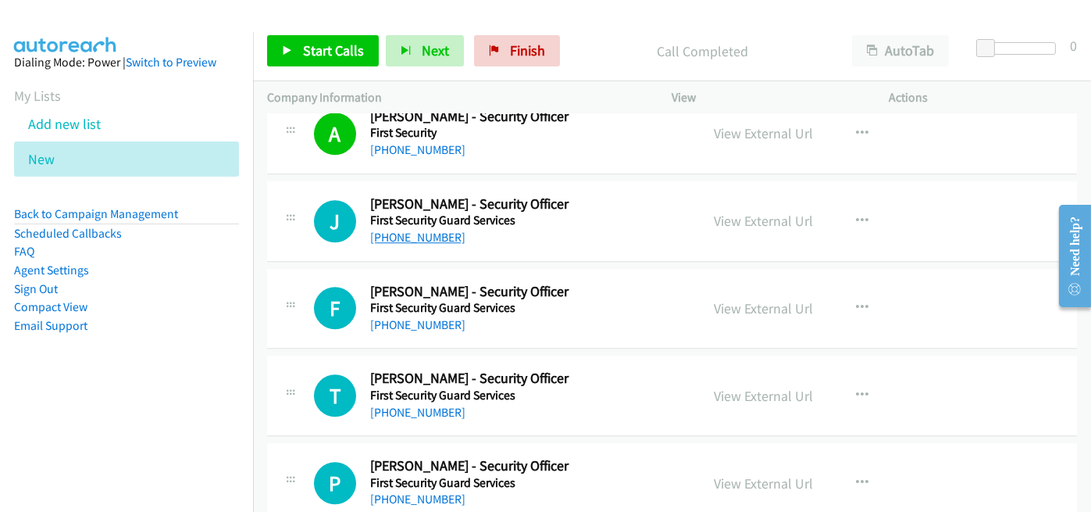
click at [408, 230] on link "[PHONE_NUMBER]" at bounding box center [417, 237] width 95 height 15
click at [522, 228] on div "[PHONE_NUMBER]" at bounding box center [528, 237] width 316 height 19
click at [410, 317] on link "+64 210 824 9690" at bounding box center [417, 324] width 95 height 15
click at [504, 316] on div "+64 210 824 9690" at bounding box center [528, 325] width 316 height 19
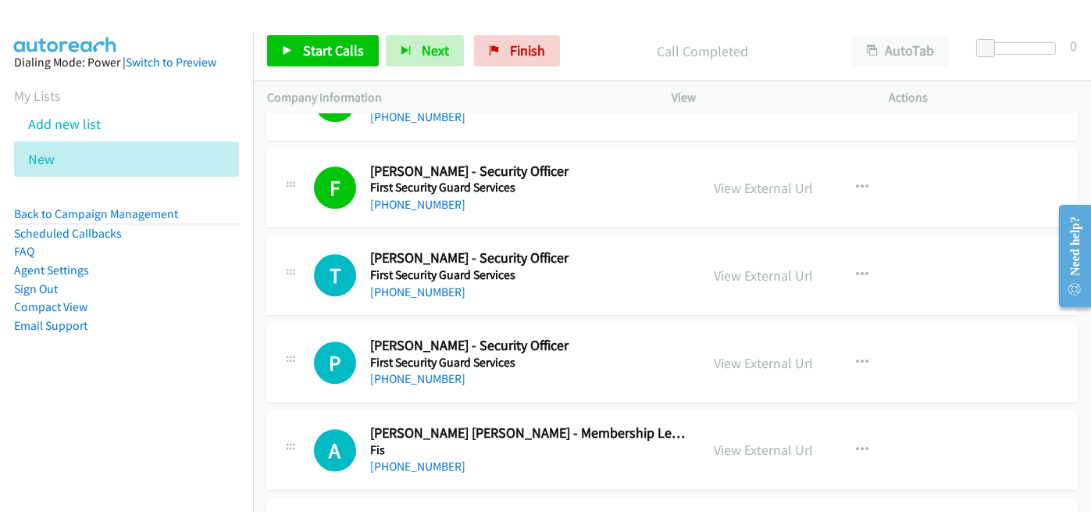
scroll to position [8825, 0]
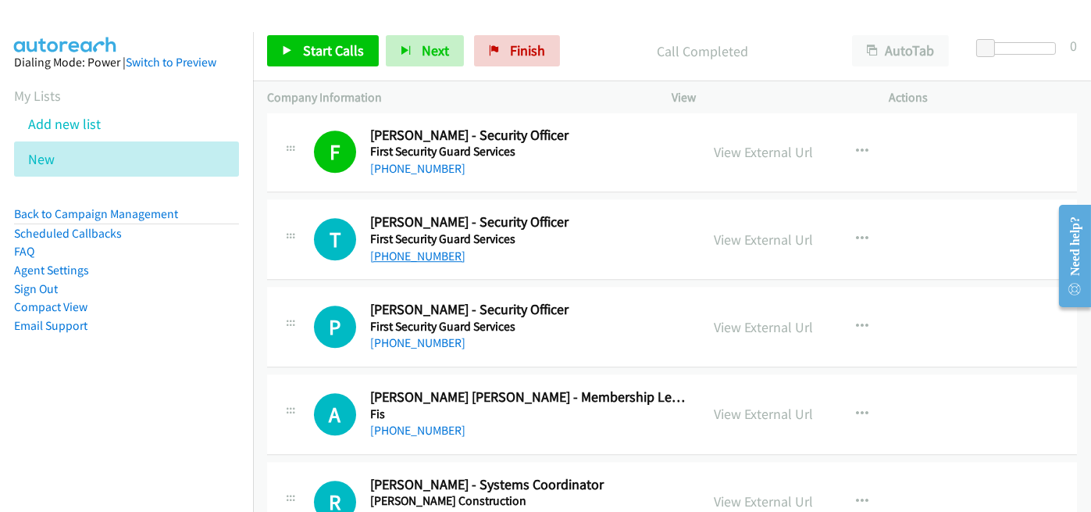
click at [402, 248] on link "+61 450 841 964" at bounding box center [417, 255] width 95 height 15
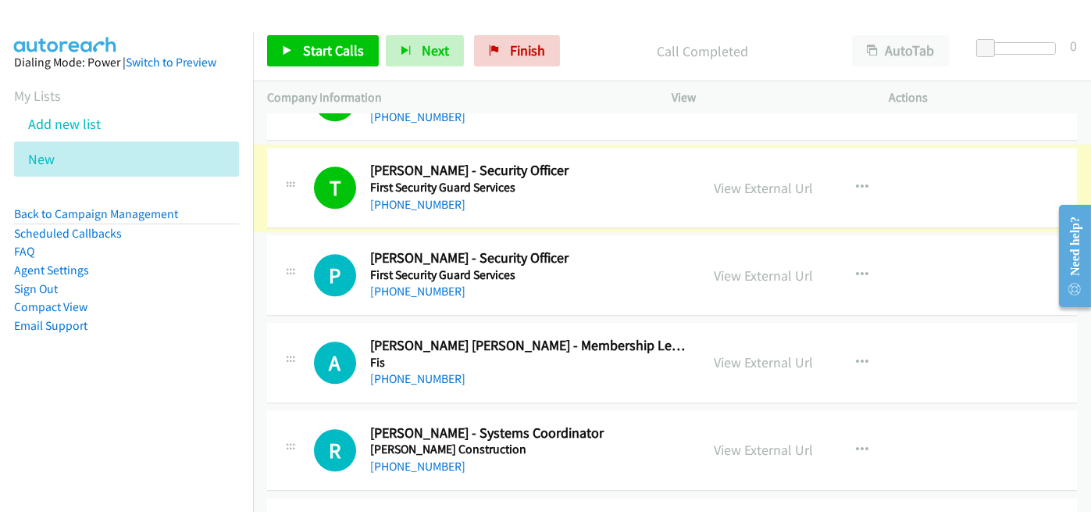
scroll to position [8903, 0]
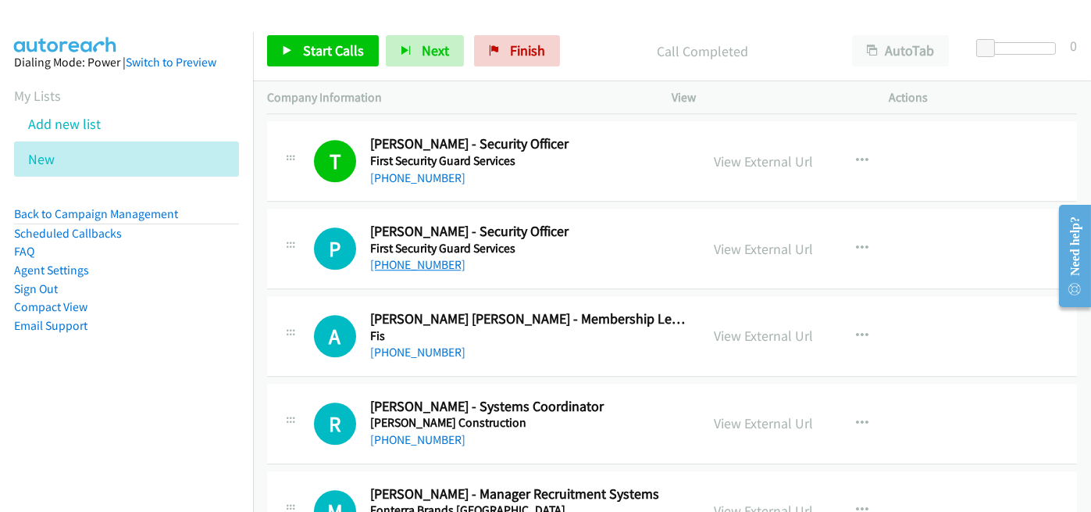
click at [424, 257] on link "+61 456 831 383" at bounding box center [417, 264] width 95 height 15
click at [502, 255] on div "+61 456 831 383" at bounding box center [528, 264] width 316 height 19
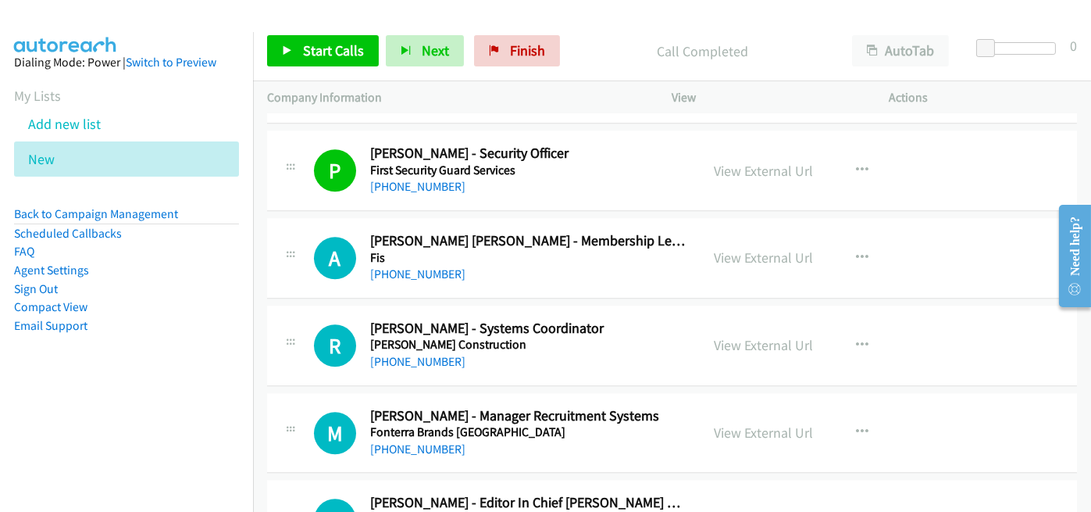
scroll to position [9059, 0]
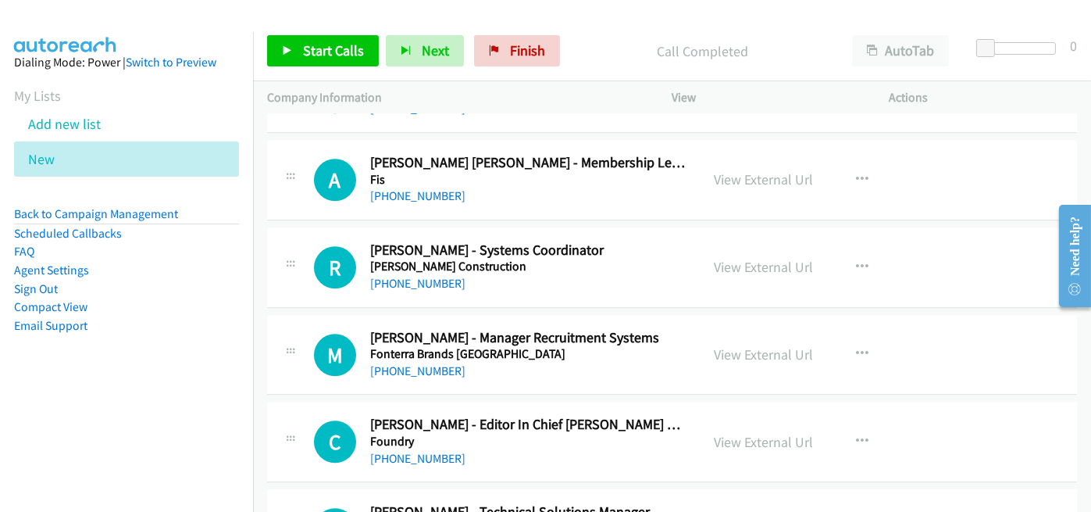
click at [565, 187] on div "+64 22 453 4314" at bounding box center [528, 196] width 316 height 19
click at [429, 188] on link "+64 22 453 4314" at bounding box center [417, 195] width 95 height 15
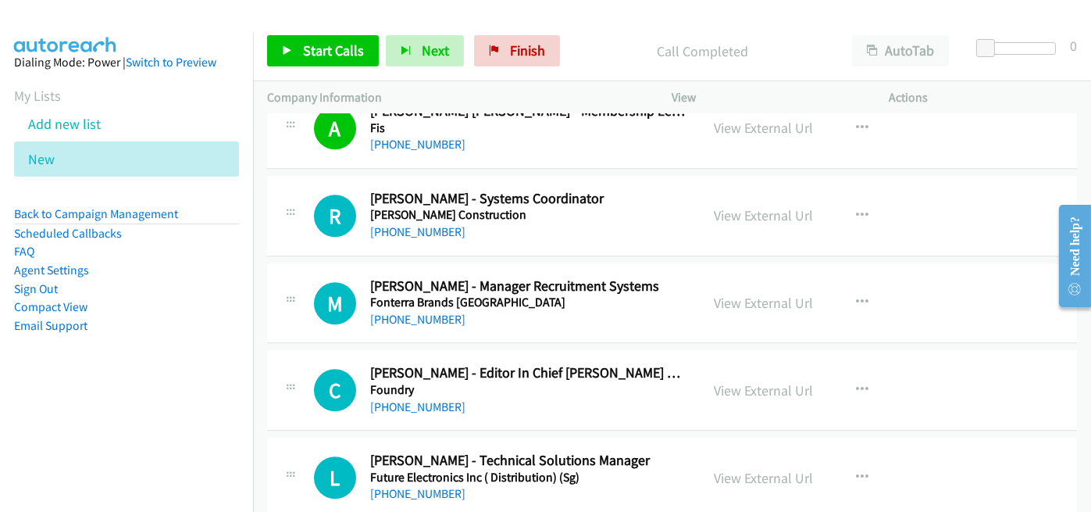
scroll to position [9137, 0]
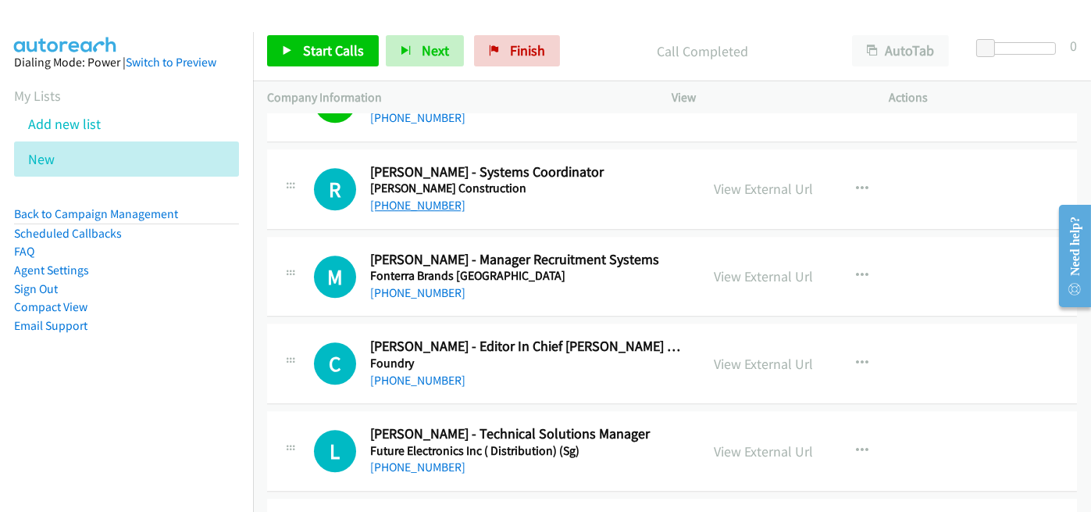
click at [419, 198] on link "+61 457 777 425" at bounding box center [417, 205] width 95 height 15
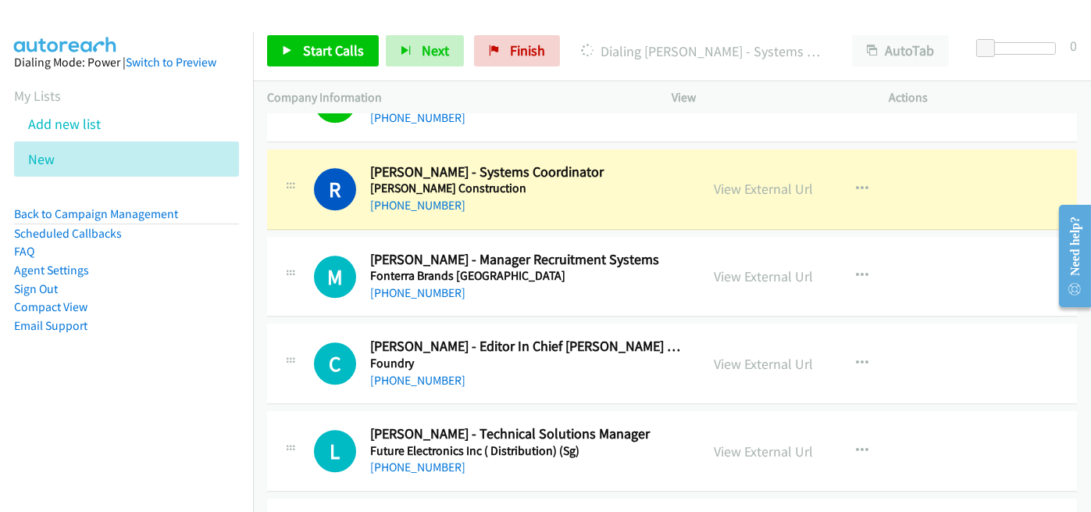
click at [510, 194] on div "R Callback Scheduled Rosemary Peters - Systems Coordinator Fletcher Constructio…" at bounding box center [672, 189] width 810 height 80
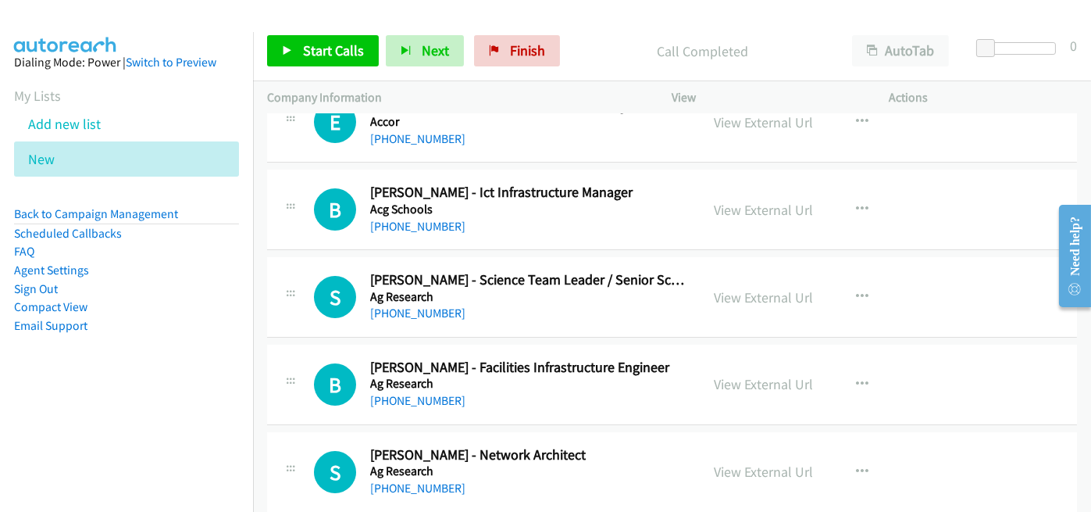
scroll to position [0, 0]
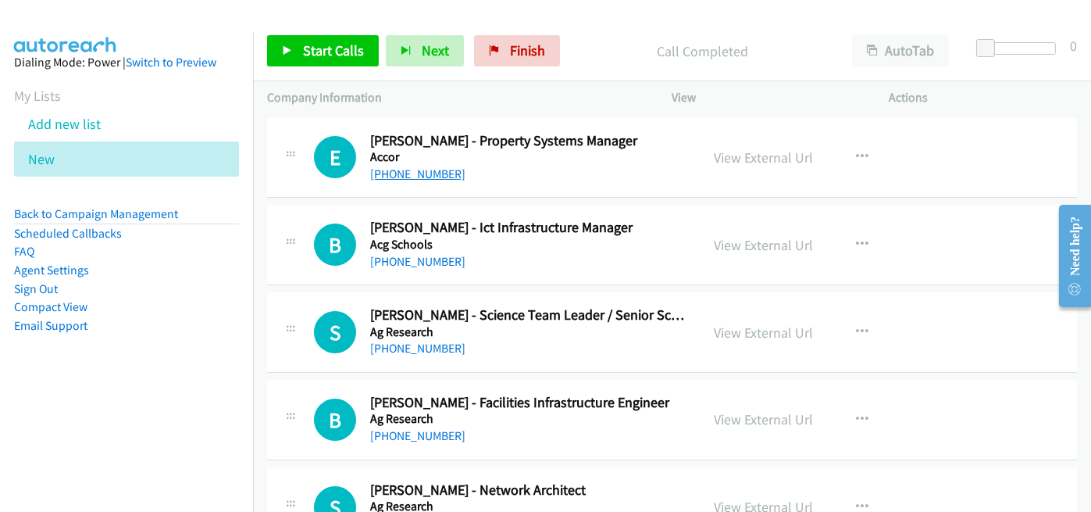
click at [419, 171] on link "+64 274 700 350" at bounding box center [417, 173] width 95 height 15
click at [489, 259] on div "+64 21 315 545" at bounding box center [528, 261] width 316 height 19
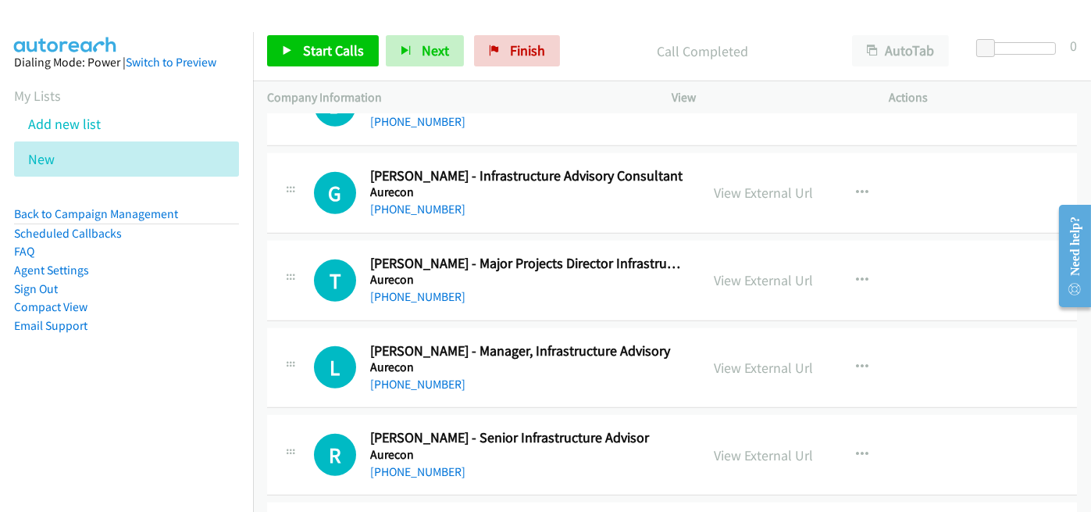
scroll to position [3046, 0]
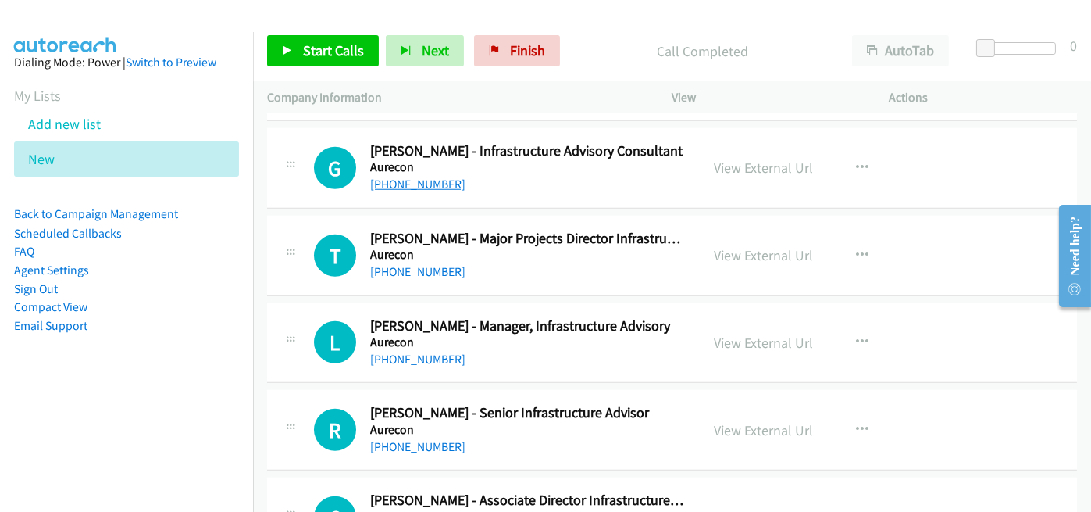
click at [410, 177] on link "+64 21 944 685" at bounding box center [417, 183] width 95 height 15
click at [510, 162] on h5 "Aurecon" at bounding box center [528, 167] width 316 height 16
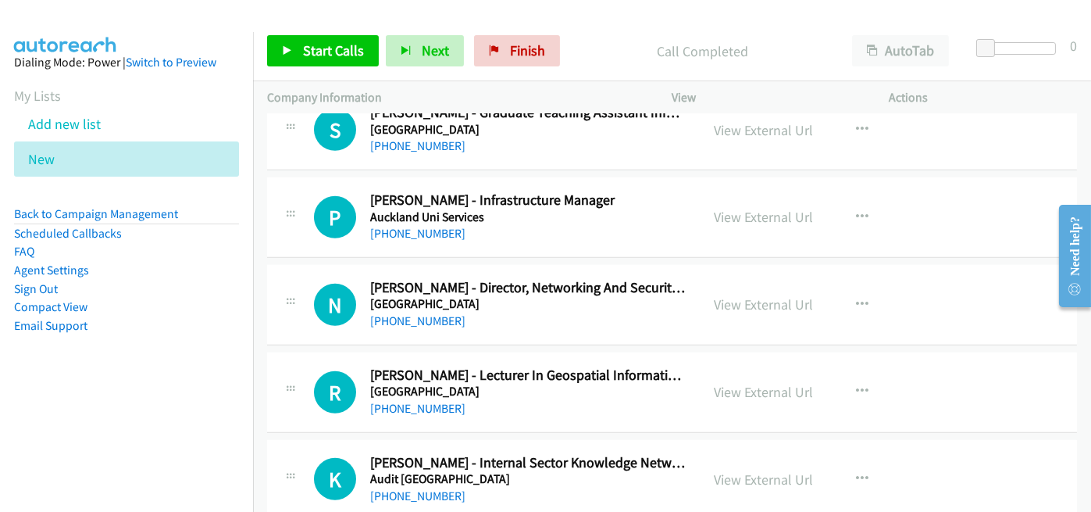
scroll to position [2499, 0]
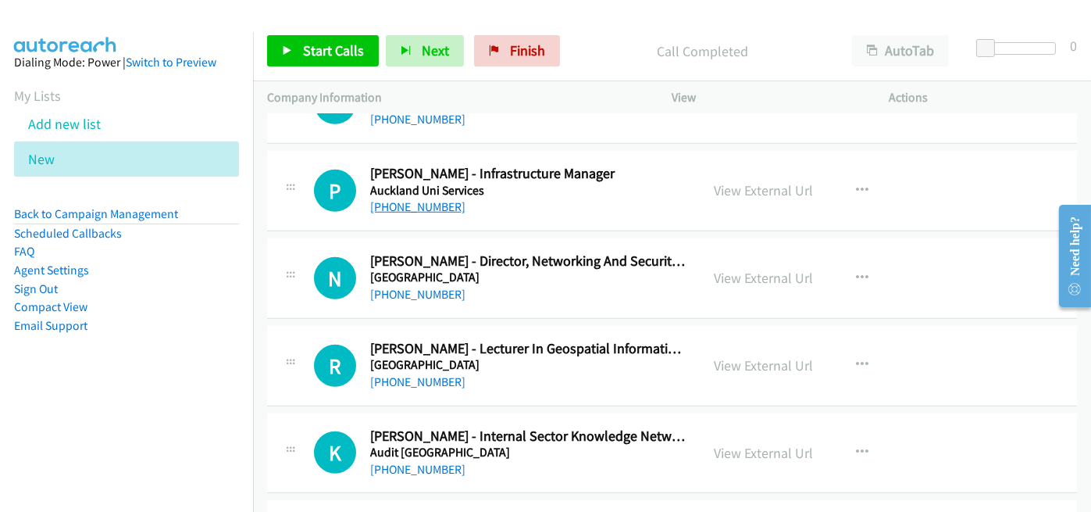
click at [423, 199] on link "+64 27 280 0053" at bounding box center [417, 206] width 95 height 15
click at [501, 201] on div "+64 27 280 0053" at bounding box center [528, 207] width 316 height 19
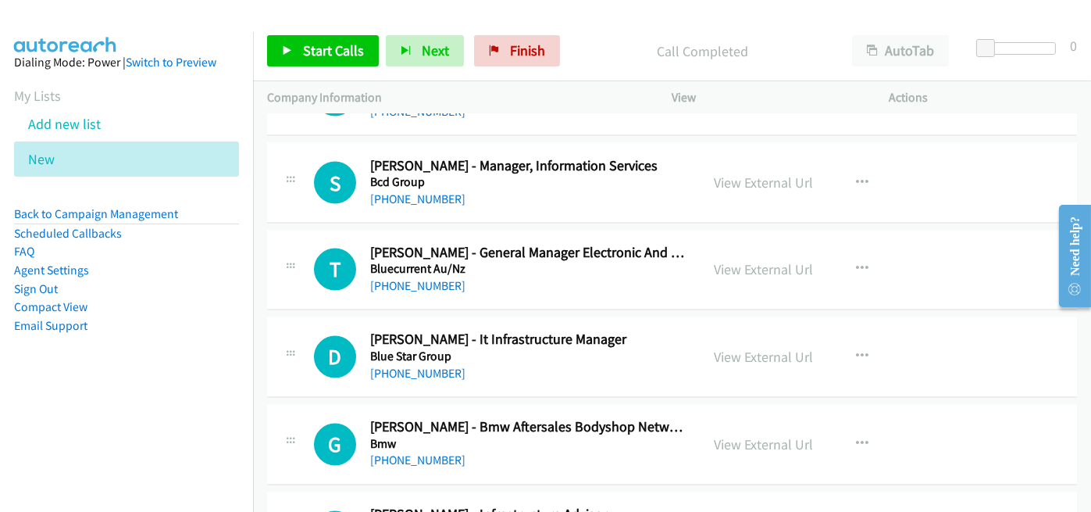
scroll to position [5935, 0]
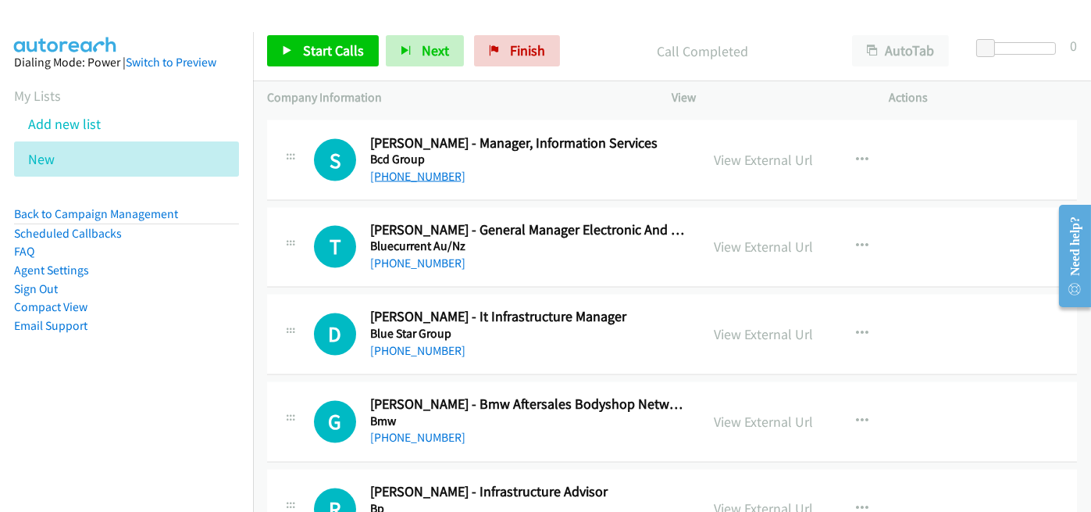
click at [410, 169] on link "+64 274 640 469" at bounding box center [417, 176] width 95 height 15
click at [508, 175] on div "S Callback Scheduled Steven Cowie - Manager, Information Services Bcd Group Pac…" at bounding box center [672, 160] width 810 height 80
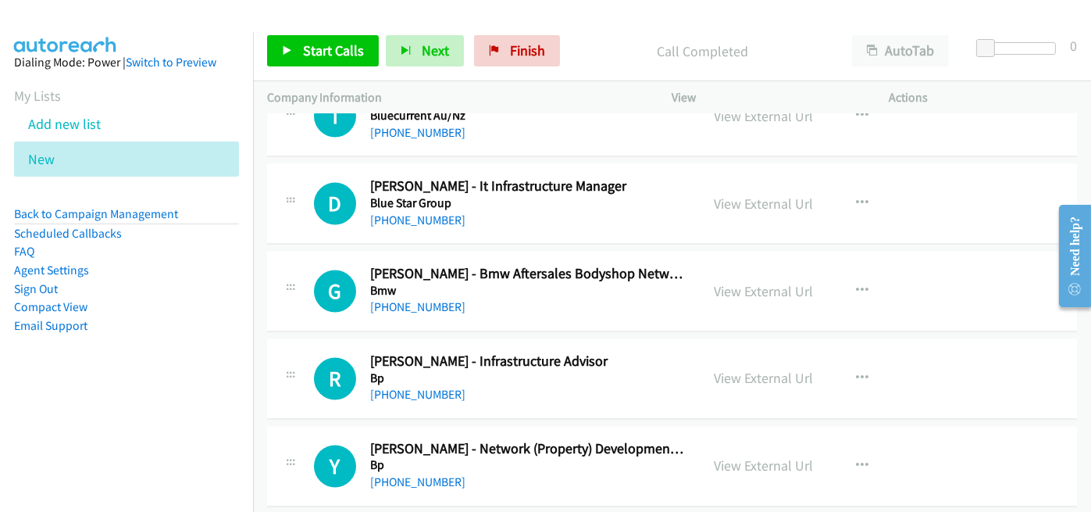
scroll to position [6092, 0]
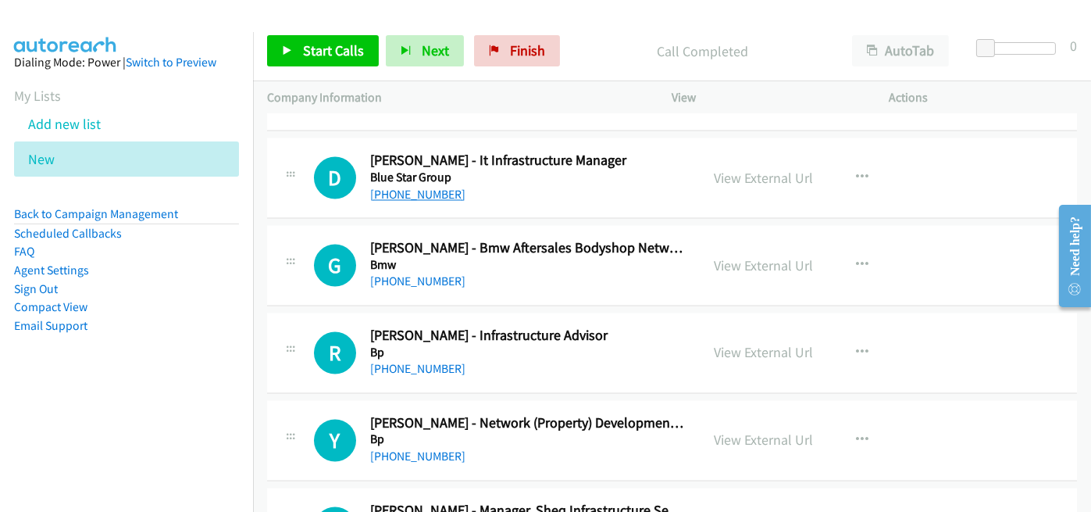
click at [426, 187] on link "+64 274 974 522" at bounding box center [417, 194] width 95 height 15
click at [485, 200] on div "D Callback Scheduled Danny Kwon - It Infrastructure Manager Blue Star Group Pac…" at bounding box center [672, 178] width 810 height 80
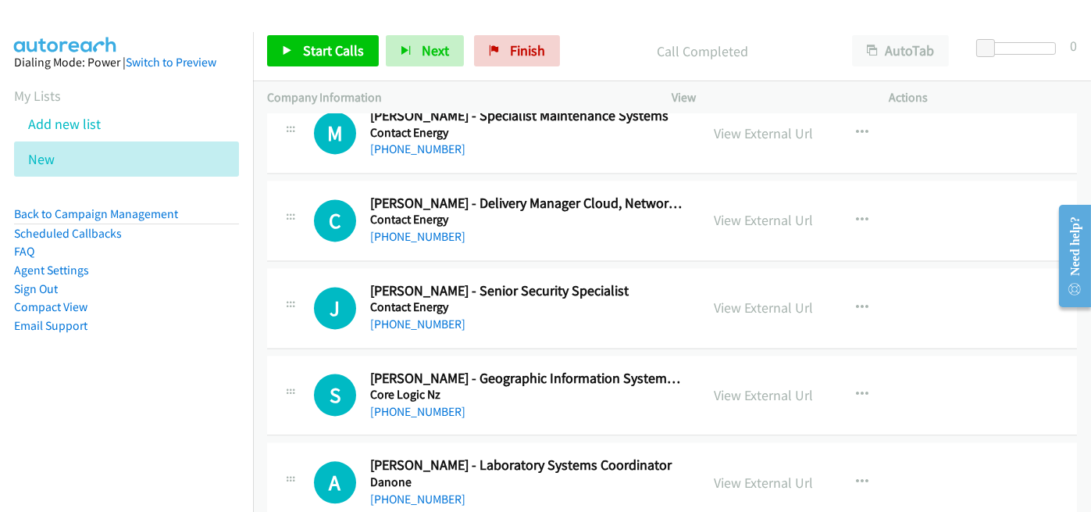
scroll to position [7263, 0]
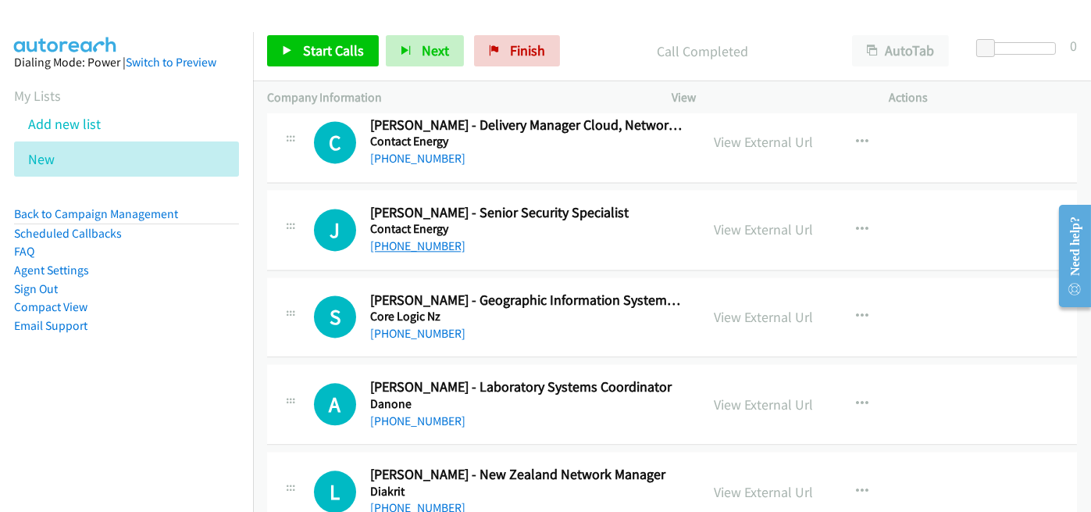
click at [402, 238] on link "+64 21 357 696" at bounding box center [417, 245] width 95 height 15
click at [512, 237] on div "+64 21 357 696" at bounding box center [528, 246] width 316 height 19
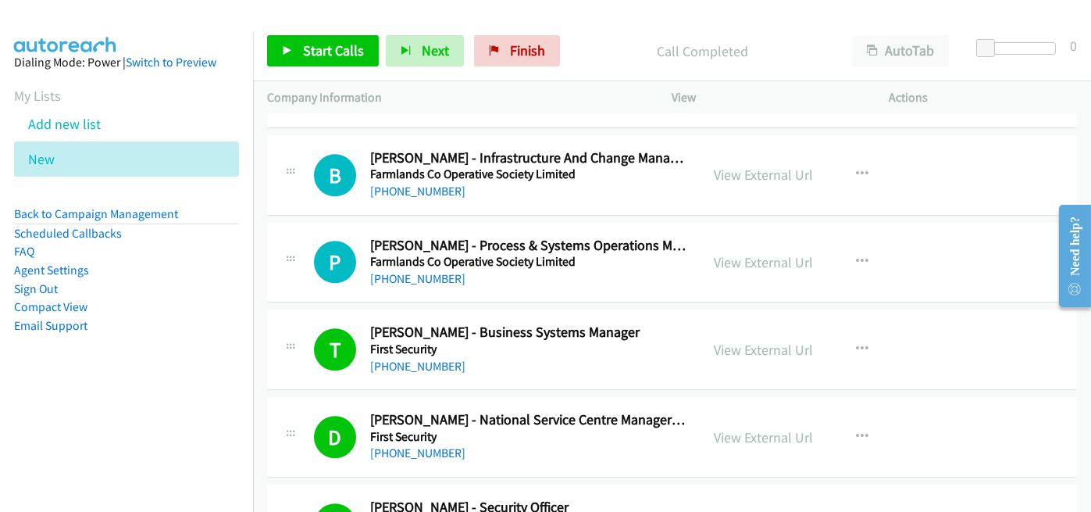
scroll to position [8356, 0]
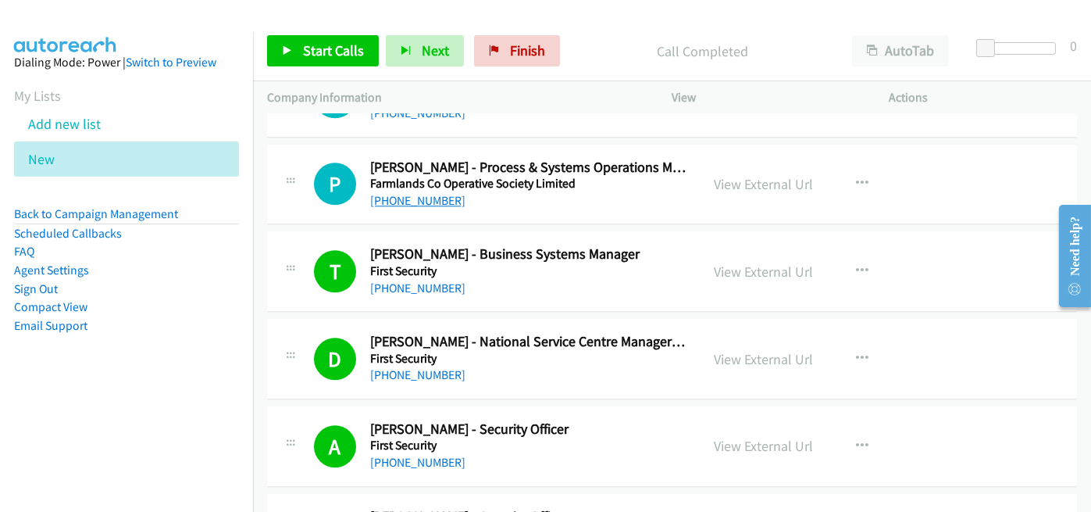
click at [393, 193] on link "+64 27 229 5600" at bounding box center [417, 200] width 95 height 15
click at [236, 344] on aside "Dialing Mode: Power | Switch to Preview My Lists Add new list New Back to Campa…" at bounding box center [126, 218] width 253 height 373
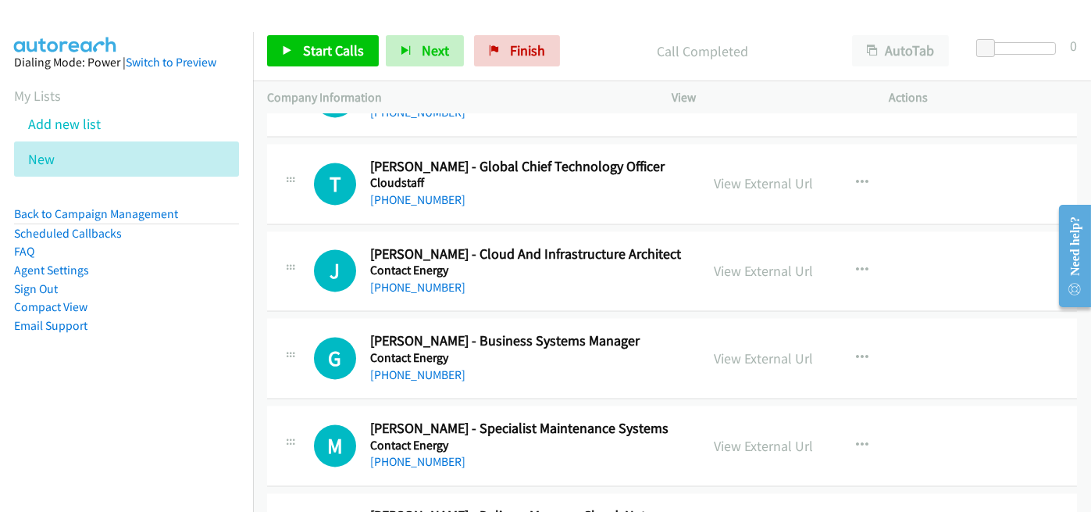
scroll to position [6794, 0]
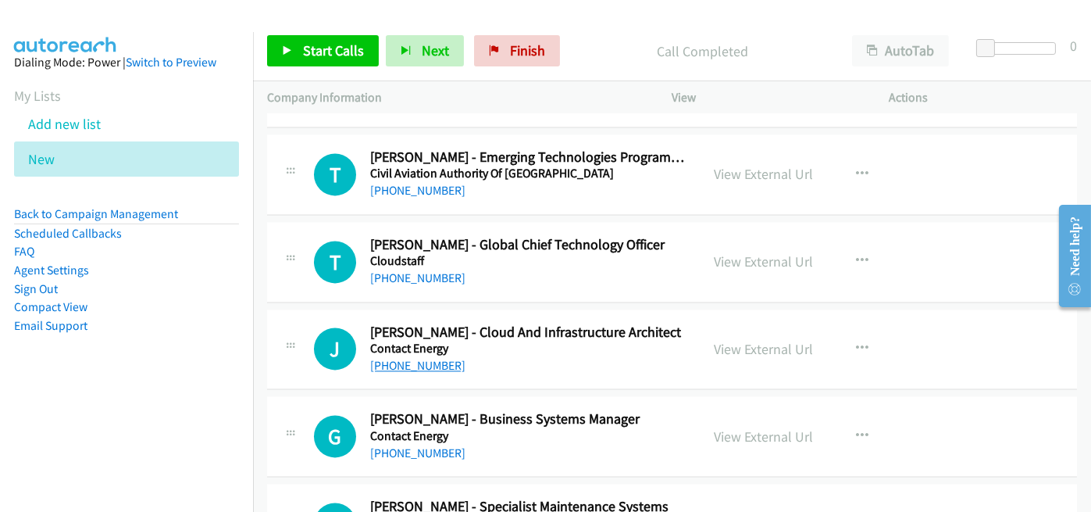
click at [395, 358] on link "+64 27 280 0237" at bounding box center [417, 365] width 95 height 15
click at [500, 273] on div "T Callback Scheduled Tevis Paget - Global Chief Technology Officer Cloudstaff P…" at bounding box center [672, 262] width 810 height 80
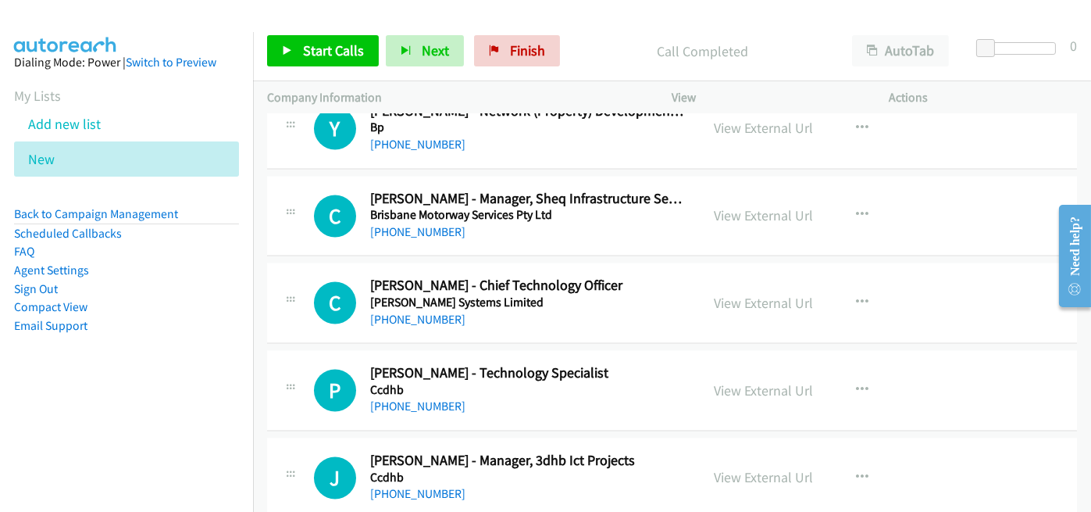
scroll to position [6326, 0]
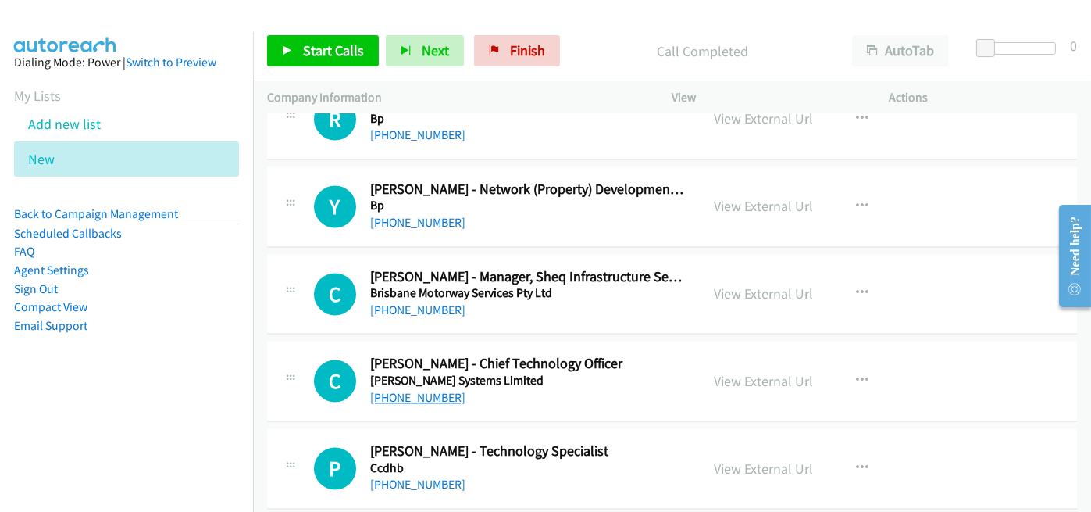
click at [423, 390] on link "+64 27 346 0195" at bounding box center [417, 397] width 95 height 15
click at [539, 49] on link "Finish" at bounding box center [517, 50] width 86 height 31
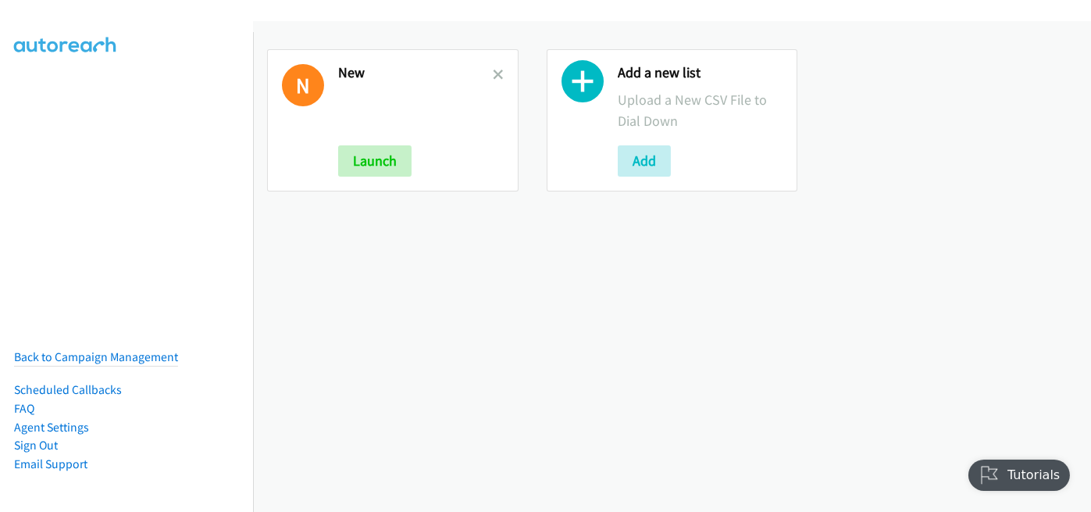
click at [488, 73] on h2 "New" at bounding box center [415, 73] width 155 height 18
click at [494, 70] on icon at bounding box center [498, 75] width 11 height 11
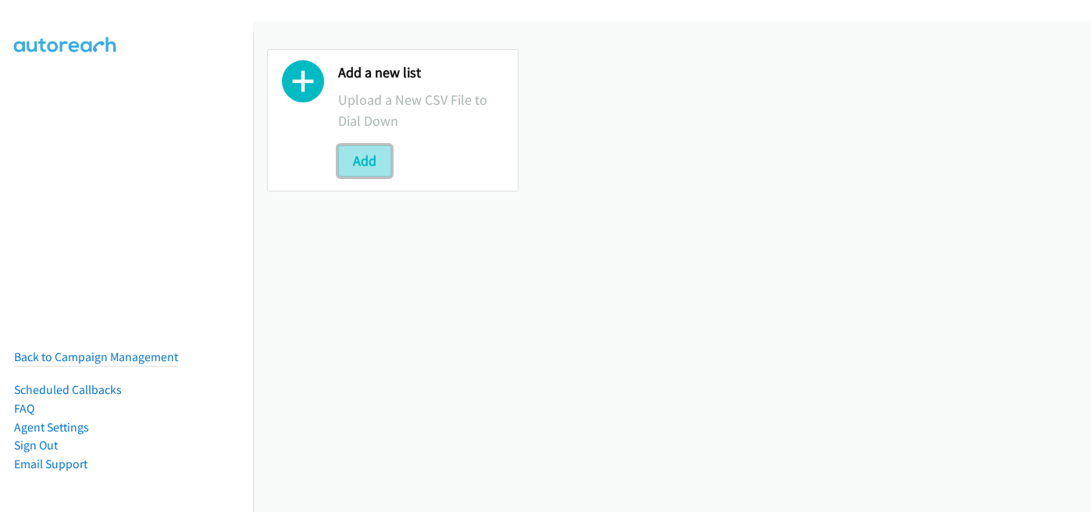
click at [366, 163] on button "Add" at bounding box center [364, 160] width 53 height 31
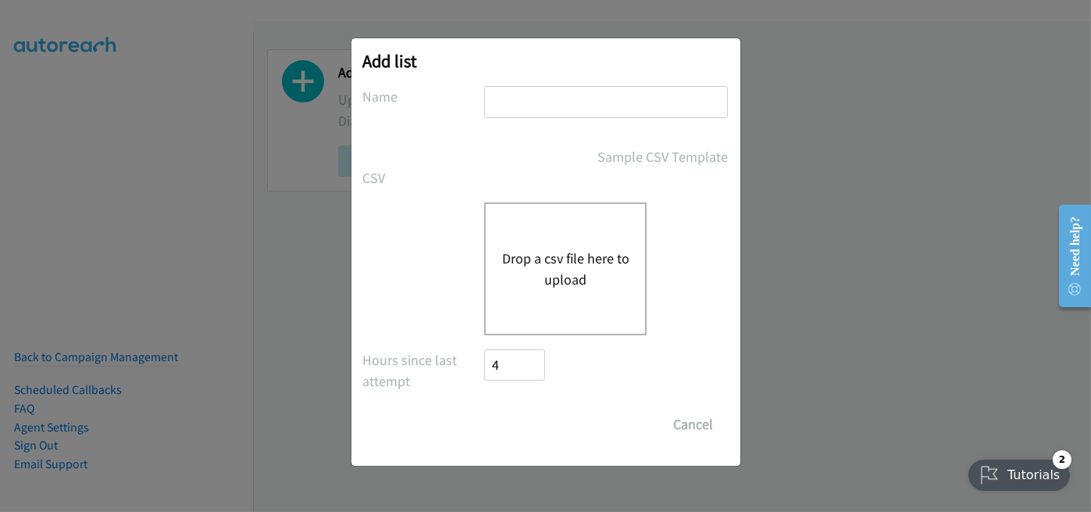
click at [560, 248] on button "Drop a csv file here to upload" at bounding box center [565, 269] width 128 height 42
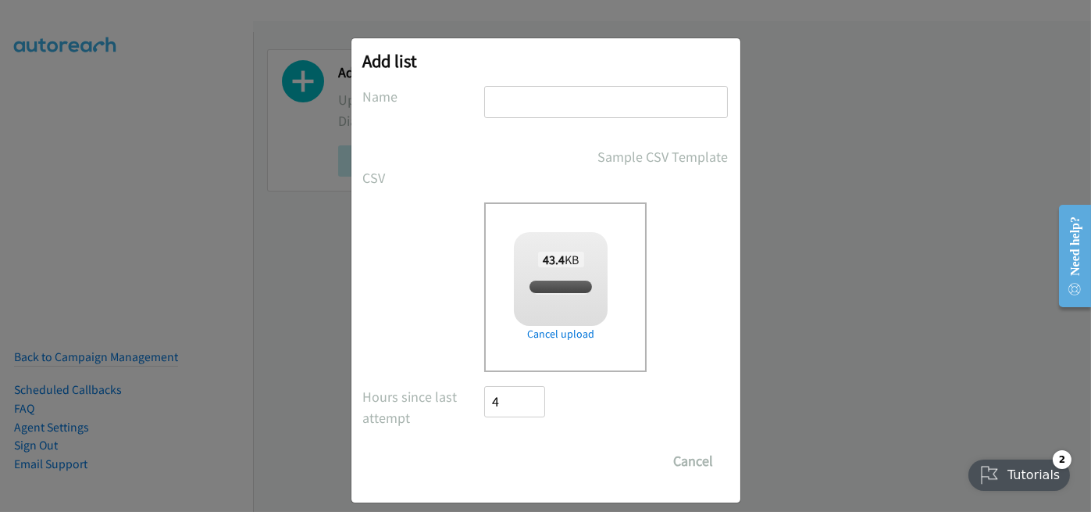
checkbox input "true"
click at [505, 91] on input "text" at bounding box center [606, 102] width 244 height 32
type input "new"
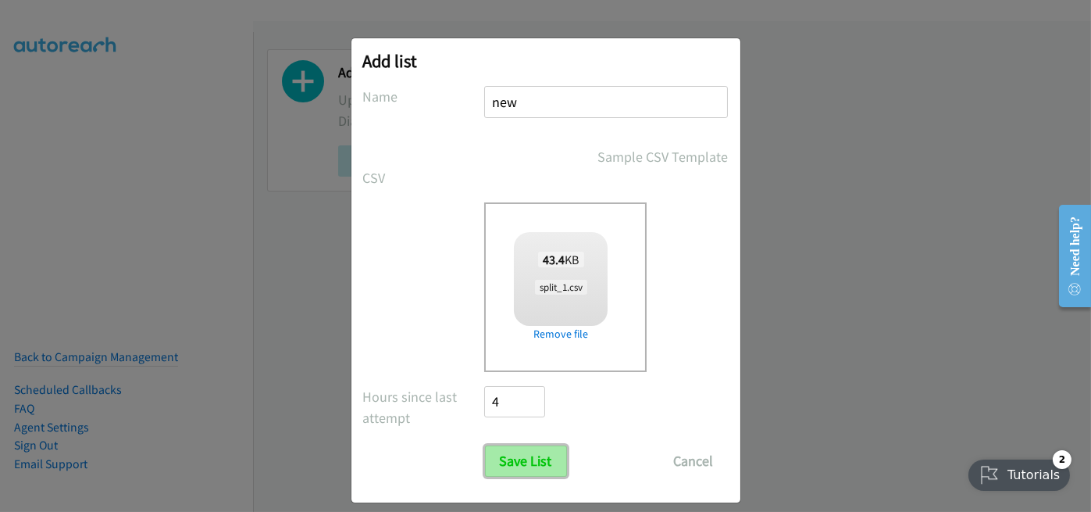
click at [519, 463] on input "Save List" at bounding box center [526, 460] width 82 height 31
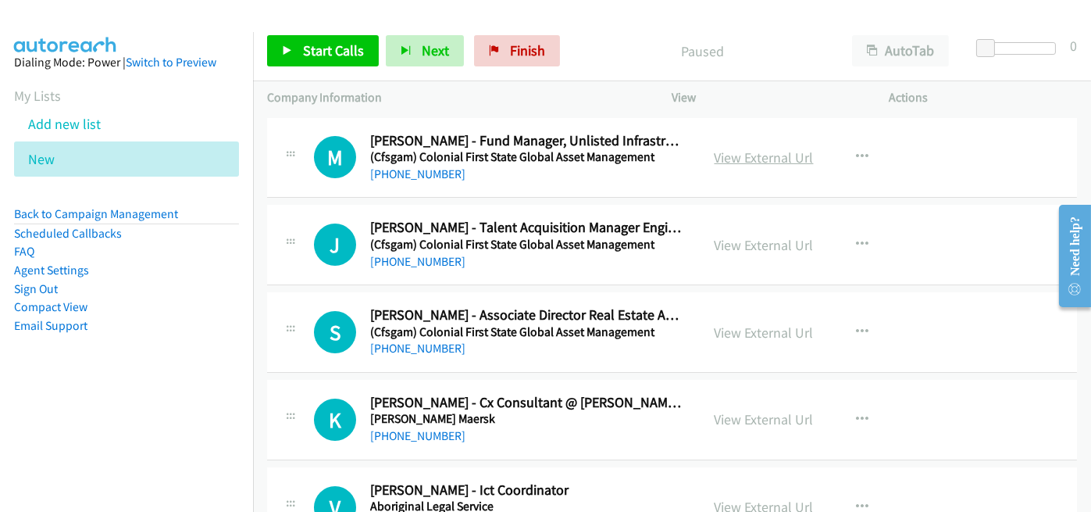
click at [754, 151] on link "View External Url" at bounding box center [764, 157] width 99 height 18
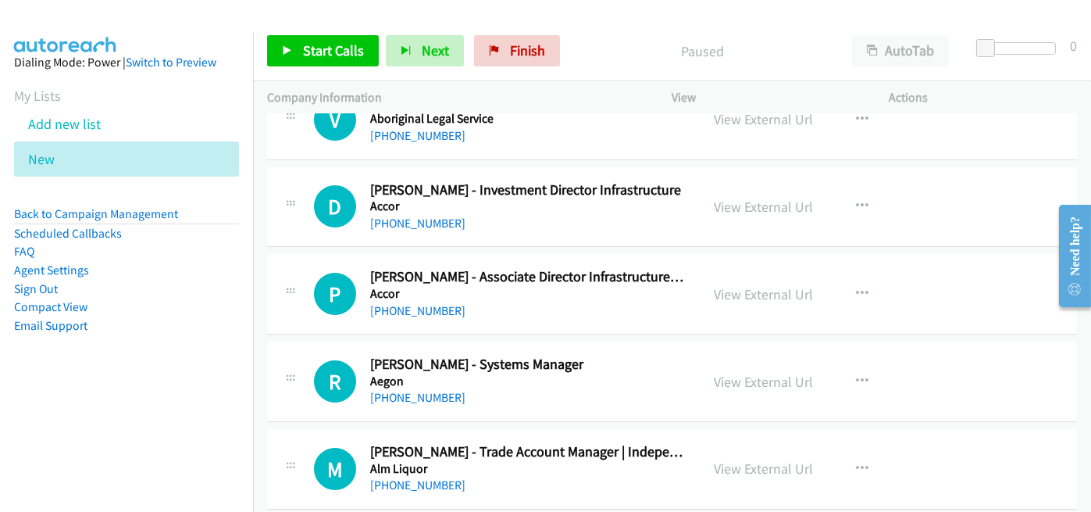
scroll to position [469, 0]
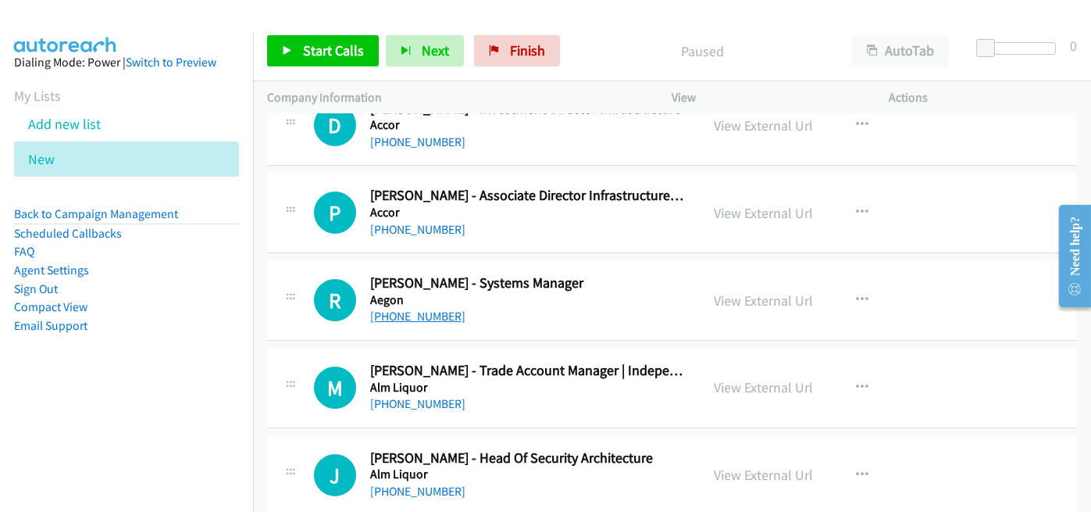
click at [434, 316] on link "[PHONE_NUMBER]" at bounding box center [417, 315] width 95 height 15
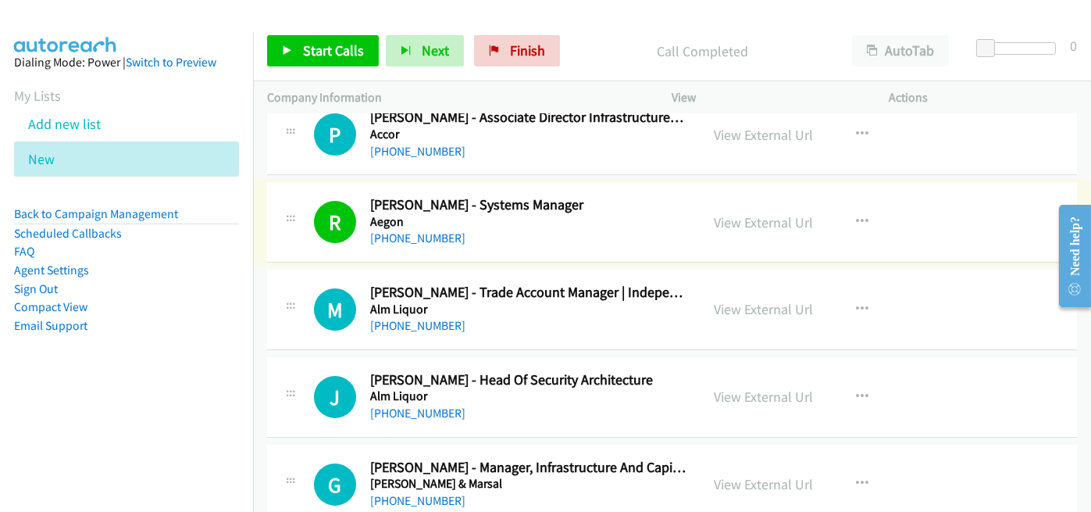
scroll to position [625, 0]
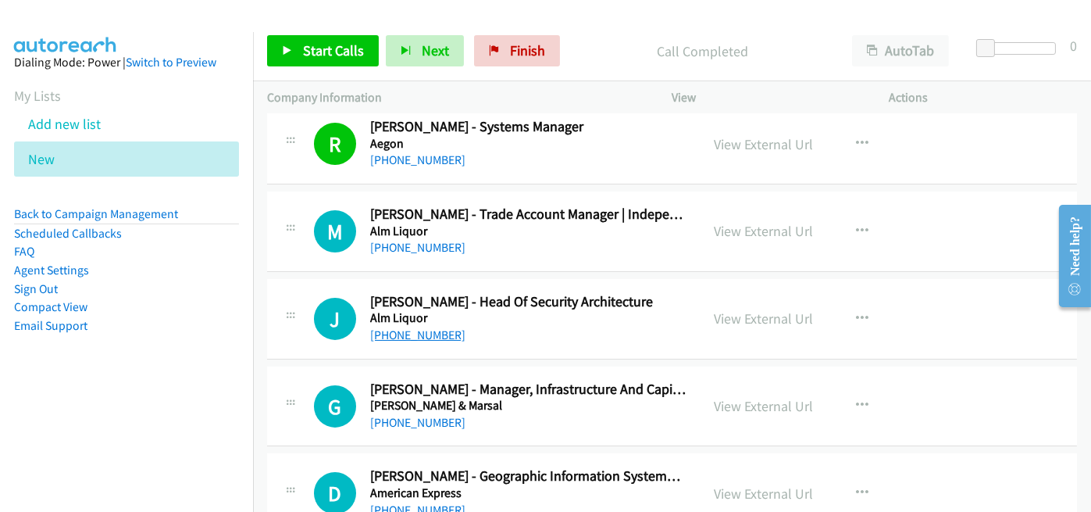
click at [412, 327] on link "[PHONE_NUMBER]" at bounding box center [417, 334] width 95 height 15
click at [656, 323] on h5 "Alm Liquor" at bounding box center [528, 318] width 316 height 16
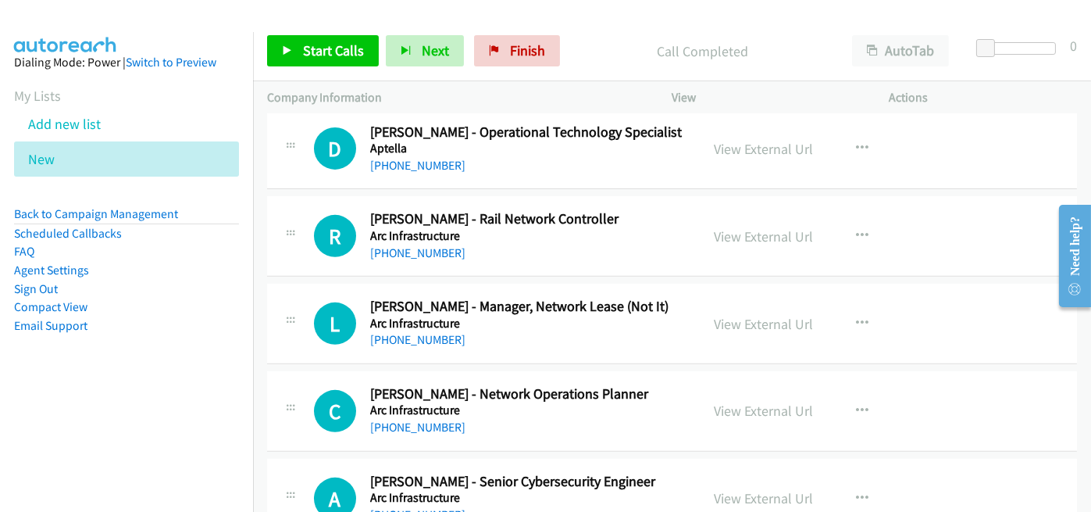
scroll to position [1562, 0]
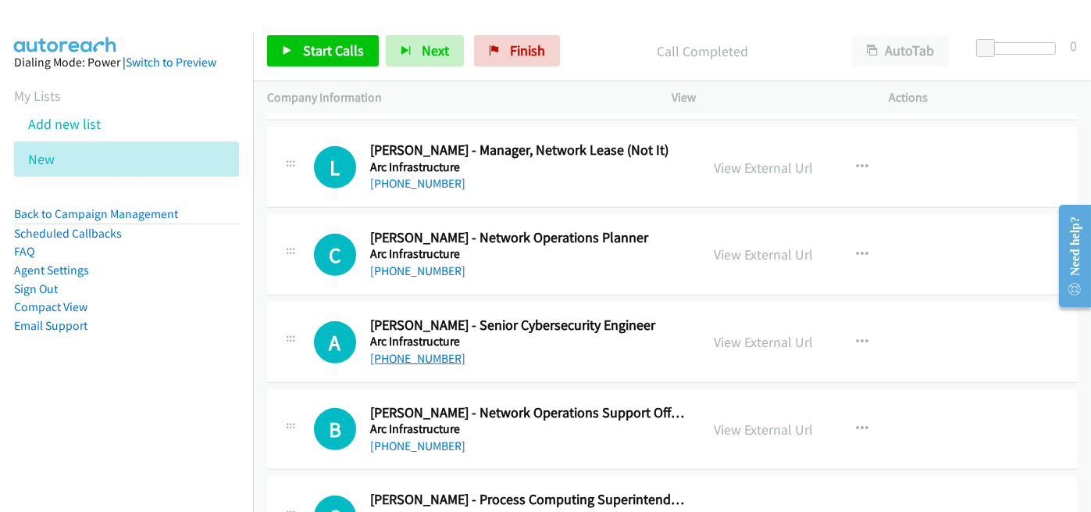
click at [423, 357] on link "+61 466 637 176" at bounding box center [417, 358] width 95 height 15
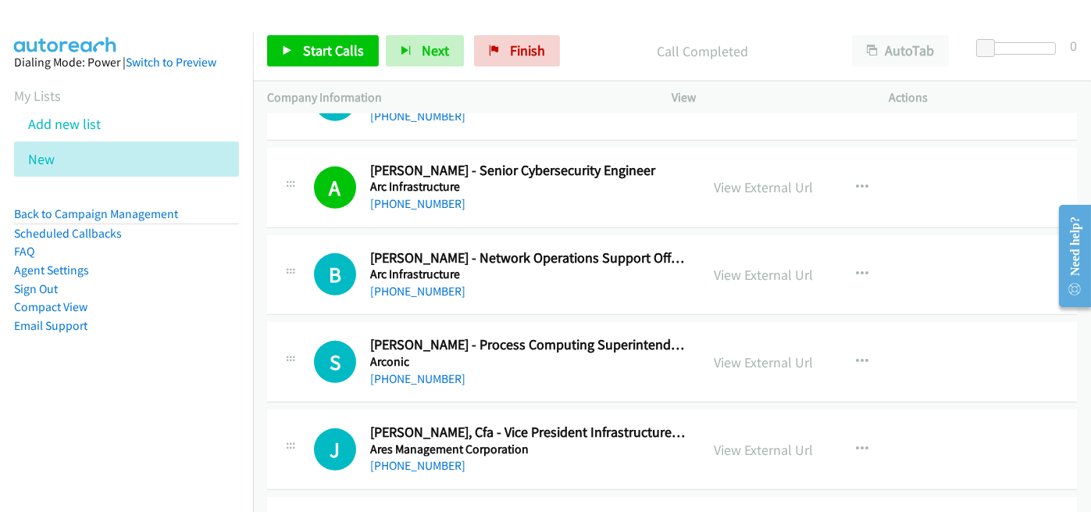
scroll to position [1718, 0]
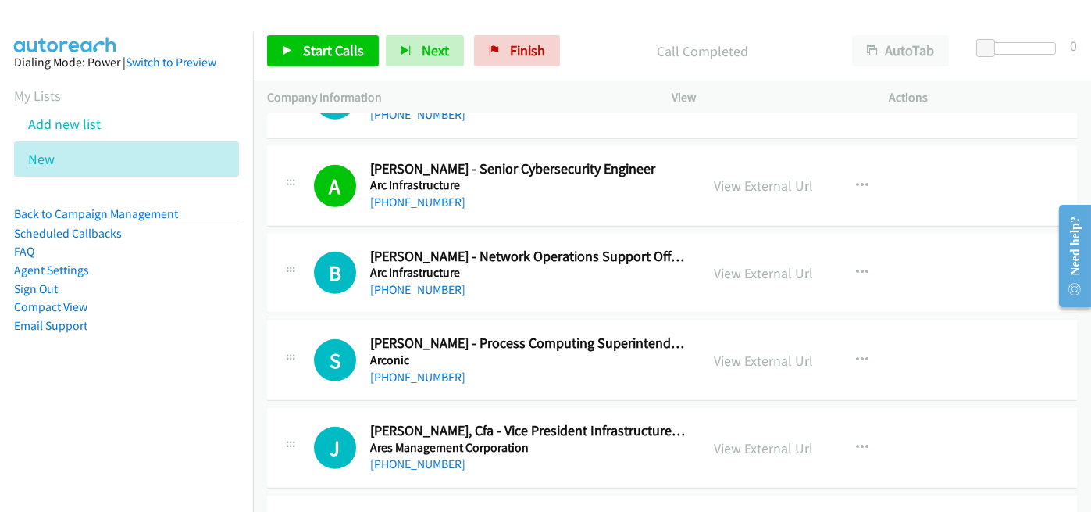
click at [601, 370] on div "+61 408 924 385" at bounding box center [528, 377] width 316 height 19
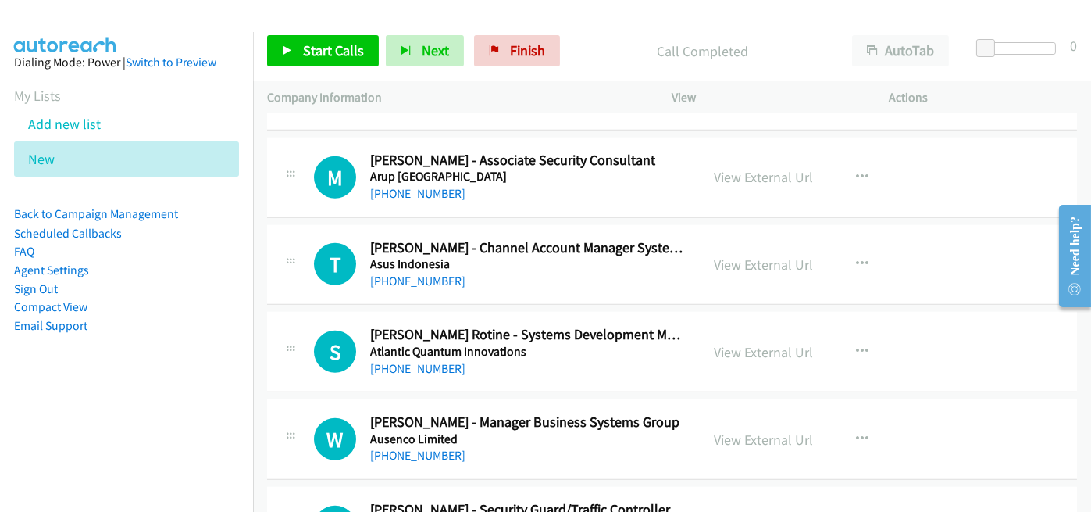
scroll to position [3202, 0]
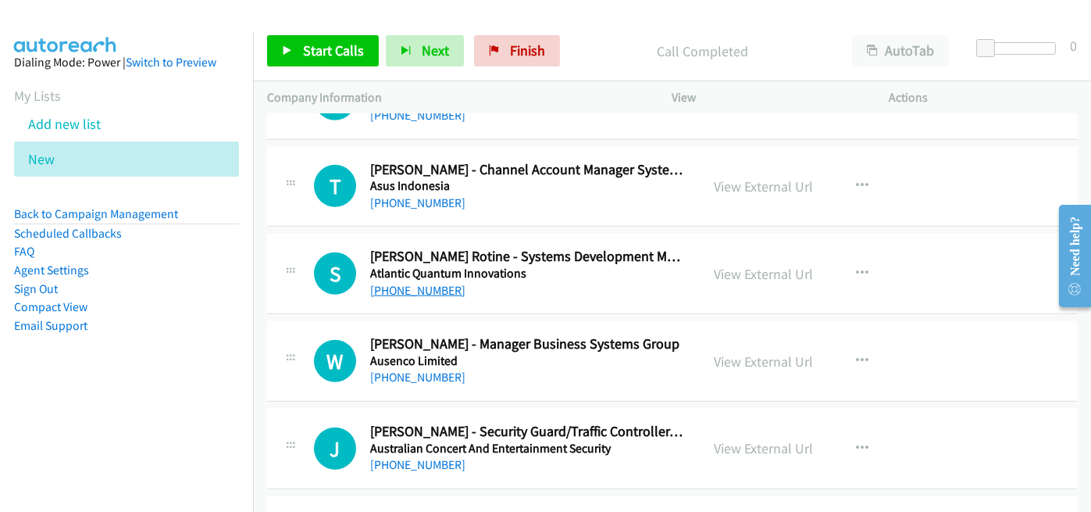
click at [415, 283] on link "+61 416 521 616" at bounding box center [417, 290] width 95 height 15
click at [600, 281] on div "+61 416 521 616" at bounding box center [528, 290] width 316 height 19
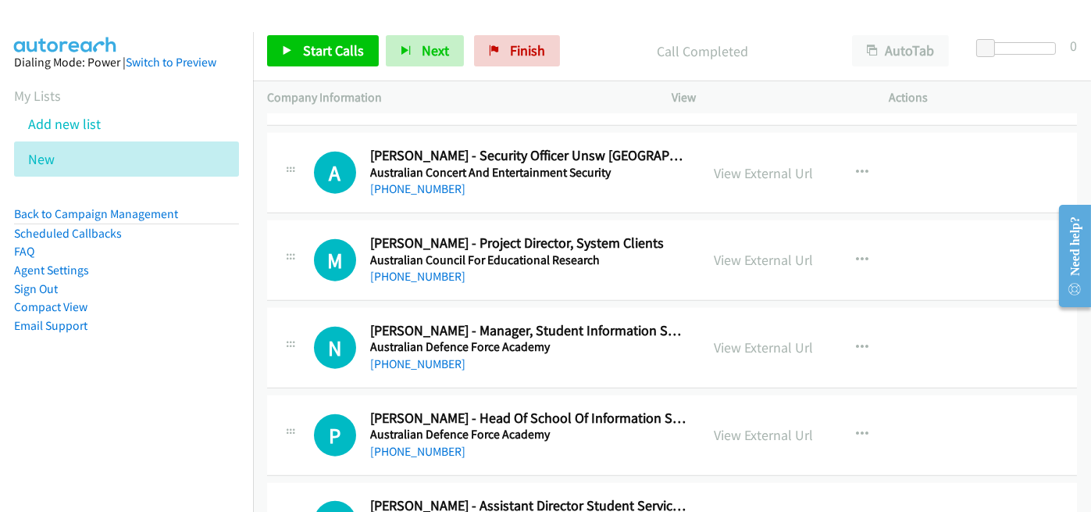
scroll to position [3905, 0]
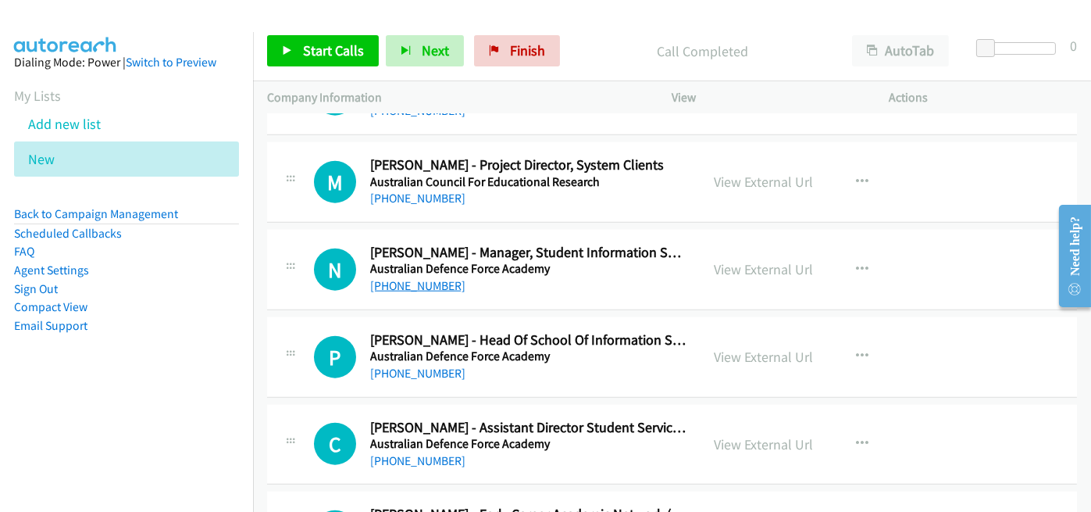
click at [426, 278] on link "+61 404 868 485" at bounding box center [417, 285] width 95 height 15
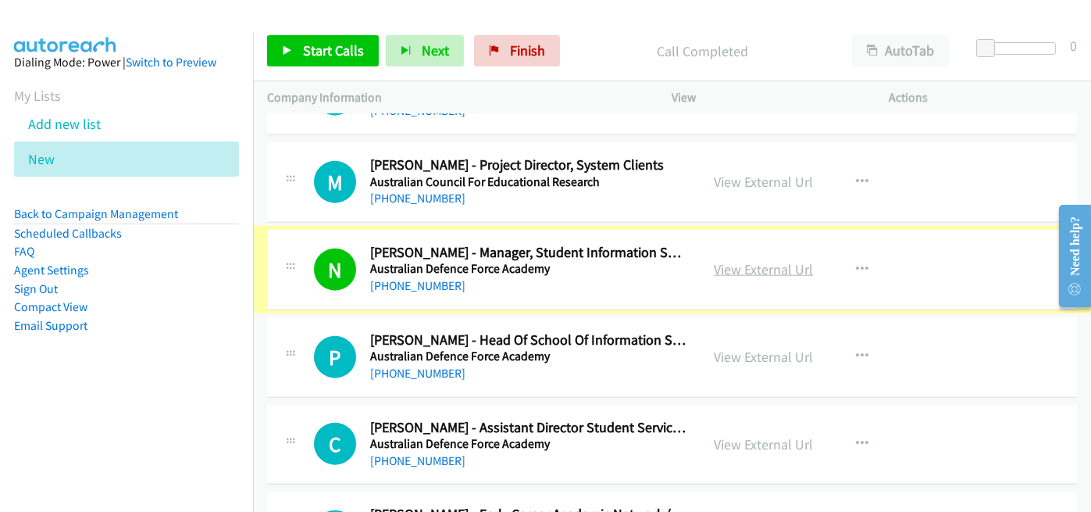
click at [761, 261] on link "View External Url" at bounding box center [764, 269] width 99 height 18
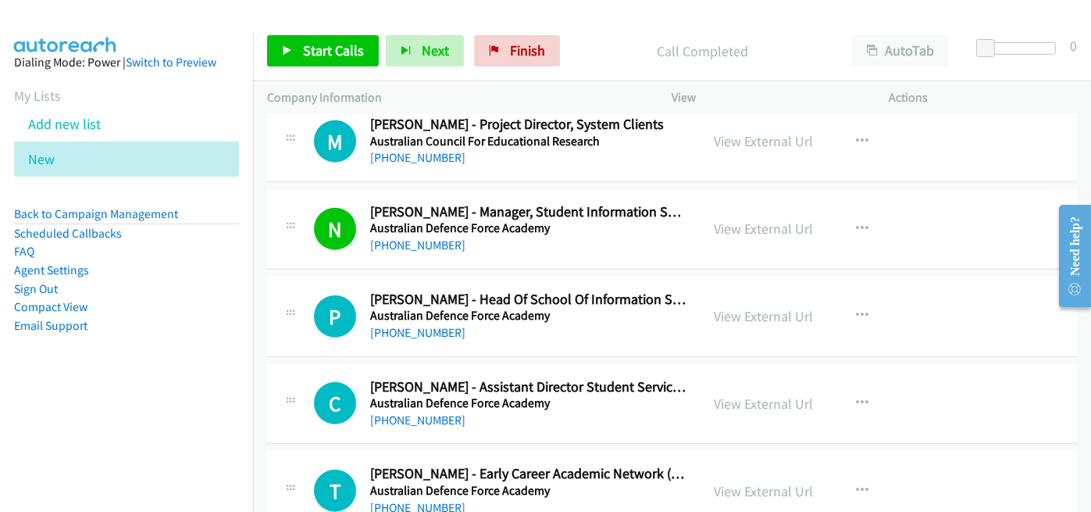
scroll to position [3983, 0]
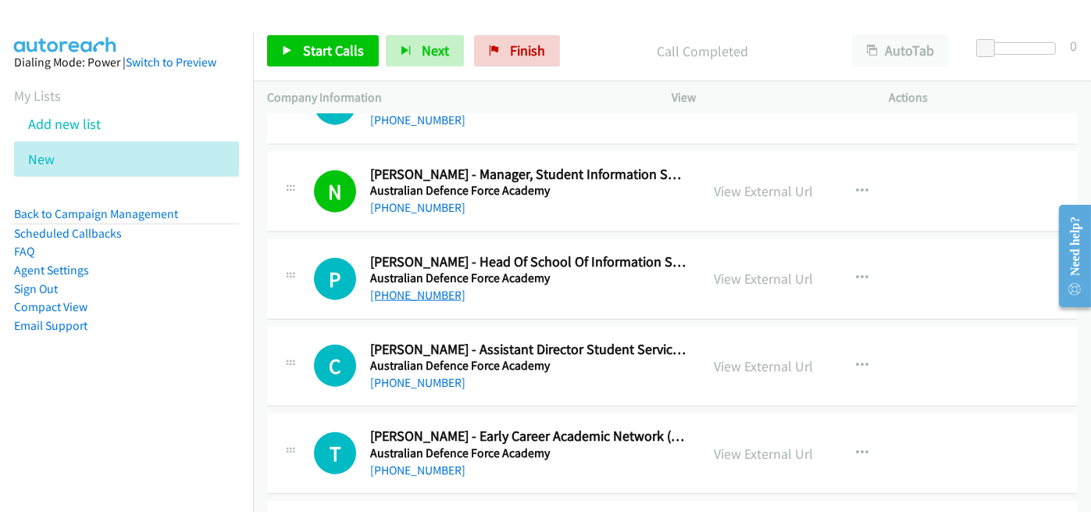
click at [431, 287] on link "+61 425 854 922" at bounding box center [417, 294] width 95 height 15
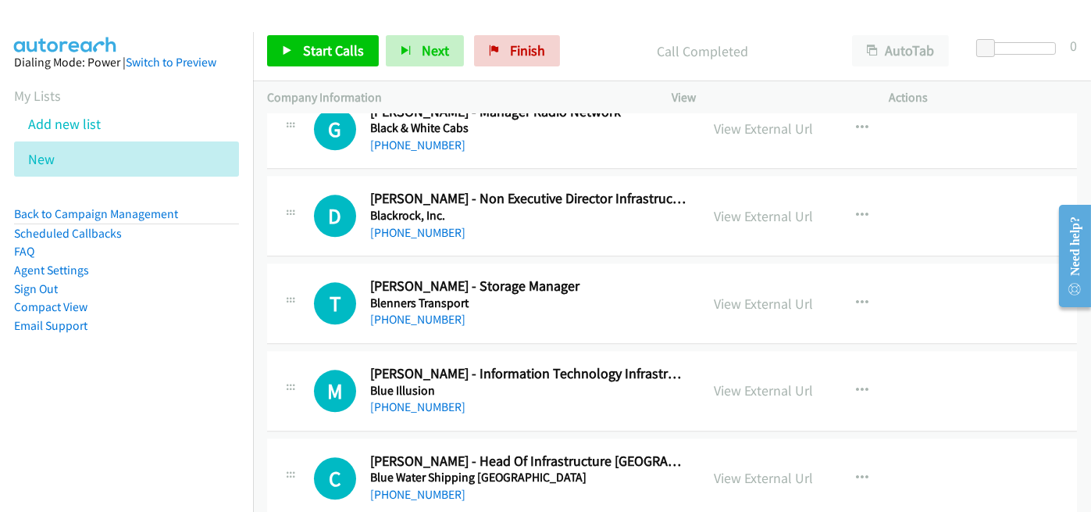
scroll to position [7966, 0]
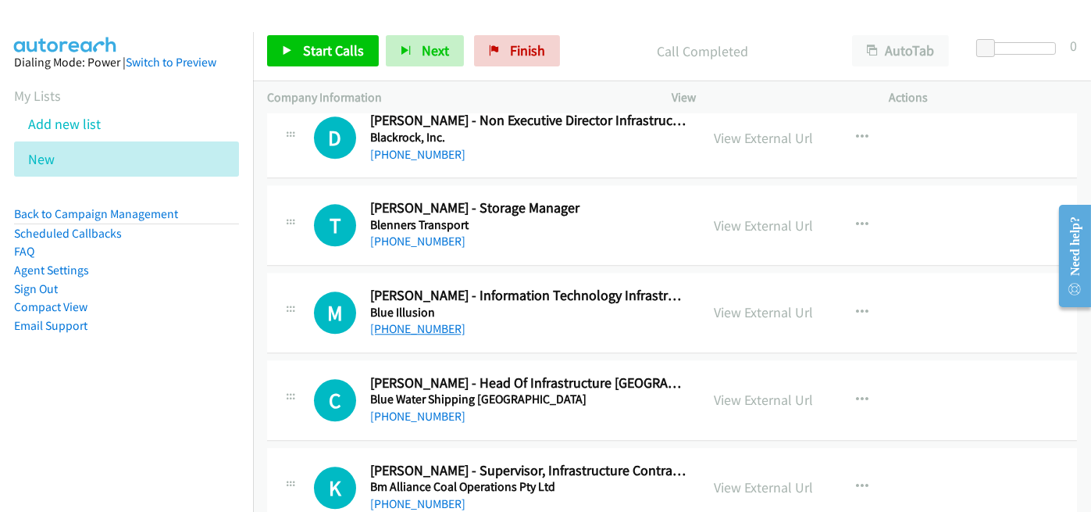
click at [405, 321] on link "+61 448 055 535" at bounding box center [417, 328] width 95 height 15
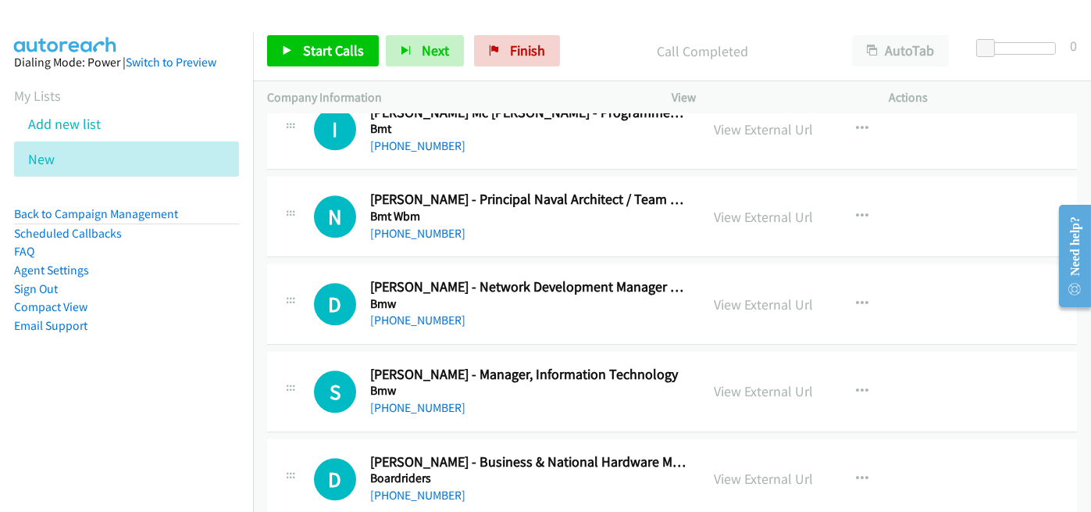
scroll to position [8434, 0]
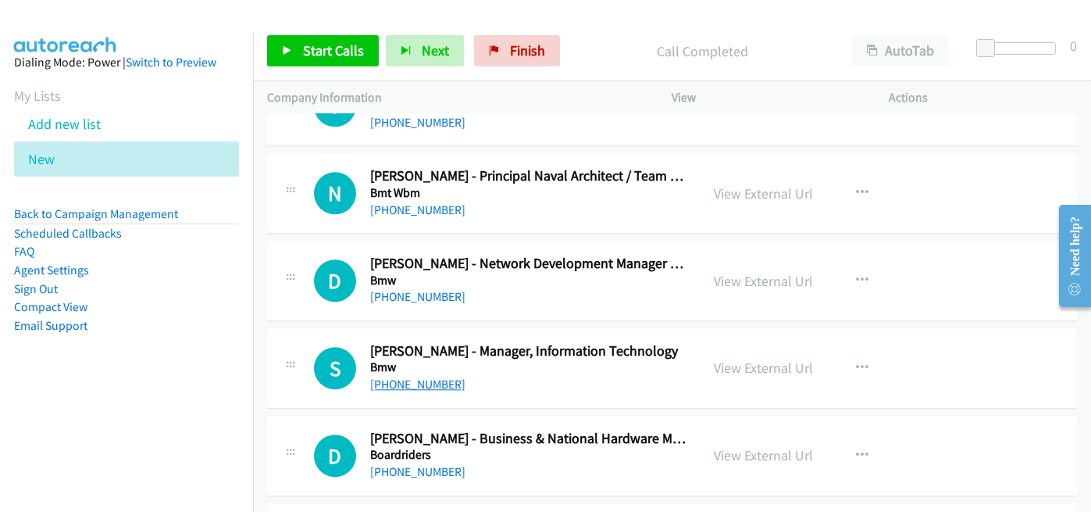
click at [416, 376] on link "+61 447 977 170" at bounding box center [417, 383] width 95 height 15
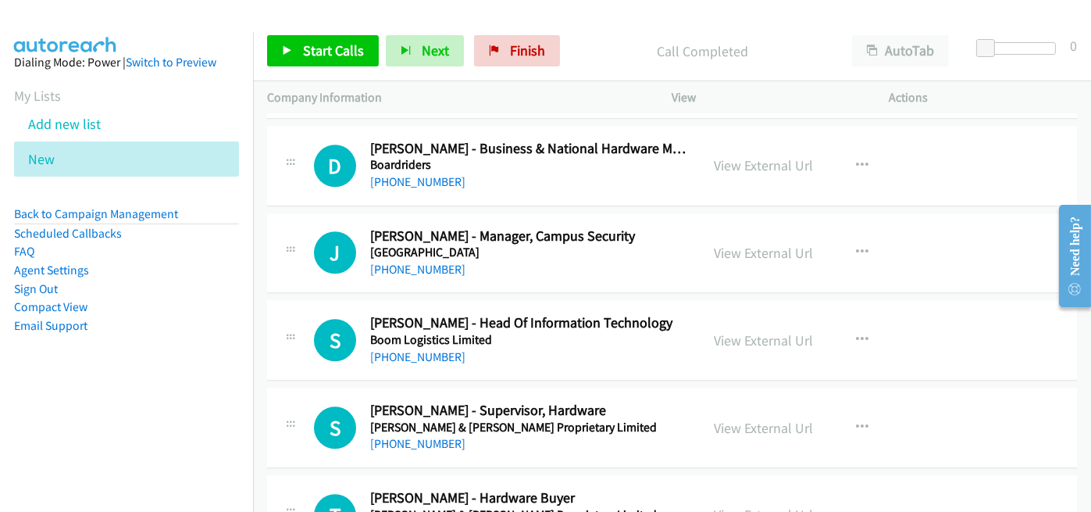
scroll to position [8747, 0]
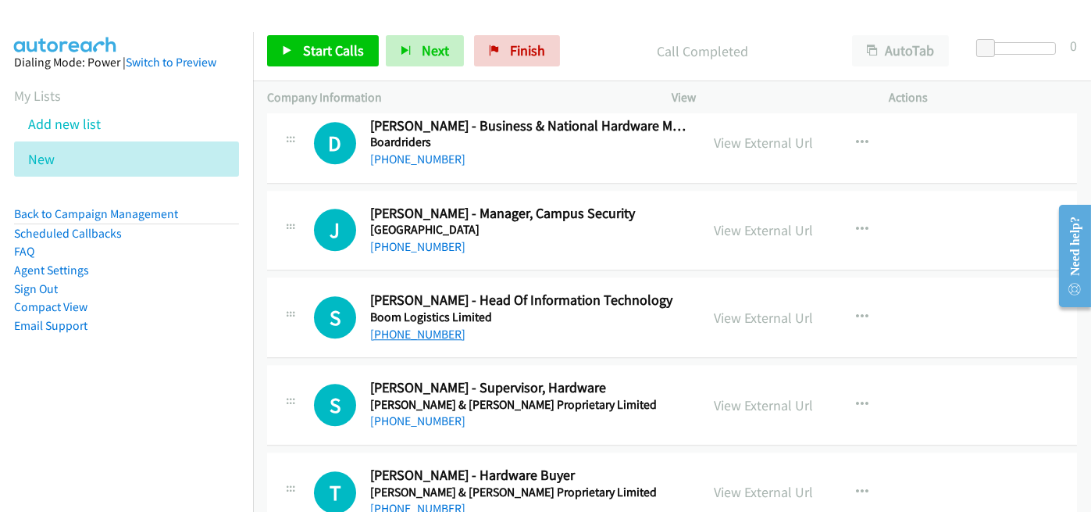
click at [419, 326] on link "+61 457 416 934" at bounding box center [417, 333] width 95 height 15
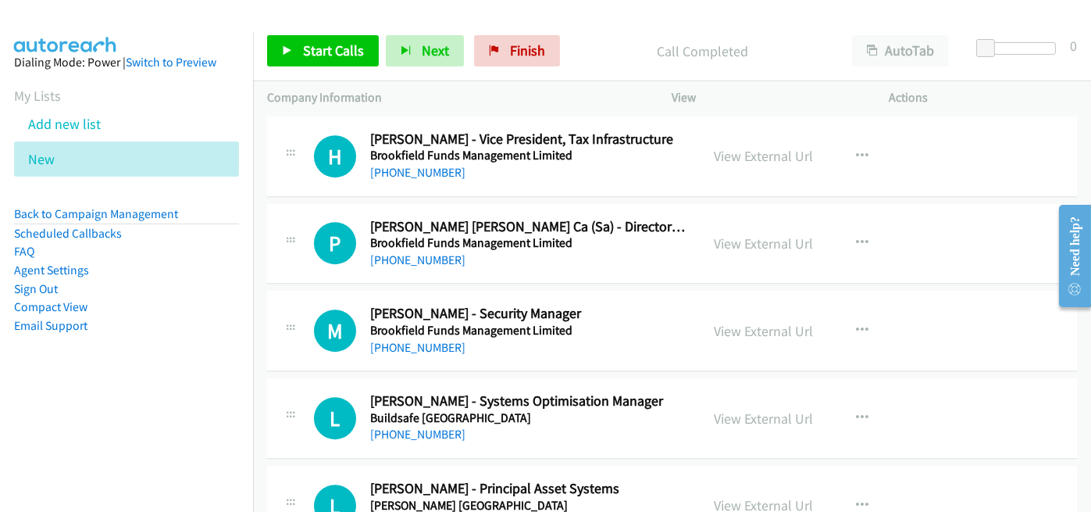
scroll to position [10153, 0]
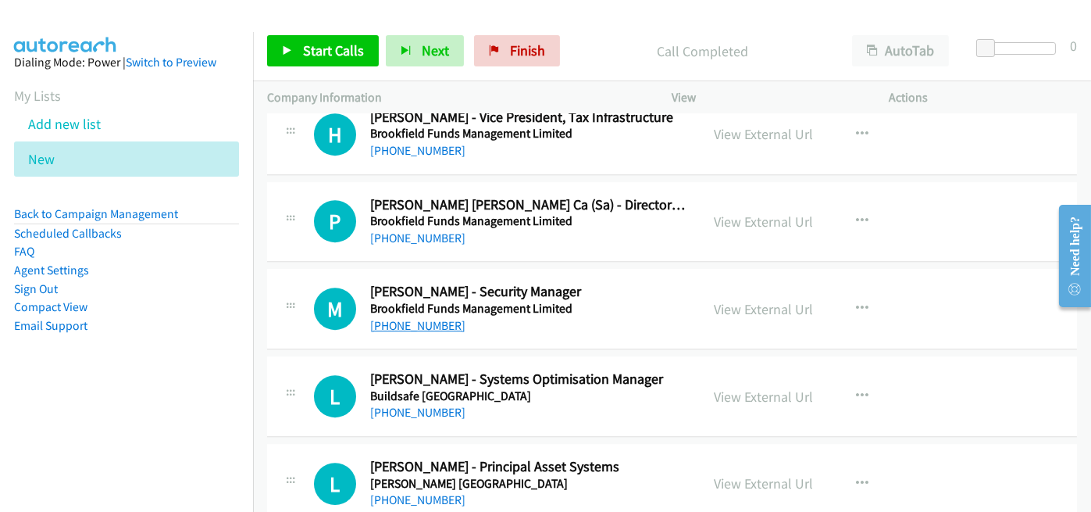
click at [414, 318] on link "+61 469 793 838" at bounding box center [417, 325] width 95 height 15
click at [606, 283] on h2 "Maamoun El Rinawi - Security Manager" at bounding box center [528, 292] width 316 height 18
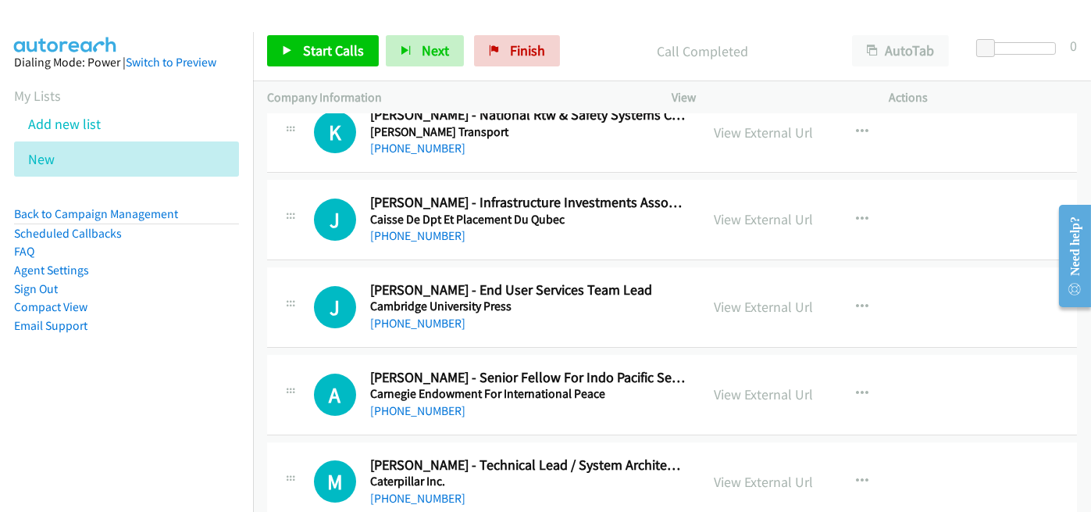
scroll to position [10934, 0]
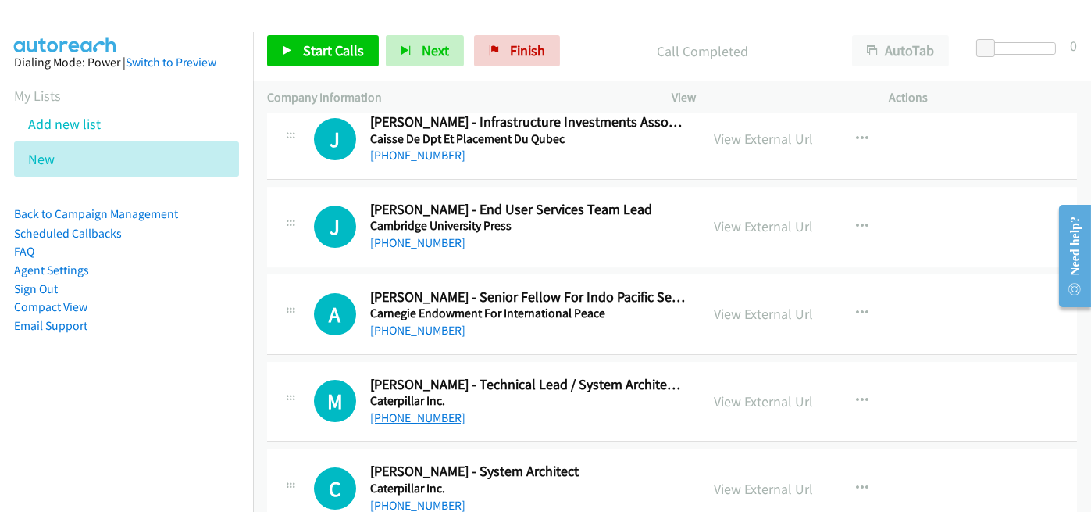
click at [414, 410] on link "+61 414 498 977" at bounding box center [417, 417] width 95 height 15
click at [592, 376] on h2 "Michael Siemer - Technical Lead / System Architect (Mine Star Edge)" at bounding box center [528, 385] width 316 height 18
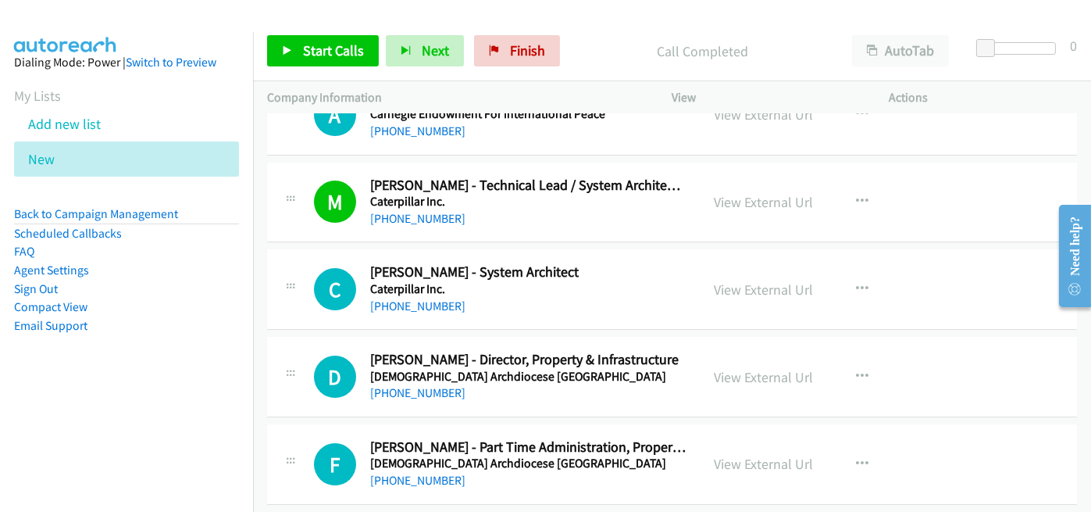
scroll to position [11168, 0]
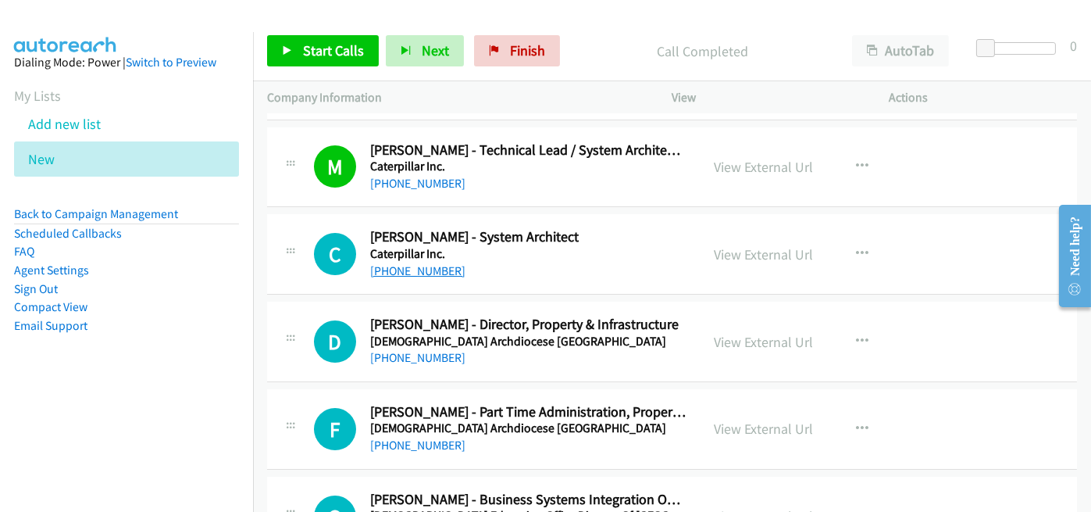
drag, startPoint x: 408, startPoint y: 241, endPoint x: 398, endPoint y: 244, distance: 11.6
click at [408, 263] on link "+61 435 436 224" at bounding box center [417, 270] width 95 height 15
click at [554, 228] on h2 "Clint Manning - System Architect" at bounding box center [528, 237] width 316 height 18
click at [731, 245] on link "View External Url" at bounding box center [764, 254] width 99 height 18
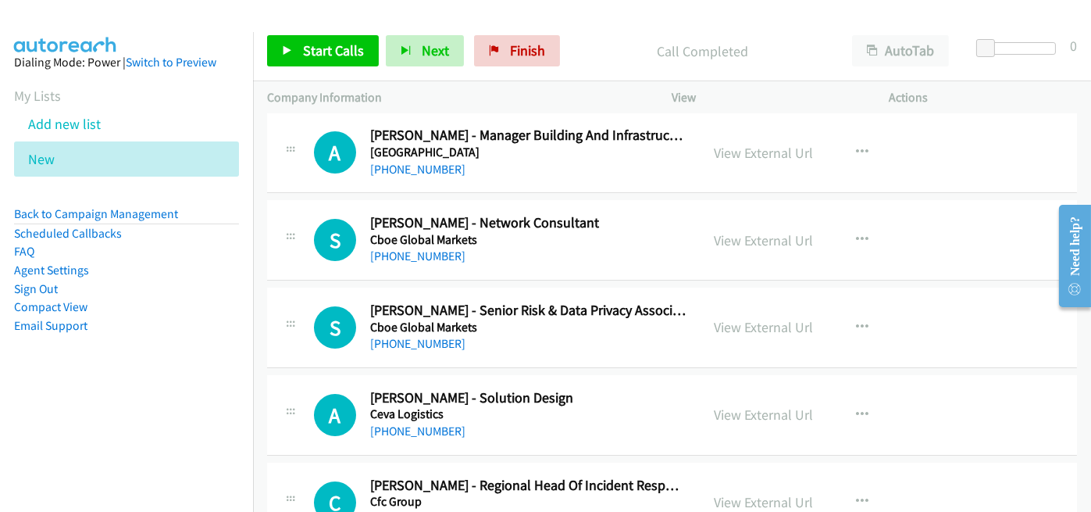
scroll to position [11715, 0]
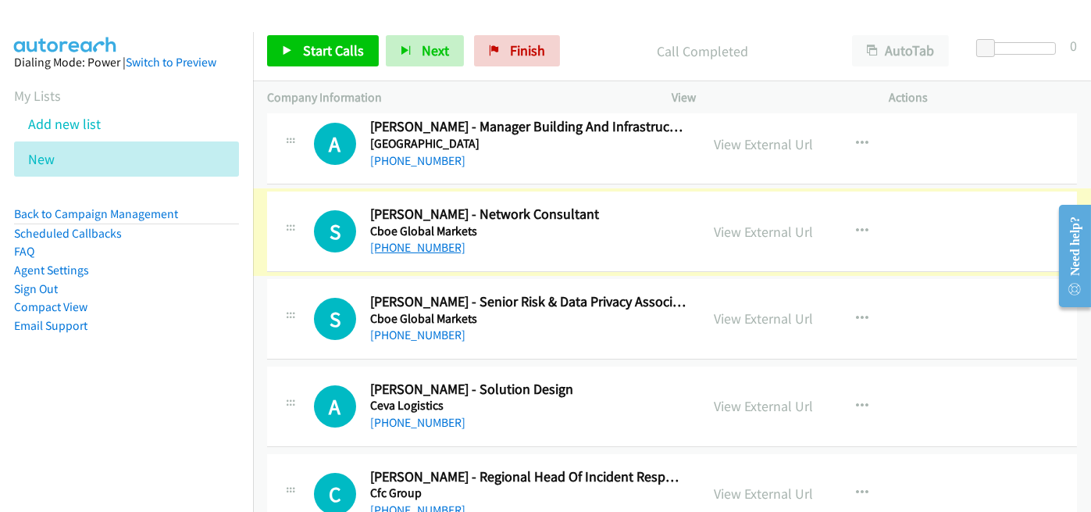
click at [447, 240] on link "+61 490 341 462" at bounding box center [417, 247] width 95 height 15
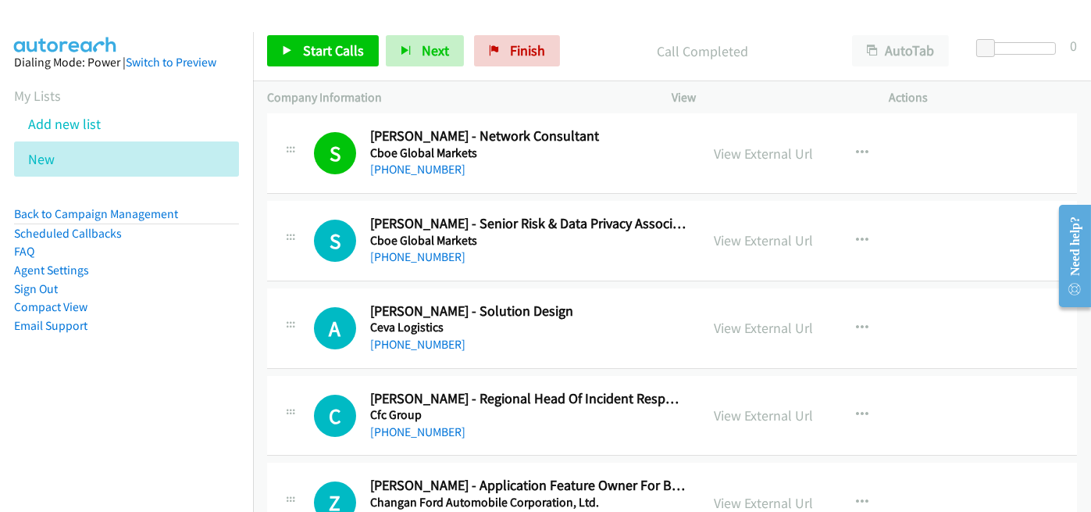
scroll to position [11871, 0]
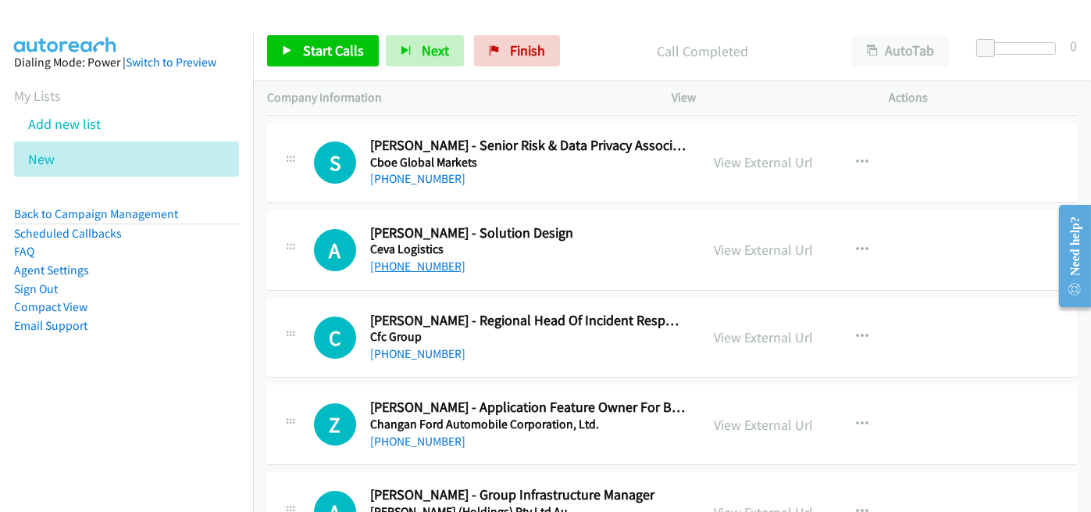
click at [433, 258] on link "+61 421 891 963" at bounding box center [417, 265] width 95 height 15
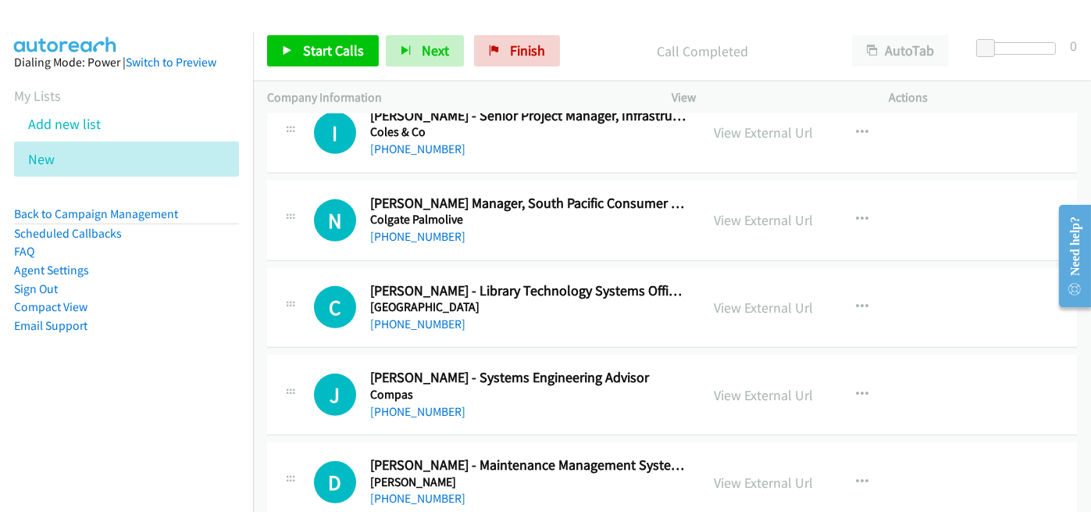
scroll to position [13823, 0]
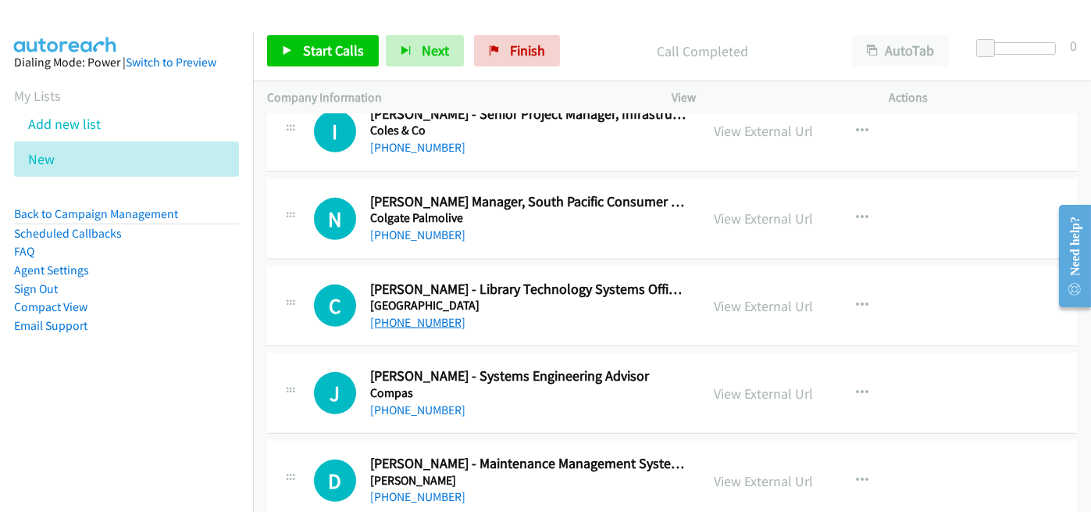
click at [426, 315] on link "+61 451 340 222" at bounding box center [417, 322] width 95 height 15
click at [622, 299] on div "C Callback Scheduled Craig Stainton - Library Technology Systems Officer Columb…" at bounding box center [672, 306] width 810 height 80
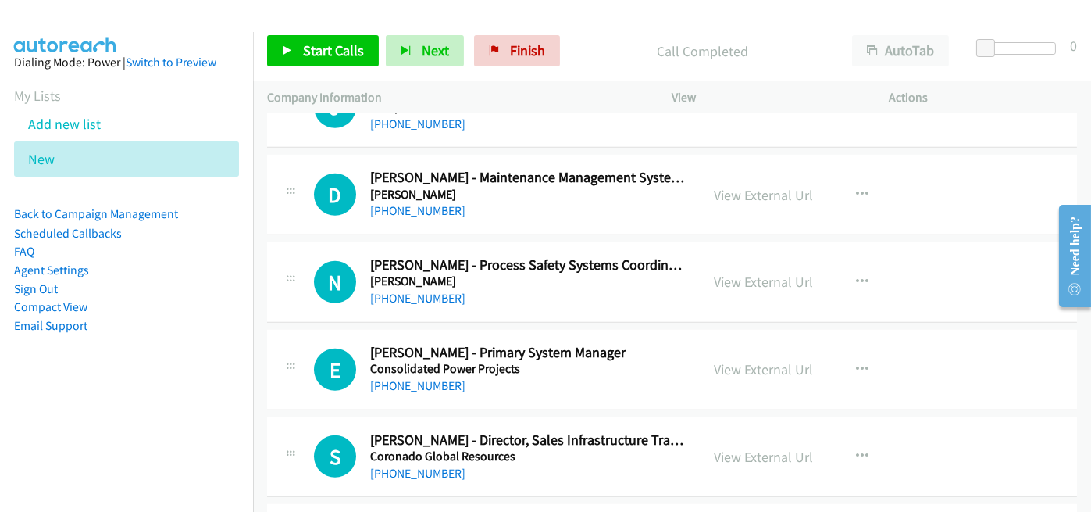
scroll to position [14135, 0]
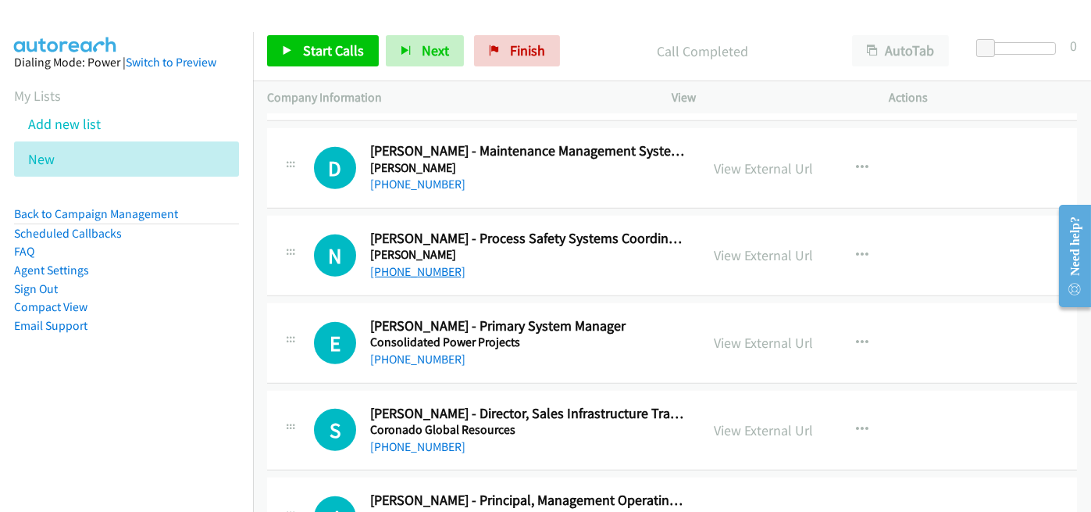
click at [421, 264] on link "+61 410 020 013" at bounding box center [417, 271] width 95 height 15
click at [621, 350] on div "+61 439 751 961" at bounding box center [528, 359] width 316 height 19
click at [416, 351] on link "+61 439 751 961" at bounding box center [417, 358] width 95 height 15
click at [645, 350] on div "+61 439 751 961" at bounding box center [528, 359] width 316 height 19
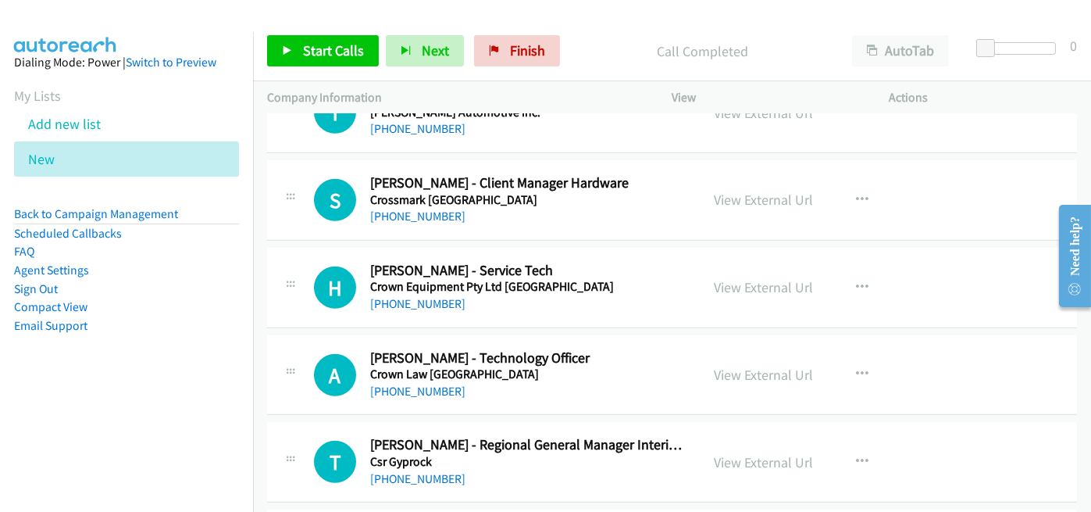
scroll to position [14682, 0]
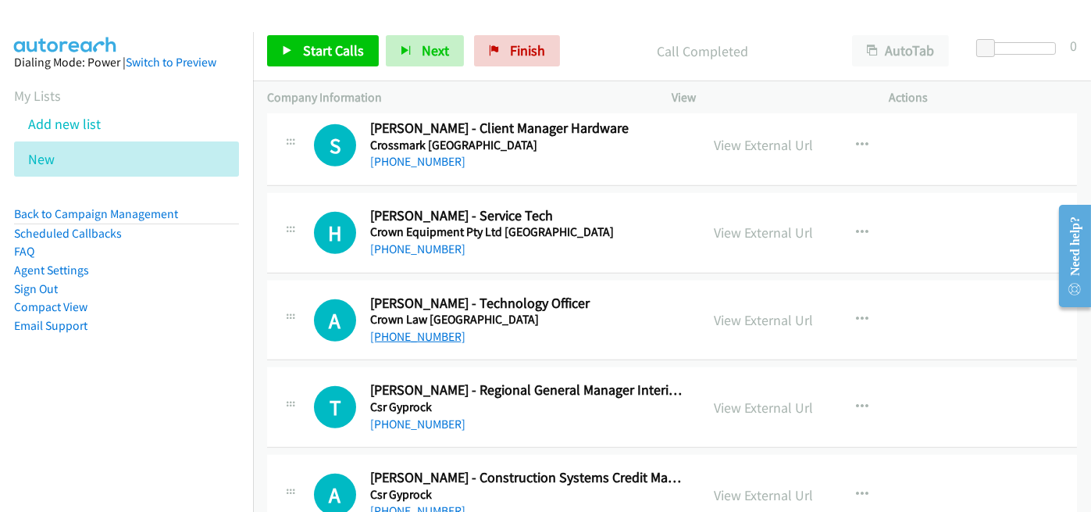
click at [414, 329] on link "+61 420 981 939" at bounding box center [417, 336] width 95 height 15
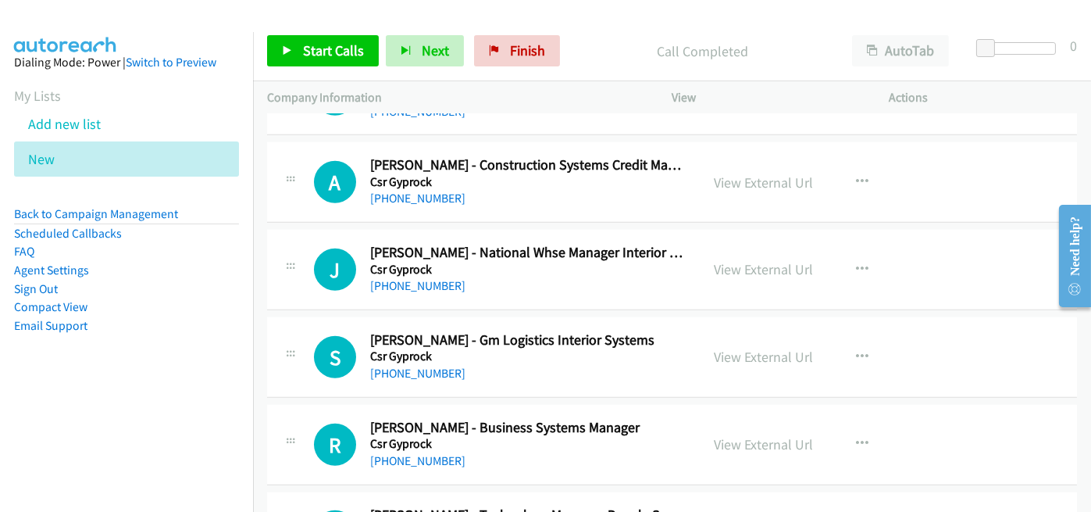
scroll to position [15151, 0]
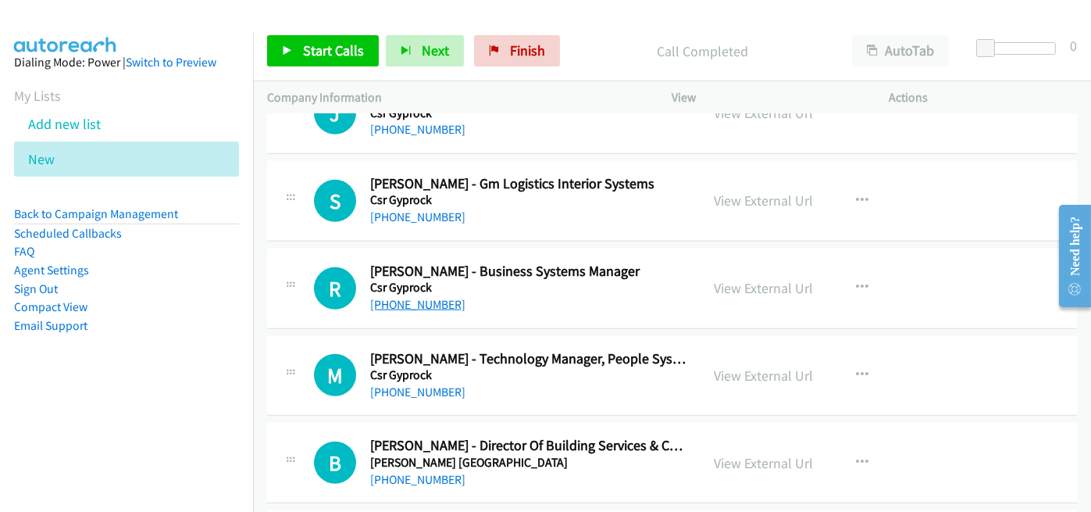
click at [412, 297] on link "+61 417 404 050" at bounding box center [417, 304] width 95 height 15
click at [423, 384] on link "+61 408 615 948" at bounding box center [417, 391] width 95 height 15
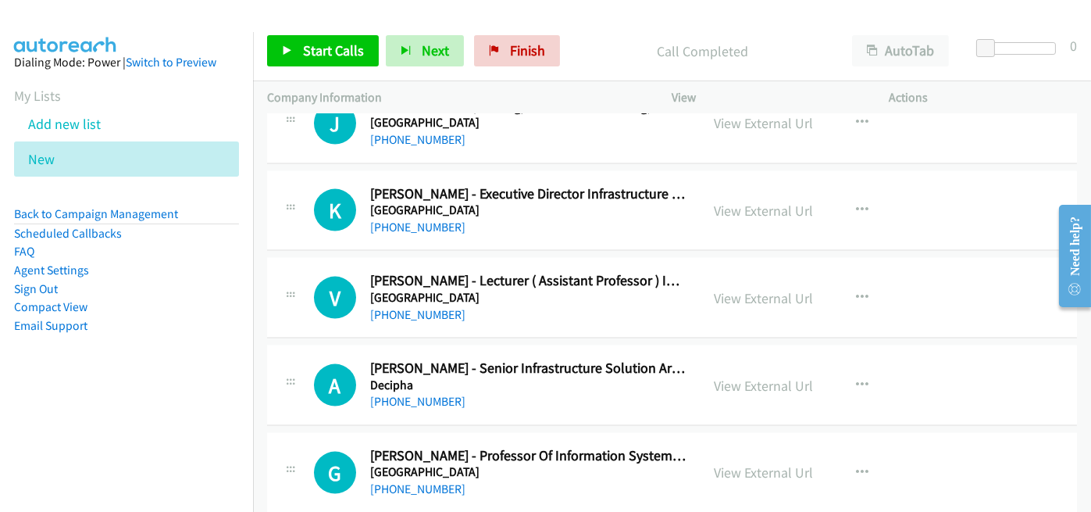
scroll to position [16791, 0]
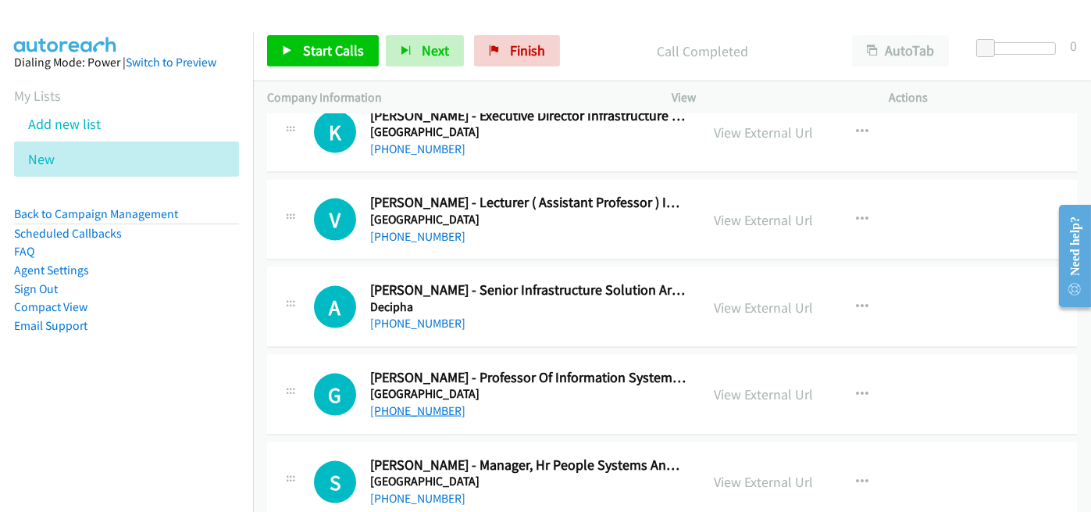
click at [433, 403] on link "+61 412 744 915" at bounding box center [417, 410] width 95 height 15
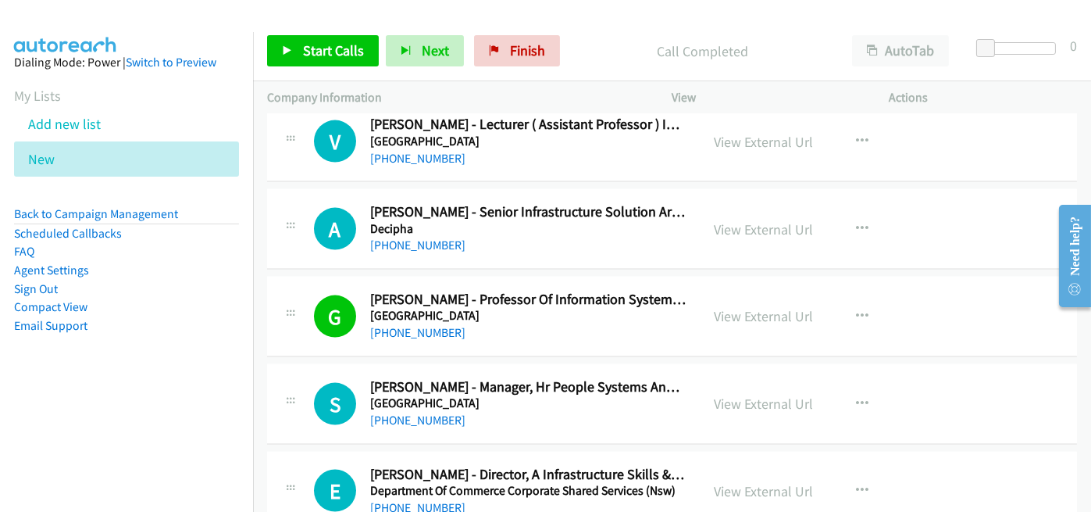
scroll to position [17103, 0]
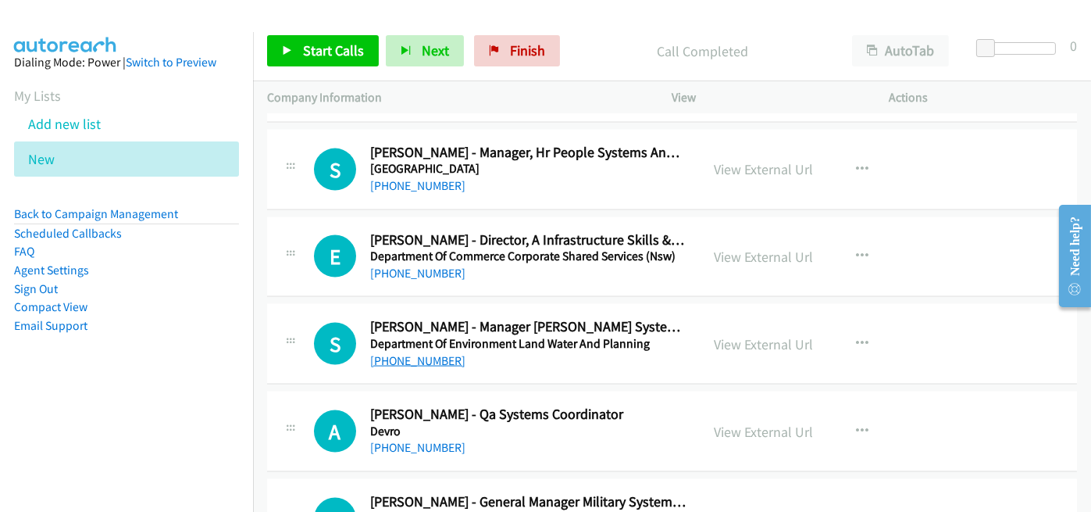
click at [416, 353] on link "+61 400 934 119" at bounding box center [417, 360] width 95 height 15
click at [656, 391] on div "A Callback Scheduled Allyson Freeland - Qa Systems Coordinator Devro Australia/…" at bounding box center [672, 431] width 810 height 80
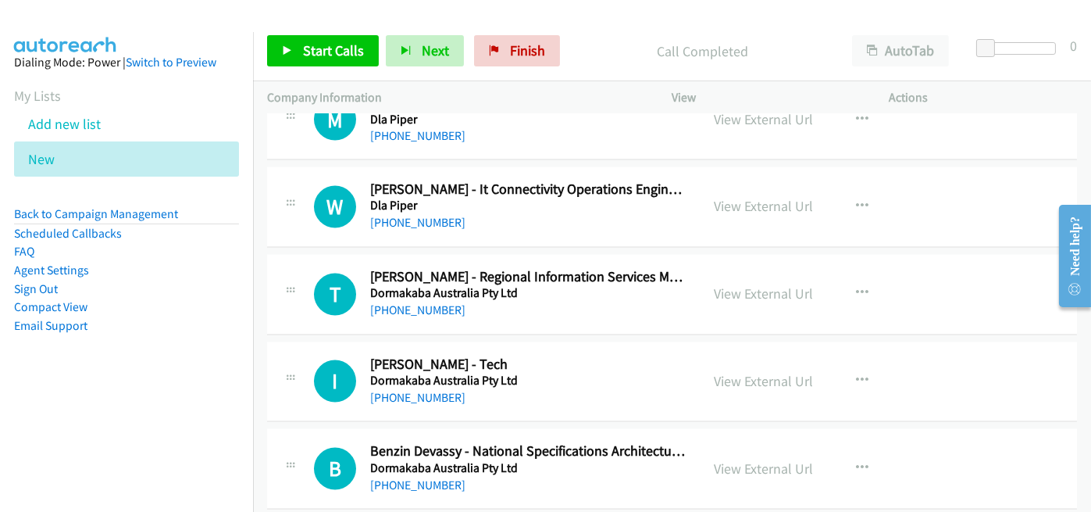
scroll to position [17962, 0]
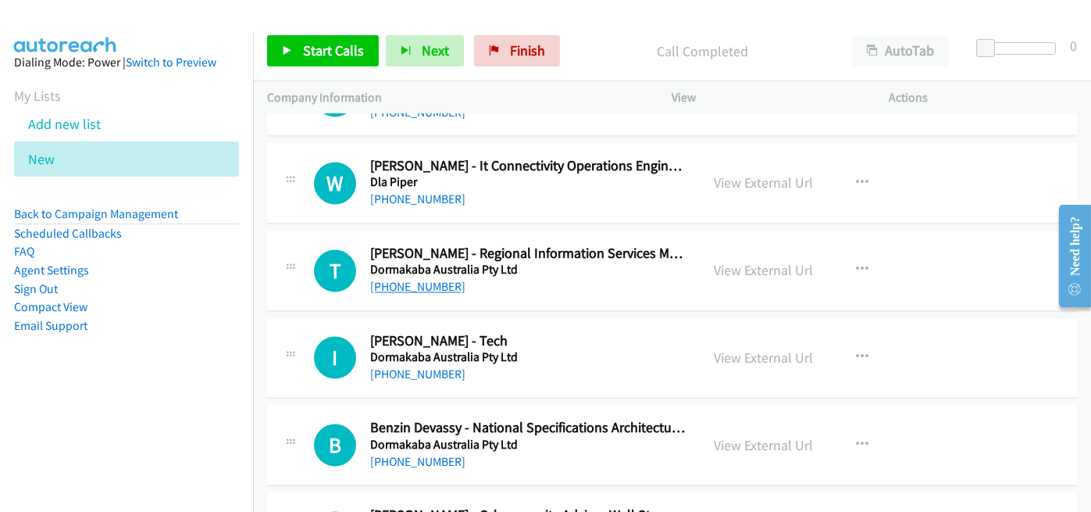
click at [403, 280] on link "+61 447 536 914" at bounding box center [417, 287] width 95 height 15
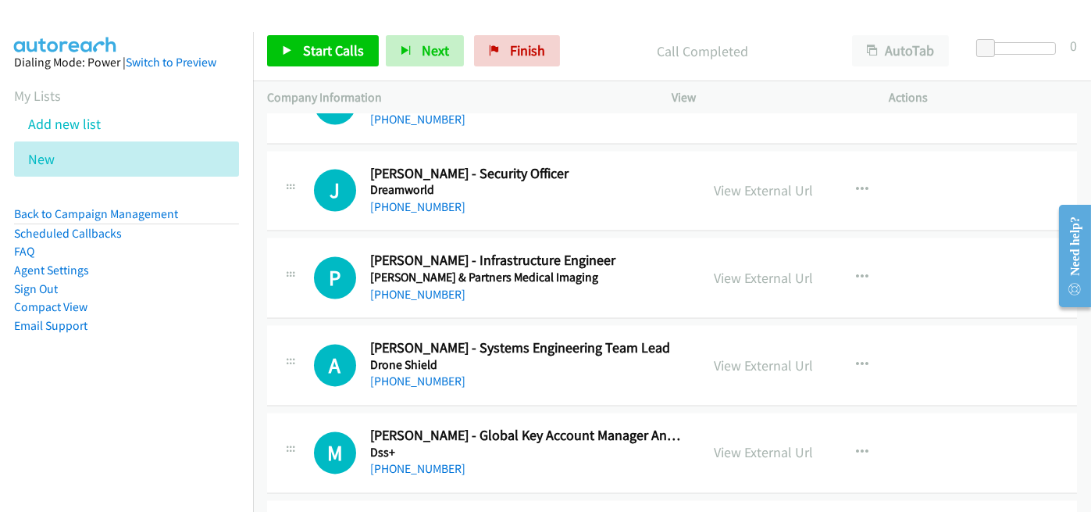
scroll to position [18665, 0]
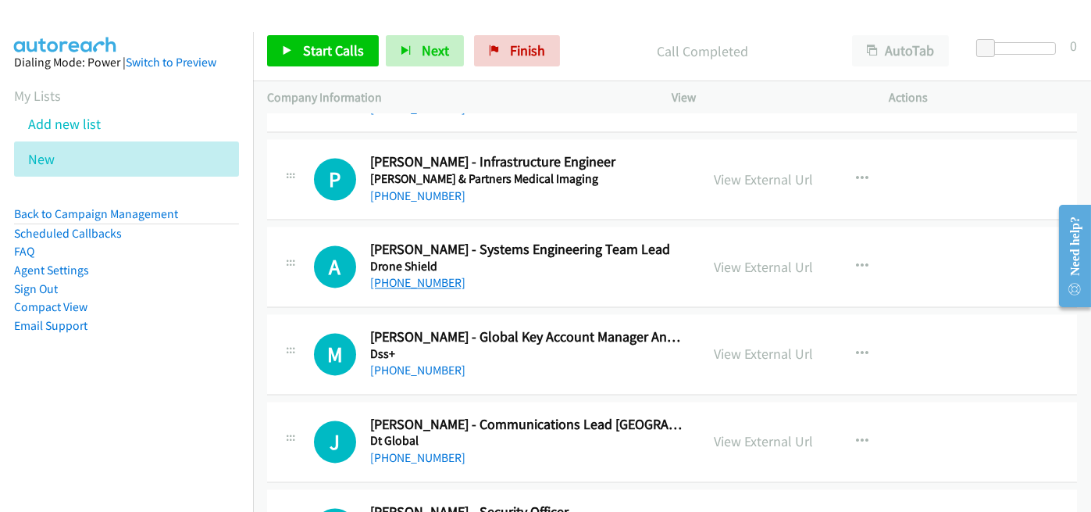
click at [421, 275] on link "+61 425 276 246" at bounding box center [417, 282] width 95 height 15
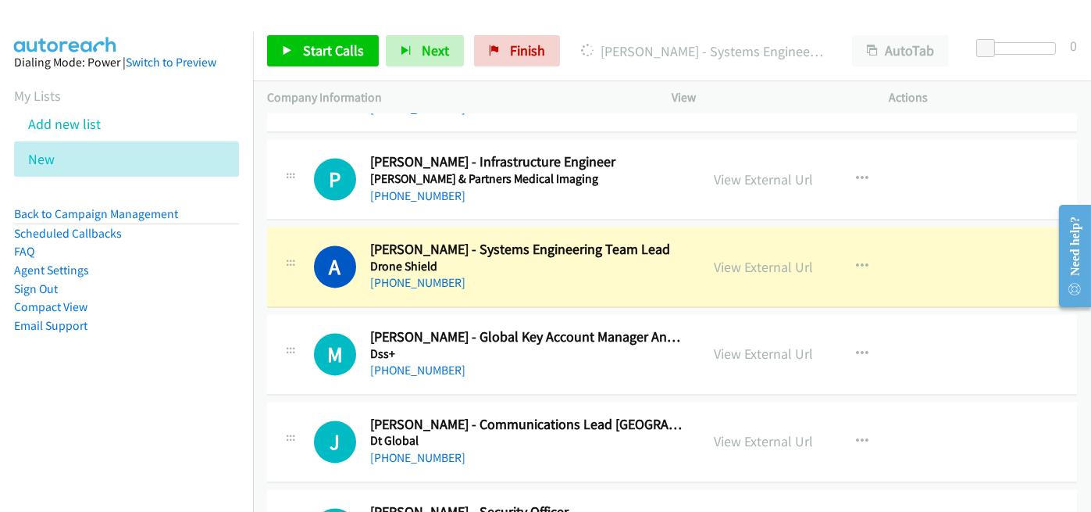
click at [583, 255] on div "A Callback Scheduled Atishay Kumar - Systems Engineering Team Lead Drone Shield…" at bounding box center [672, 266] width 810 height 80
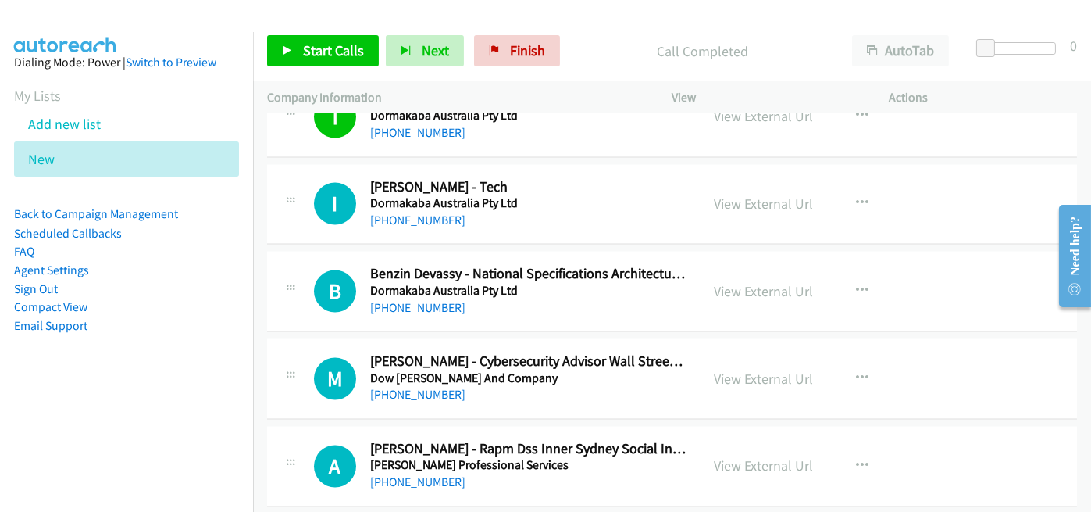
scroll to position [18091, 0]
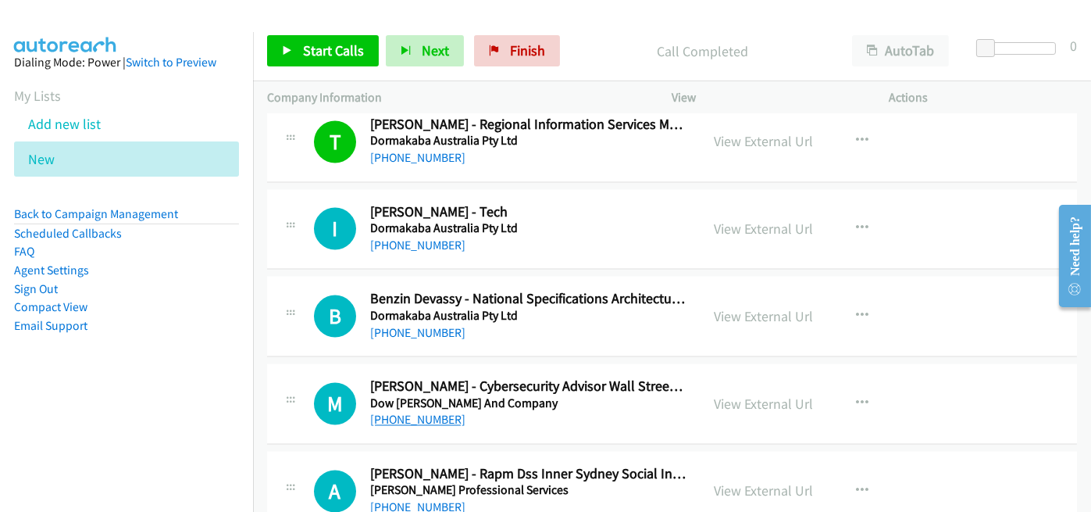
click at [410, 412] on link "+61 412 100 307" at bounding box center [417, 419] width 95 height 15
click at [584, 411] on div "+61 412 100 307" at bounding box center [528, 420] width 316 height 19
click at [425, 308] on h5 "Dormakaba Australia Pty Ltd" at bounding box center [528, 316] width 316 height 16
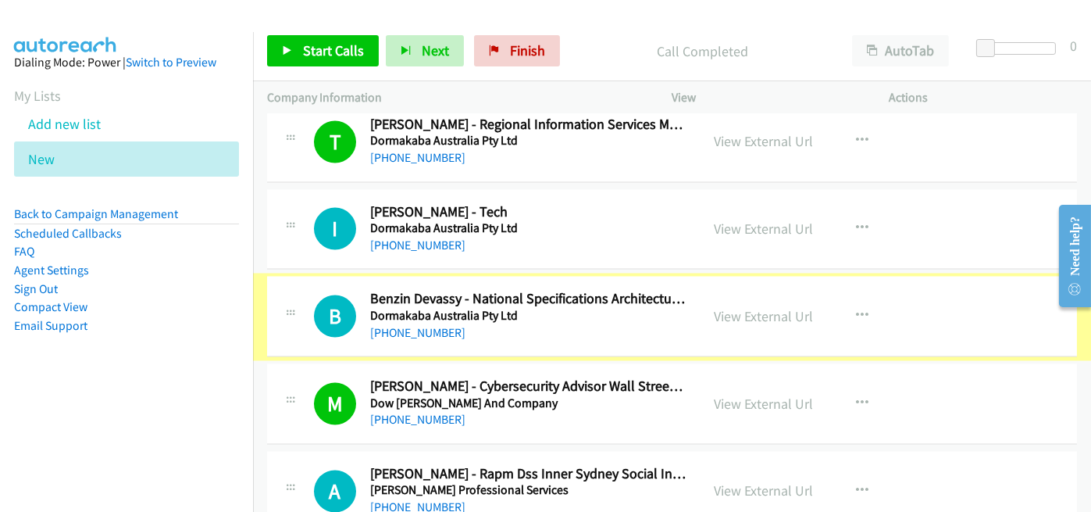
click at [415, 326] on link "+61 459 497 266" at bounding box center [417, 333] width 95 height 15
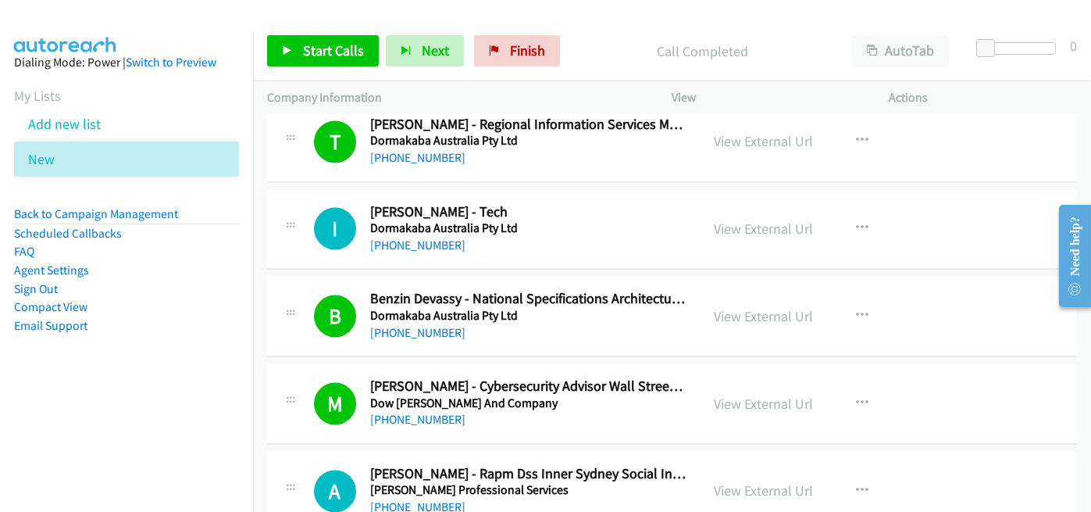
click at [629, 308] on h5 "Dormakaba Australia Pty Ltd" at bounding box center [528, 316] width 316 height 16
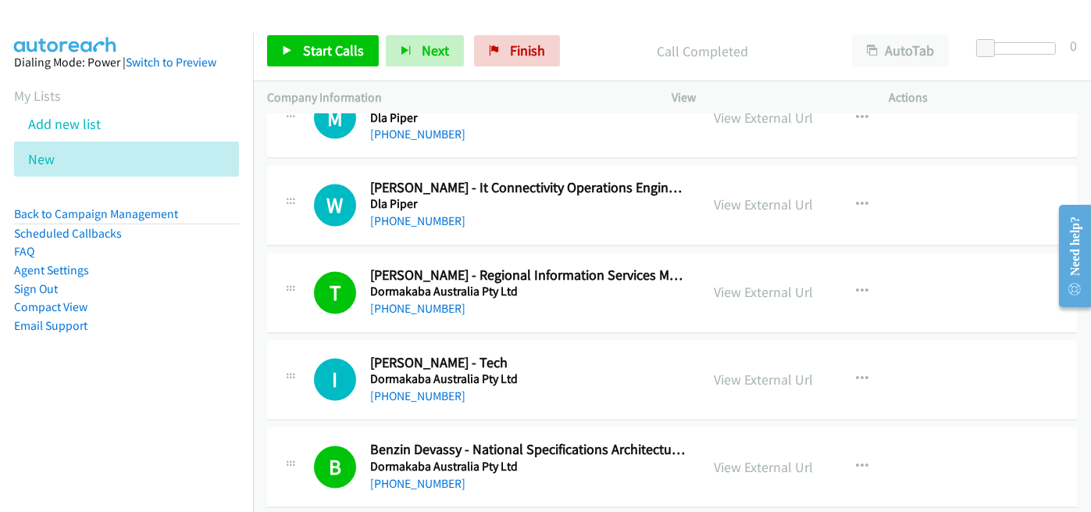
scroll to position [17935, 0]
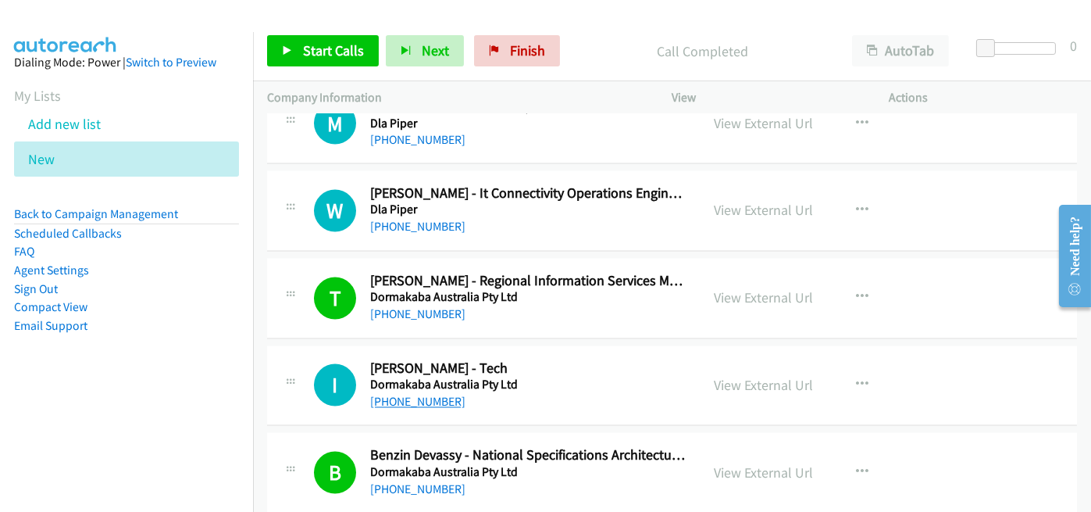
click at [401, 394] on link "+61 439 991 850" at bounding box center [417, 401] width 95 height 15
click at [405, 219] on link "+61 416 009 163" at bounding box center [417, 226] width 95 height 15
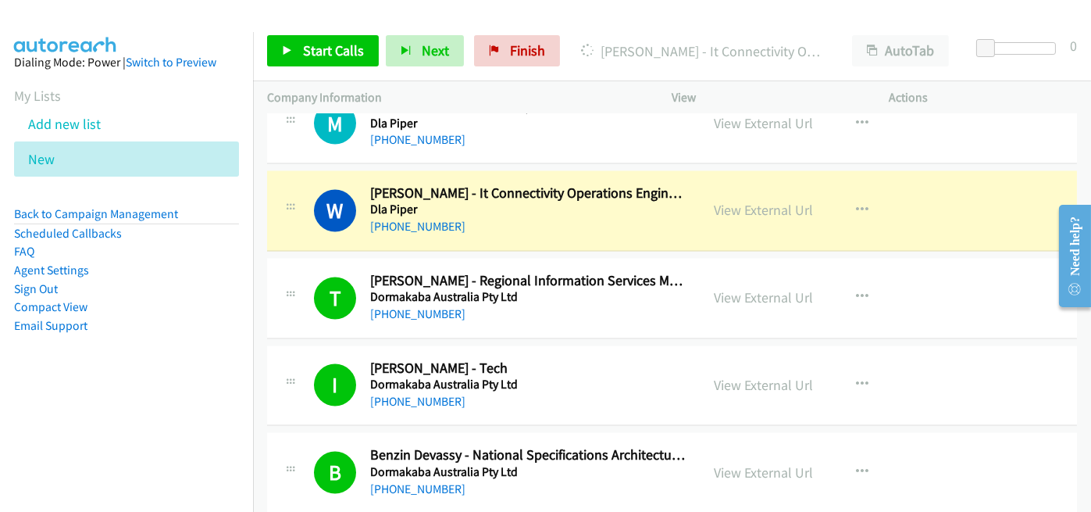
click at [650, 305] on div "+61 447 536 914" at bounding box center [528, 314] width 316 height 19
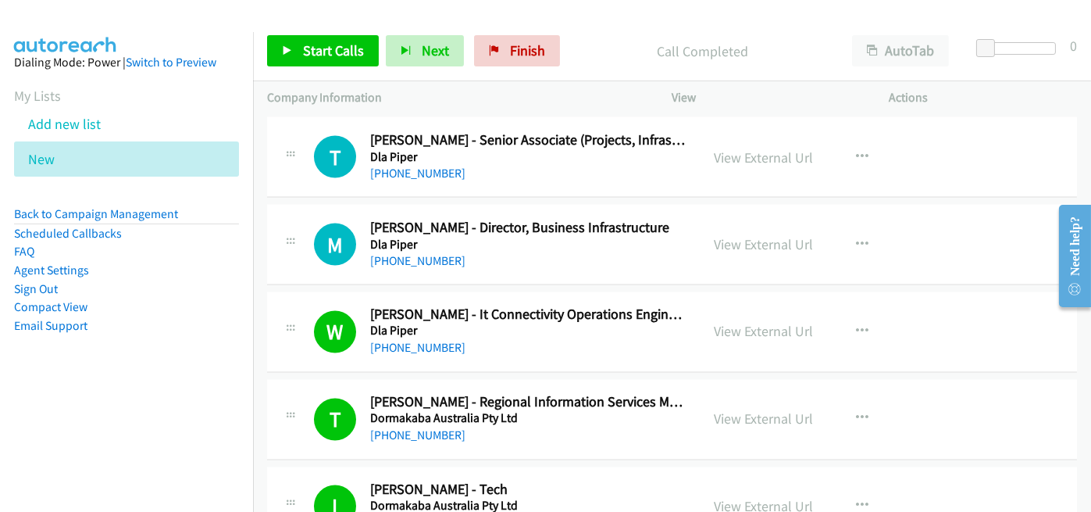
scroll to position [17779, 0]
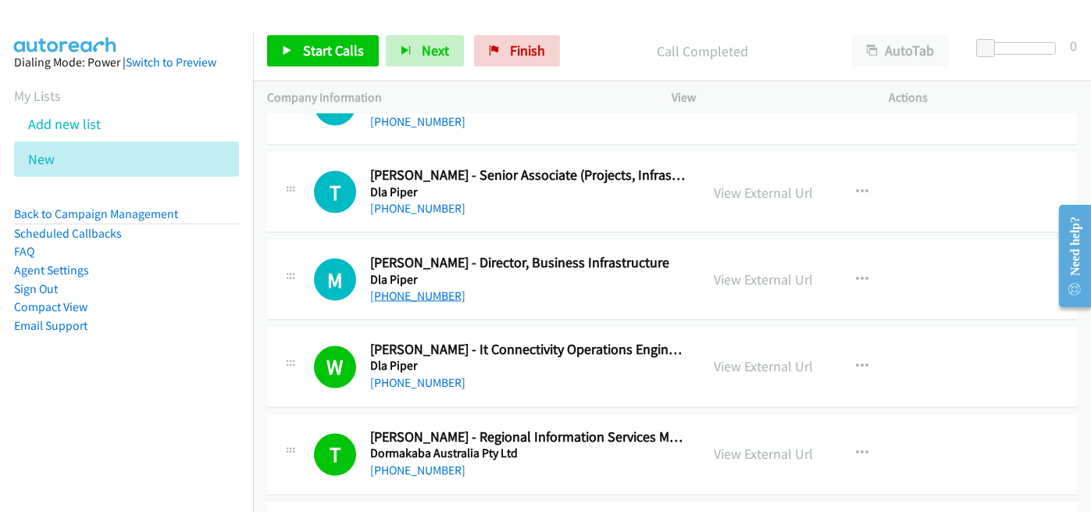
click at [426, 288] on link "+61 402 892 015" at bounding box center [417, 295] width 95 height 15
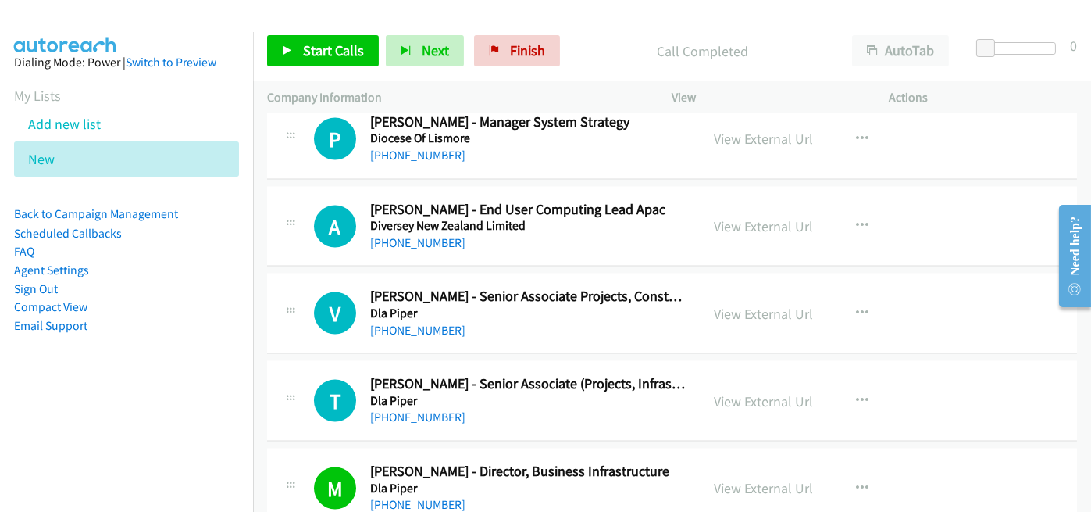
scroll to position [17544, 0]
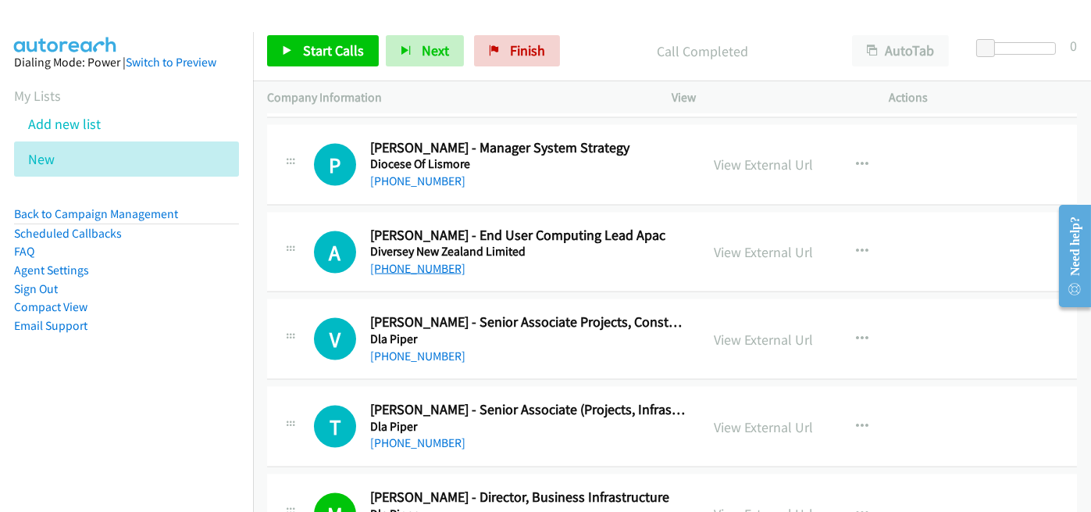
click at [420, 261] on link "+61 488 028 564" at bounding box center [417, 268] width 95 height 15
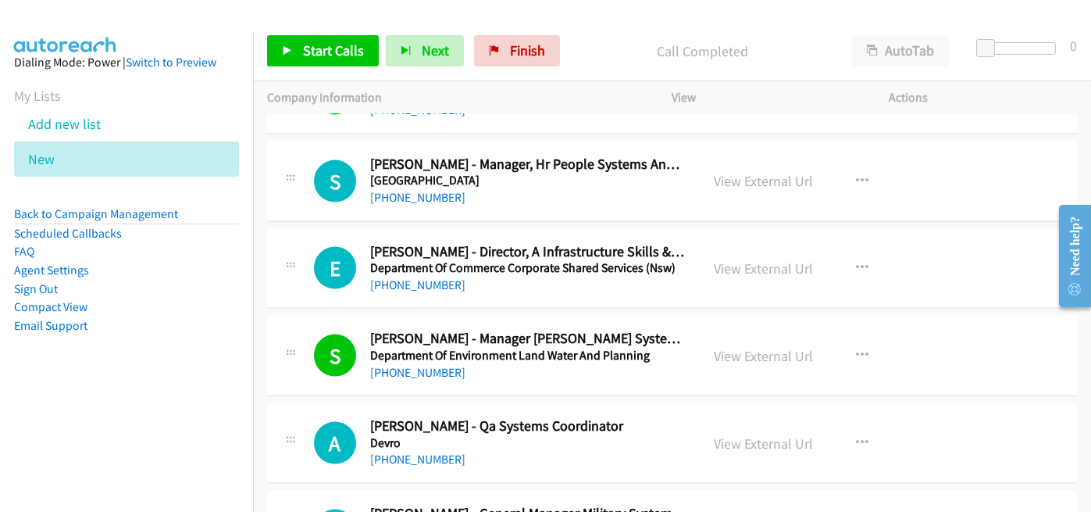
scroll to position [17154, 0]
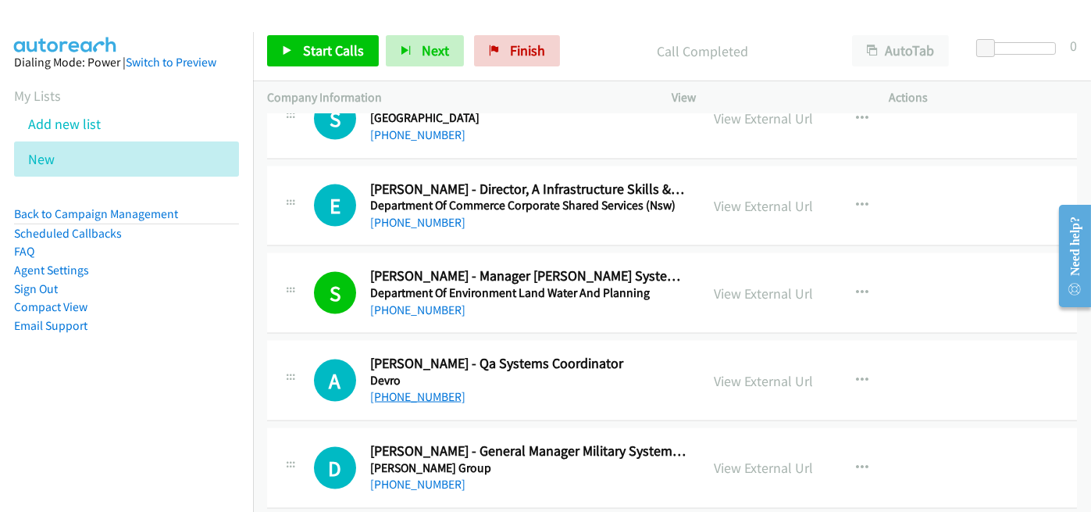
click at [425, 389] on link "+61 435 299 341" at bounding box center [417, 396] width 95 height 15
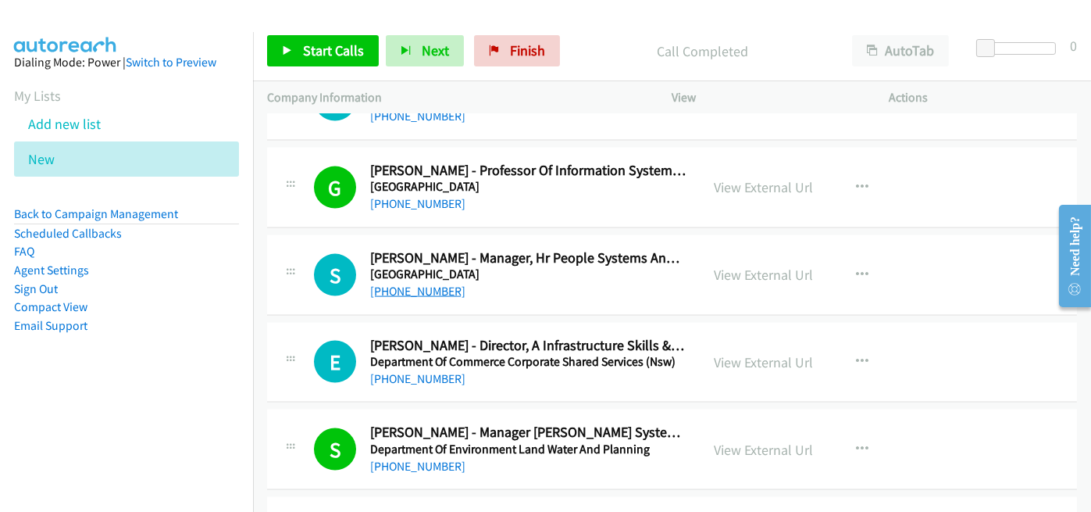
click at [400, 283] on link "+61 478 820 744" at bounding box center [417, 290] width 95 height 15
click at [395, 371] on link "+61 429 062 685" at bounding box center [417, 378] width 95 height 15
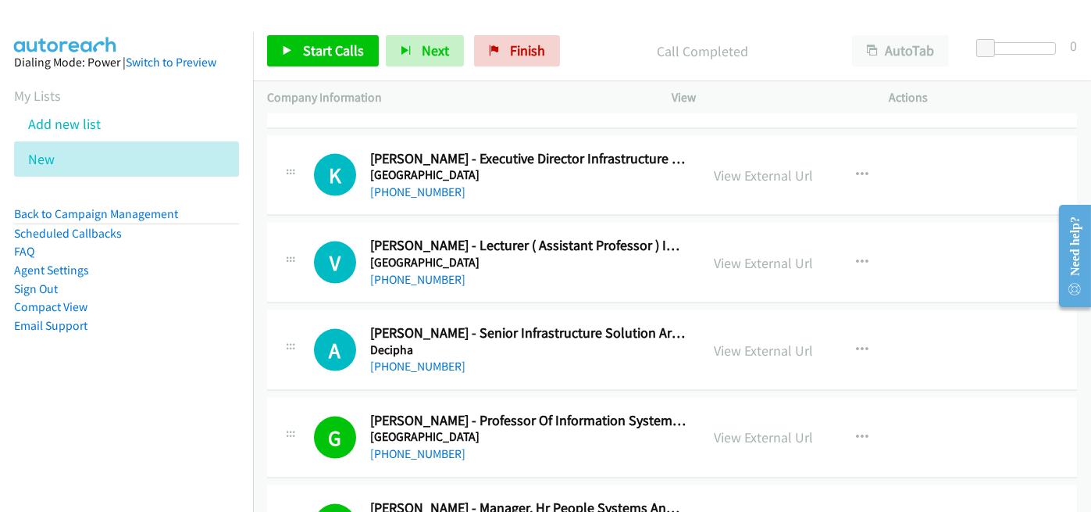
scroll to position [16685, 0]
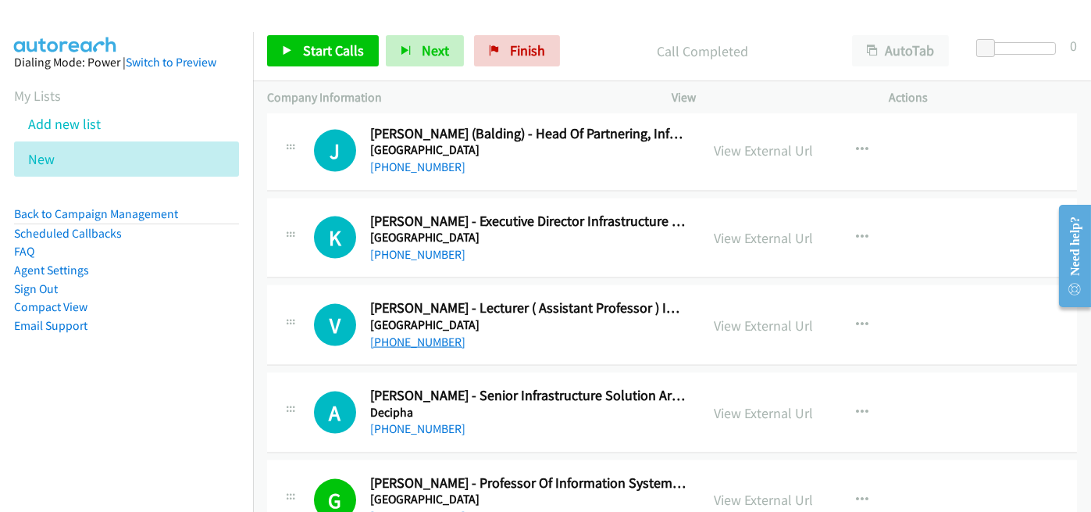
click at [425, 334] on link "+61 450 418 789" at bounding box center [417, 341] width 95 height 15
click at [416, 421] on link "+64 21 240 7037" at bounding box center [417, 428] width 95 height 15
click at [562, 373] on div "A Callback Scheduled Alex Mc Donald - Senior Infrastructure Solution Architect …" at bounding box center [672, 413] width 810 height 80
click at [412, 247] on link "+64 21 489 435" at bounding box center [417, 254] width 95 height 15
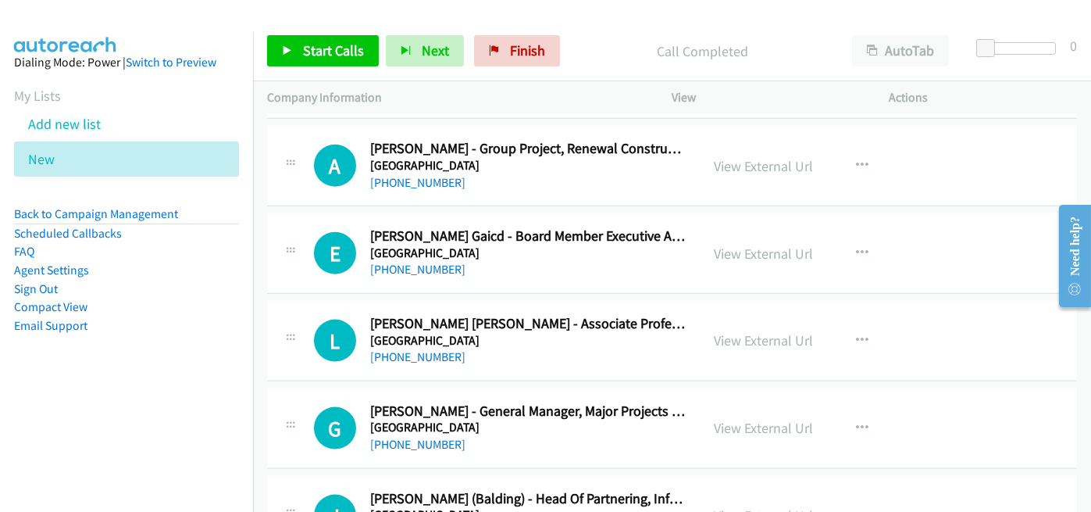
scroll to position [16295, 0]
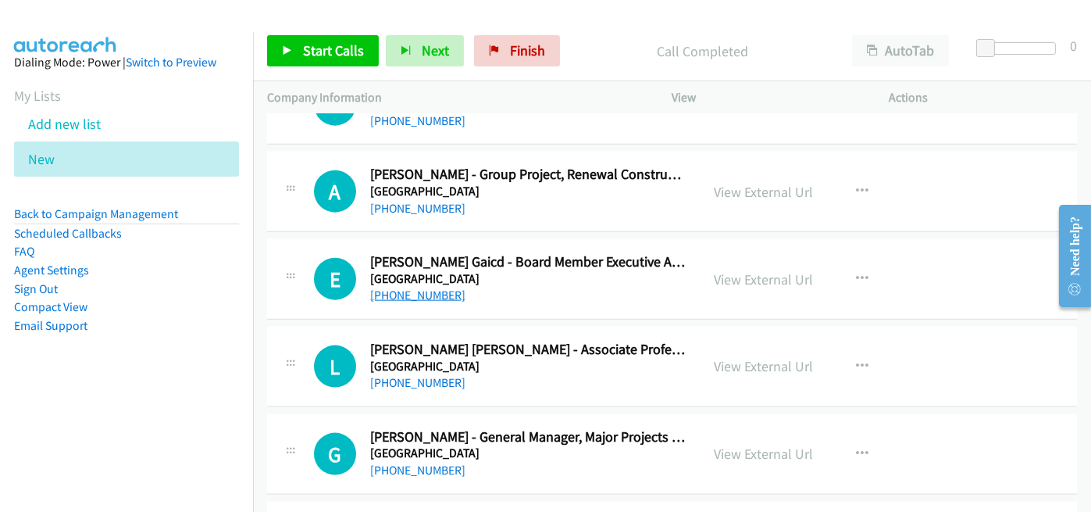
click at [426, 287] on link "+61 404 441 551" at bounding box center [417, 294] width 95 height 15
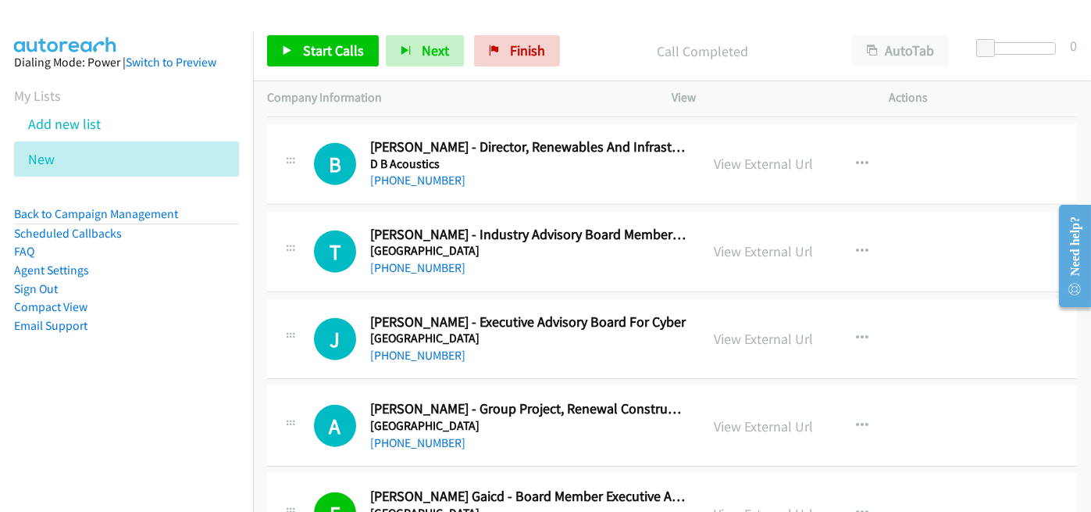
scroll to position [15982, 0]
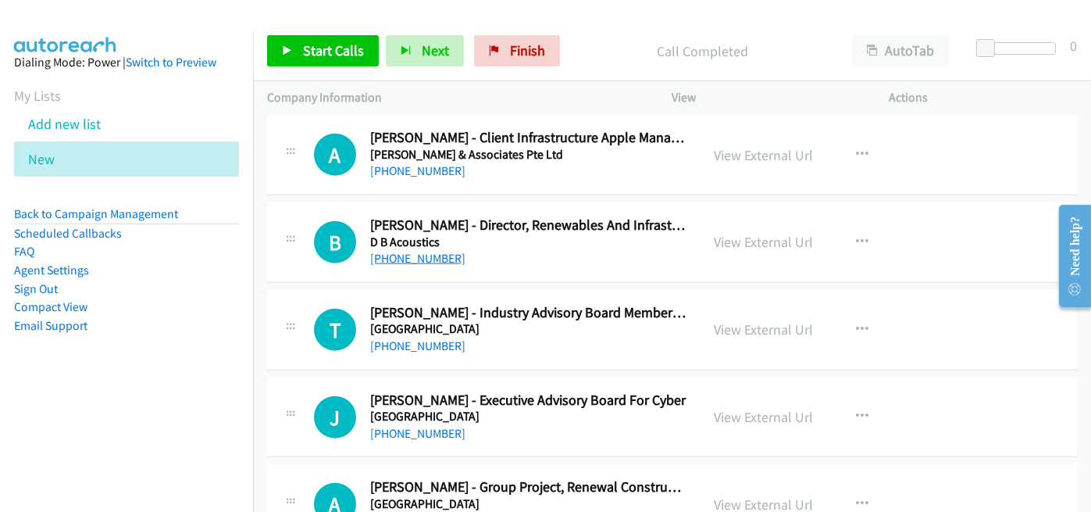
click at [385, 251] on link "+61 418 479 833" at bounding box center [417, 258] width 95 height 15
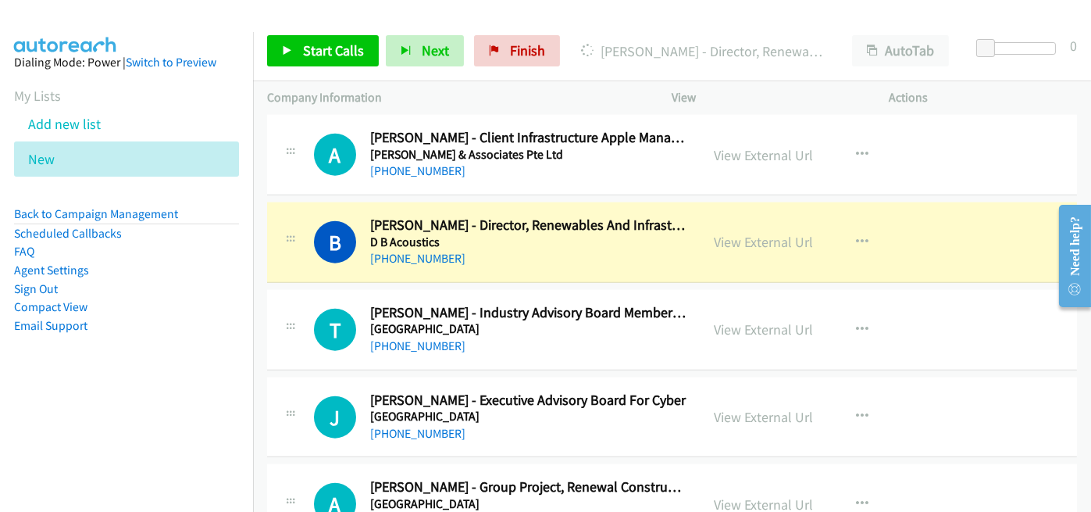
click at [639, 321] on h5 "Deakin University" at bounding box center [528, 329] width 316 height 16
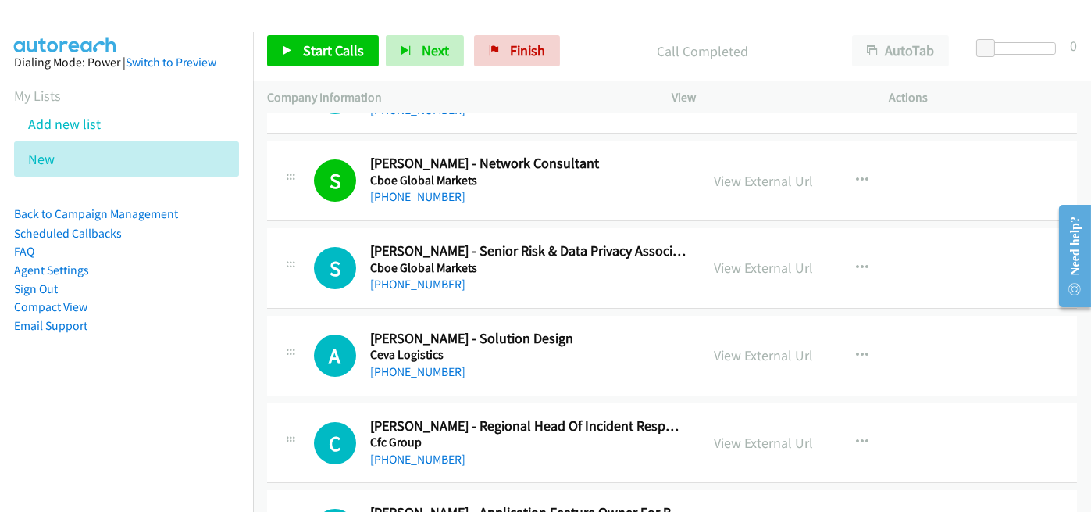
scroll to position [11687, 0]
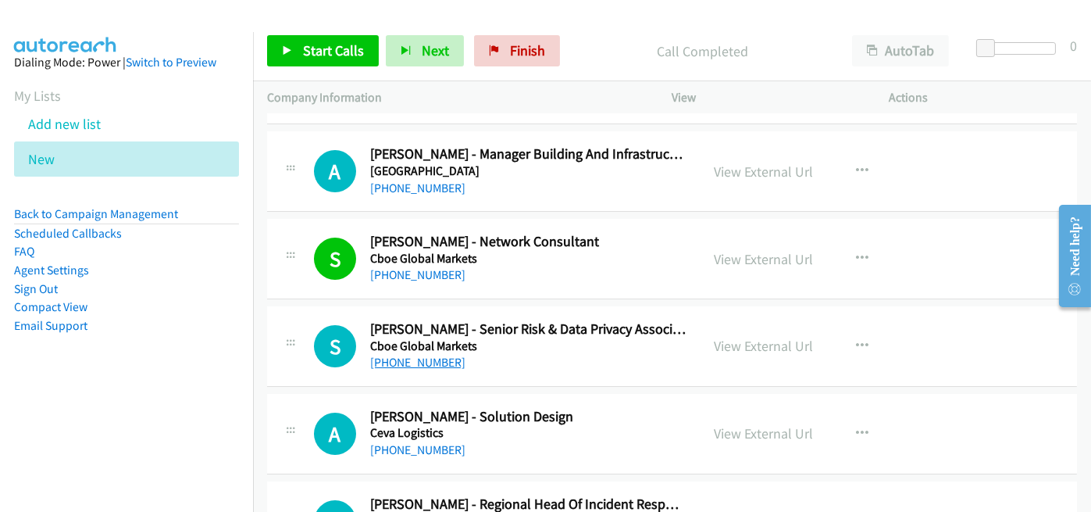
click at [418, 355] on link "+61 450 632 839" at bounding box center [417, 362] width 95 height 15
click at [574, 353] on div "+61 450 632 839" at bounding box center [528, 362] width 316 height 19
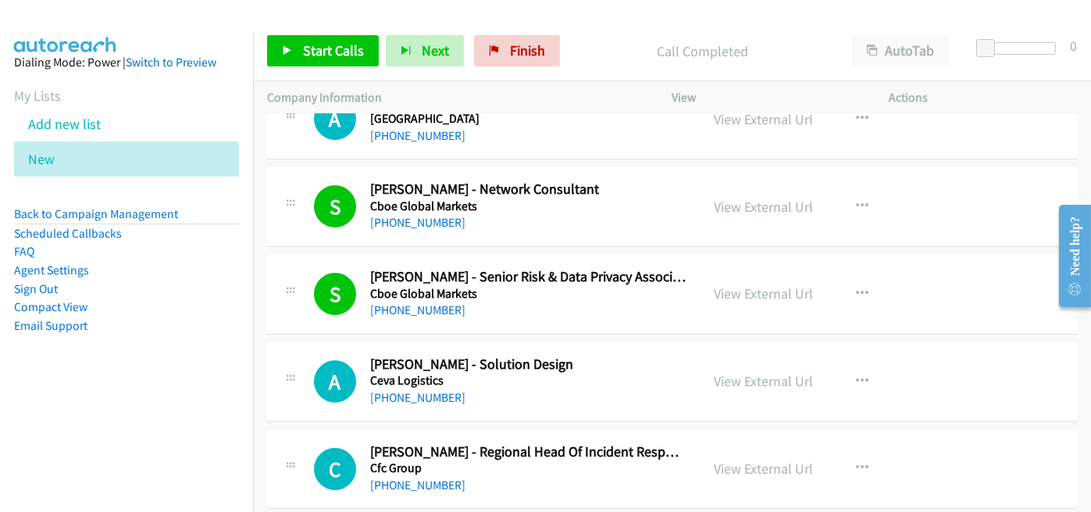
scroll to position [11765, 0]
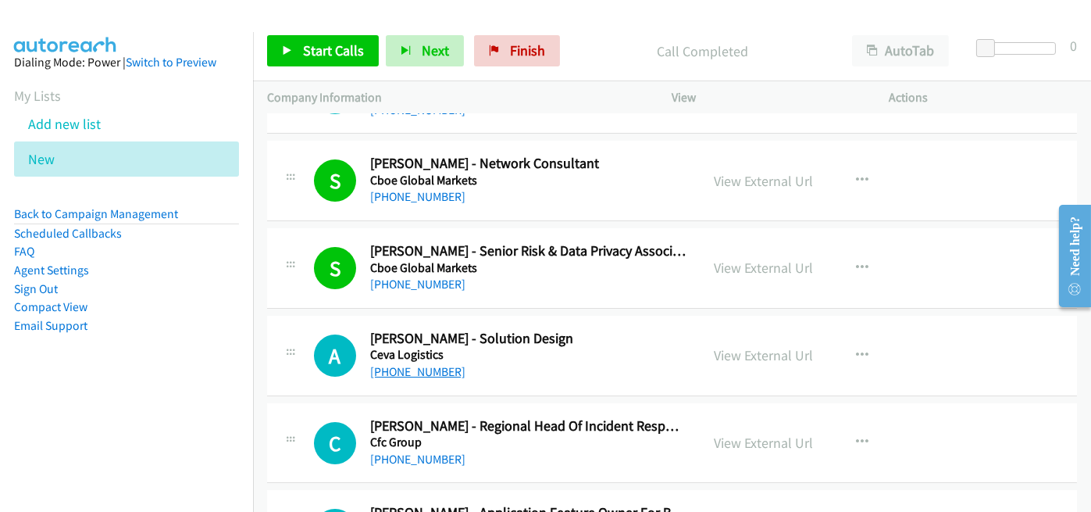
click at [412, 364] on link "+61 421 891 963" at bounding box center [417, 371] width 95 height 15
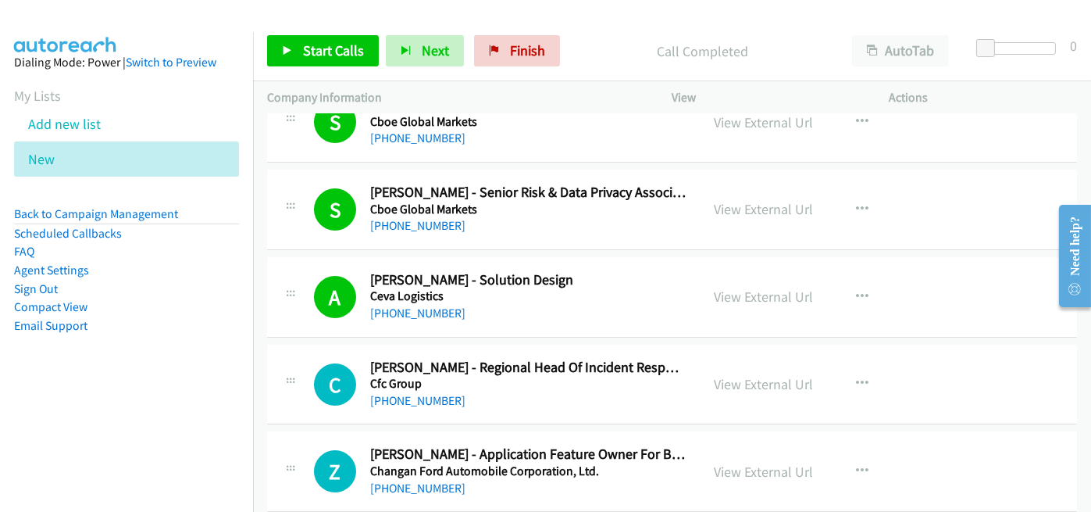
scroll to position [11921, 0]
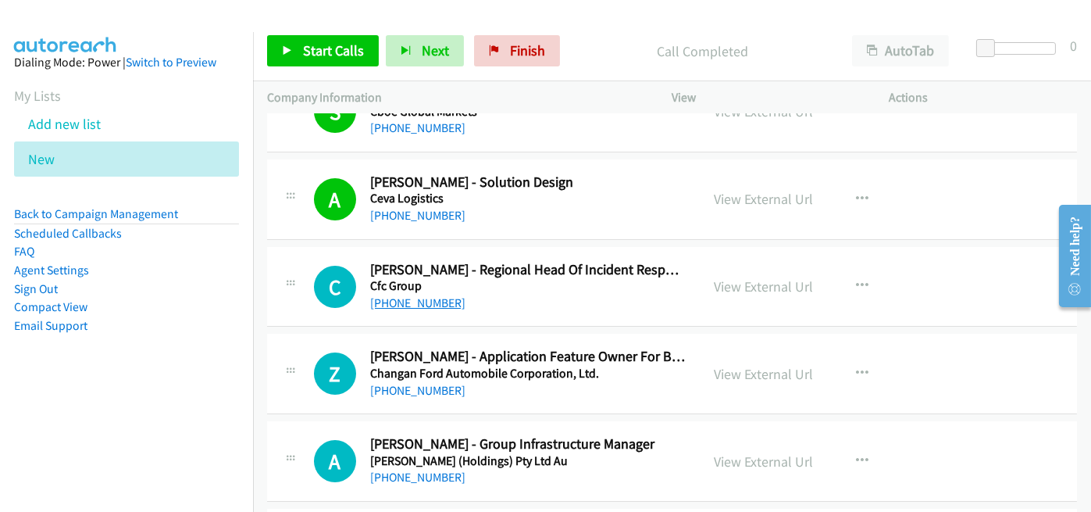
click at [408, 295] on link "+64 22 018 6247" at bounding box center [417, 302] width 95 height 15
click at [656, 294] on div "C Callback Scheduled Conor Naughton - Regional Head Of Incident Response At Cfc…" at bounding box center [672, 287] width 810 height 80
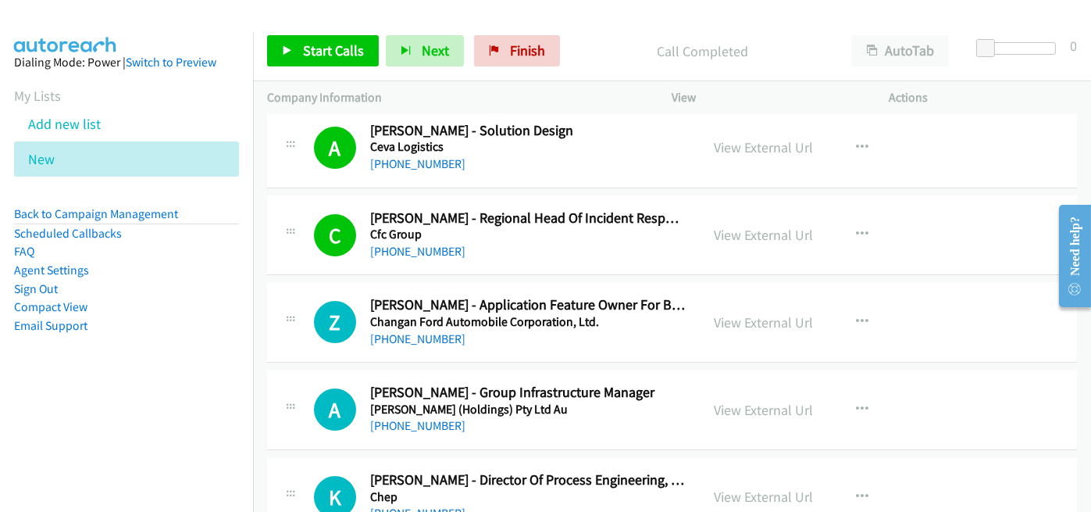
scroll to position [12000, 0]
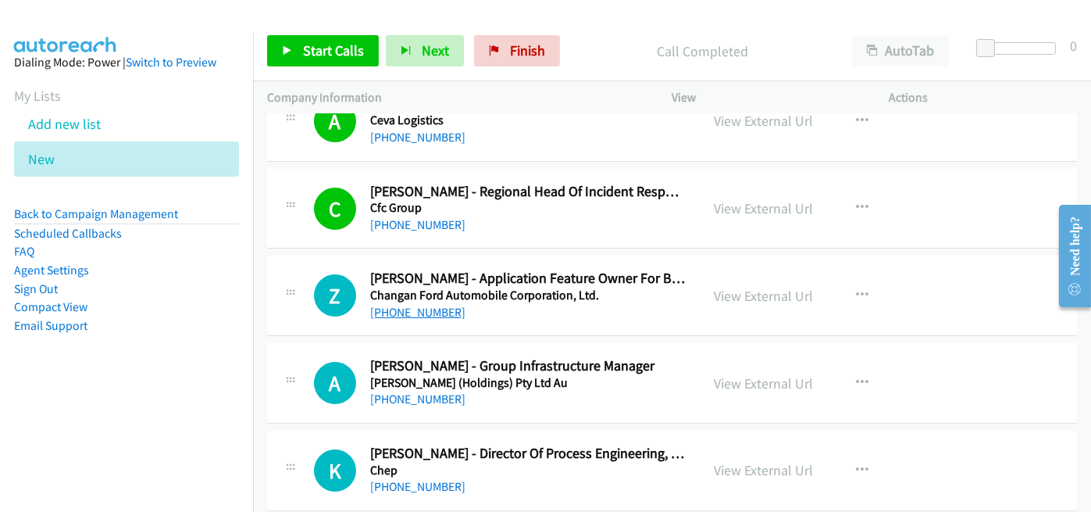
click at [421, 305] on link "+61 408 287 872" at bounding box center [417, 312] width 95 height 15
click at [412, 391] on link "+61 412 869 293" at bounding box center [417, 398] width 95 height 15
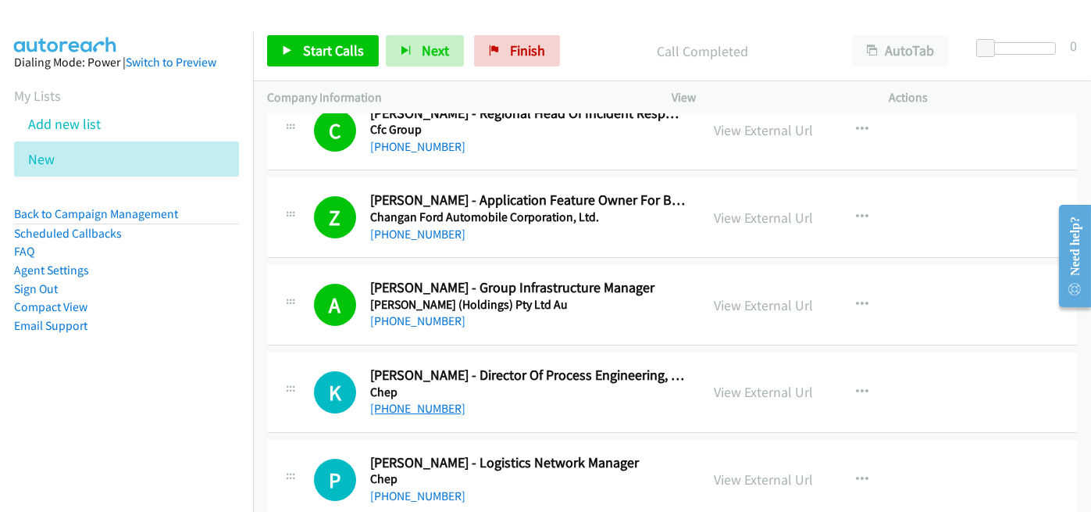
click at [419, 401] on link "+61 429 300 224" at bounding box center [417, 408] width 95 height 15
click at [414, 488] on link "+61 476 617 948" at bounding box center [417, 495] width 95 height 15
click at [226, 278] on aside "Dialing Mode: Power | Switch to Preview My Lists Add new list New Back to Campa…" at bounding box center [126, 218] width 253 height 373
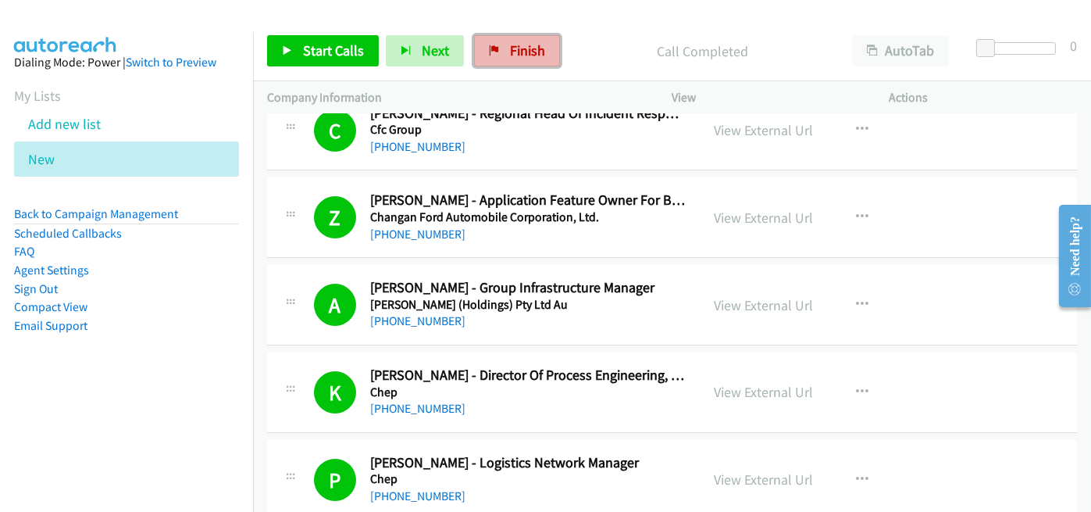
click at [510, 59] on span "Finish" at bounding box center [527, 50] width 35 height 18
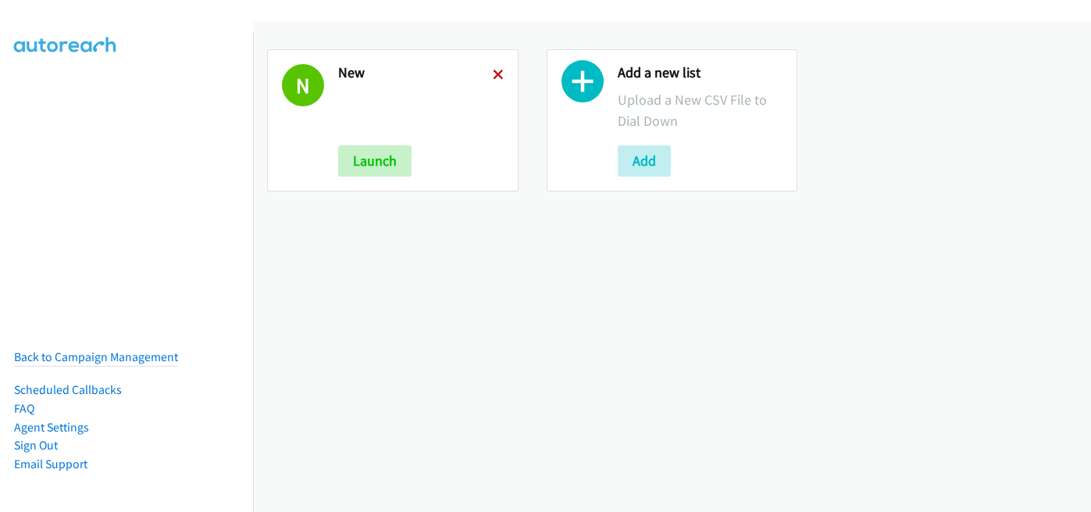
click at [497, 75] on icon at bounding box center [498, 75] width 11 height 11
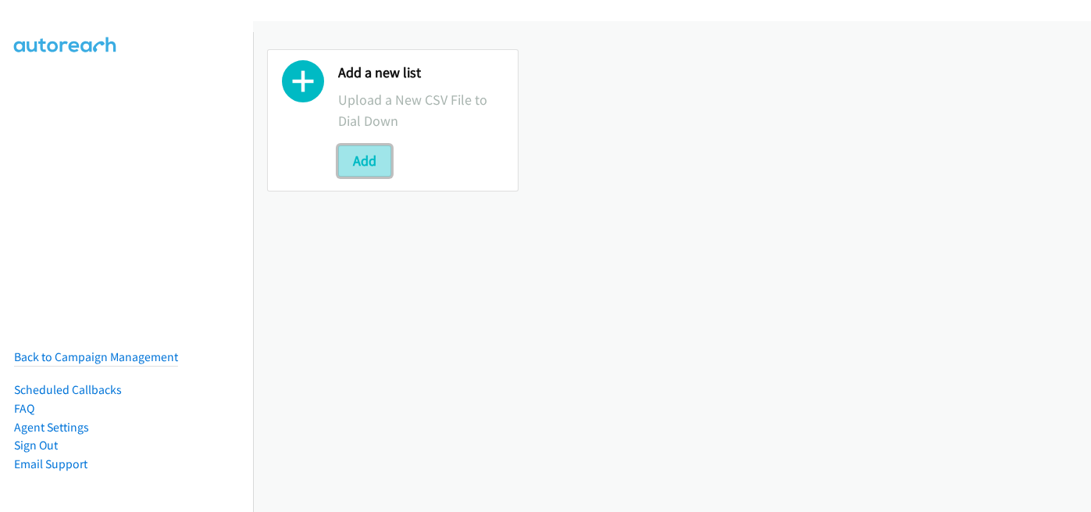
click at [345, 148] on button "Add" at bounding box center [364, 160] width 53 height 31
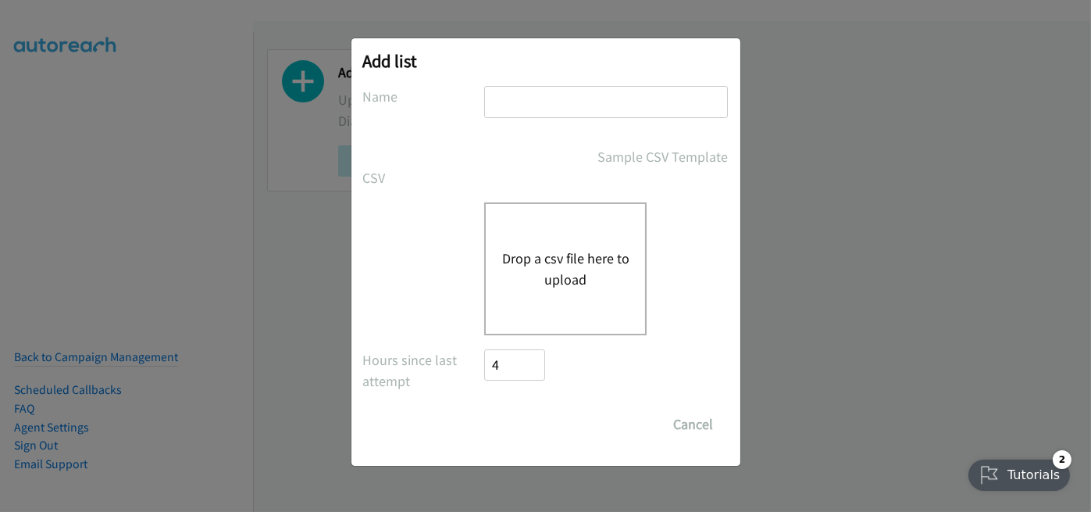
click at [569, 278] on button "Drop a csv file here to upload" at bounding box center [565, 269] width 128 height 42
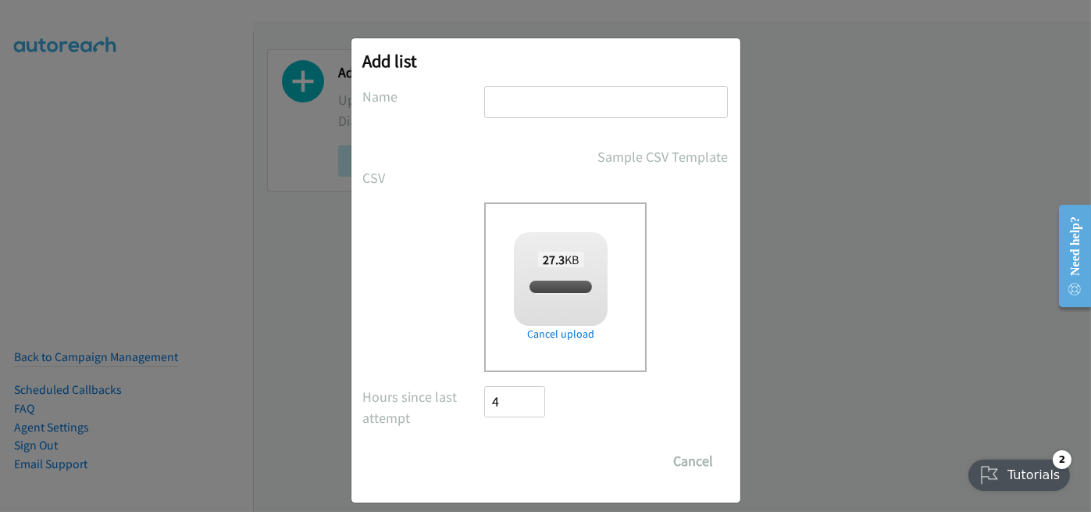
checkbox input "true"
click at [507, 91] on input "text" at bounding box center [606, 102] width 244 height 32
type input "new"
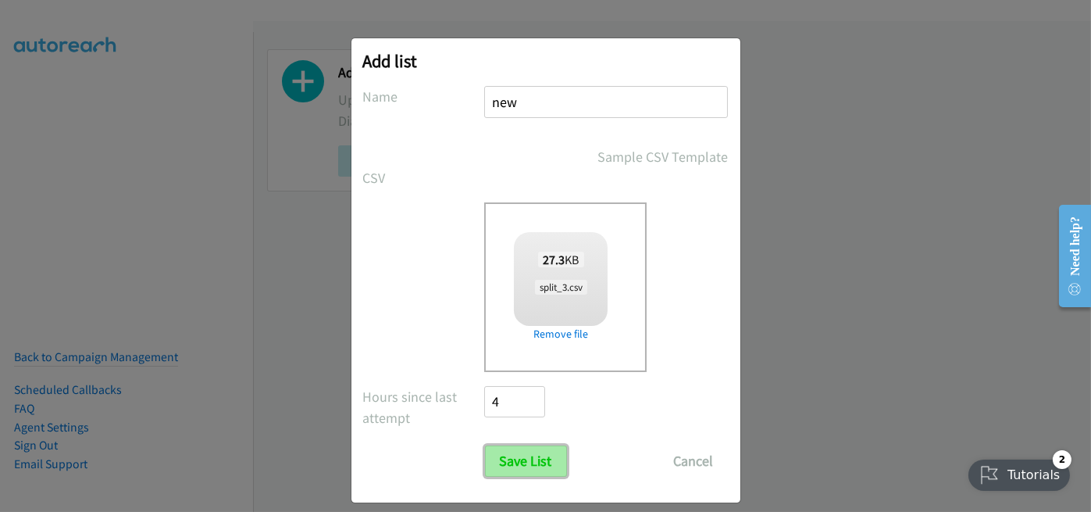
click at [526, 465] on input "Save List" at bounding box center [526, 460] width 82 height 31
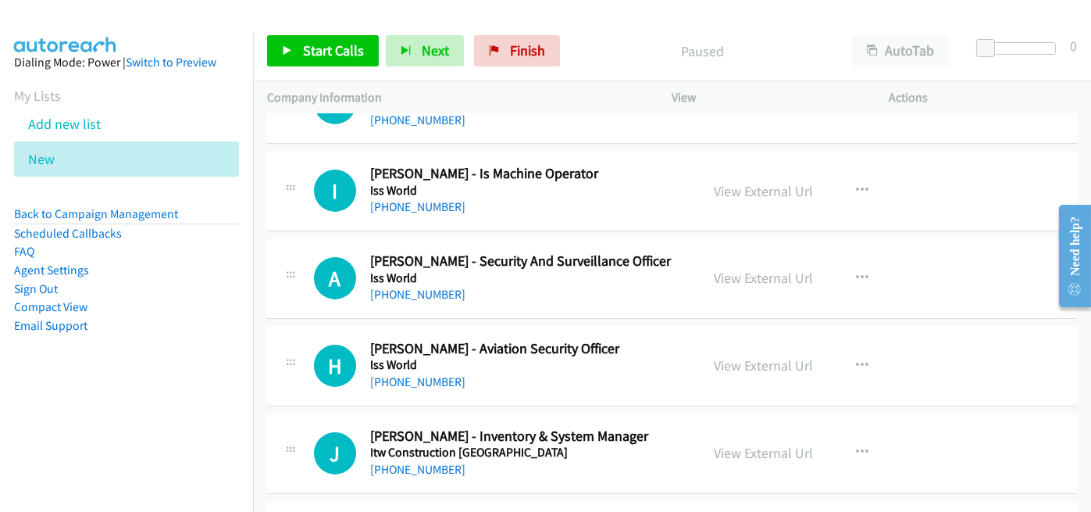
scroll to position [1015, 0]
click at [439, 200] on link "[PHONE_NUMBER]" at bounding box center [417, 205] width 95 height 15
click at [533, 291] on div "[PHONE_NUMBER]" at bounding box center [528, 293] width 316 height 19
click at [400, 295] on link "[PHONE_NUMBER]" at bounding box center [417, 293] width 95 height 15
click at [458, 301] on div "A Callback Scheduled [PERSON_NAME] - Security And Surveillance Officer Iss Worl…" at bounding box center [672, 277] width 810 height 80
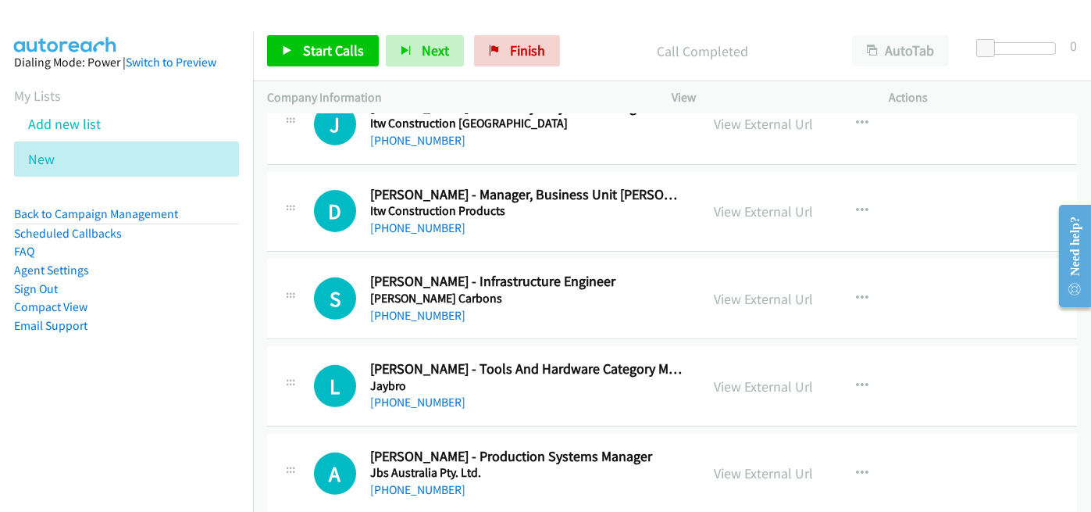
scroll to position [1406, 0]
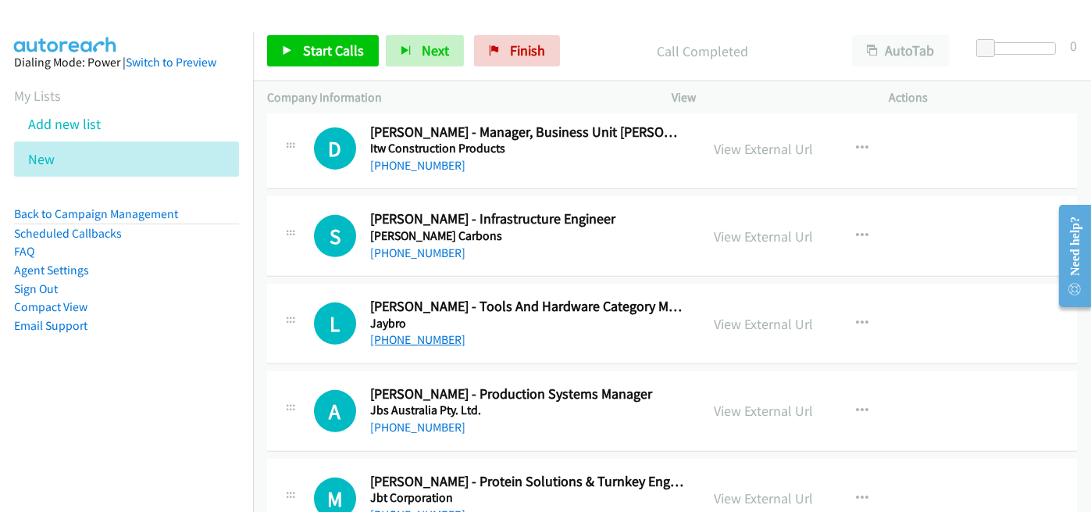
click at [433, 336] on link "[PHONE_NUMBER]" at bounding box center [417, 339] width 95 height 15
click at [517, 305] on h2 "[PERSON_NAME] - Tools And Hardware Category Manager" at bounding box center [528, 307] width 316 height 18
click at [415, 245] on link "[PHONE_NUMBER]" at bounding box center [417, 252] width 95 height 15
click at [515, 343] on div "[PHONE_NUMBER]" at bounding box center [528, 339] width 316 height 19
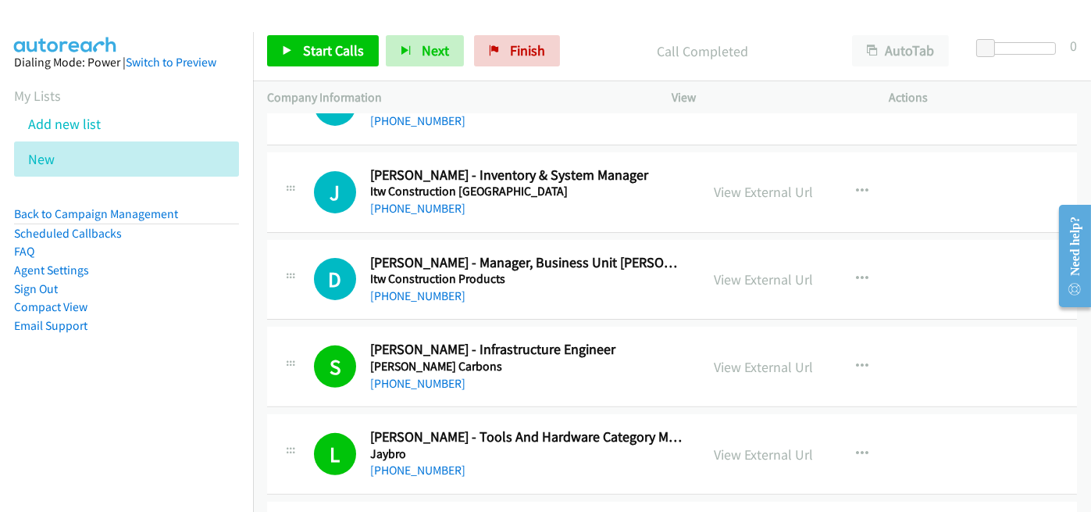
scroll to position [1250, 0]
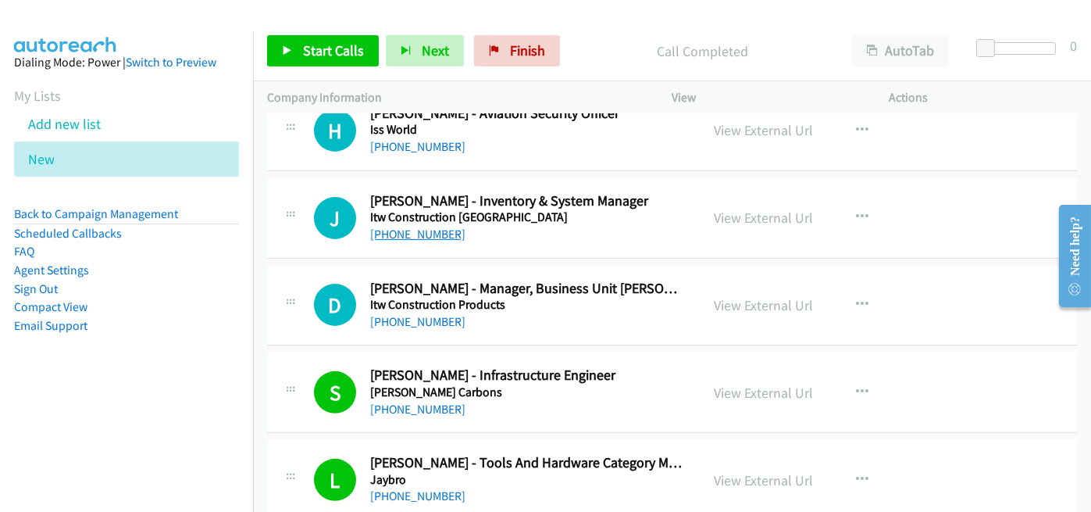
click at [412, 230] on link "[PHONE_NUMBER]" at bounding box center [417, 233] width 95 height 15
click at [497, 46] on link "Finish" at bounding box center [517, 50] width 86 height 31
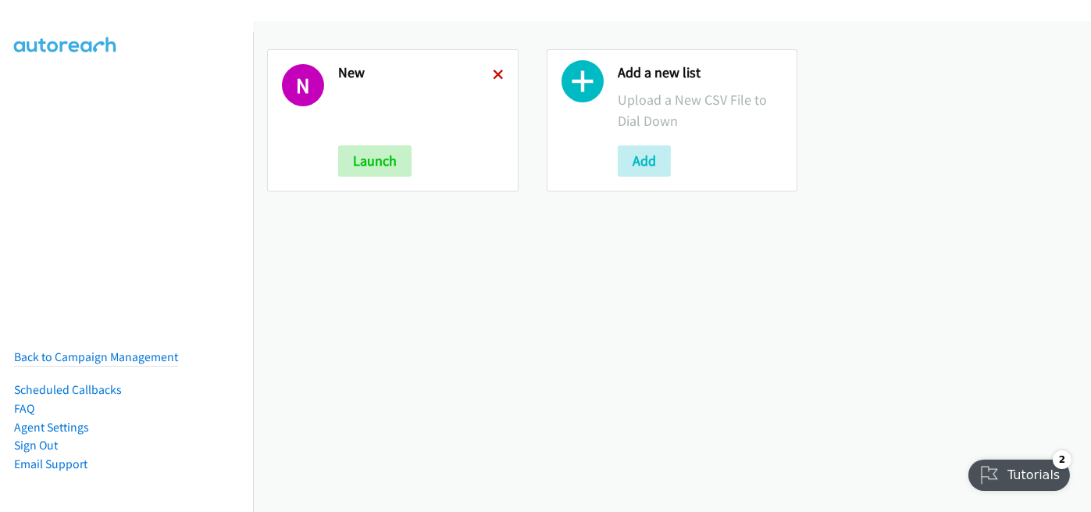
click at [494, 70] on icon at bounding box center [498, 75] width 11 height 11
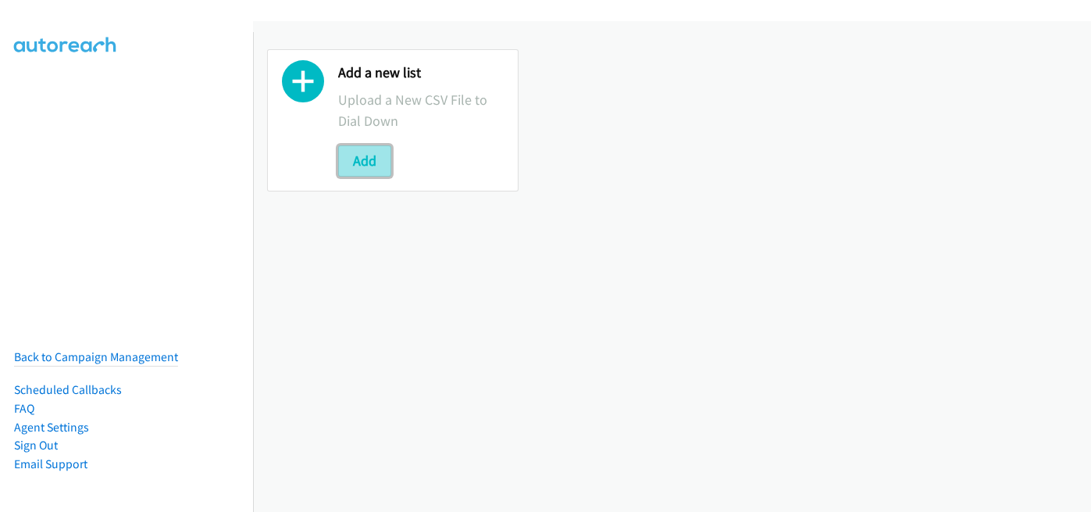
click at [376, 155] on button "Add" at bounding box center [364, 160] width 53 height 31
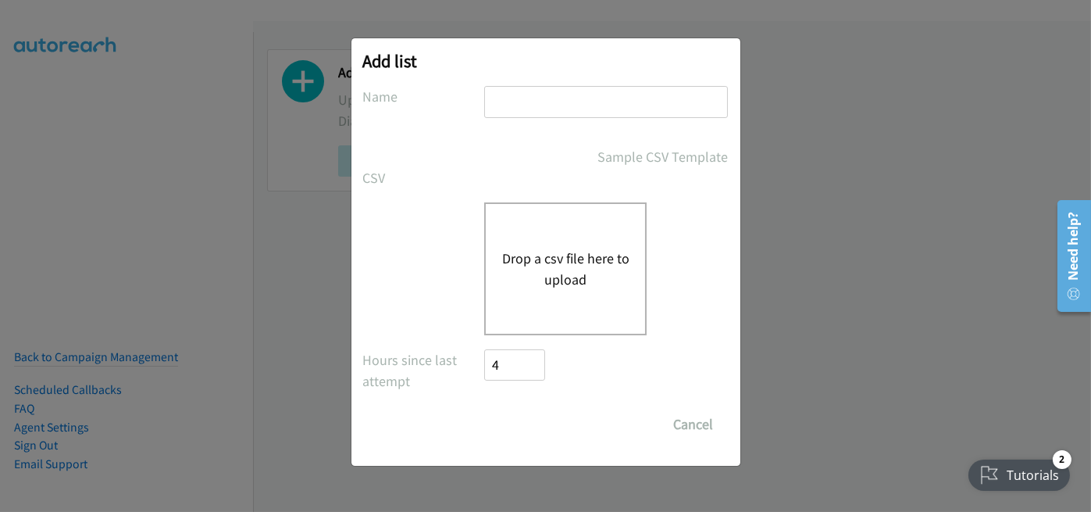
click at [541, 263] on button "Drop a csv file here to upload" at bounding box center [565, 269] width 128 height 42
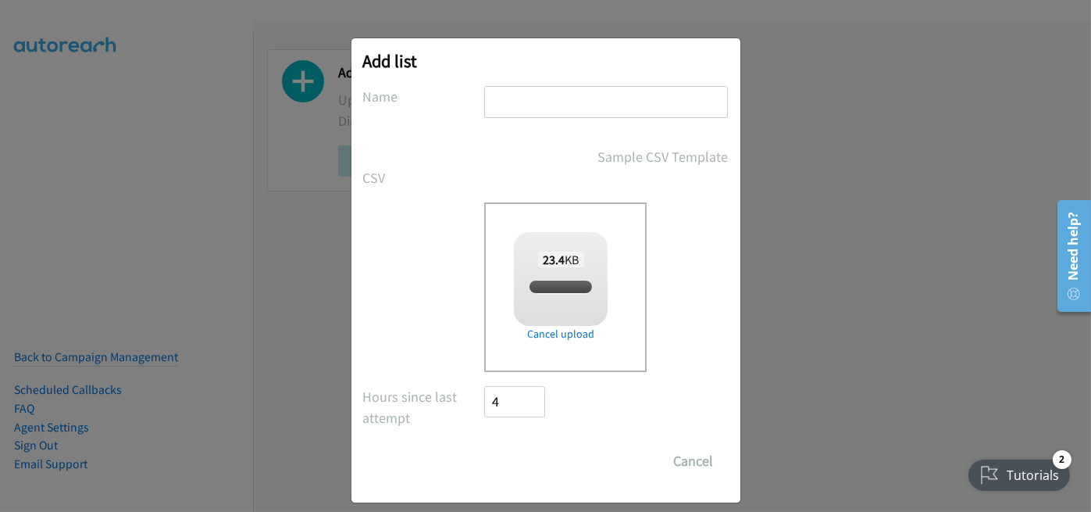
checkbox input "true"
click at [538, 106] on input "text" at bounding box center [606, 102] width 244 height 32
type input "new"
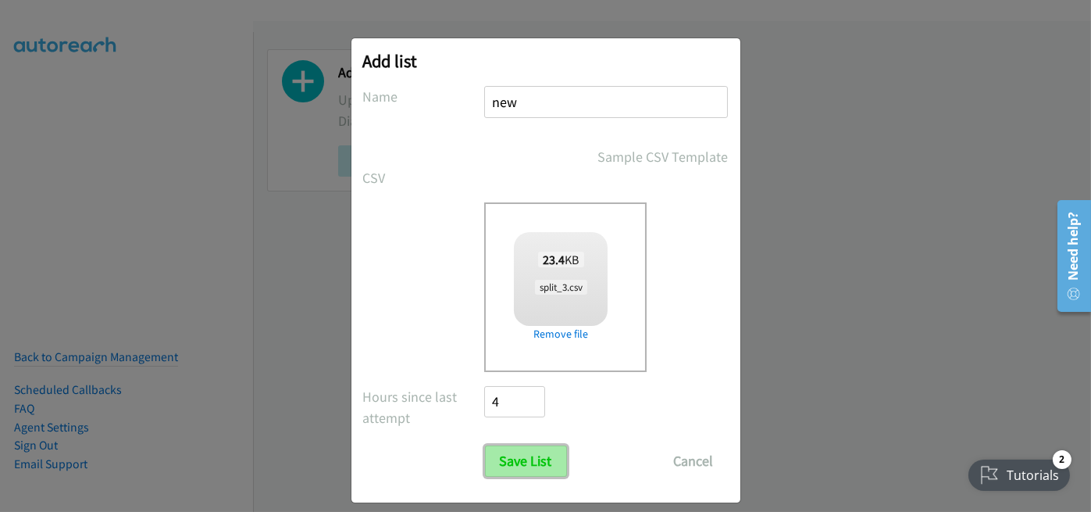
click at [504, 462] on input "Save List" at bounding box center [526, 460] width 82 height 31
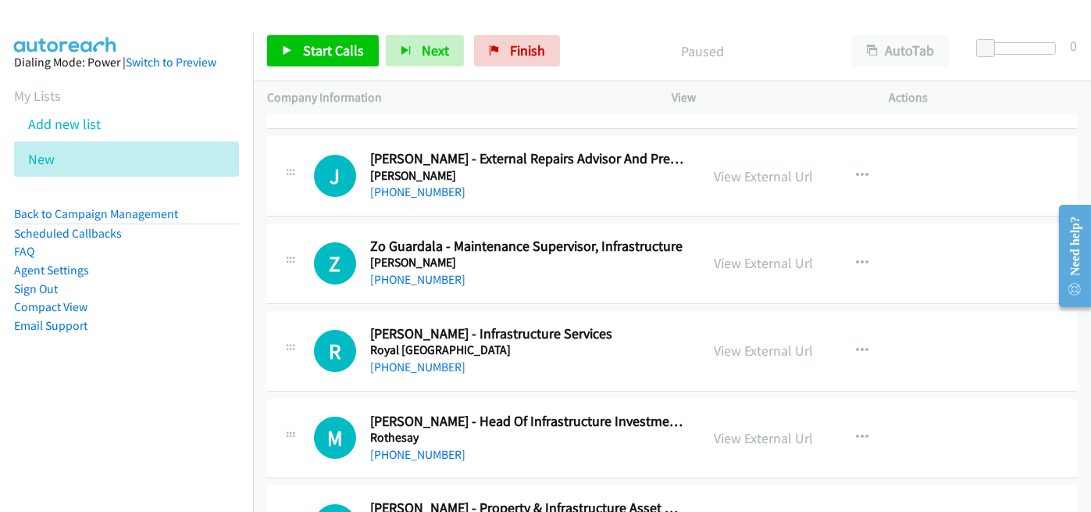
scroll to position [234, 0]
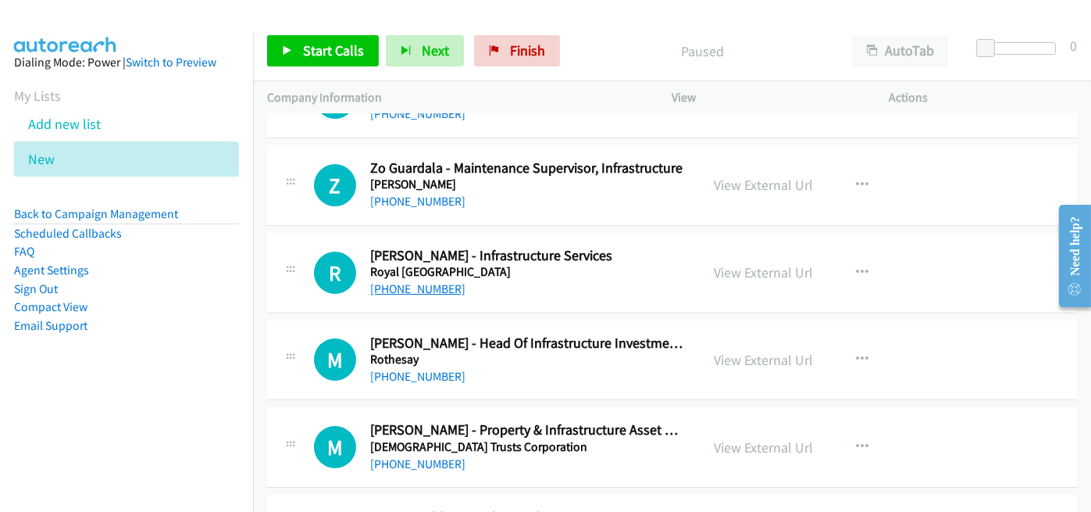
click at [397, 283] on link "[PHONE_NUMBER]" at bounding box center [417, 288] width 95 height 15
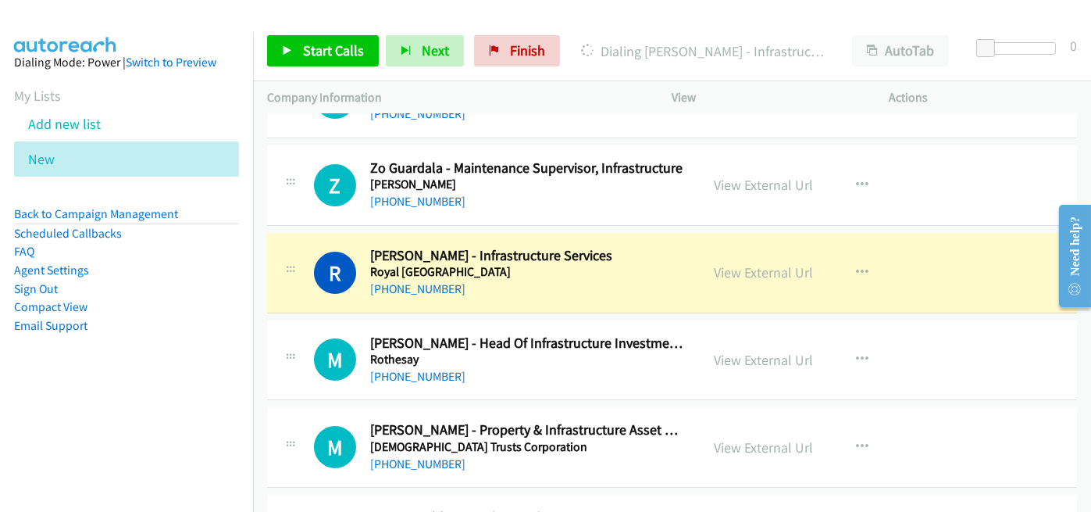
click at [508, 280] on div "[PHONE_NUMBER]" at bounding box center [528, 289] width 316 height 19
click at [761, 274] on link "View External Url" at bounding box center [764, 272] width 99 height 18
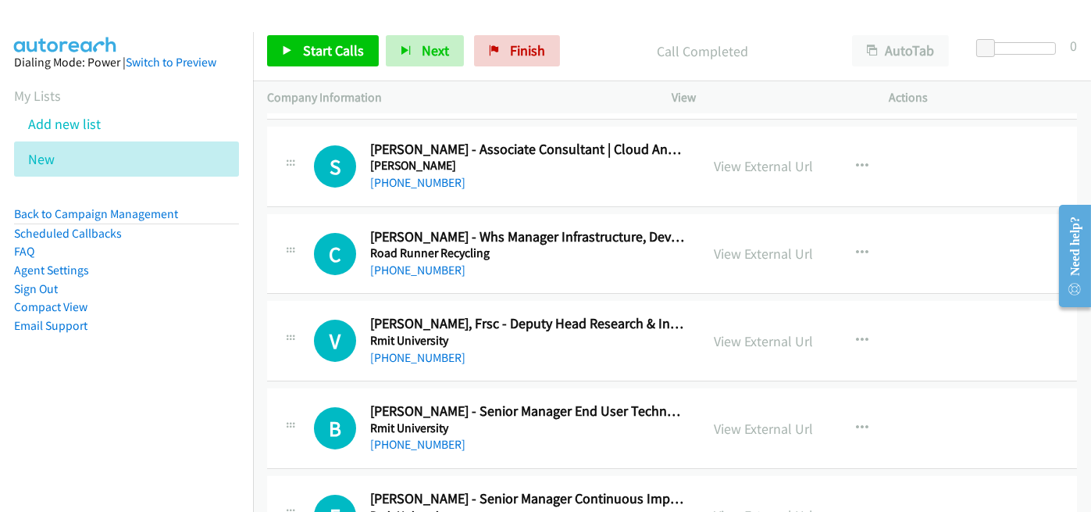
scroll to position [859, 0]
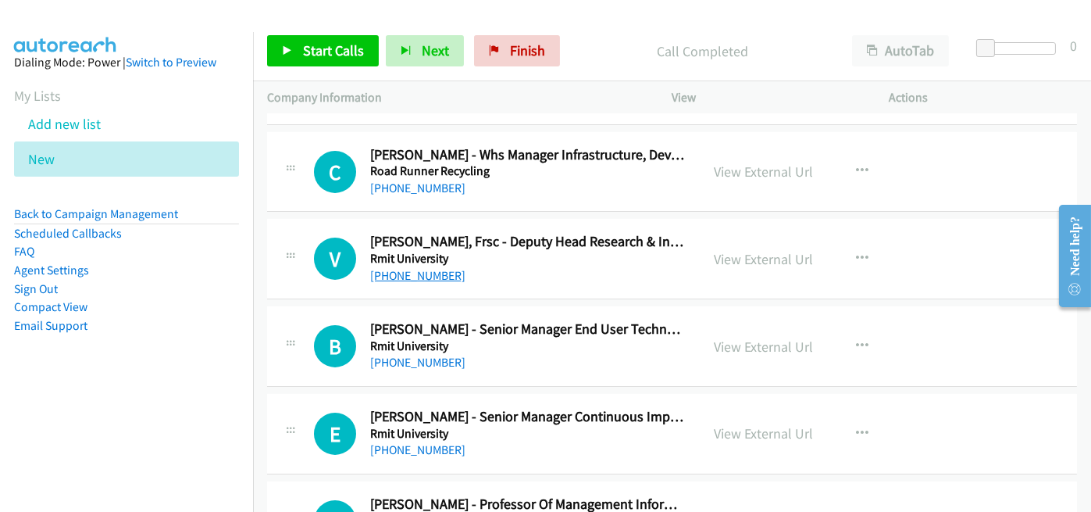
click at [410, 277] on link "[PHONE_NUMBER]" at bounding box center [417, 275] width 95 height 15
click at [501, 261] on h5 "Rmit University" at bounding box center [528, 259] width 316 height 16
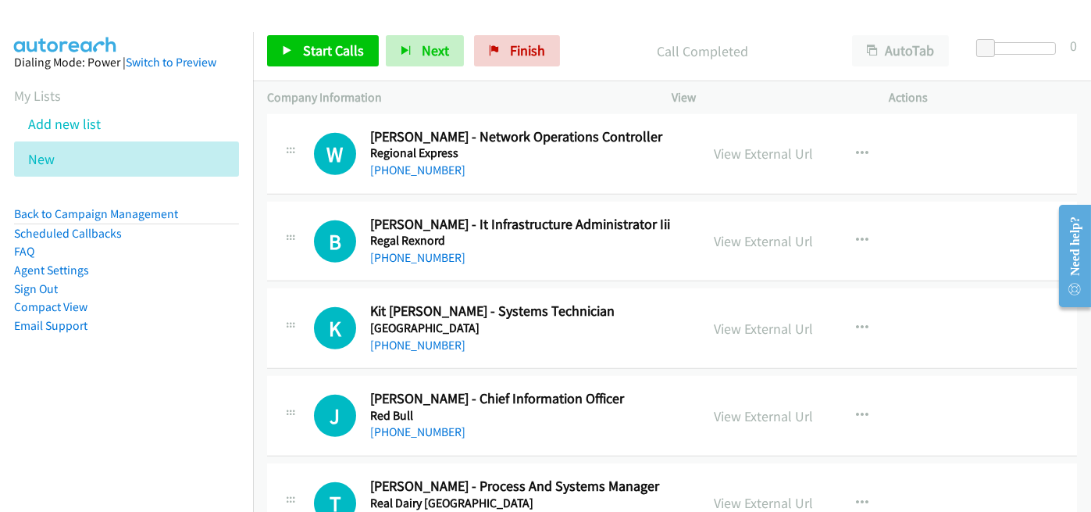
scroll to position [2265, 0]
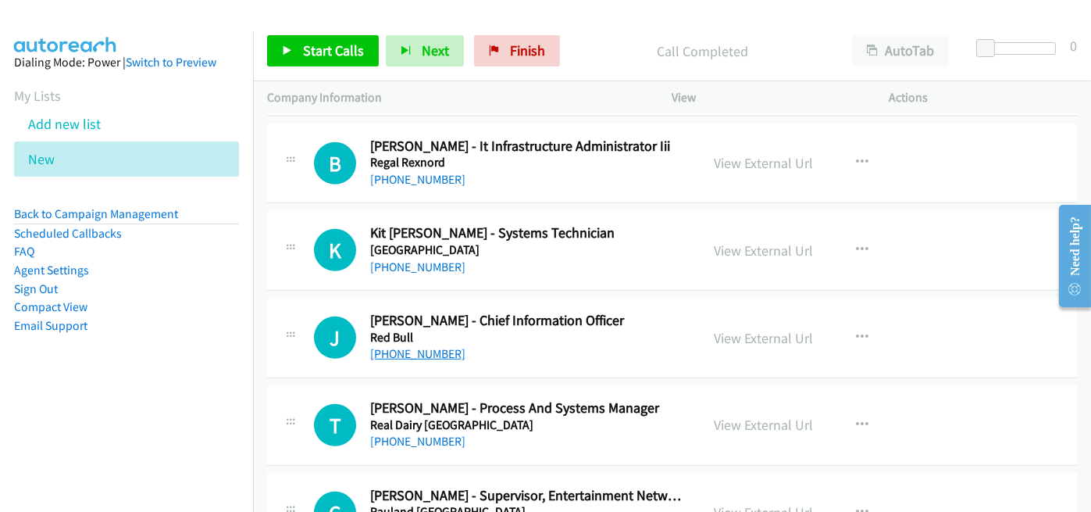
click at [412, 346] on link "[PHONE_NUMBER]" at bounding box center [417, 353] width 95 height 15
click at [230, 319] on aside "Dialing Mode: Power | Switch to Preview My Lists Add new list New Back to Campa…" at bounding box center [126, 218] width 253 height 373
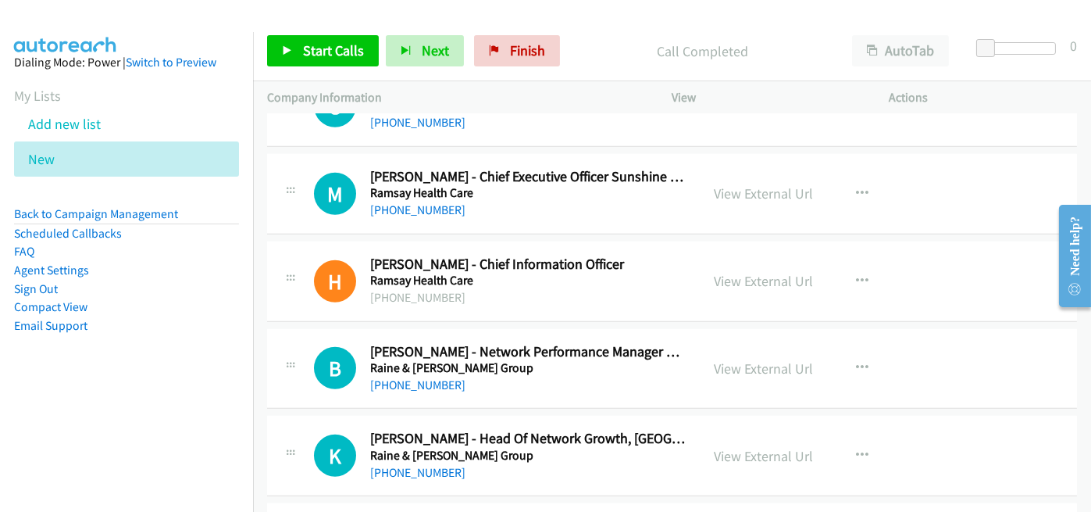
scroll to position [3124, 0]
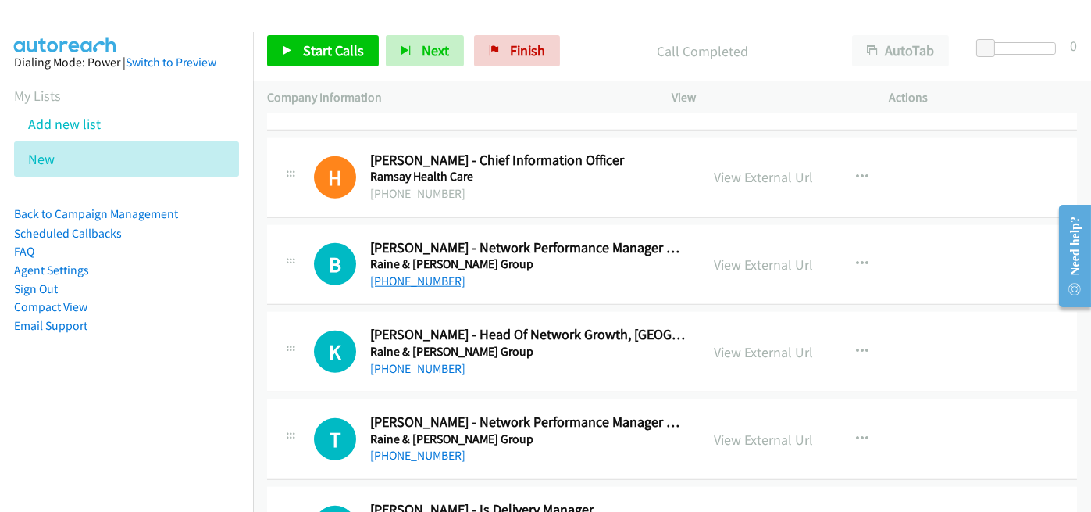
click at [443, 273] on link "[PHONE_NUMBER]" at bounding box center [417, 280] width 95 height 15
click at [509, 258] on h5 "Raine & [PERSON_NAME] Group" at bounding box center [528, 264] width 316 height 16
click at [745, 258] on link "View External Url" at bounding box center [764, 264] width 99 height 18
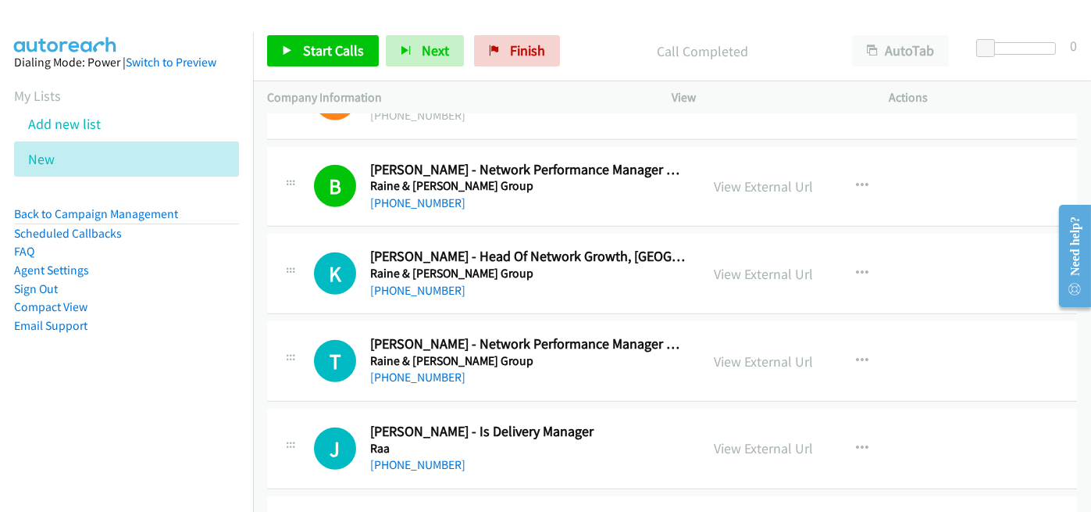
scroll to position [3280, 0]
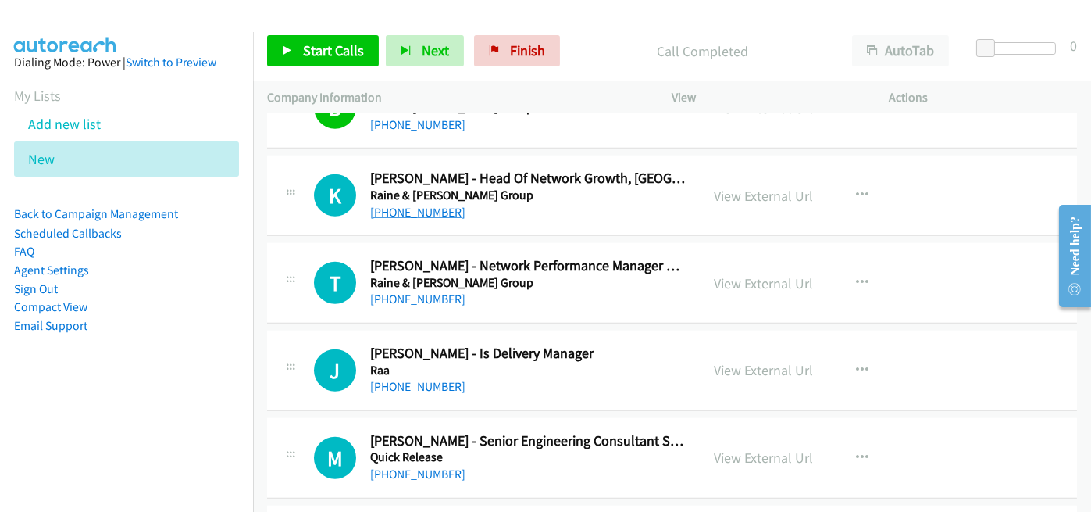
click at [404, 209] on link "[PHONE_NUMBER]" at bounding box center [417, 212] width 95 height 15
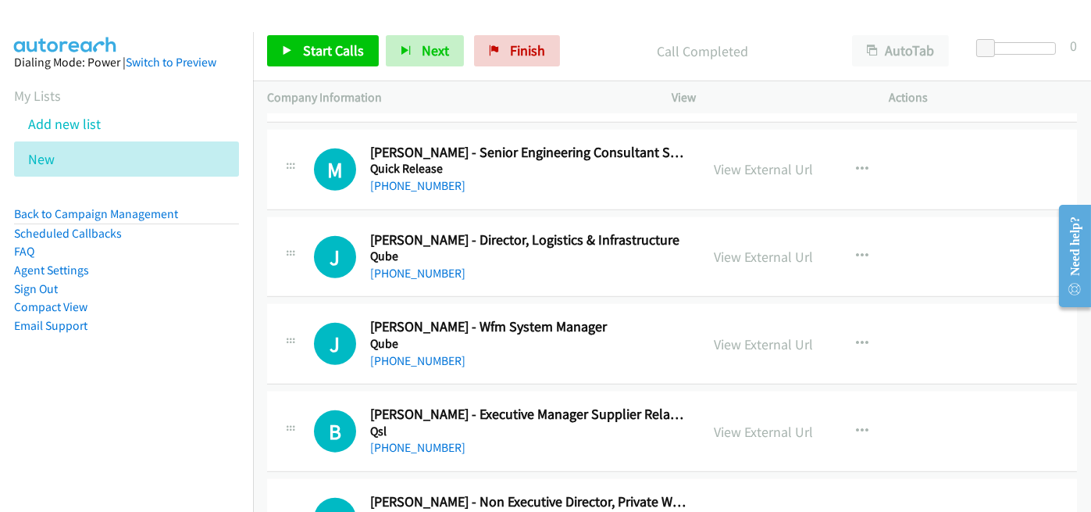
scroll to position [3592, 0]
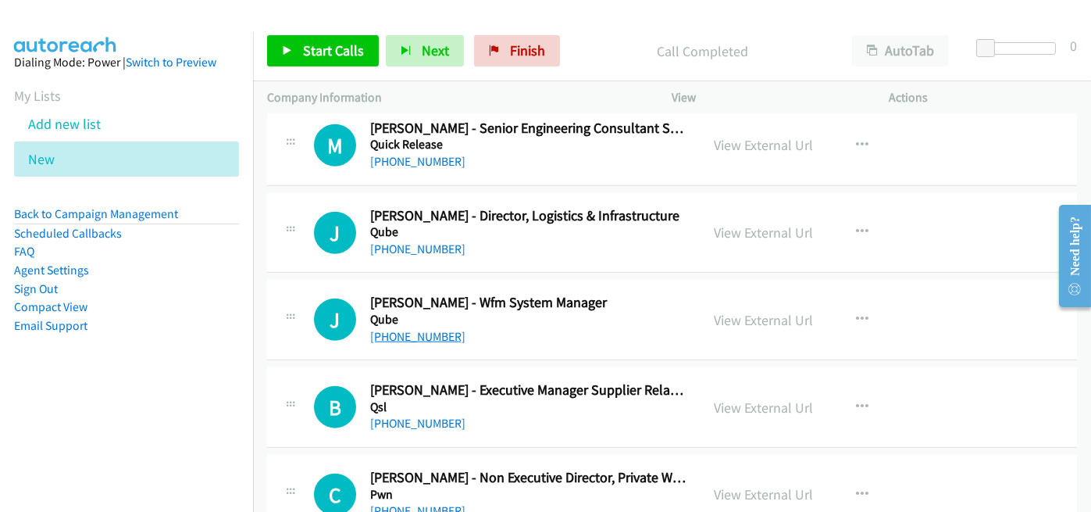
click at [423, 329] on link "[PHONE_NUMBER]" at bounding box center [417, 336] width 95 height 15
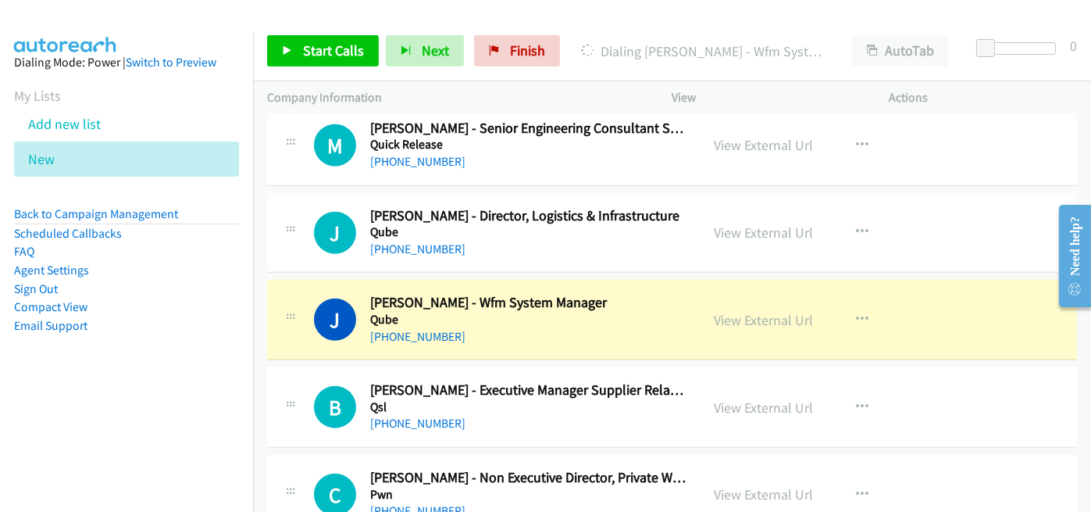
click at [485, 335] on div "[PHONE_NUMBER]" at bounding box center [528, 336] width 316 height 19
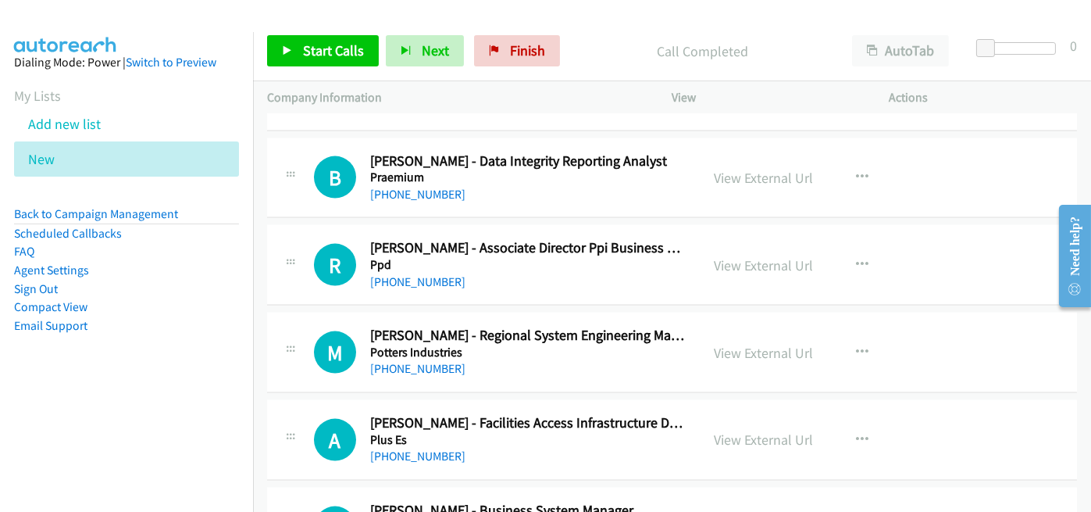
scroll to position [4764, 0]
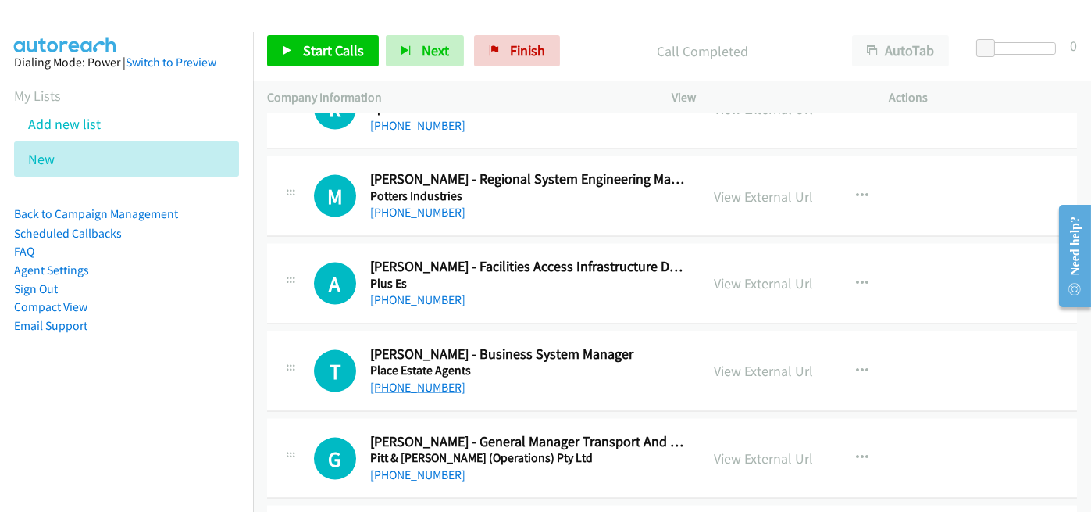
click at [406, 380] on link "[PHONE_NUMBER]" at bounding box center [417, 387] width 95 height 15
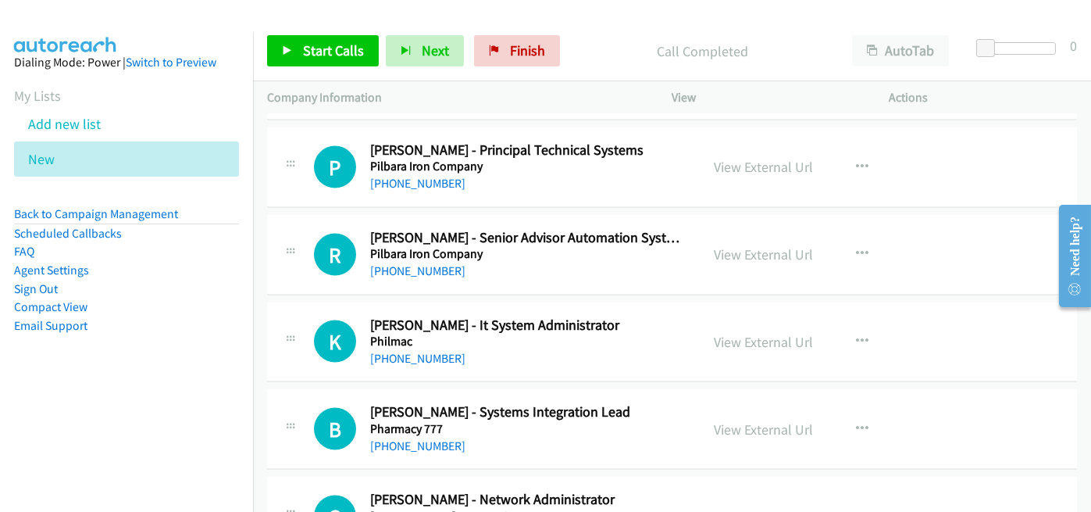
scroll to position [5467, 0]
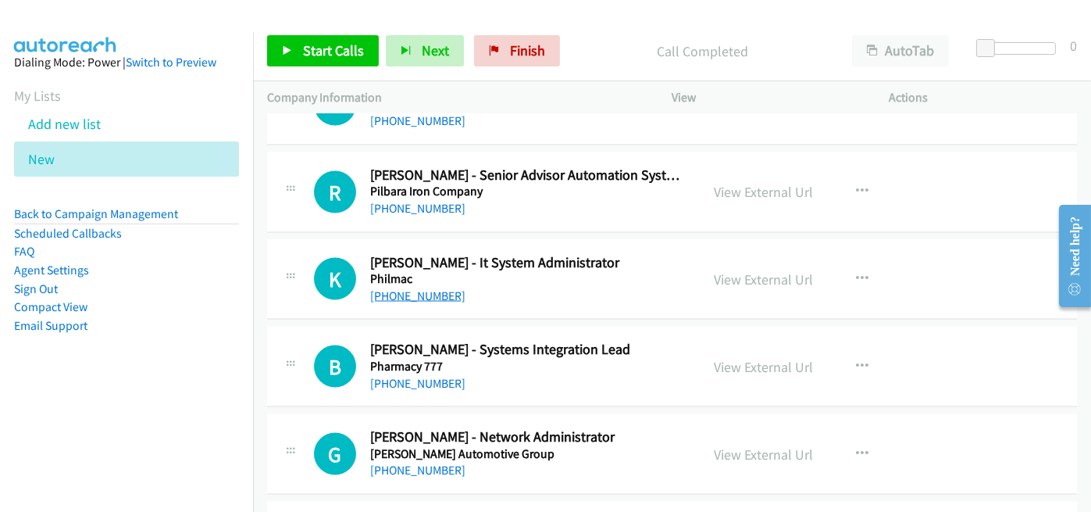
click at [423, 288] on link "[PHONE_NUMBER]" at bounding box center [417, 295] width 95 height 15
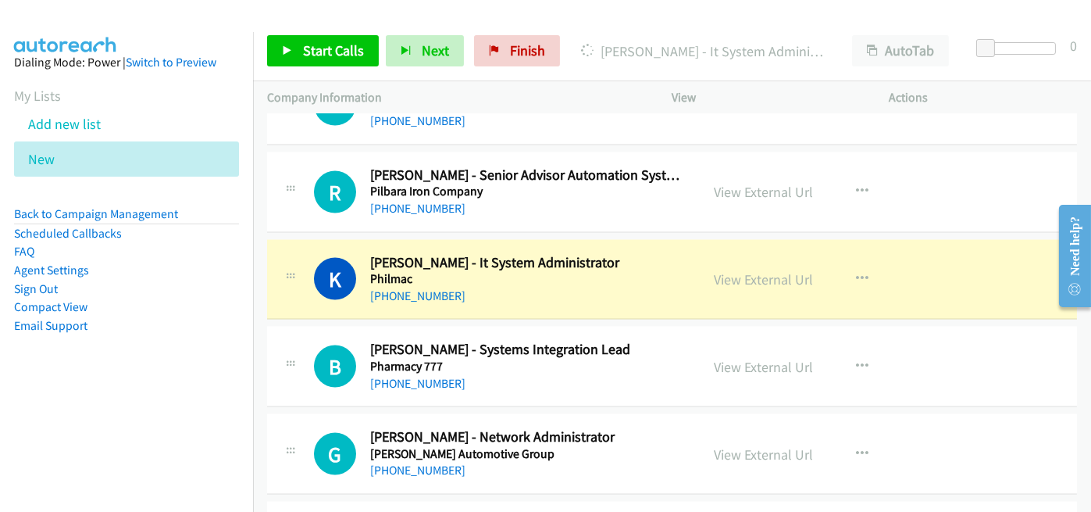
click at [475, 271] on h5 "Philmac" at bounding box center [528, 279] width 316 height 16
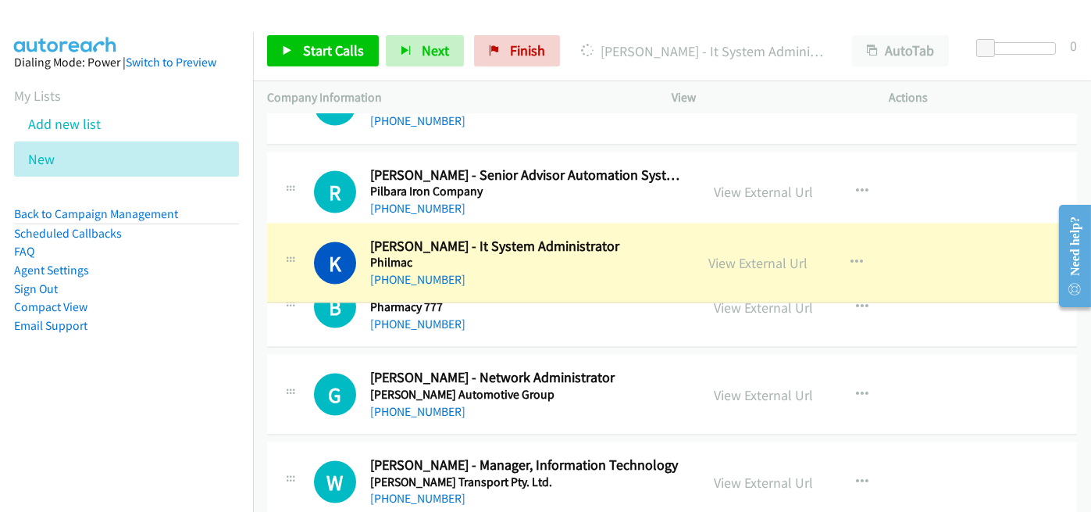
drag, startPoint x: 416, startPoint y: 263, endPoint x: 380, endPoint y: 261, distance: 36.8
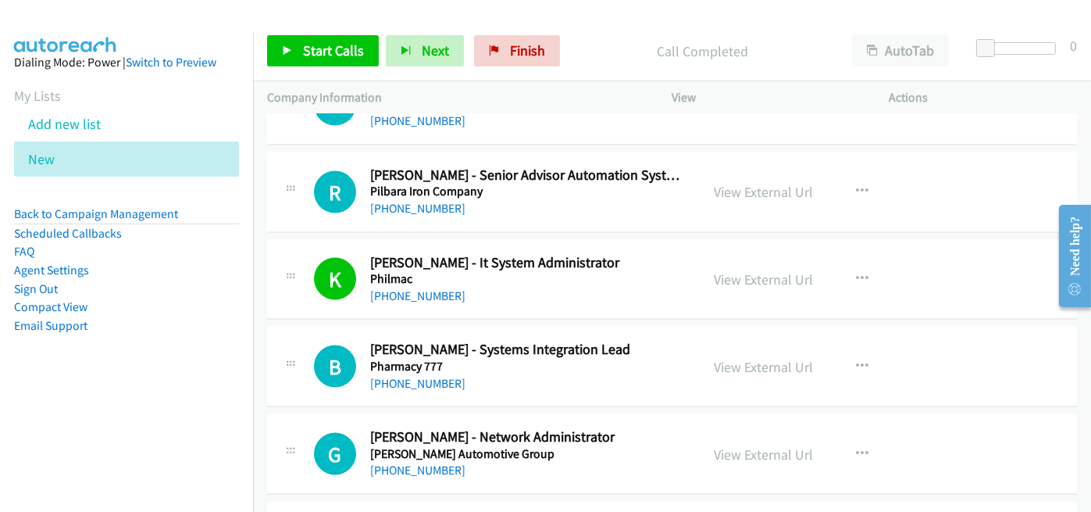
click at [541, 288] on div "[PHONE_NUMBER]" at bounding box center [528, 296] width 316 height 19
click at [786, 270] on link "View External Url" at bounding box center [764, 279] width 99 height 18
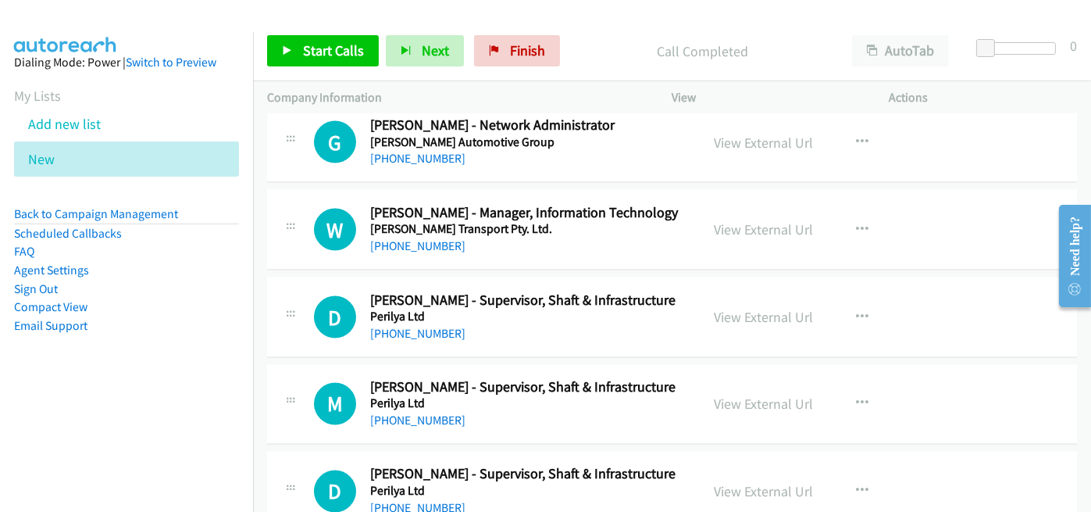
scroll to position [5779, 0]
click at [418, 237] on link "[PHONE_NUMBER]" at bounding box center [417, 244] width 95 height 15
click at [226, 297] on aside "Dialing Mode: Power | Switch to Preview My Lists Add new list New Back to Campa…" at bounding box center [126, 218] width 253 height 373
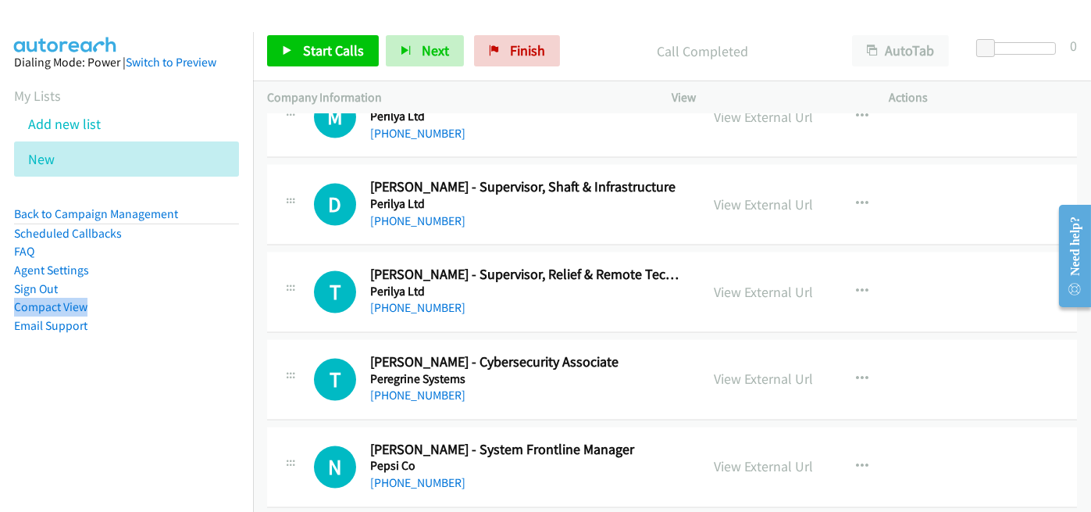
scroll to position [6092, 0]
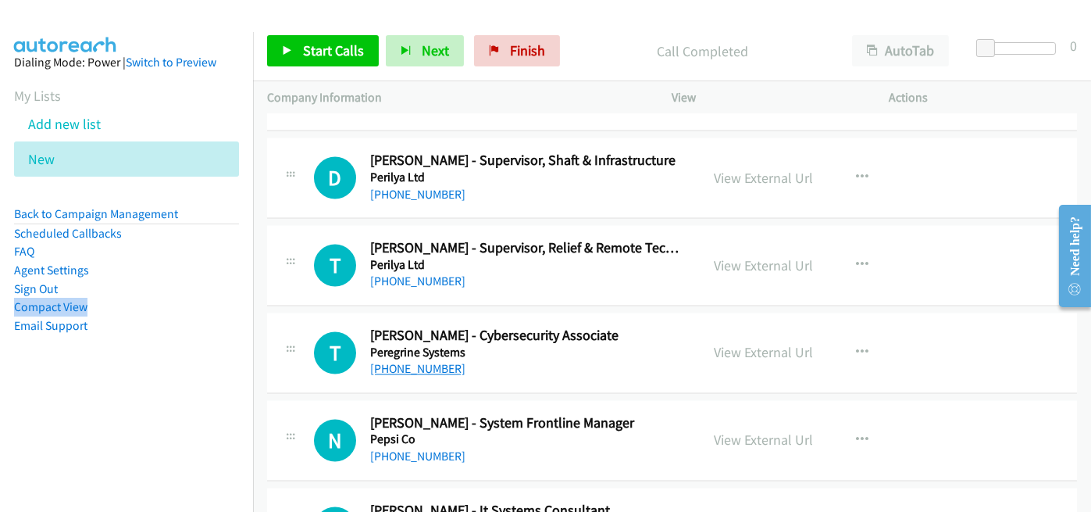
click at [419, 362] on link "[PHONE_NUMBER]" at bounding box center [417, 369] width 95 height 15
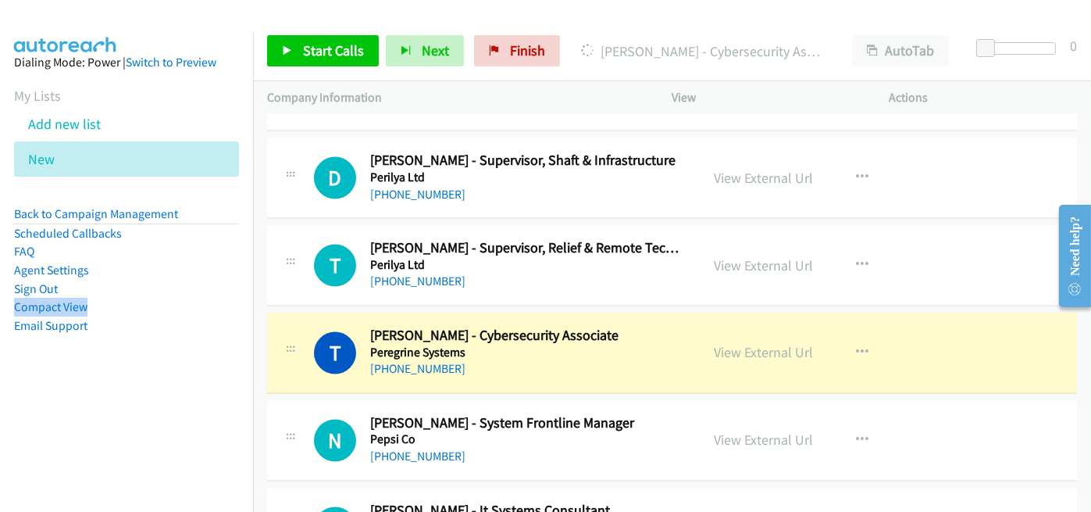
click at [509, 360] on div "[PHONE_NUMBER]" at bounding box center [528, 369] width 316 height 19
click at [775, 344] on link "View External Url" at bounding box center [764, 353] width 99 height 18
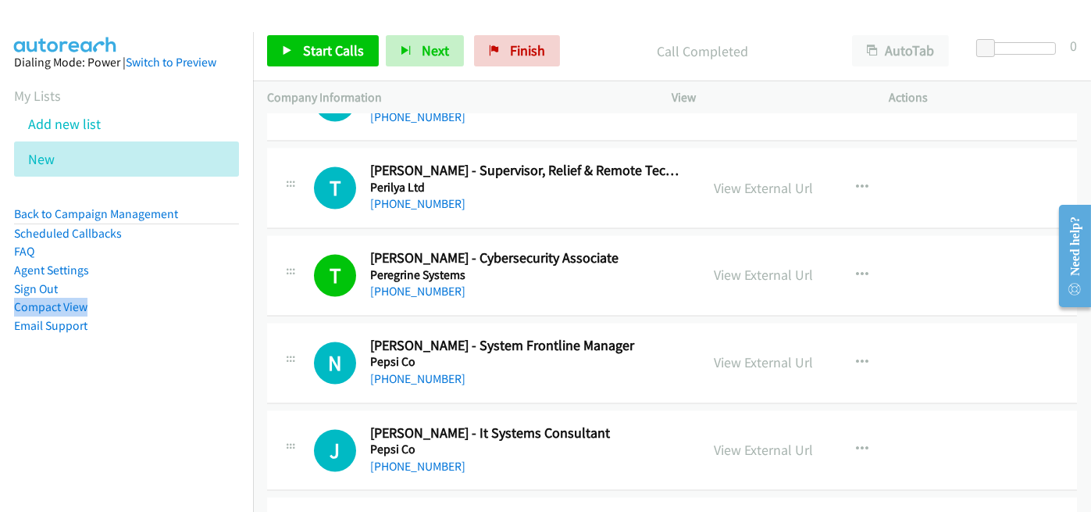
scroll to position [6248, 0]
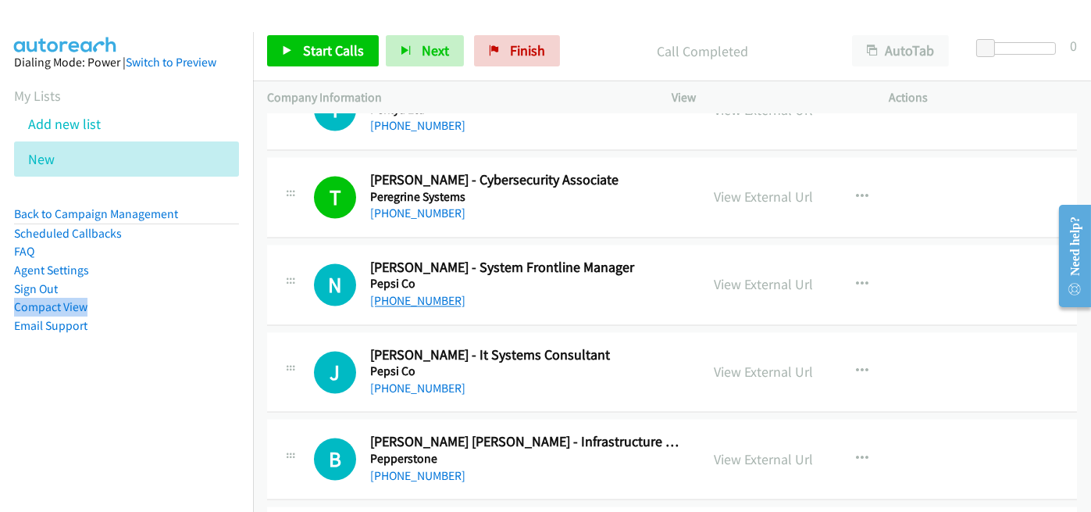
click at [426, 293] on link "[PHONE_NUMBER]" at bounding box center [417, 300] width 95 height 15
click at [541, 291] on div "[PHONE_NUMBER]" at bounding box center [528, 300] width 316 height 19
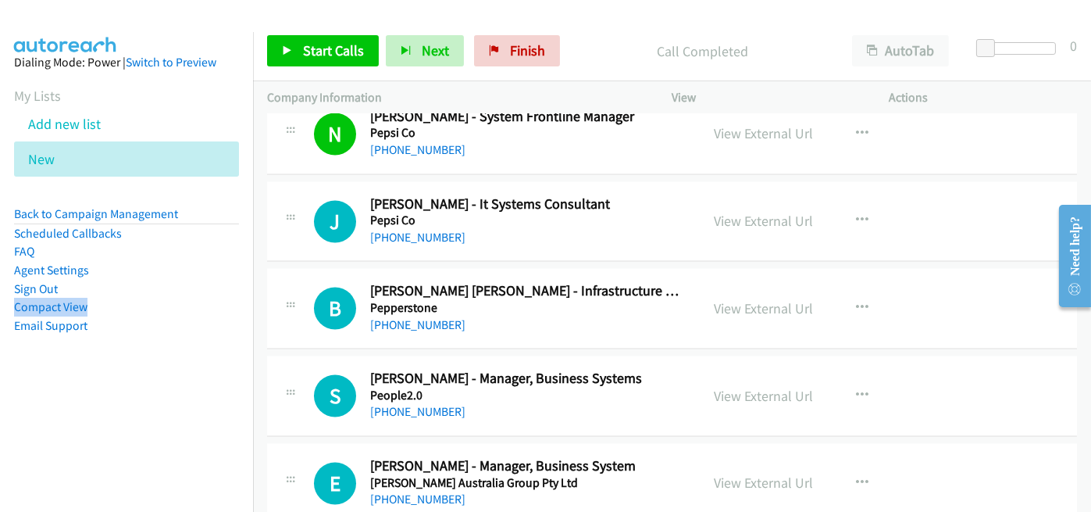
scroll to position [6404, 0]
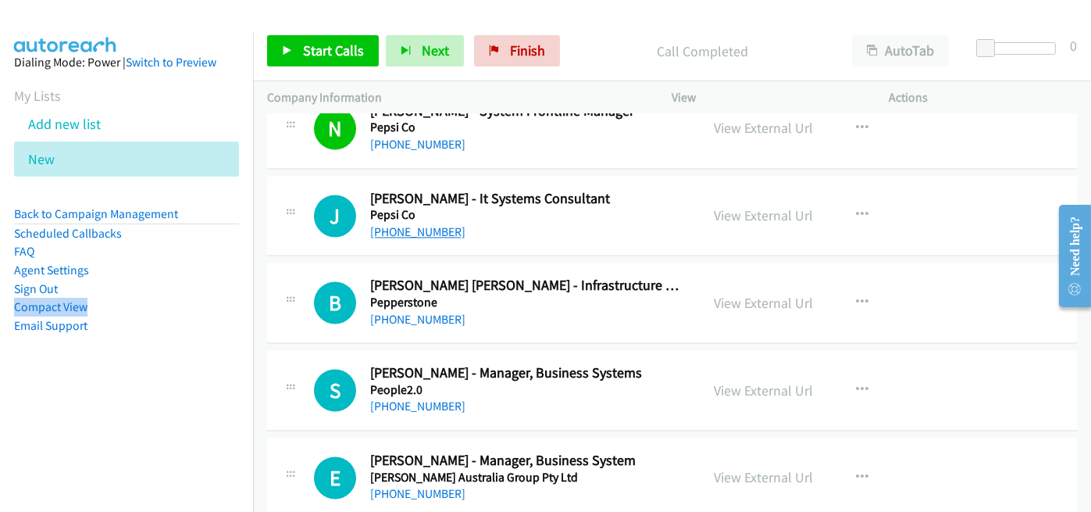
click at [412, 224] on link "[PHONE_NUMBER]" at bounding box center [417, 231] width 95 height 15
click at [514, 223] on div "[PHONE_NUMBER]" at bounding box center [528, 232] width 316 height 19
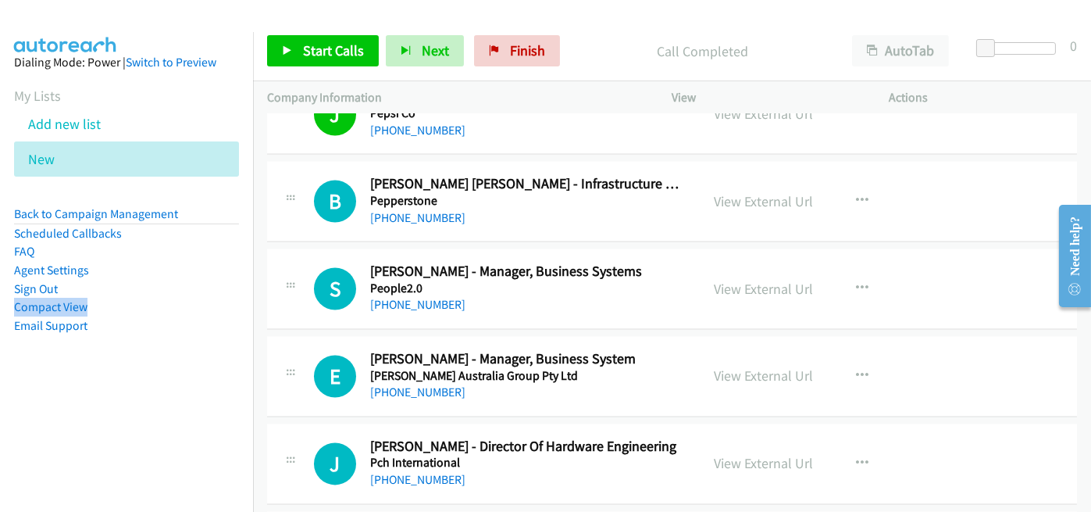
scroll to position [6482, 0]
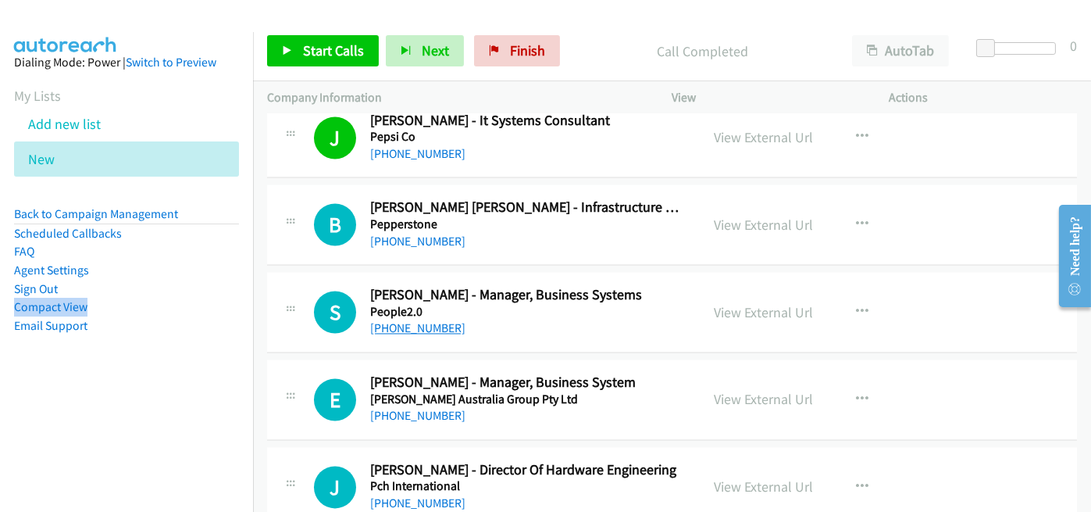
click at [412, 320] on link "[PHONE_NUMBER]" at bounding box center [417, 327] width 95 height 15
click at [229, 365] on aside "Dialing Mode: Power | Switch to Preview My Lists Add new list New Back to Campa…" at bounding box center [126, 218] width 253 height 373
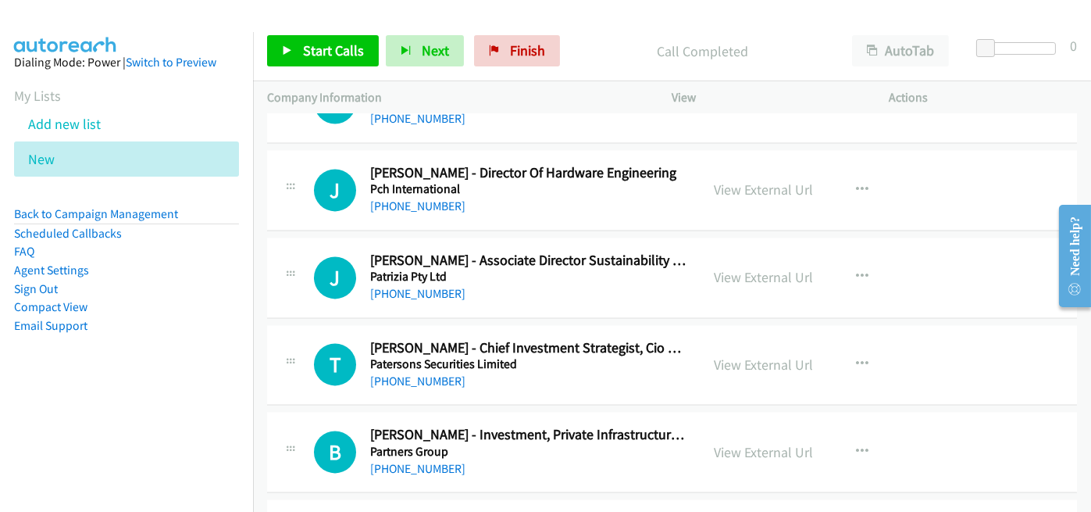
scroll to position [6951, 0]
